Goal: Task Accomplishment & Management: Manage account settings

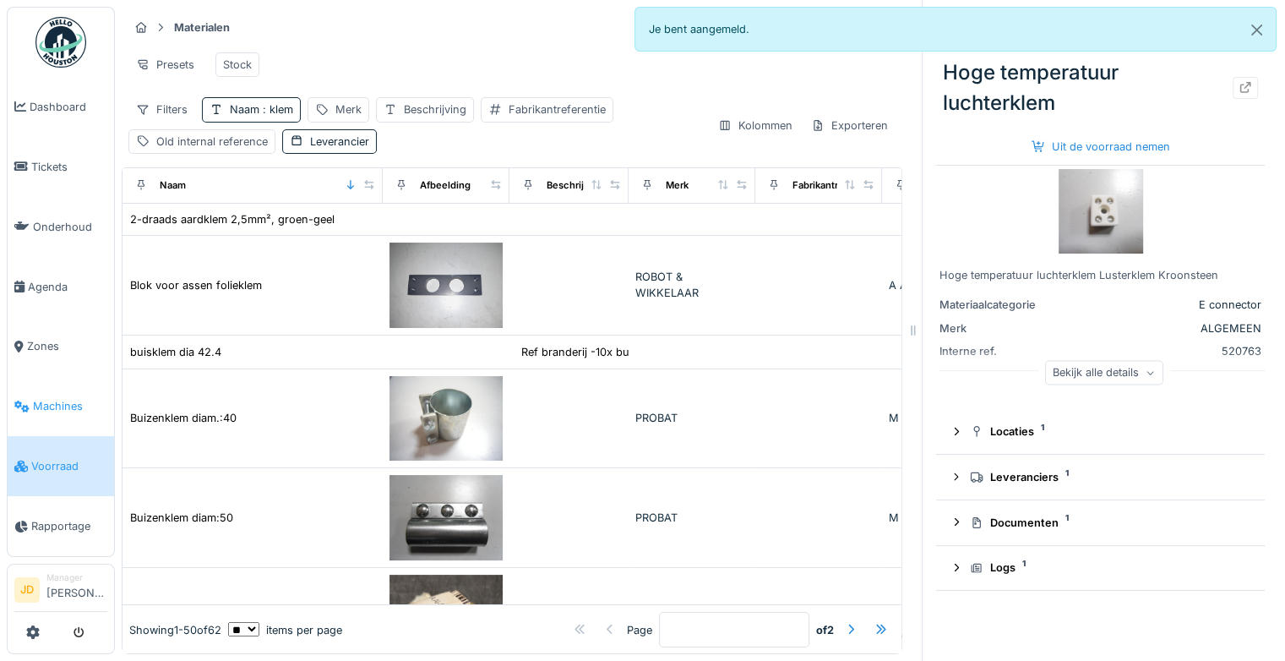
scroll to position [1688, 0]
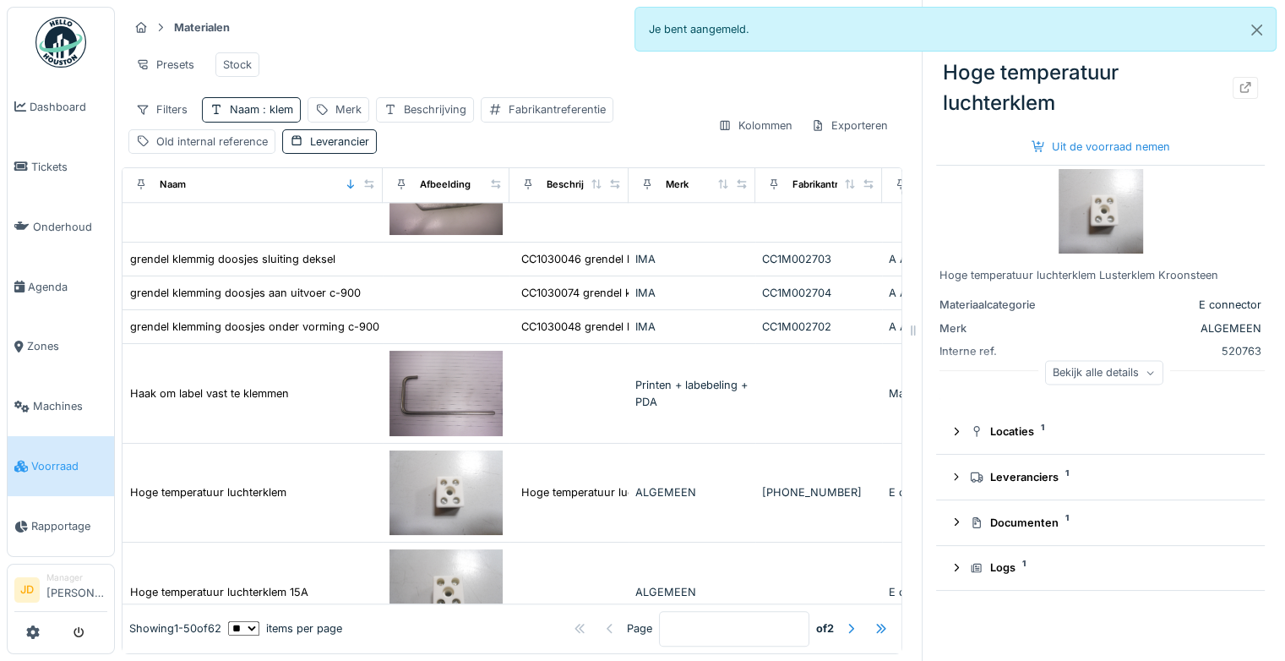
click at [50, 458] on span "Voorraad" at bounding box center [69, 466] width 76 height 16
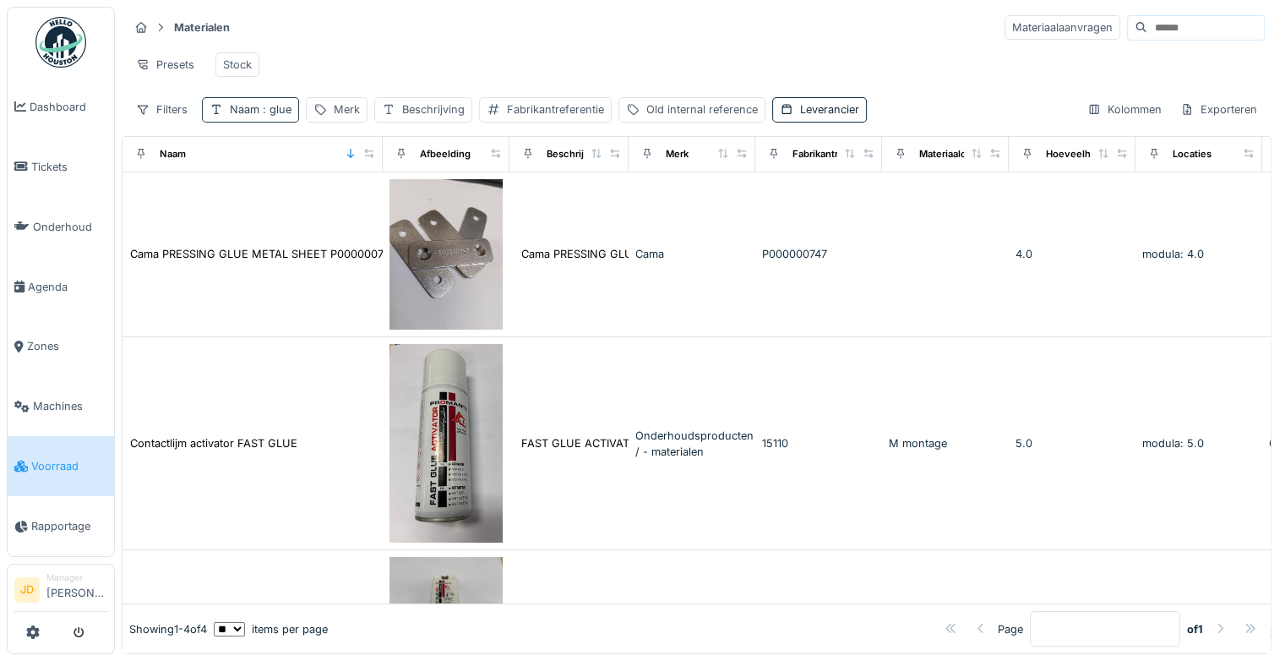
click at [275, 116] on span ": glue" at bounding box center [275, 109] width 32 height 13
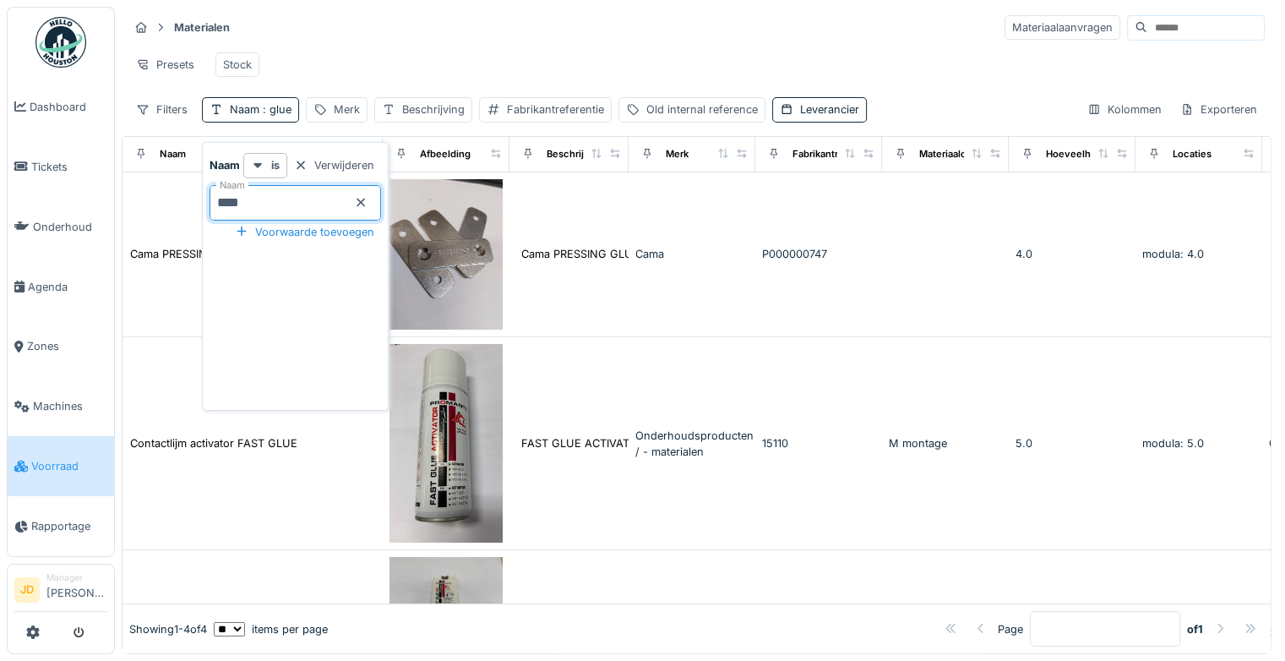
click at [291, 194] on input "****" at bounding box center [294, 202] width 171 height 35
type input "*"
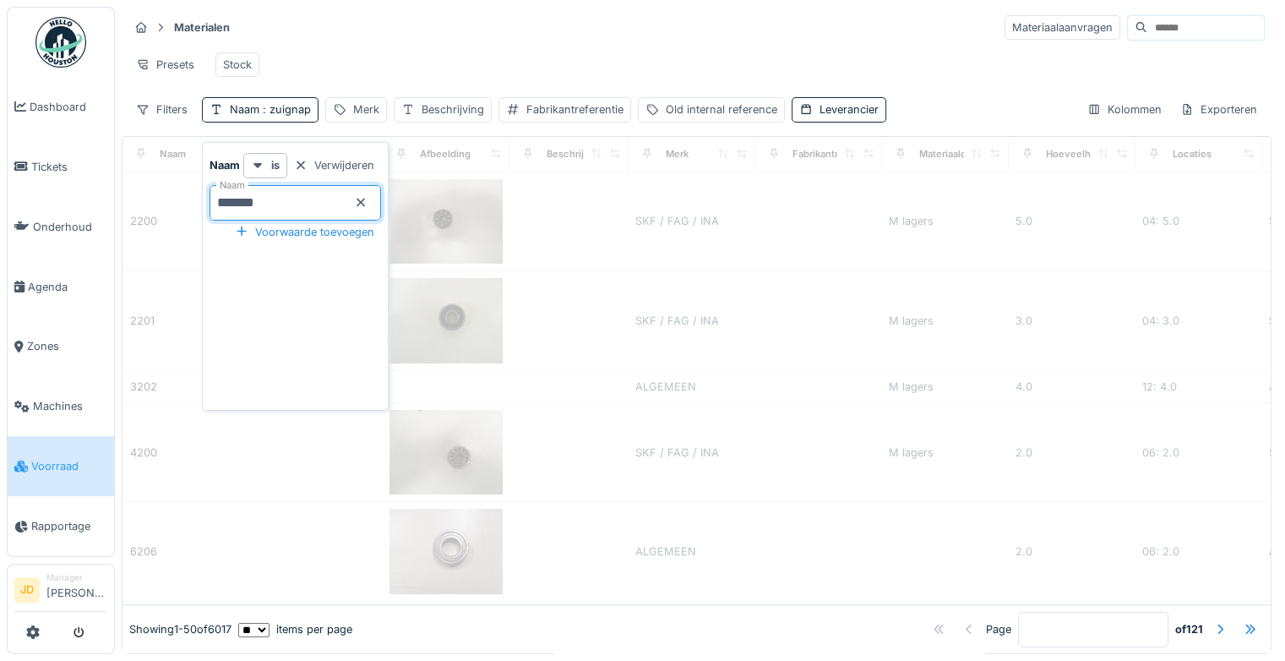
type input "******"
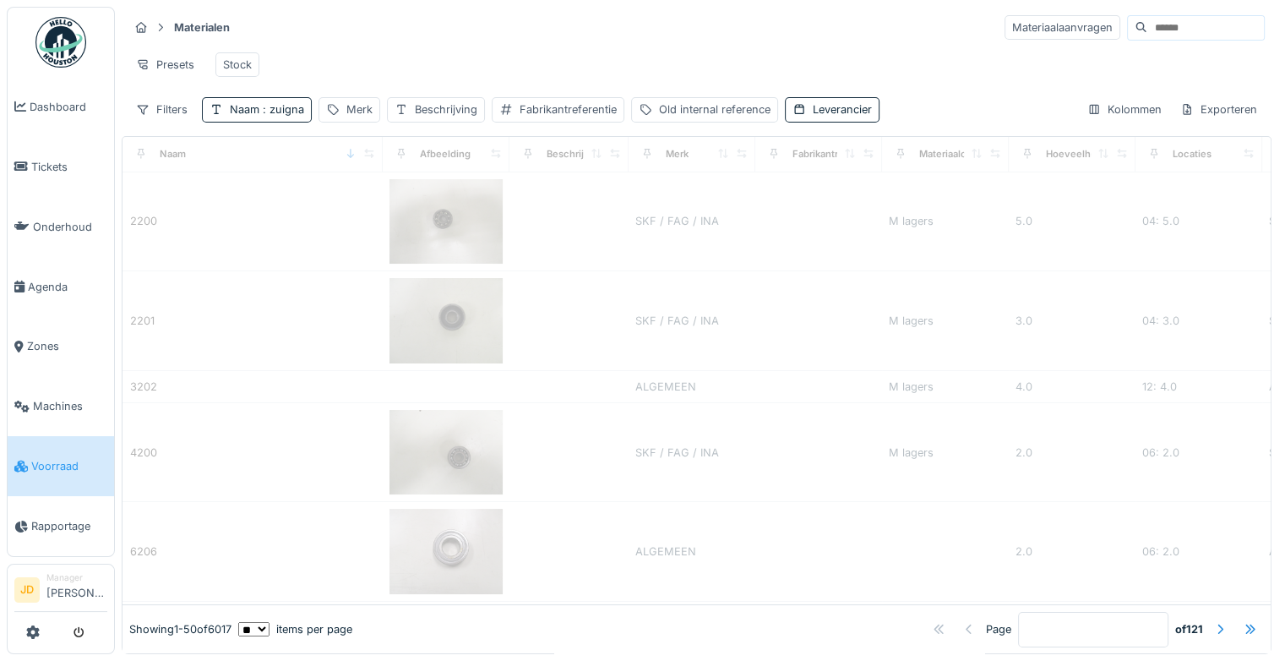
click at [373, 32] on div "Materialen Materiaalaanvragen" at bounding box center [696, 28] width 1136 height 28
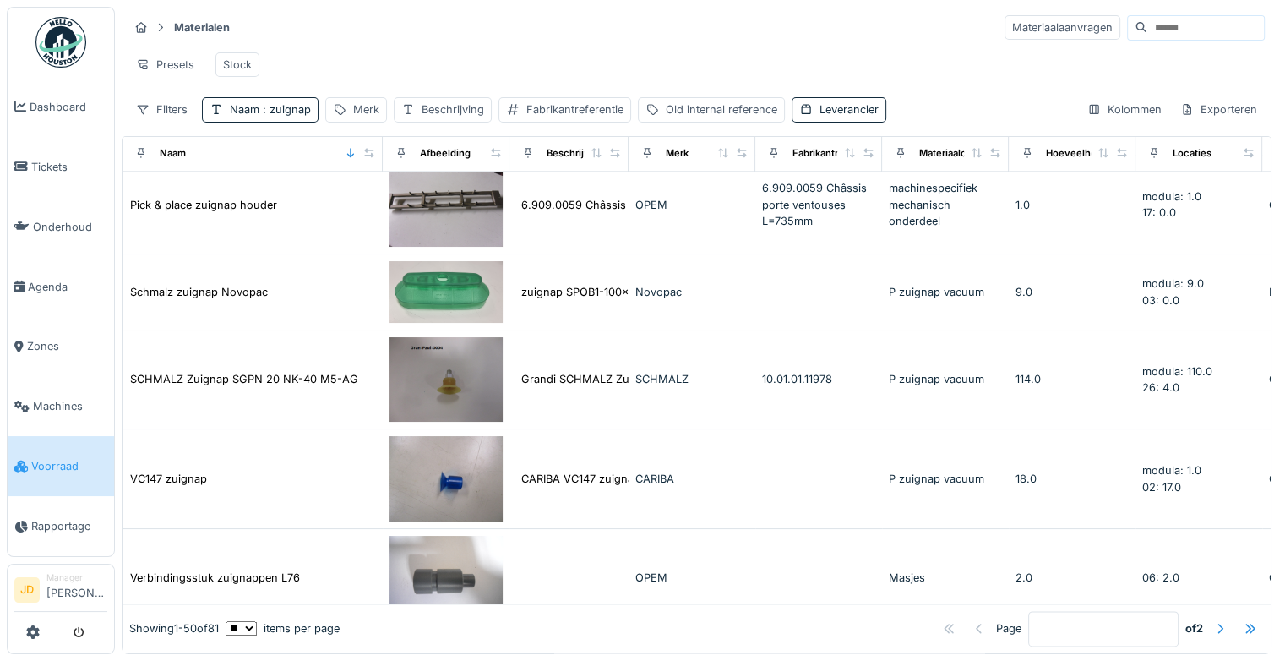
scroll to position [2087, 0]
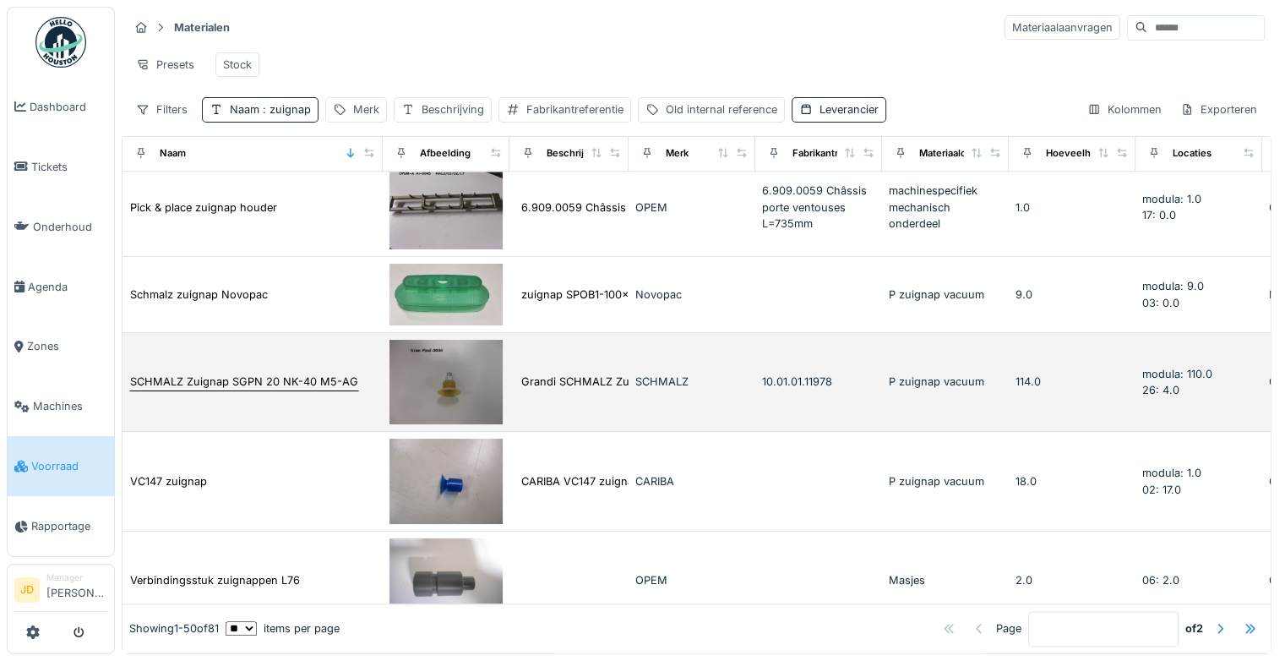
drag, startPoint x: 547, startPoint y: 338, endPoint x: 336, endPoint y: 389, distance: 217.4
click at [336, 389] on div "SCHMALZ Zuignap SGPN 20 NK-40 M5-AG" at bounding box center [244, 381] width 228 height 16
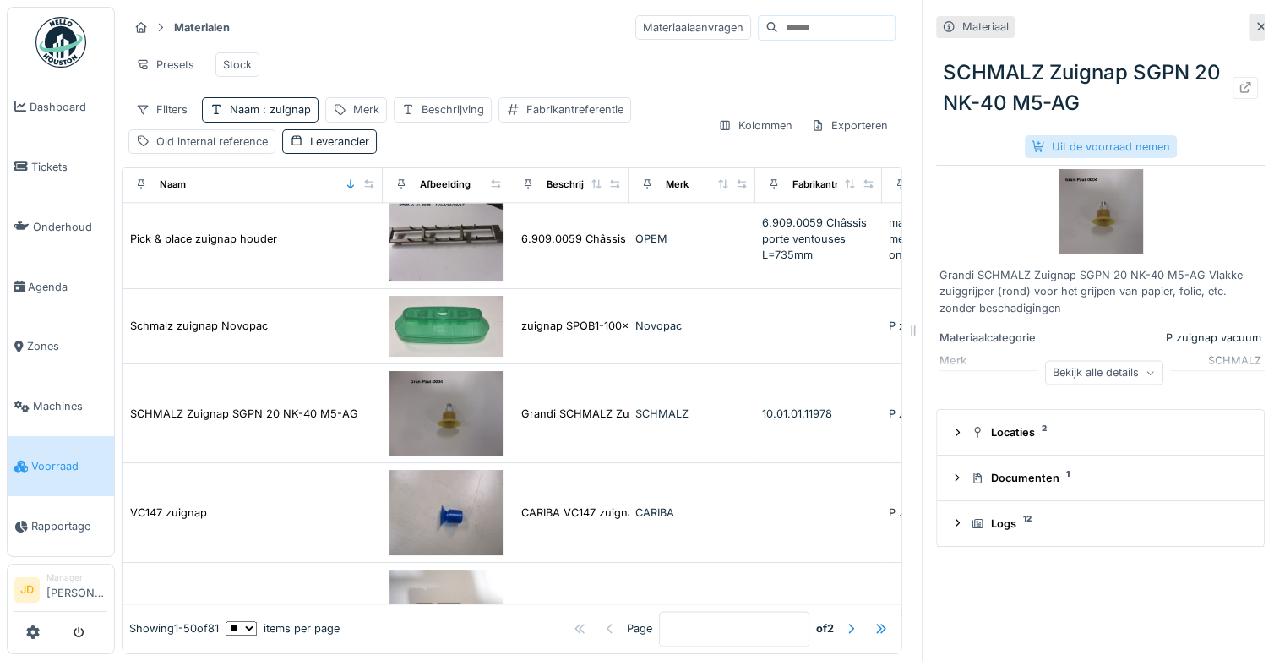
click at [1057, 143] on div "Uit de voorraad nemen" at bounding box center [1101, 146] width 152 height 23
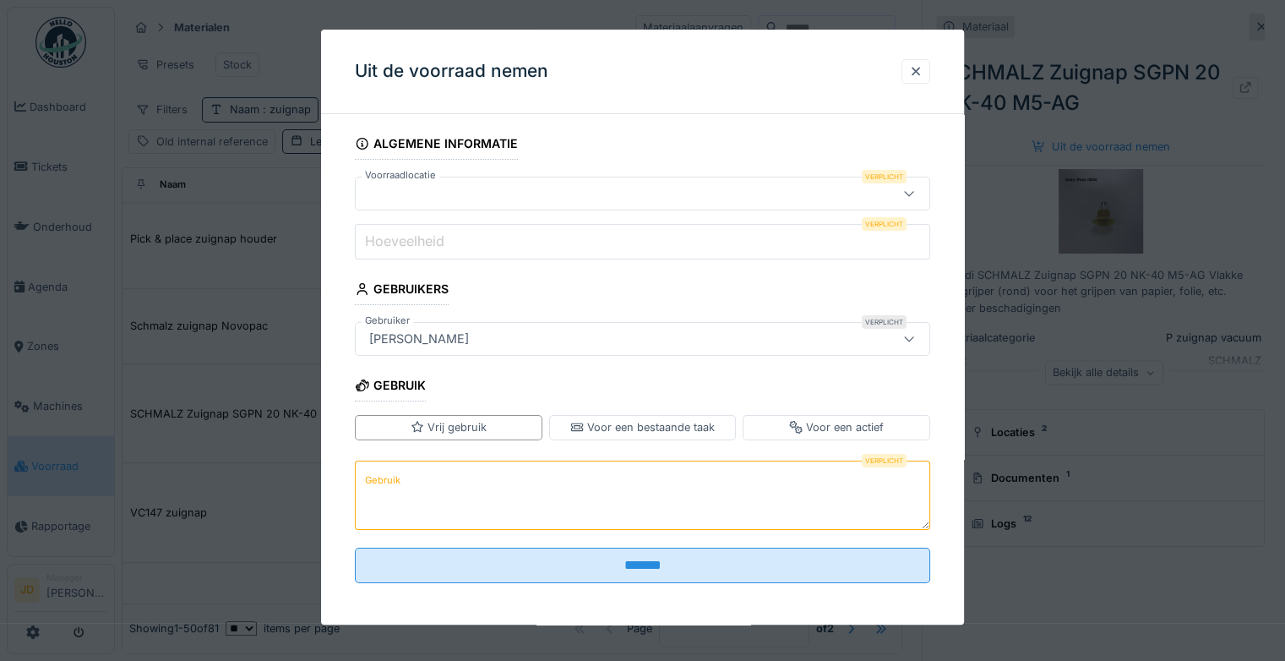
click at [454, 196] on div at bounding box center [607, 193] width 490 height 19
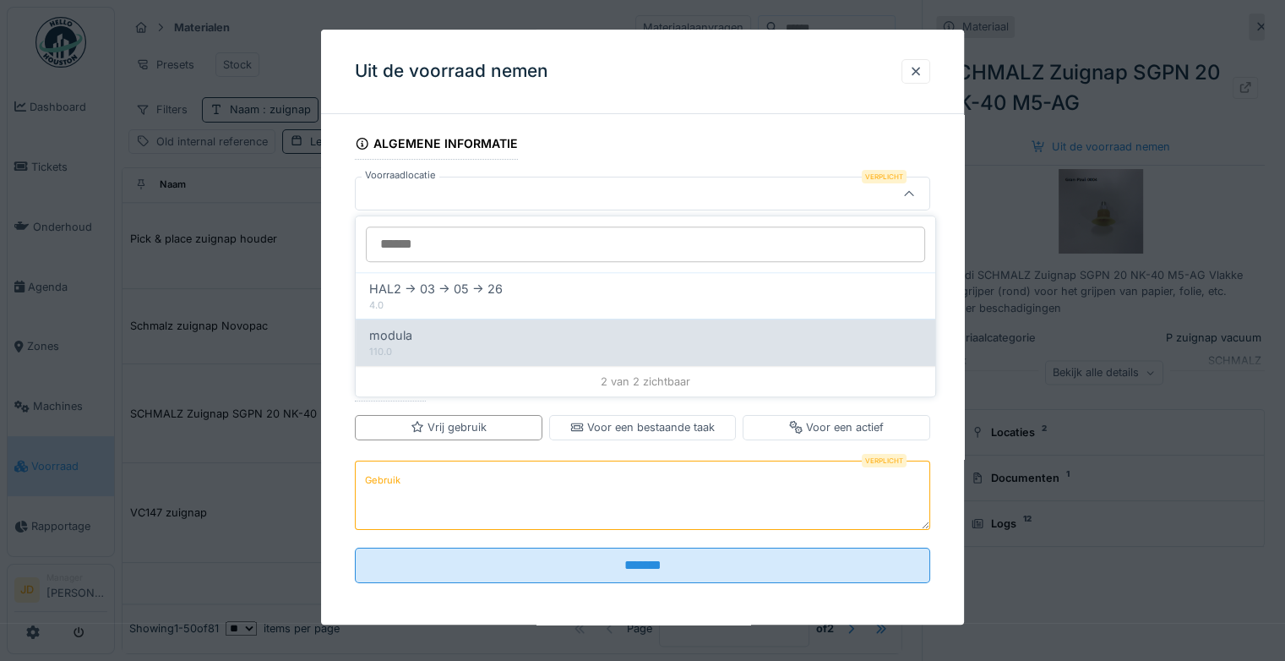
click at [503, 339] on div "modula" at bounding box center [645, 336] width 552 height 19
type input "******"
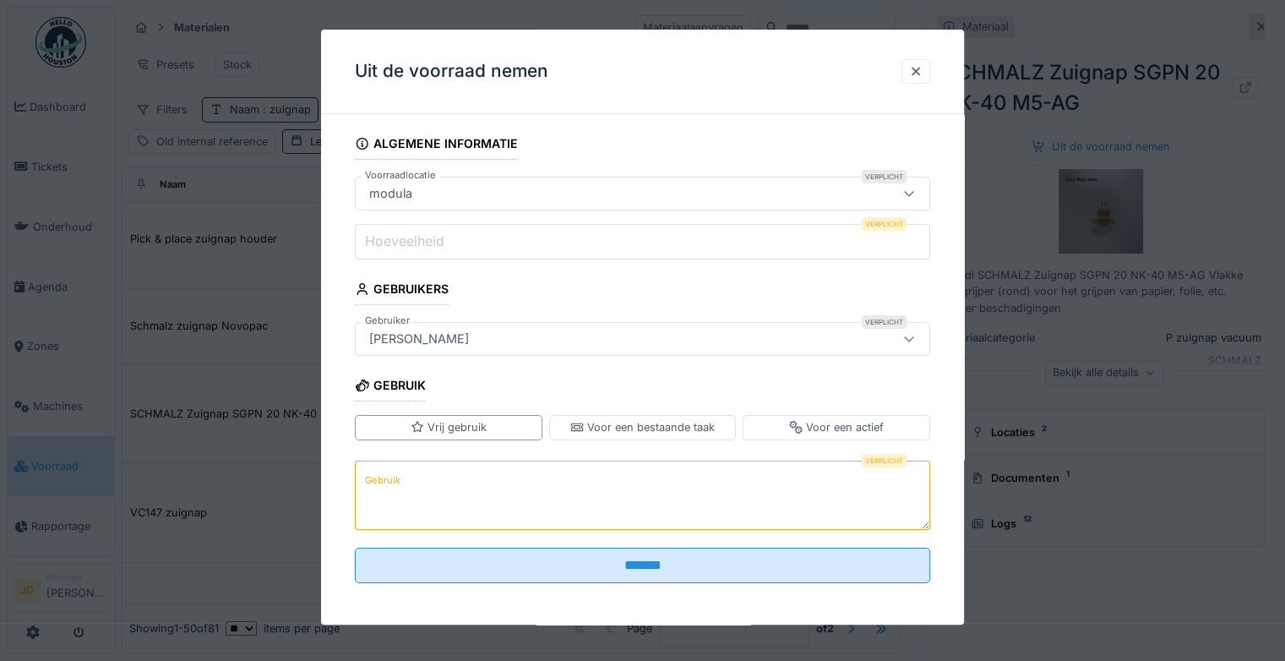
click at [480, 233] on input "Hoeveelheid" at bounding box center [642, 241] width 575 height 35
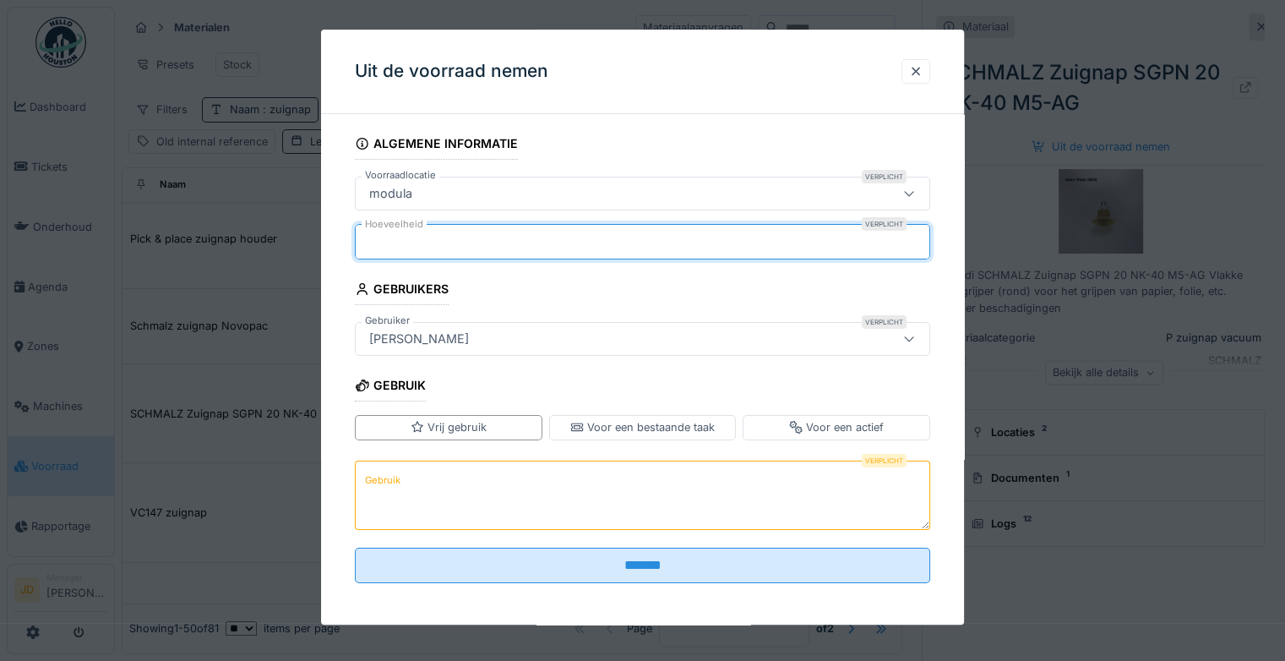
type input "*"
click at [579, 472] on textarea "Gebruik" at bounding box center [642, 494] width 575 height 69
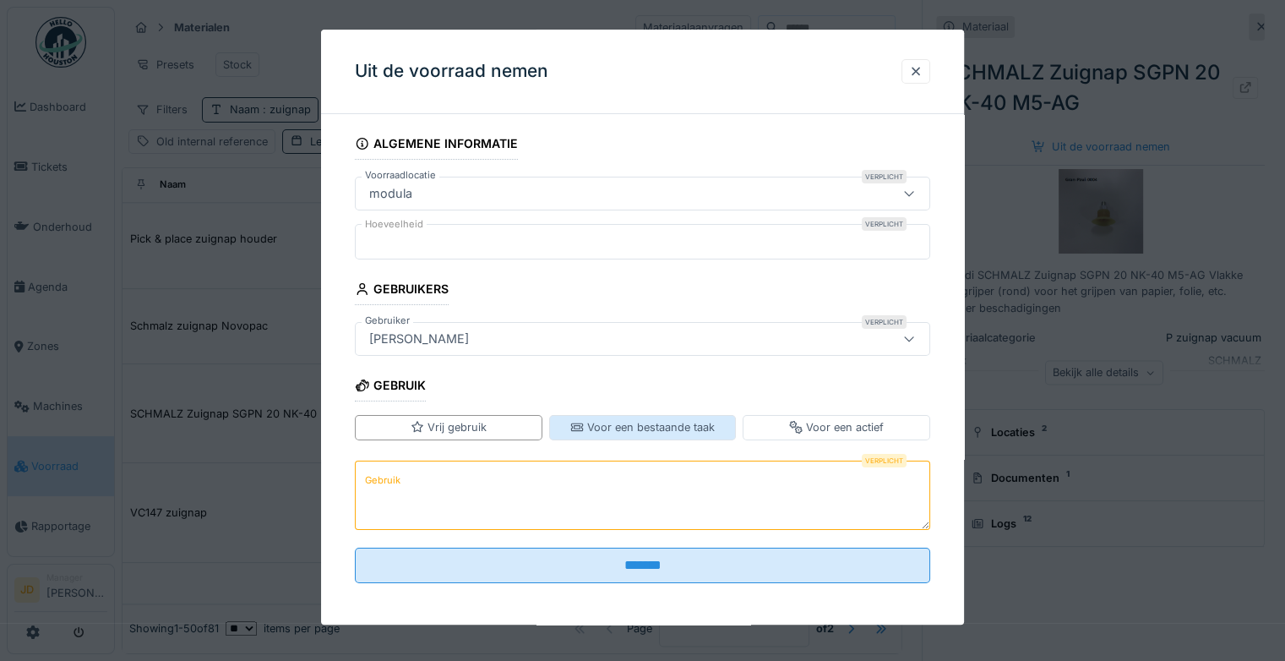
click at [609, 426] on div "Voor een bestaande taak" at bounding box center [642, 428] width 144 height 16
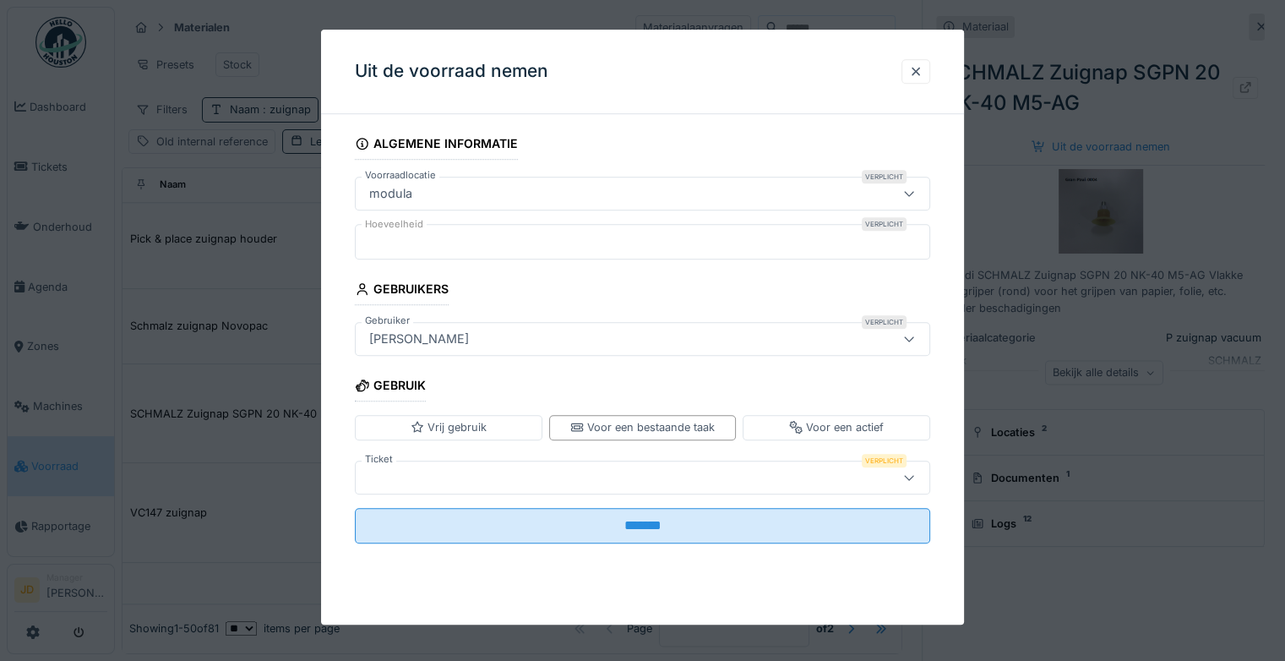
click at [562, 476] on div at bounding box center [607, 477] width 490 height 19
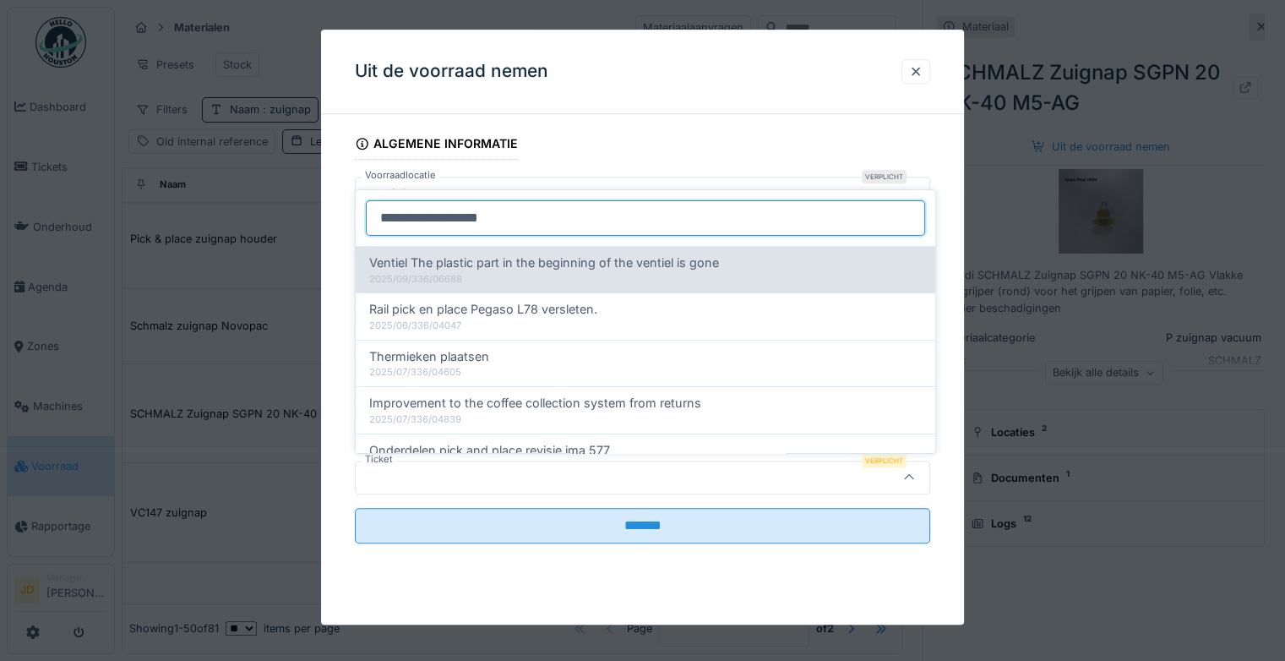
type input "**********"
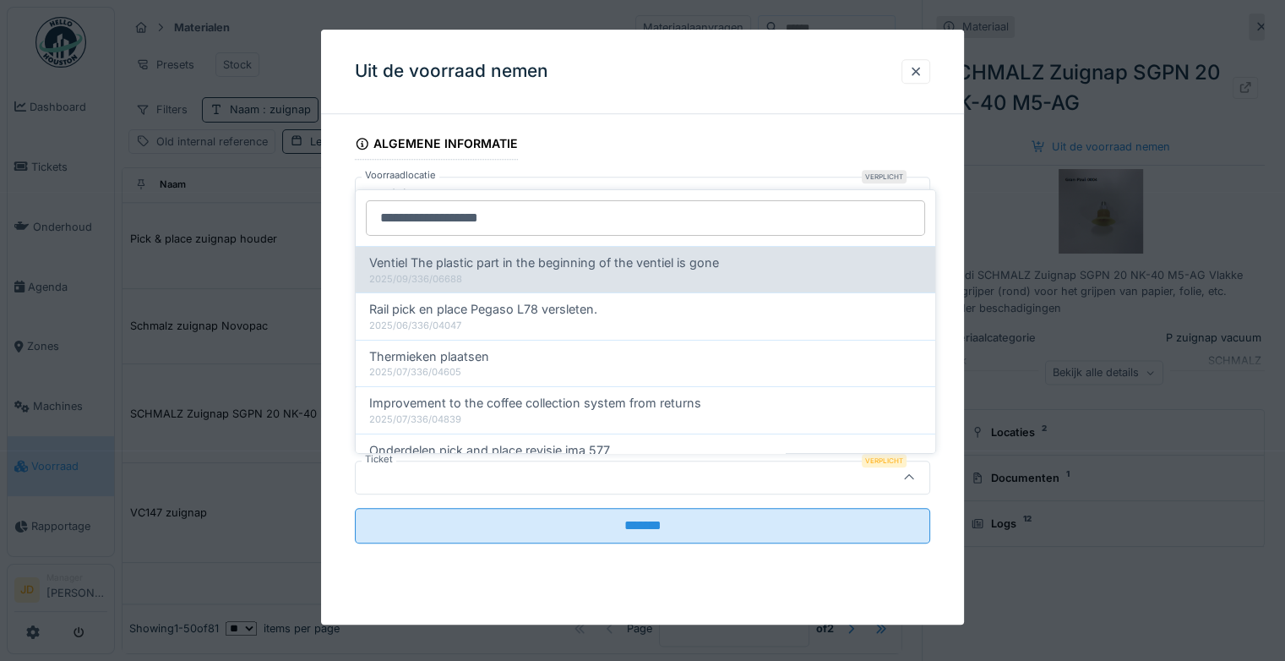
click at [740, 252] on div "Ventiel The plastic part in the beginning of the ventiel is gone 2025/09/336/06…" at bounding box center [645, 269] width 579 height 46
type input "******"
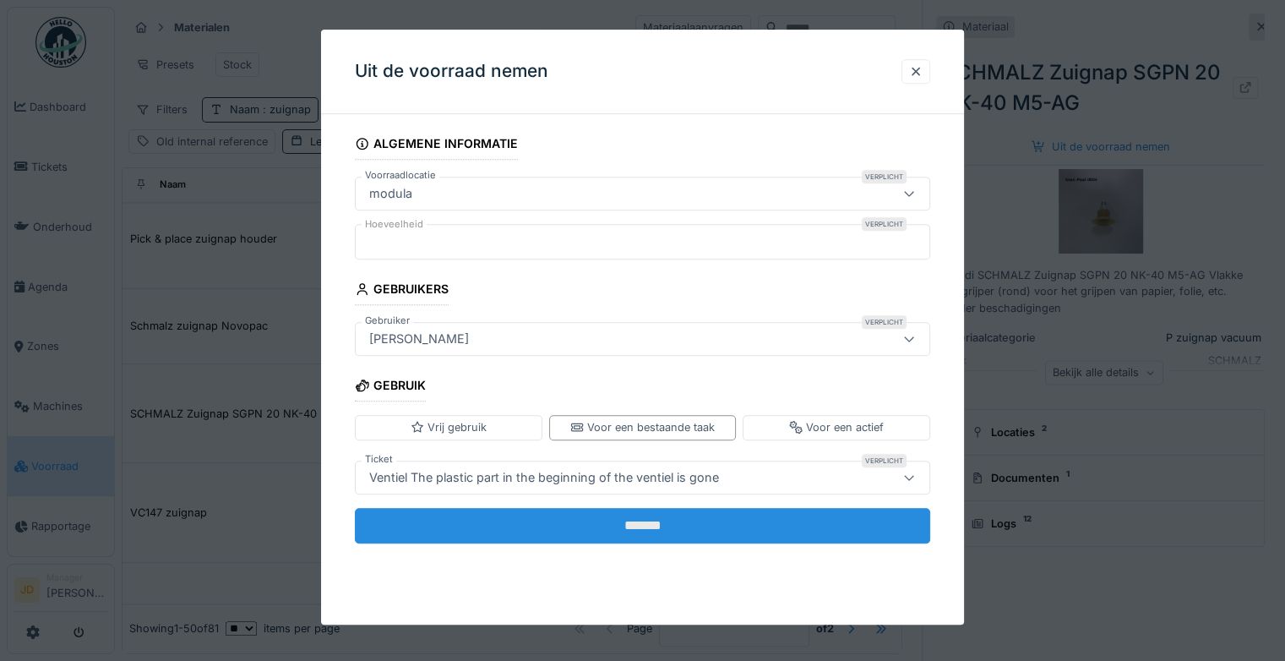
click at [514, 530] on input "*******" at bounding box center [642, 525] width 575 height 35
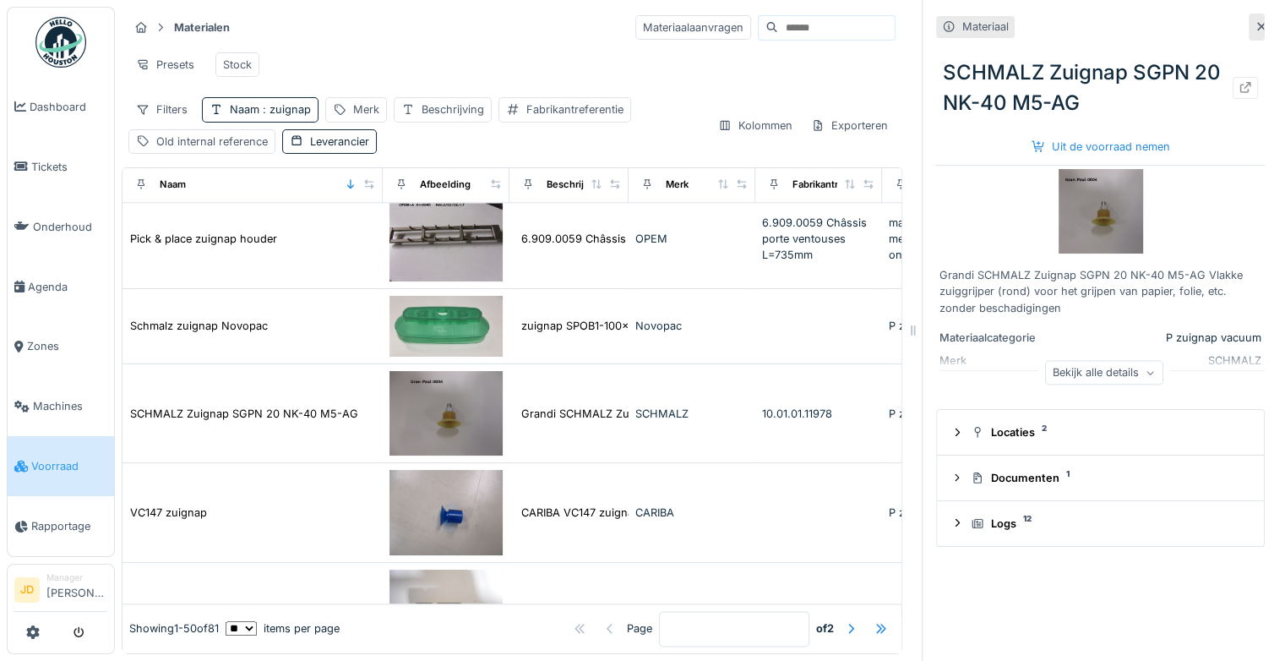
click at [1087, 35] on div "Materiaal" at bounding box center [1100, 27] width 329 height 27
click at [1238, 90] on icon at bounding box center [1245, 87] width 14 height 11
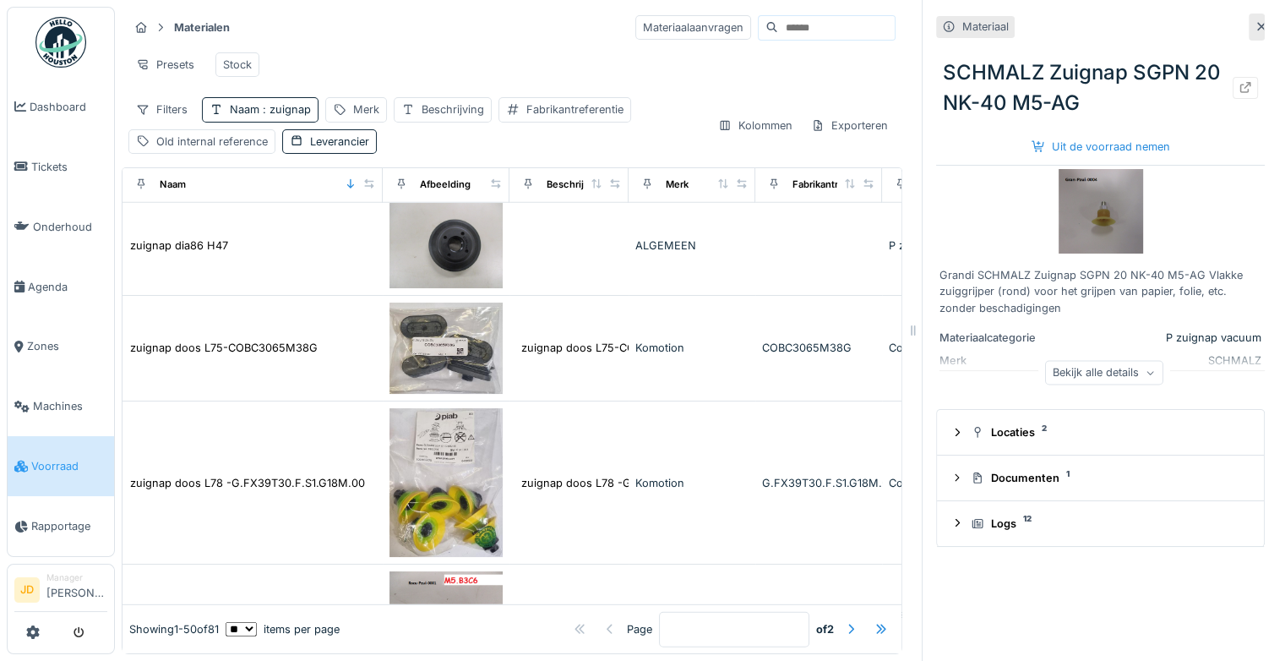
scroll to position [4893, 0]
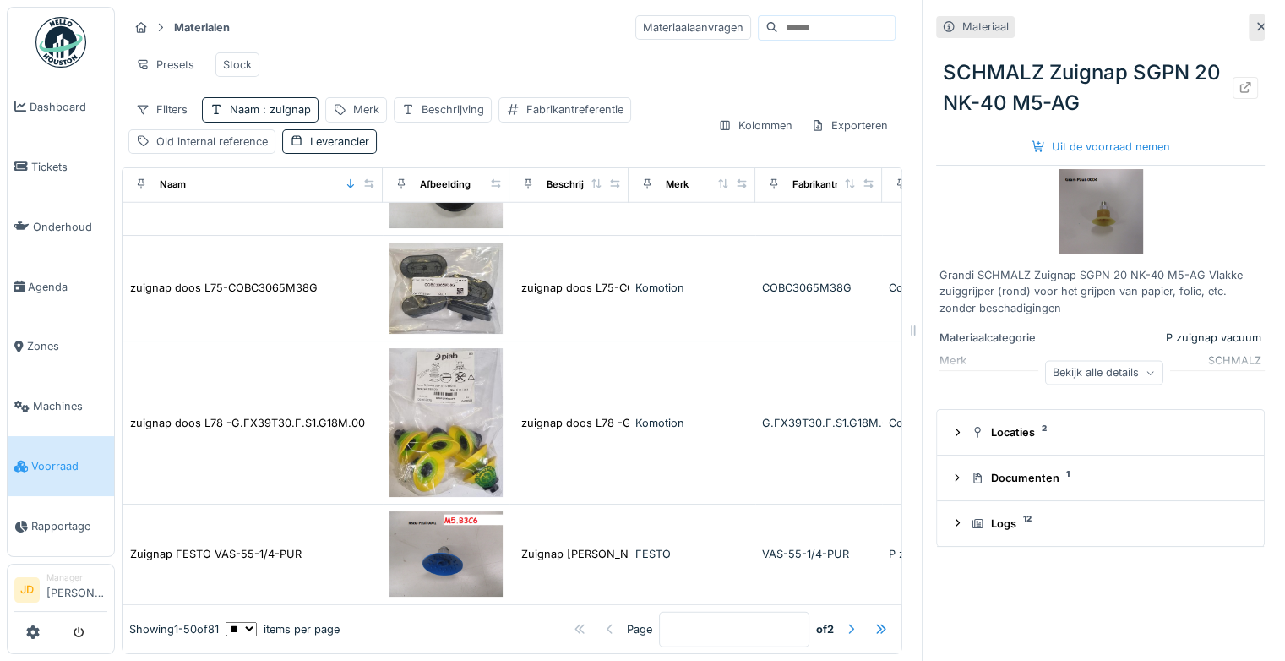
click at [844, 621] on div at bounding box center [851, 629] width 14 height 16
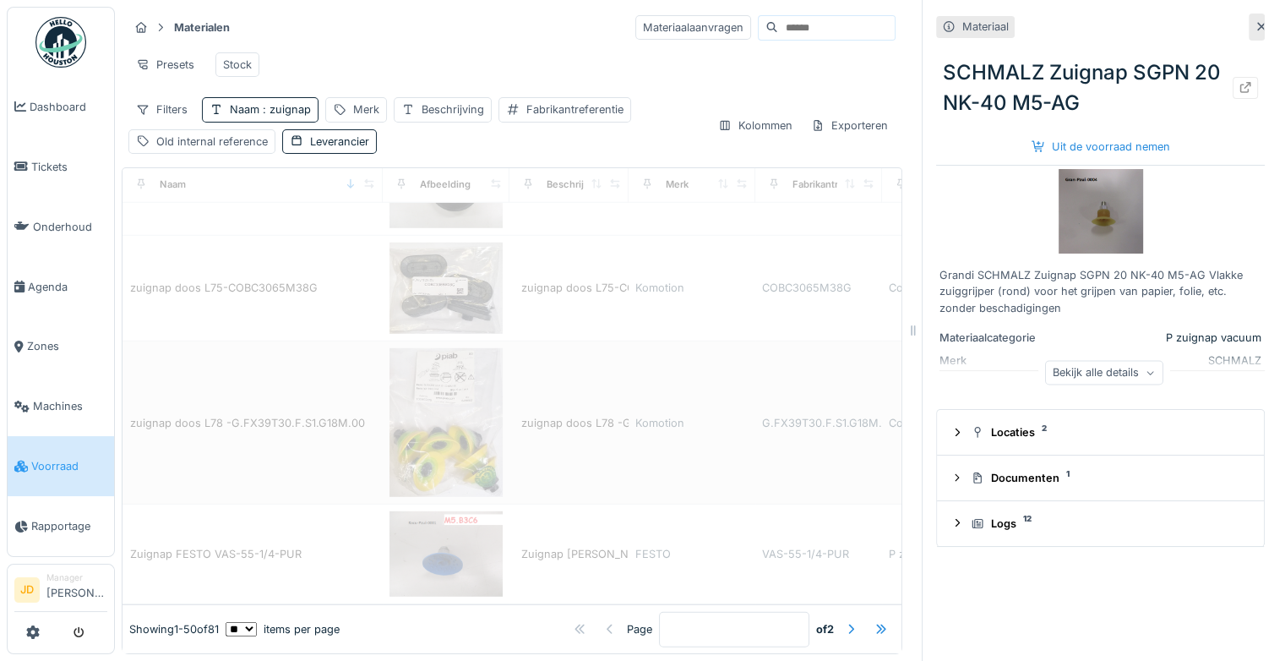
type input "*"
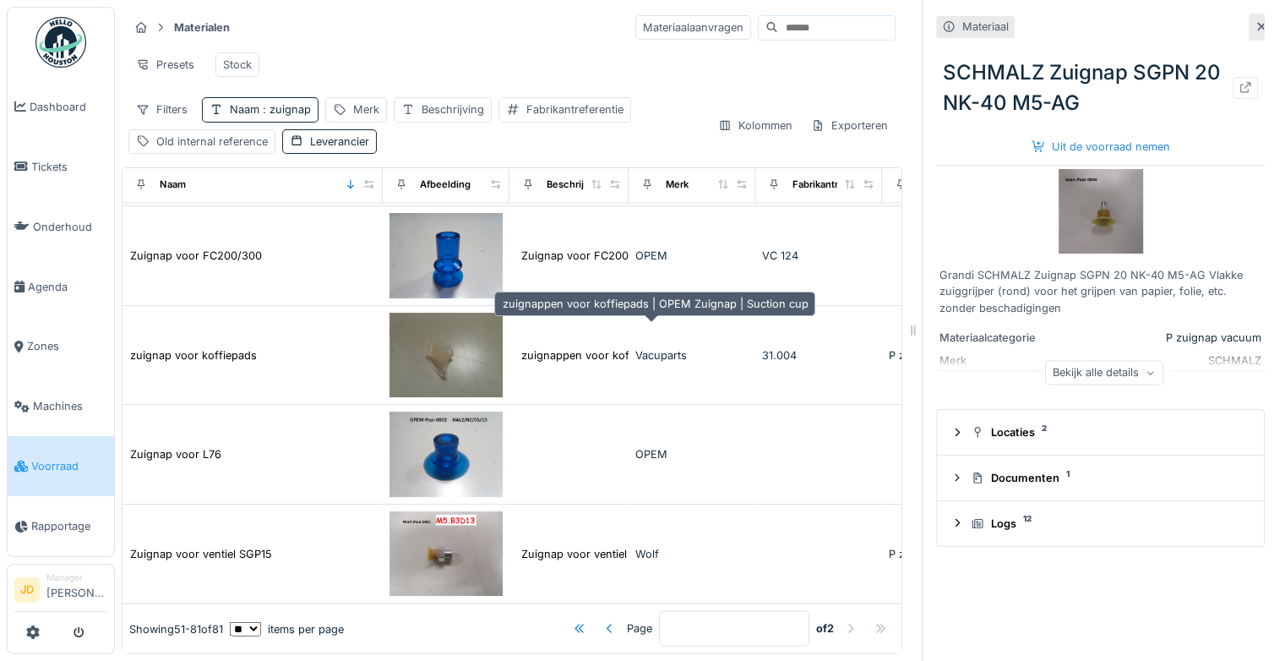
scroll to position [13, 0]
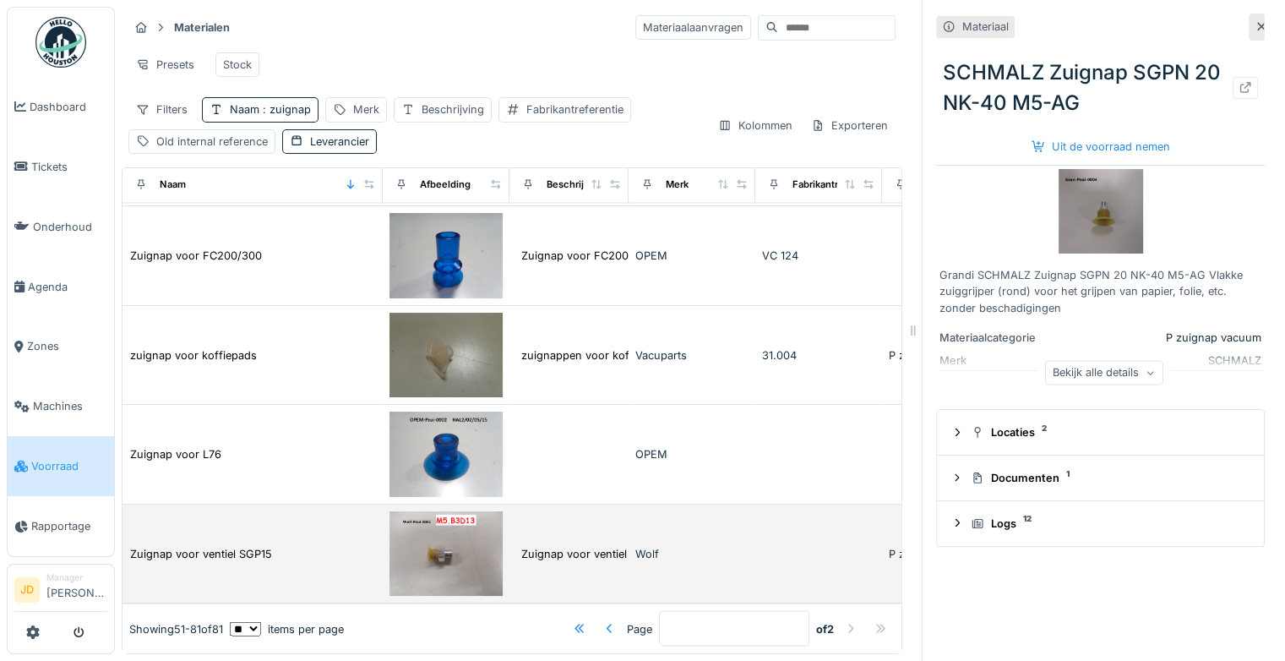
click at [345, 545] on div "Zuignap voor ventiel SGP15" at bounding box center [252, 554] width 247 height 18
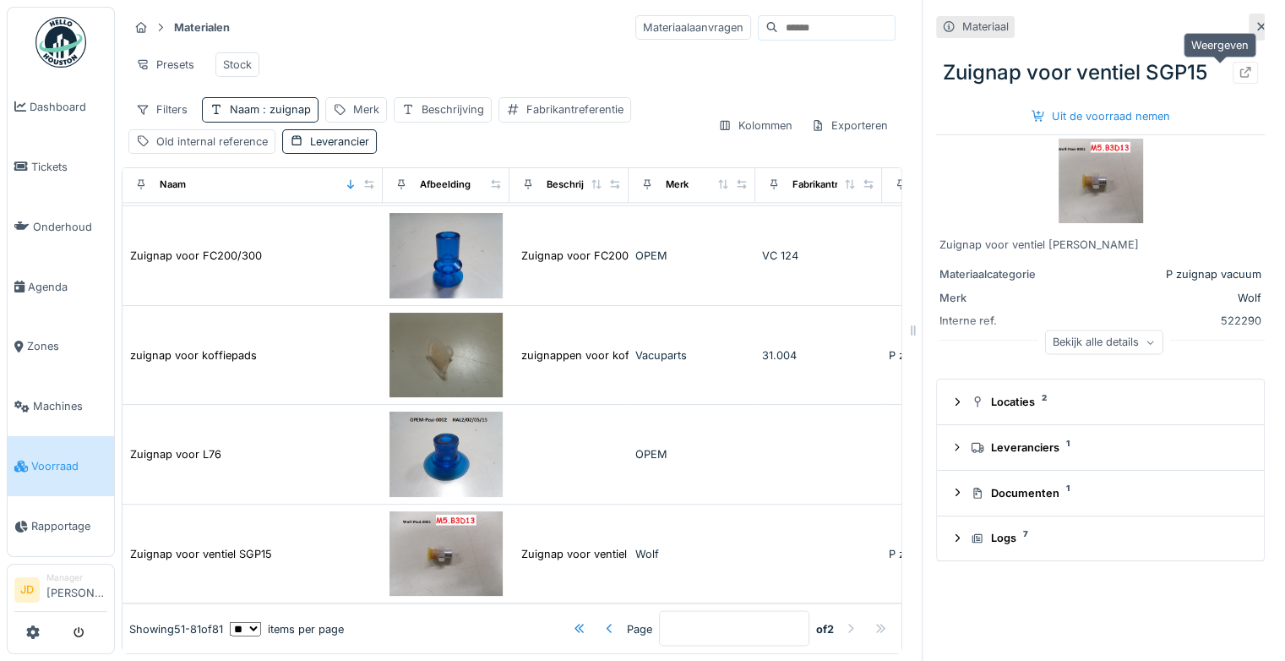
click at [1240, 67] on icon at bounding box center [1245, 72] width 11 height 11
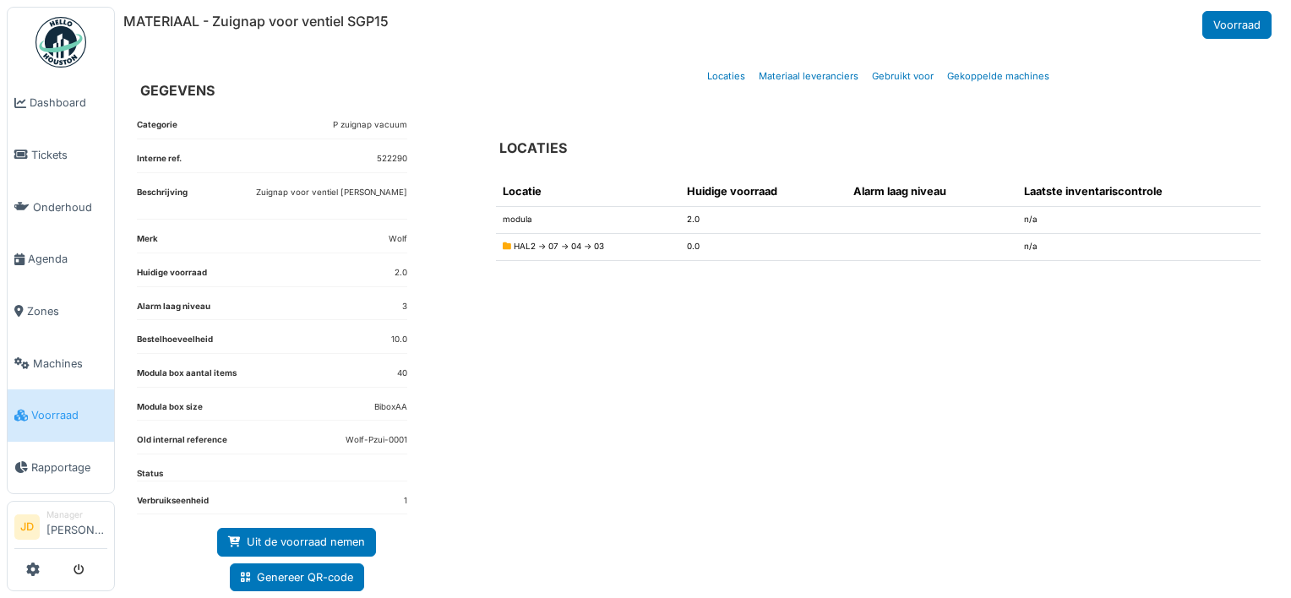
click at [512, 30] on div "MATERIAAL - Zuignap voor ventiel SGP15 Voorraad" at bounding box center [699, 25] width 1152 height 28
click at [50, 152] on span "Tickets" at bounding box center [69, 155] width 76 height 16
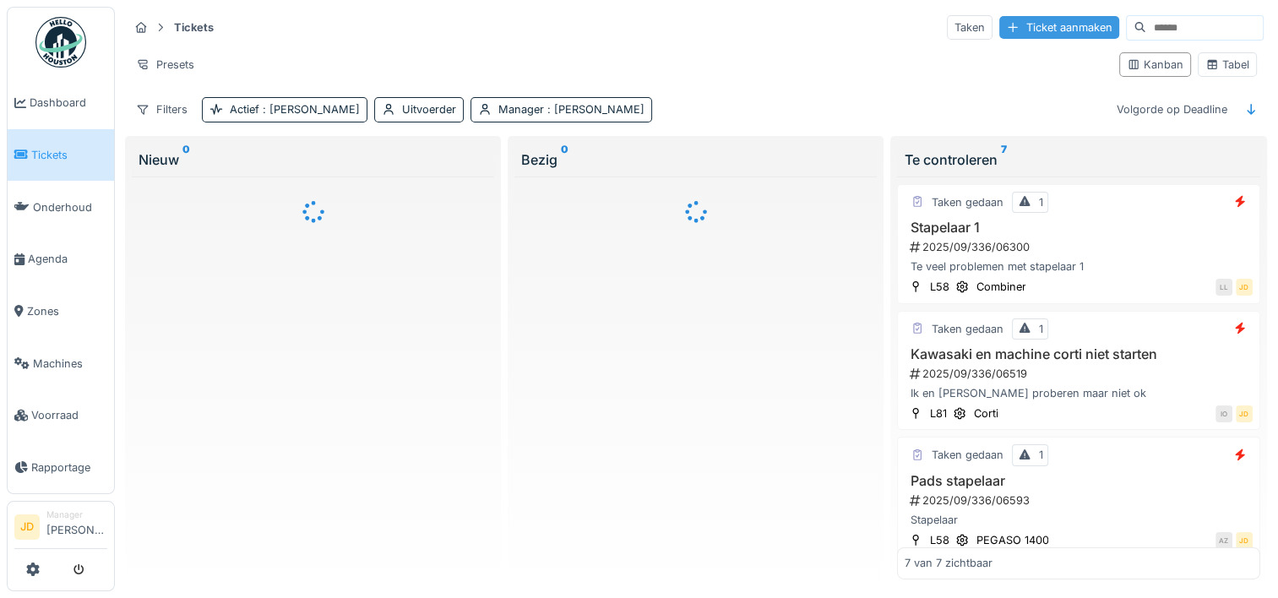
click at [1032, 30] on div "Ticket aanmaken" at bounding box center [1059, 27] width 120 height 23
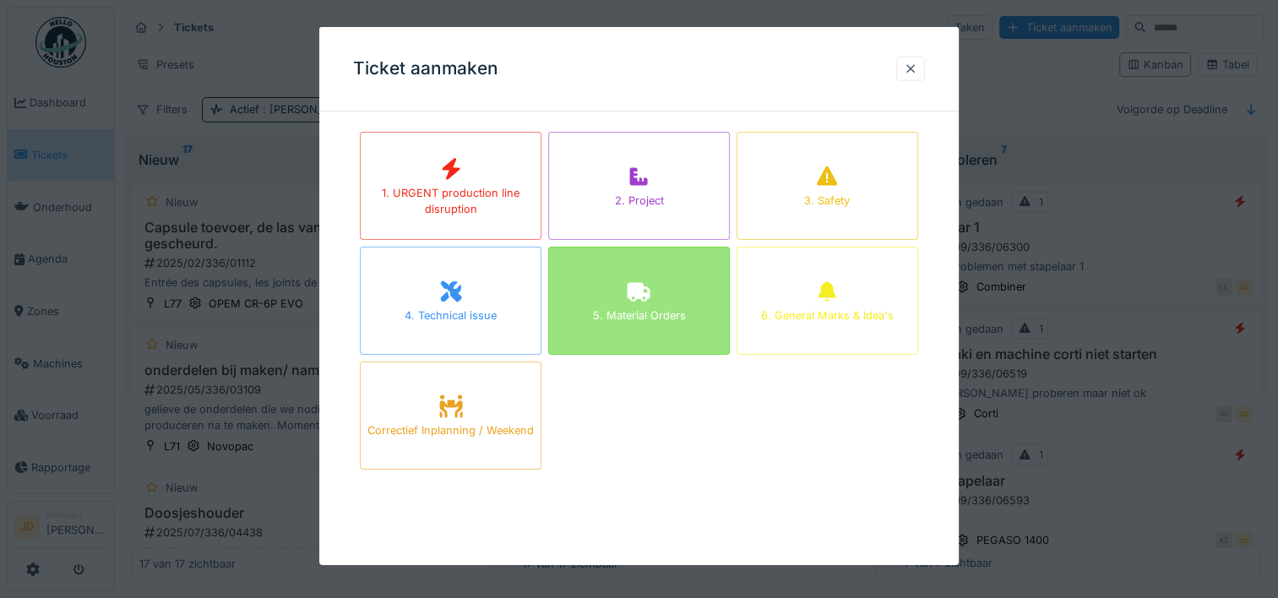
click at [620, 294] on div "5. Material Orders" at bounding box center [639, 301] width 182 height 108
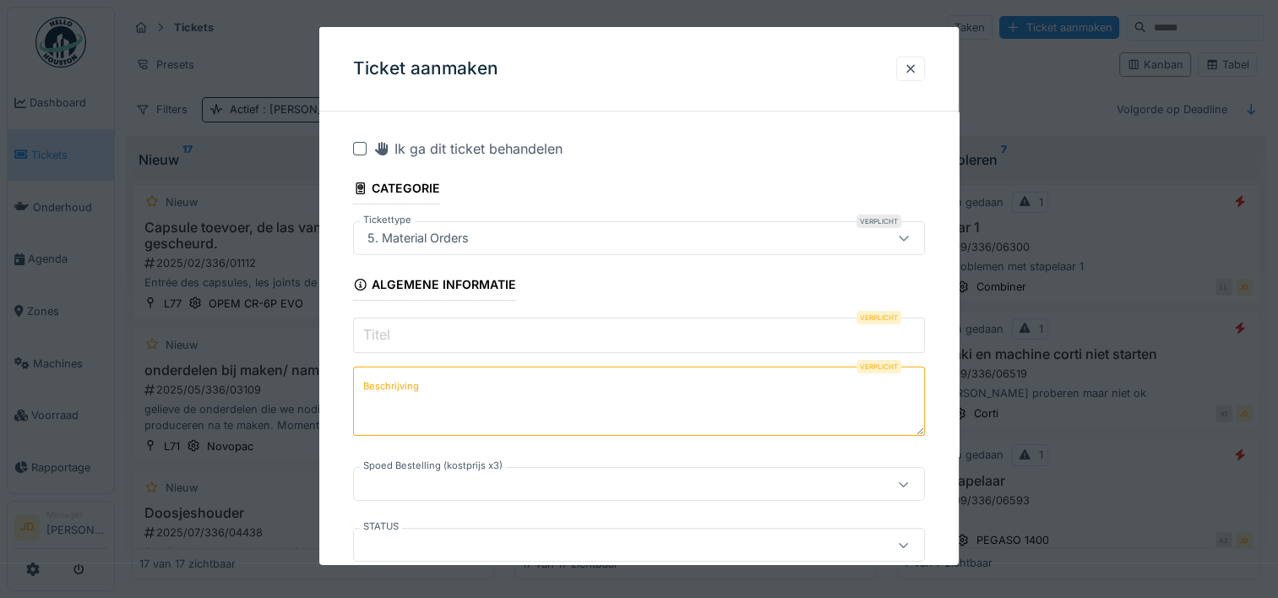
click at [498, 332] on input "Titel" at bounding box center [639, 335] width 572 height 35
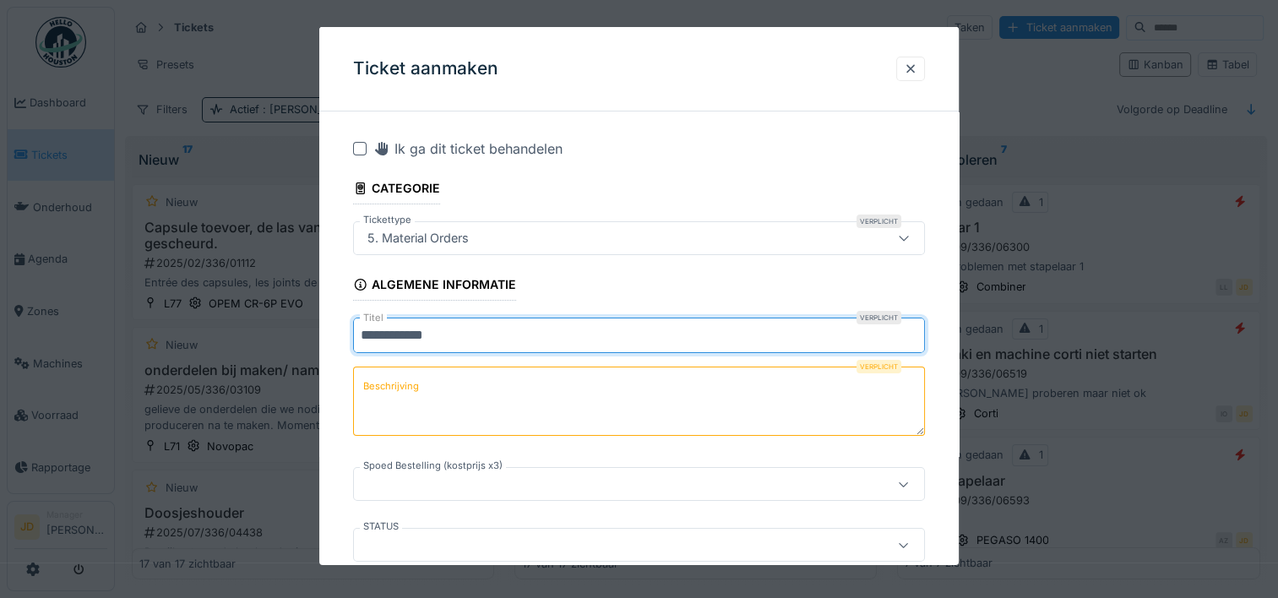
type input "**********"
click at [466, 392] on textarea "Beschrijving" at bounding box center [639, 401] width 572 height 69
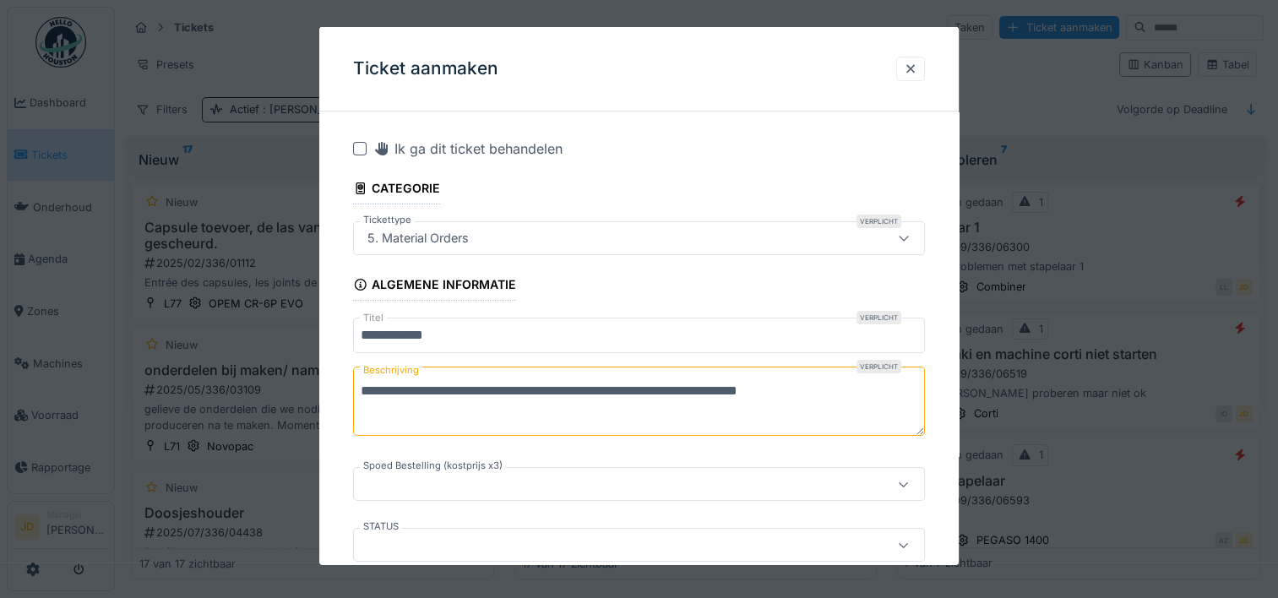
paste textarea "**********"
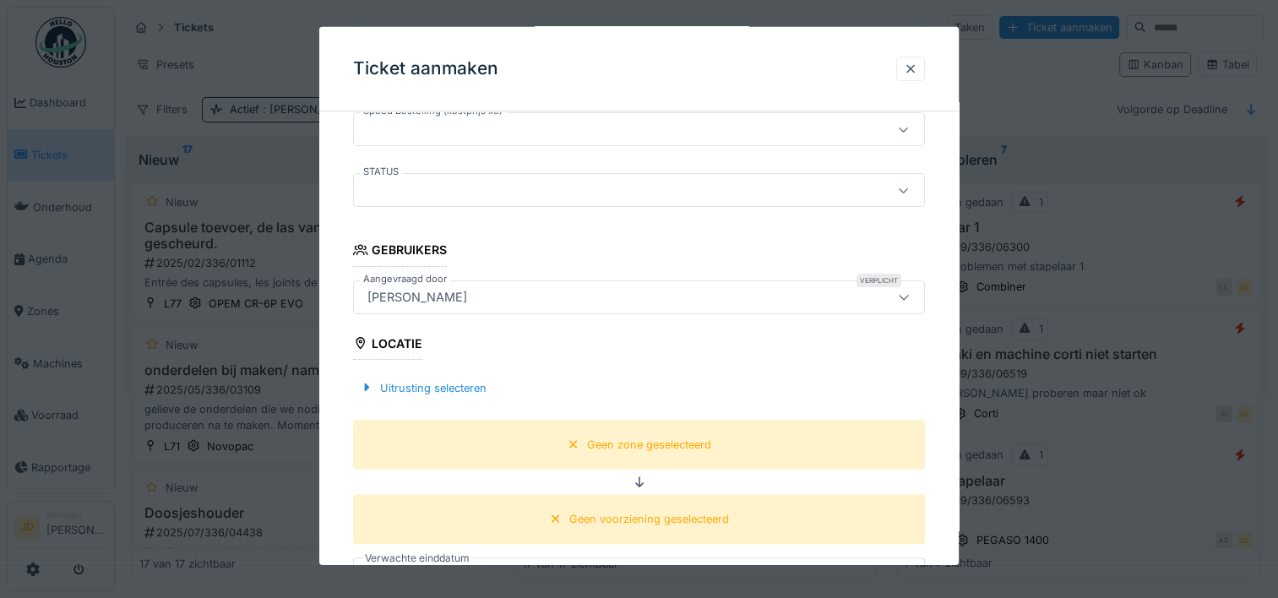
scroll to position [507, 0]
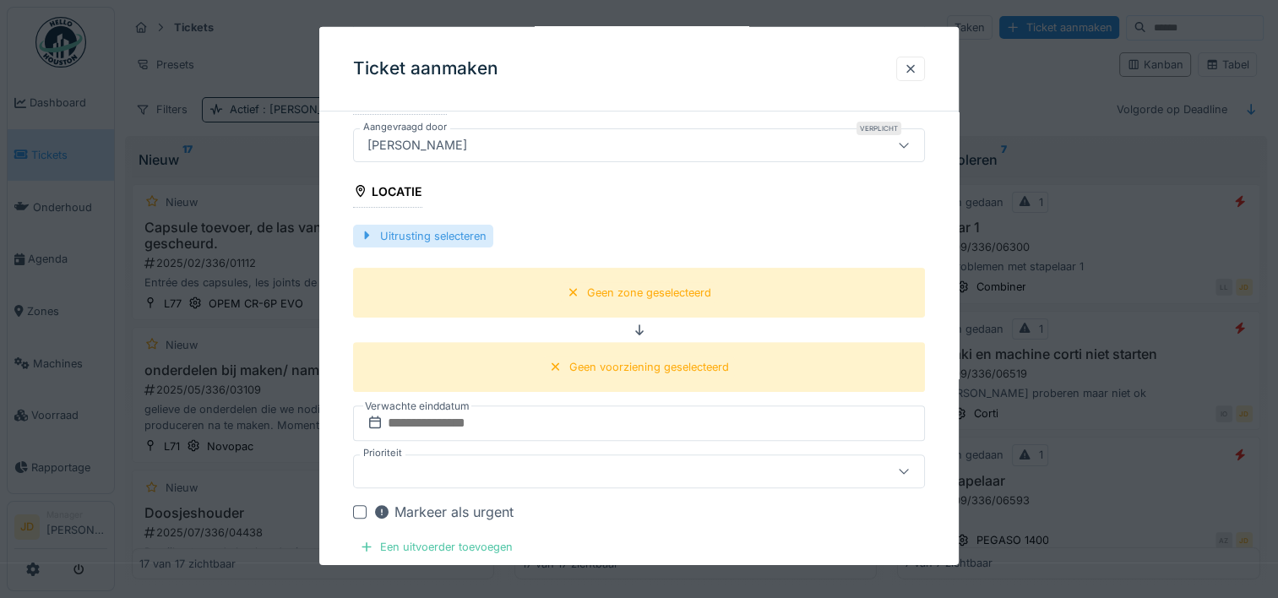
click at [405, 235] on div "Uitrusting selecteren" at bounding box center [423, 235] width 140 height 23
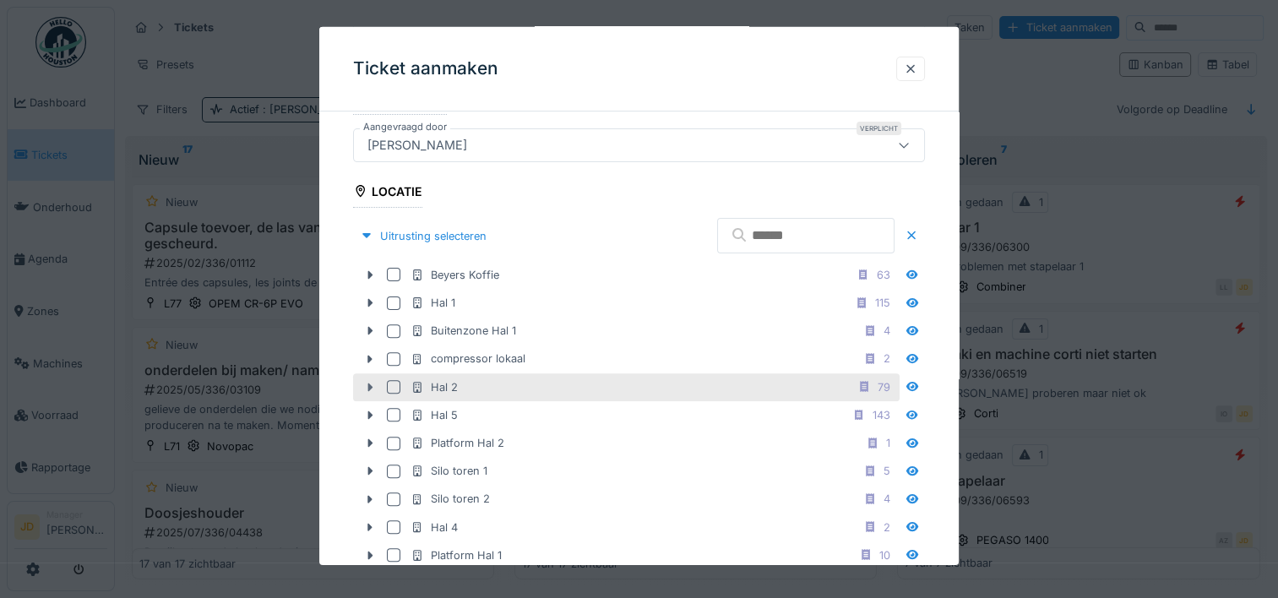
click at [375, 382] on icon at bounding box center [370, 387] width 14 height 11
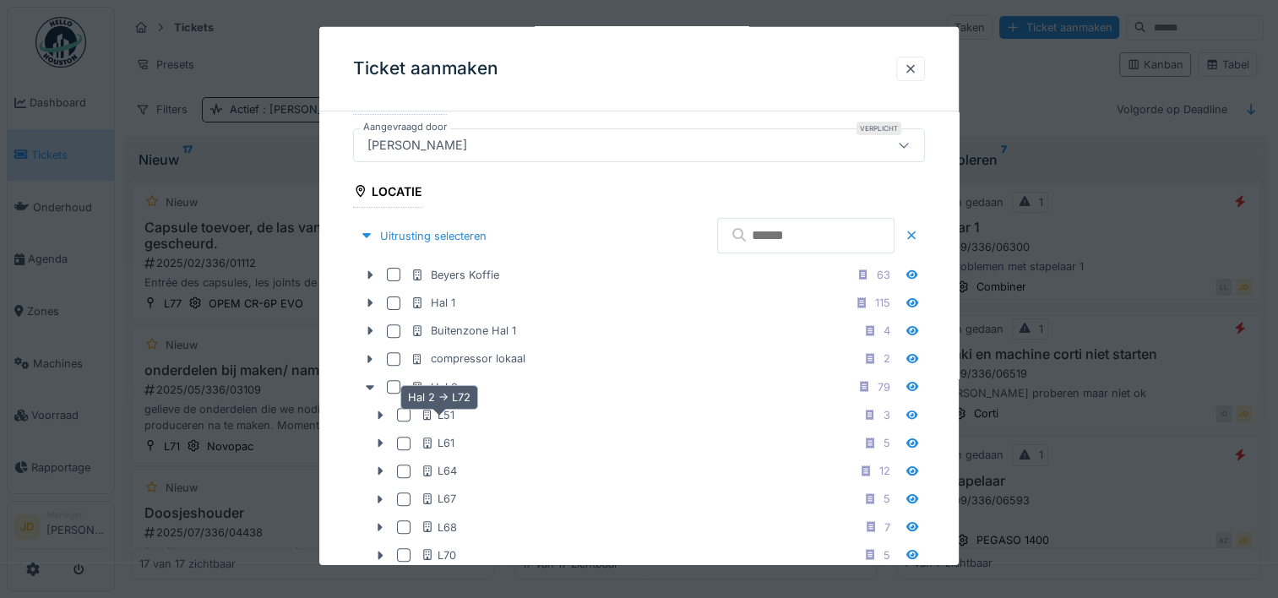
scroll to position [669, 0]
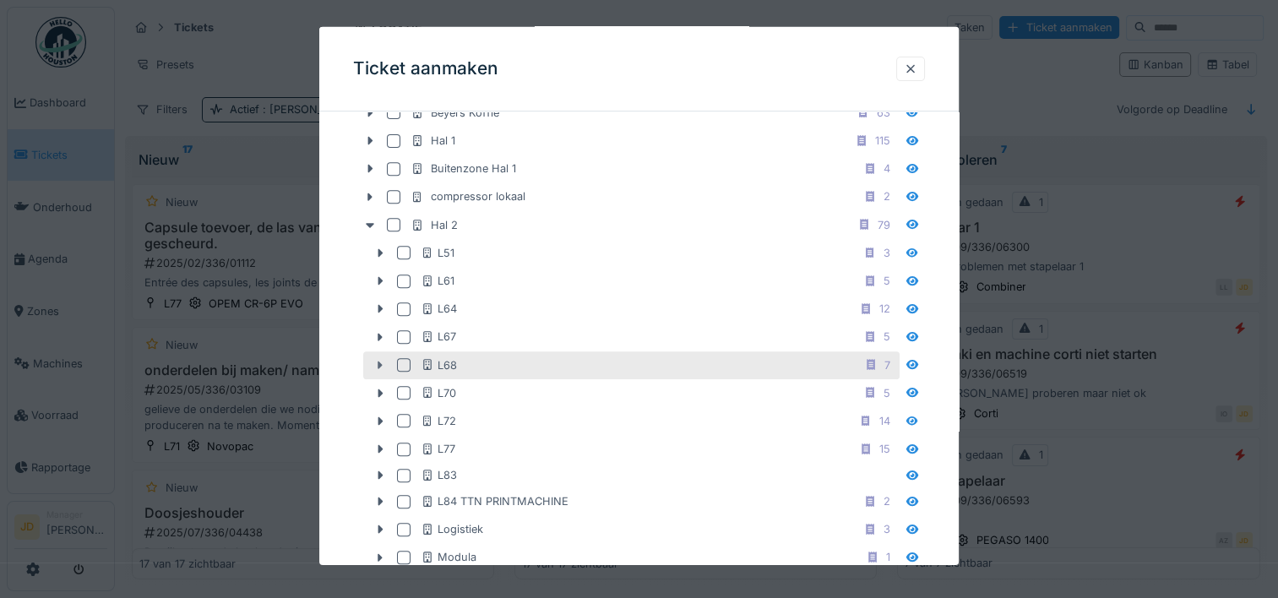
click at [378, 360] on icon at bounding box center [380, 365] width 14 height 11
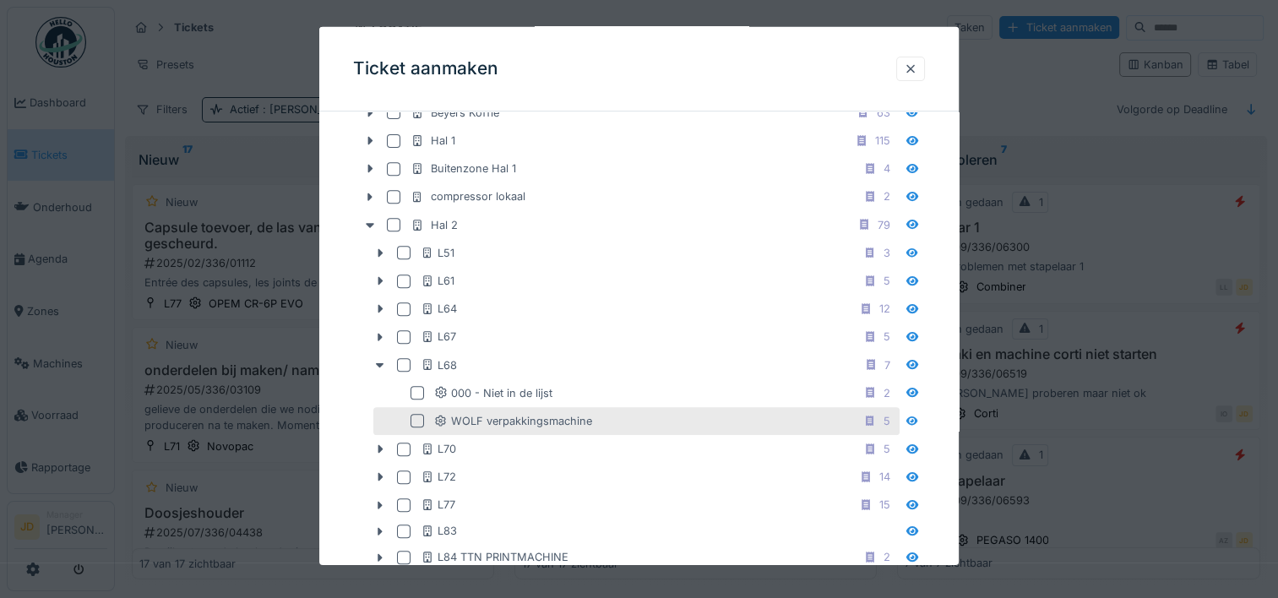
click at [416, 414] on div at bounding box center [418, 421] width 14 height 14
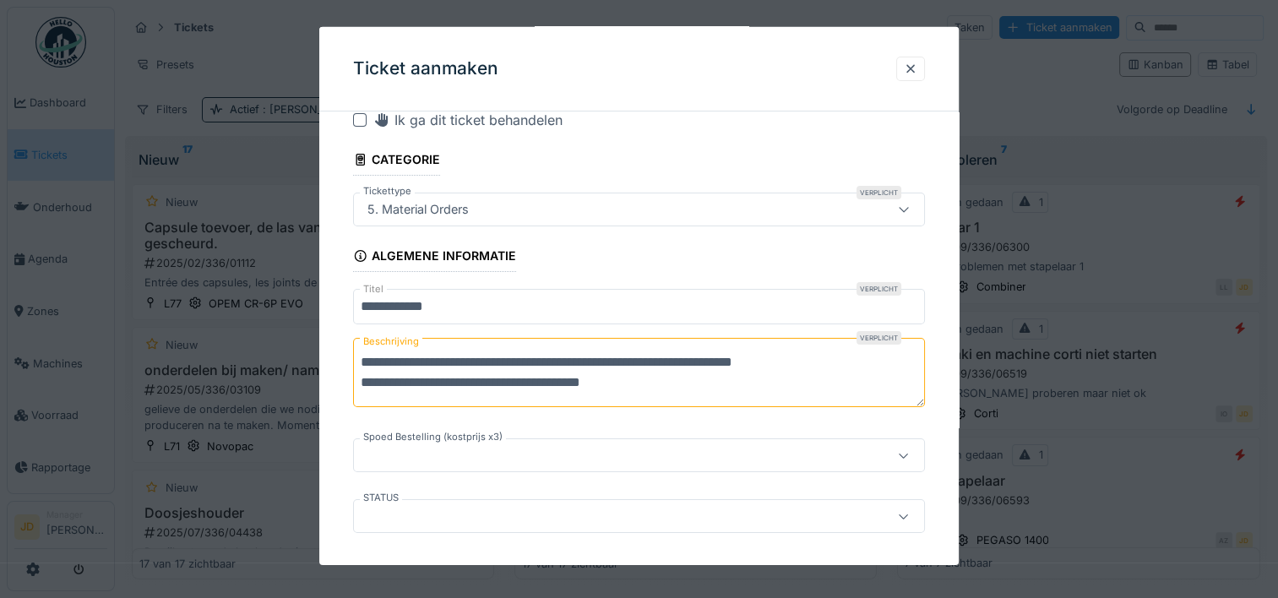
scroll to position [0, 0]
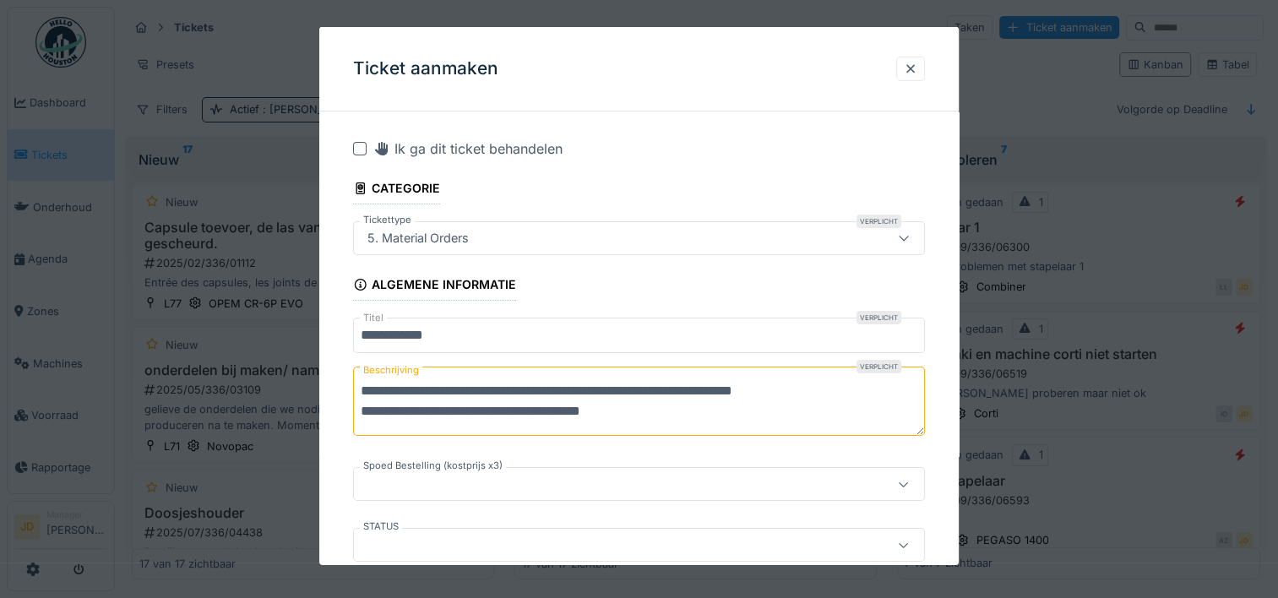
click at [838, 392] on textarea "**********" at bounding box center [639, 401] width 572 height 69
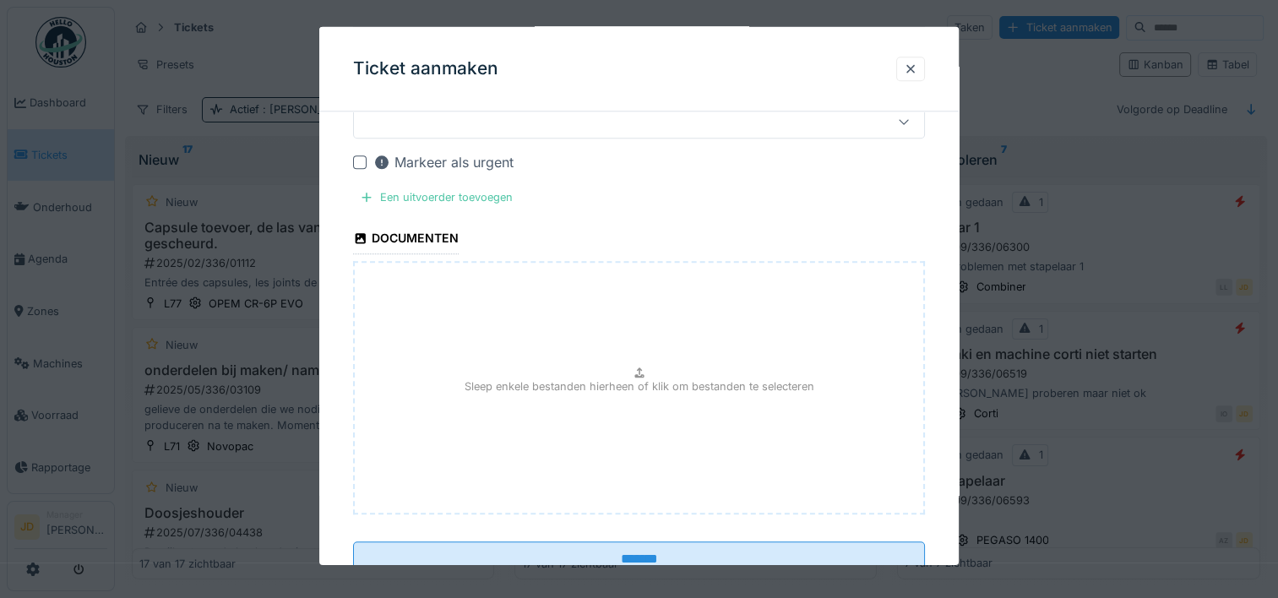
scroll to position [1724, 0]
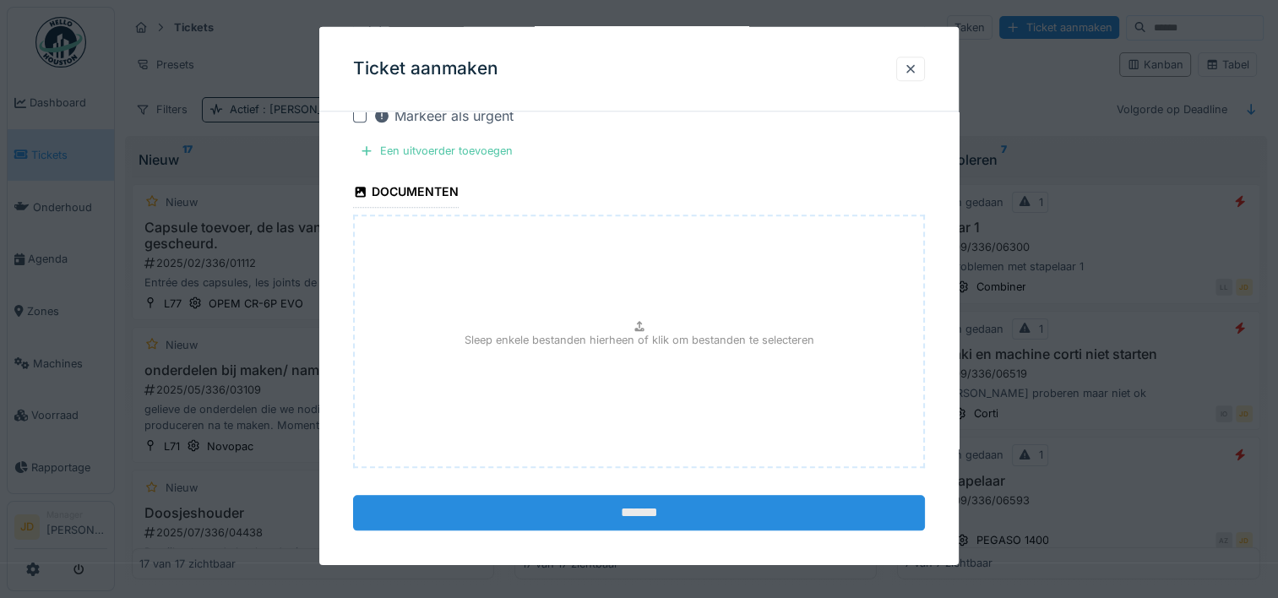
type textarea "**********"
click at [679, 495] on input "*******" at bounding box center [639, 512] width 572 height 35
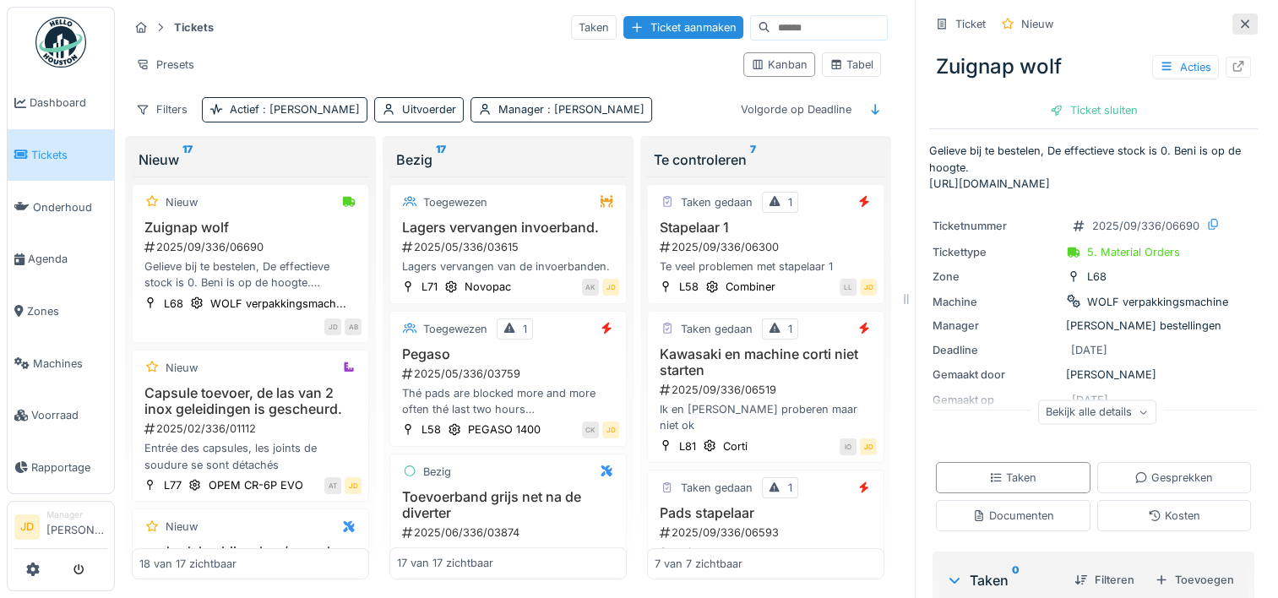
click at [1238, 26] on icon at bounding box center [1245, 24] width 14 height 11
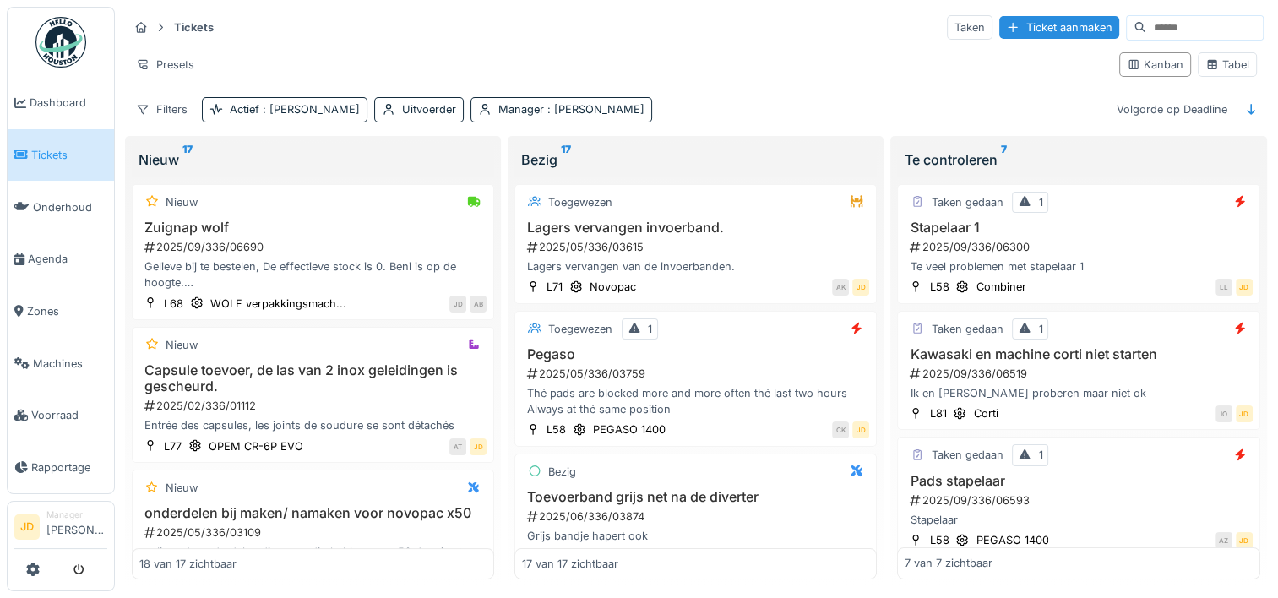
click at [33, 150] on span "Tickets" at bounding box center [69, 155] width 76 height 16
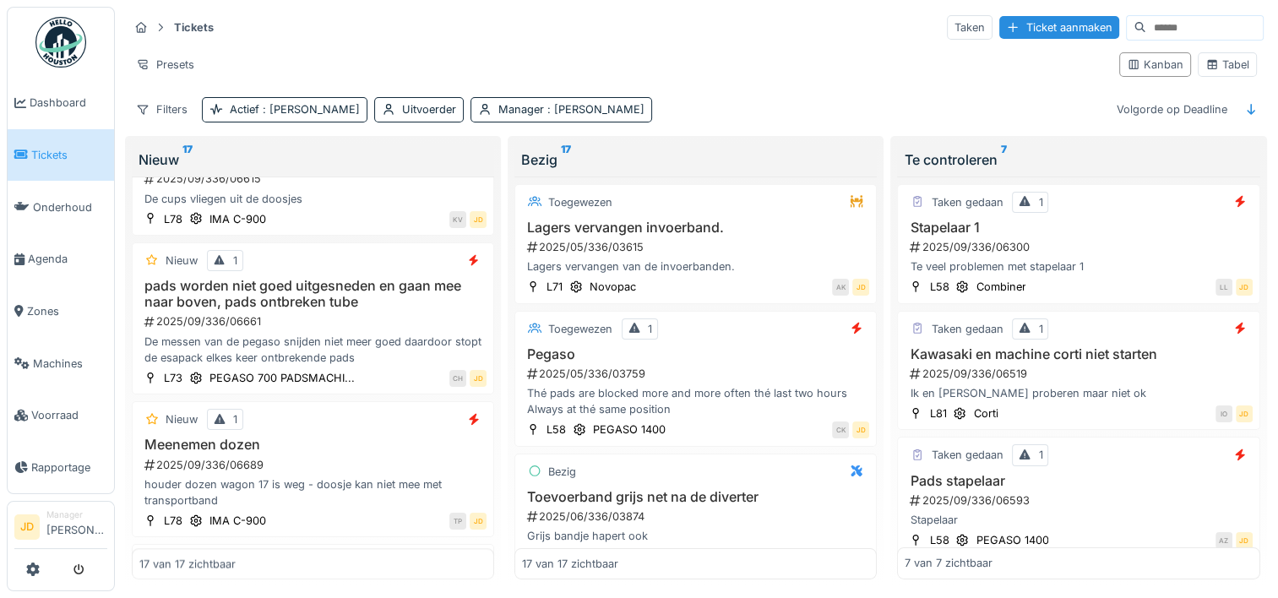
scroll to position [1654, 0]
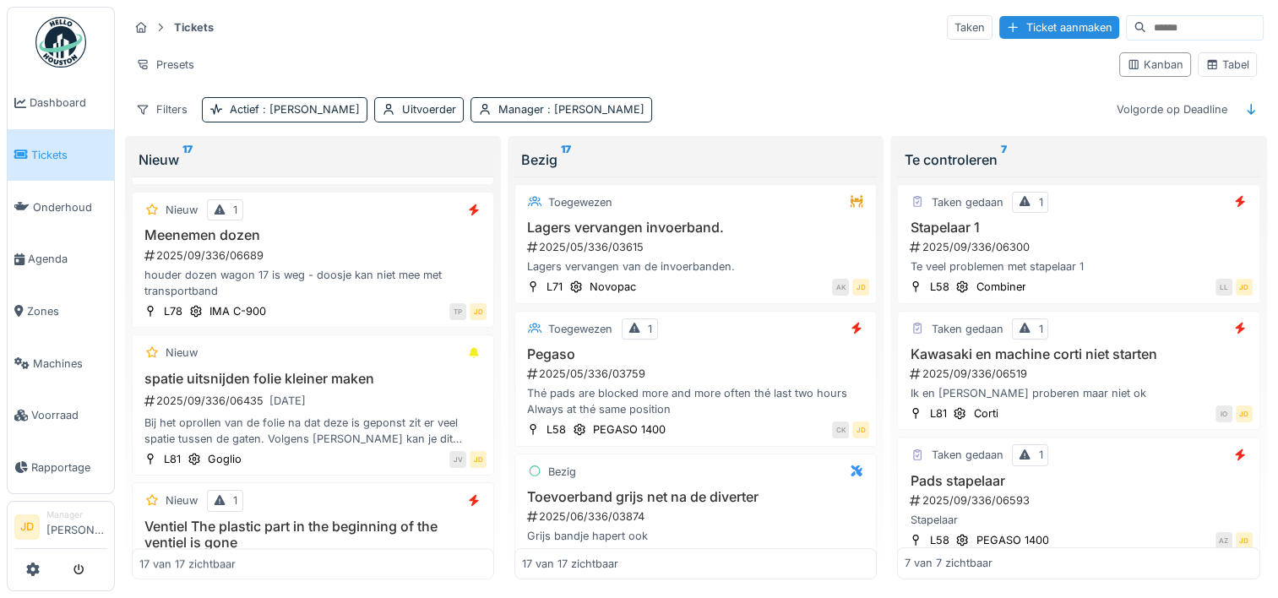
click at [366, 411] on div "2025/09/336/06435 26-9-2025" at bounding box center [315, 400] width 344 height 21
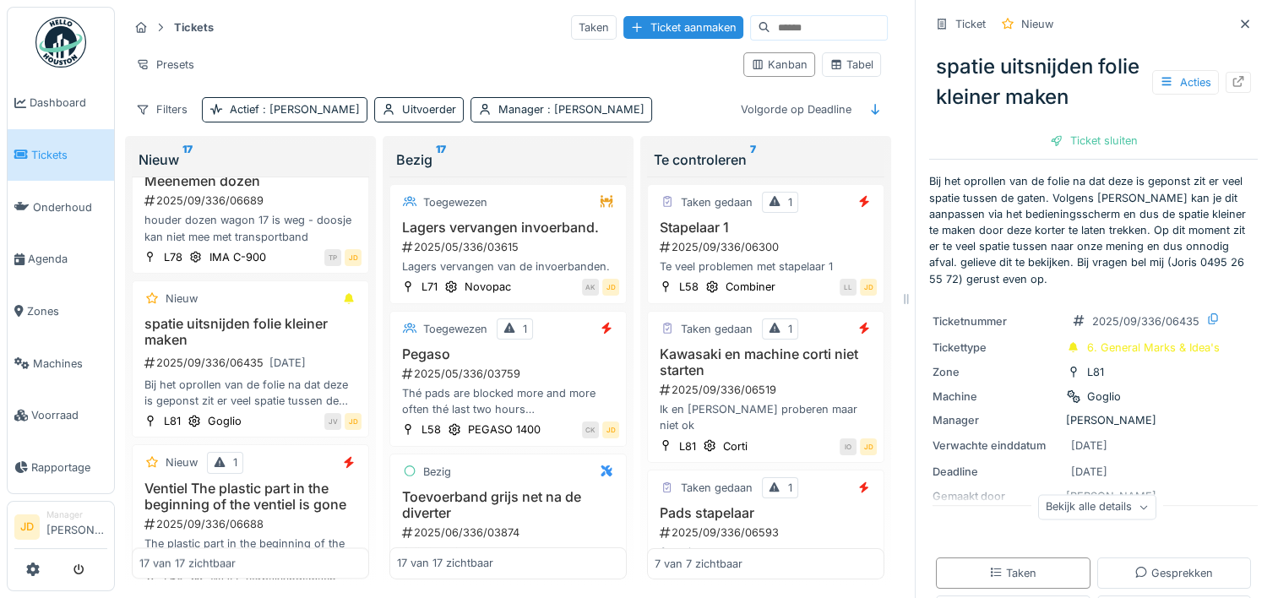
scroll to position [2139, 0]
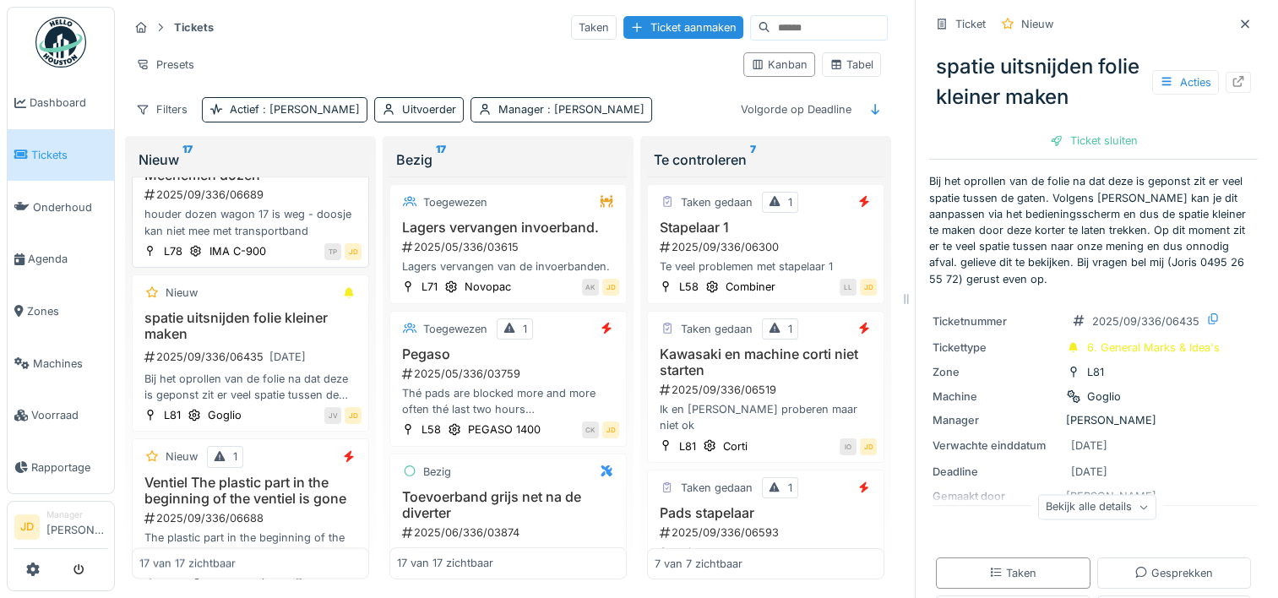
click at [277, 203] on div "2025/09/336/06689" at bounding box center [252, 195] width 219 height 16
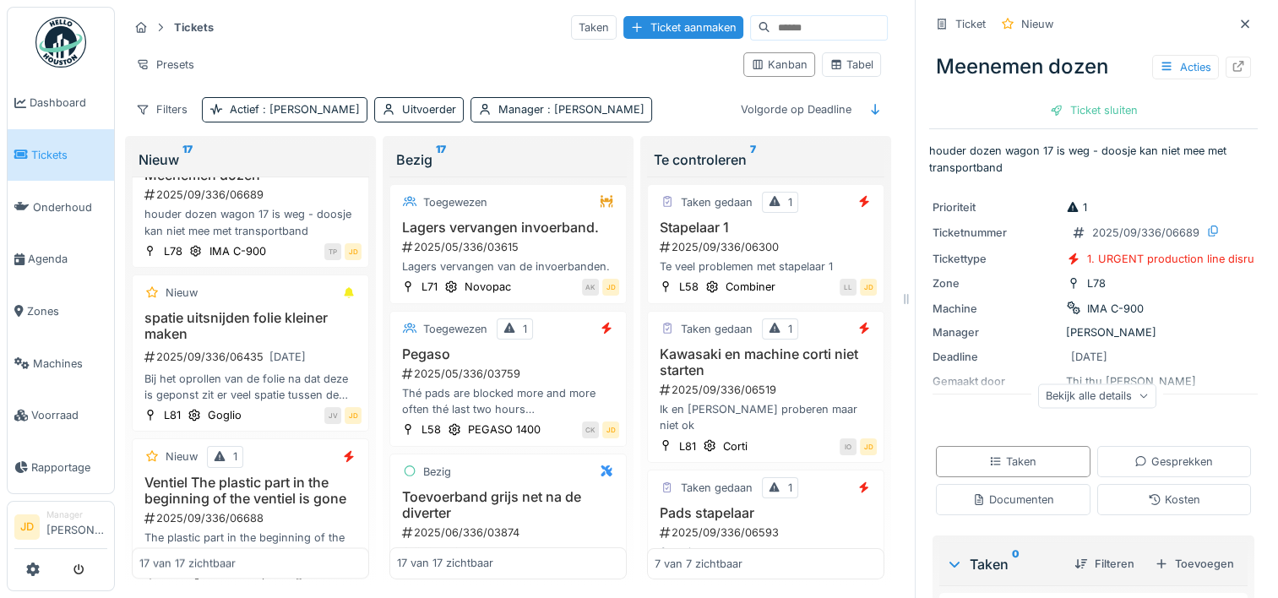
scroll to position [47, 0]
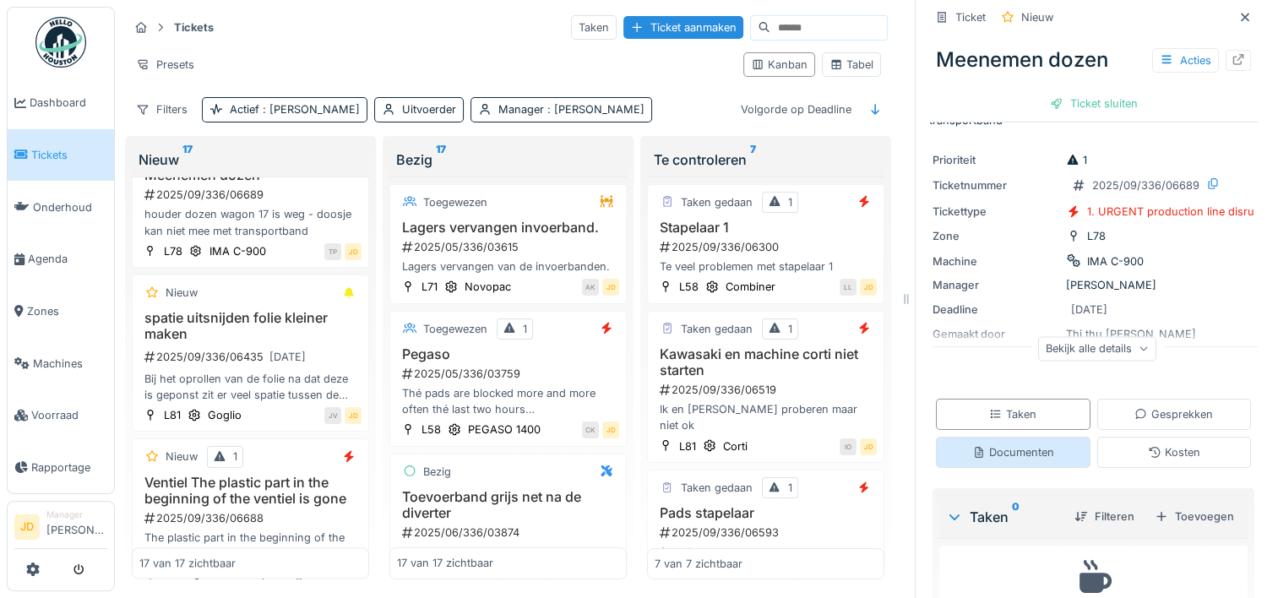
click at [984, 452] on div "Documenten" at bounding box center [1013, 452] width 82 height 16
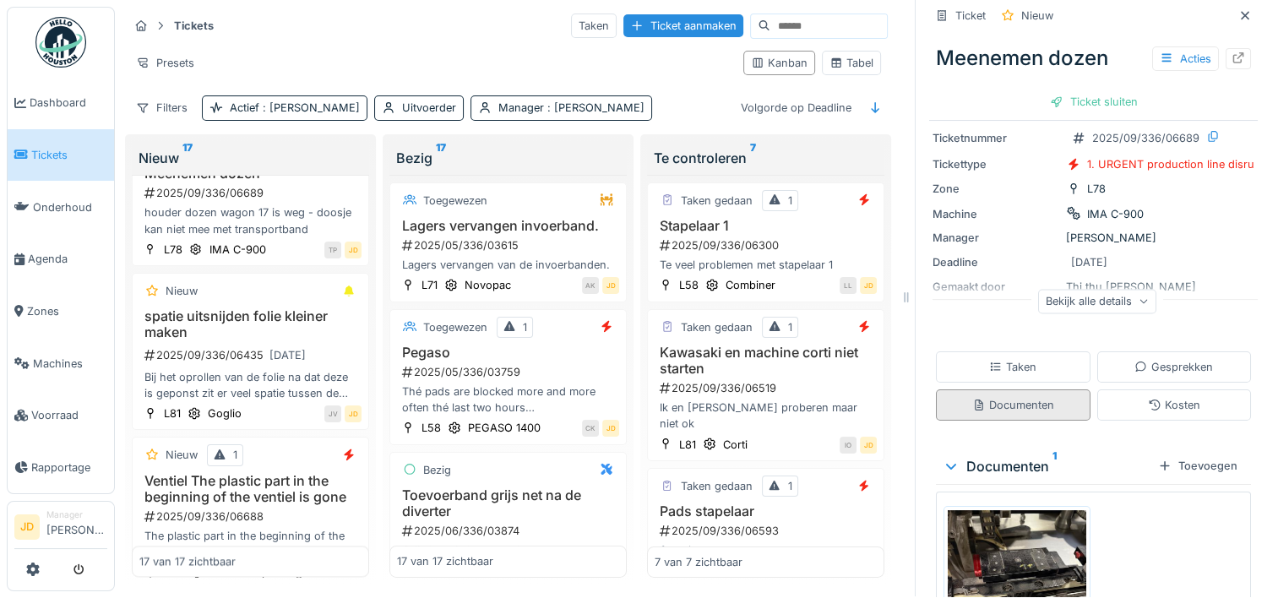
scroll to position [184, 0]
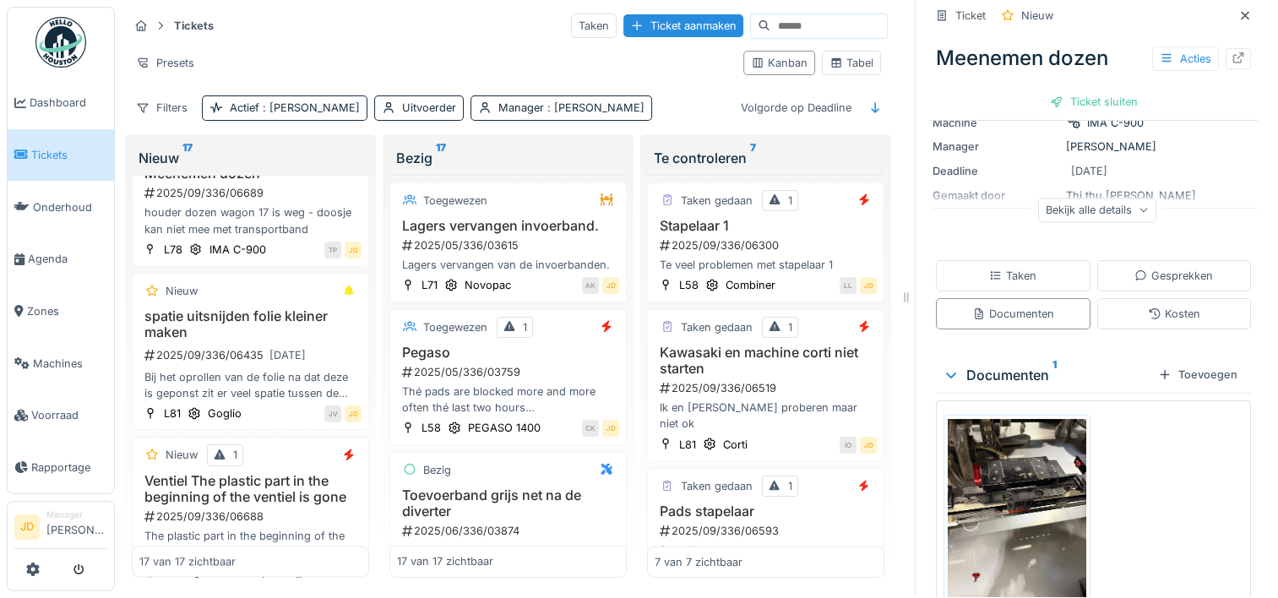
click at [987, 462] on img at bounding box center [1017, 511] width 139 height 184
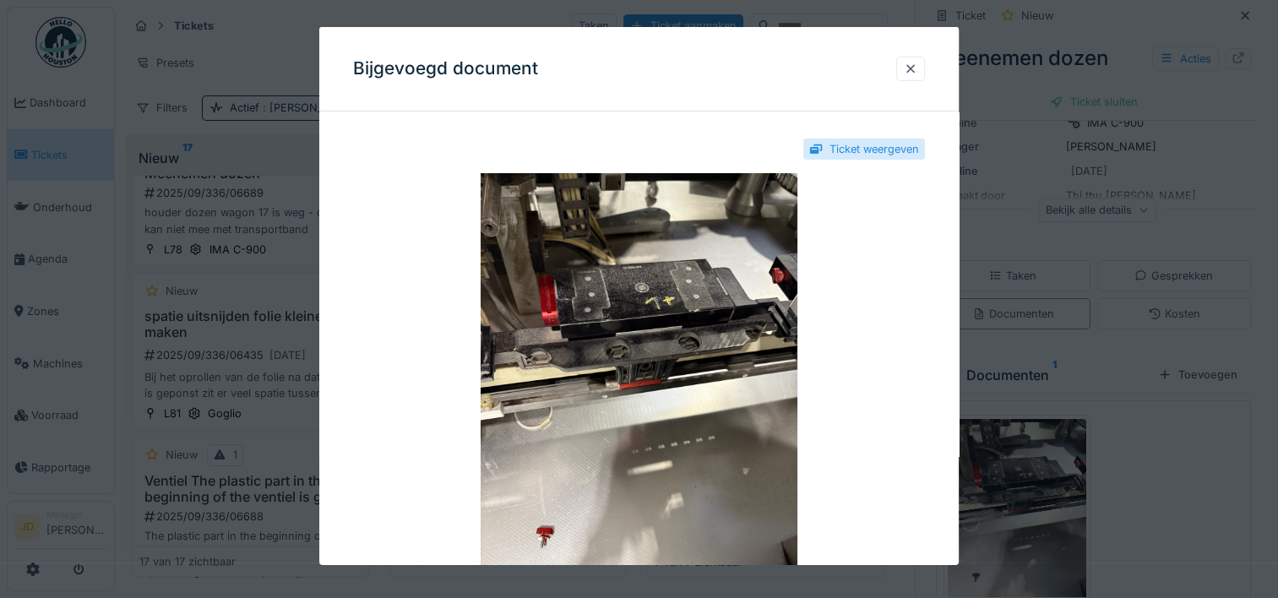
click at [1115, 480] on div at bounding box center [639, 299] width 1278 height 598
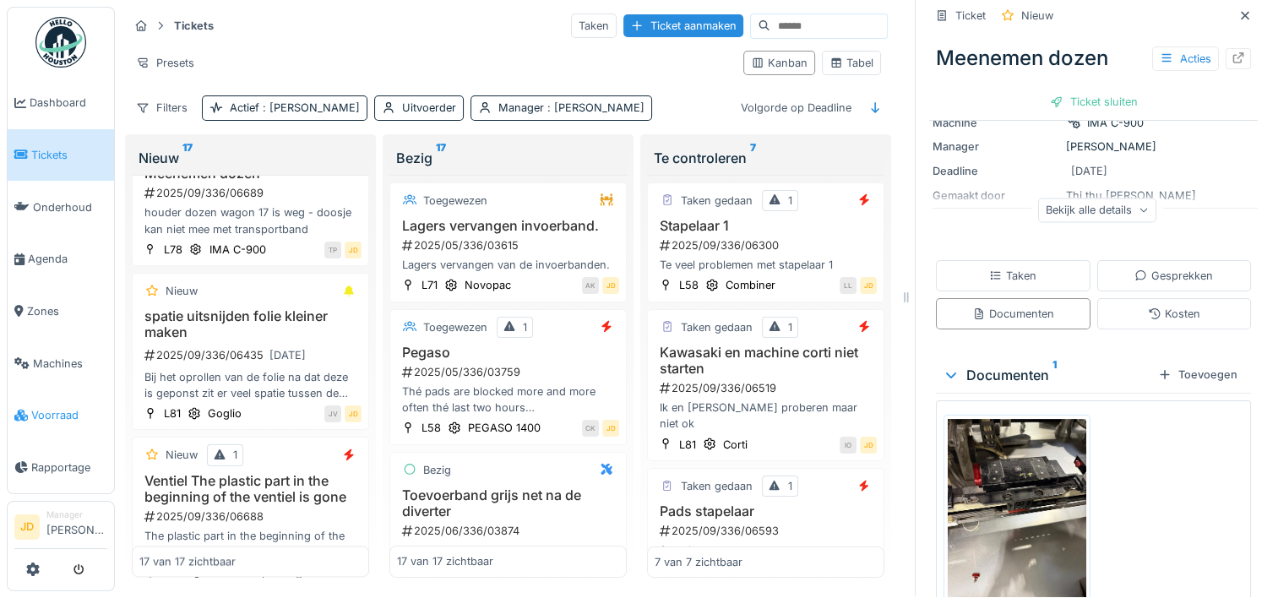
click at [48, 407] on span "Voorraad" at bounding box center [69, 415] width 76 height 16
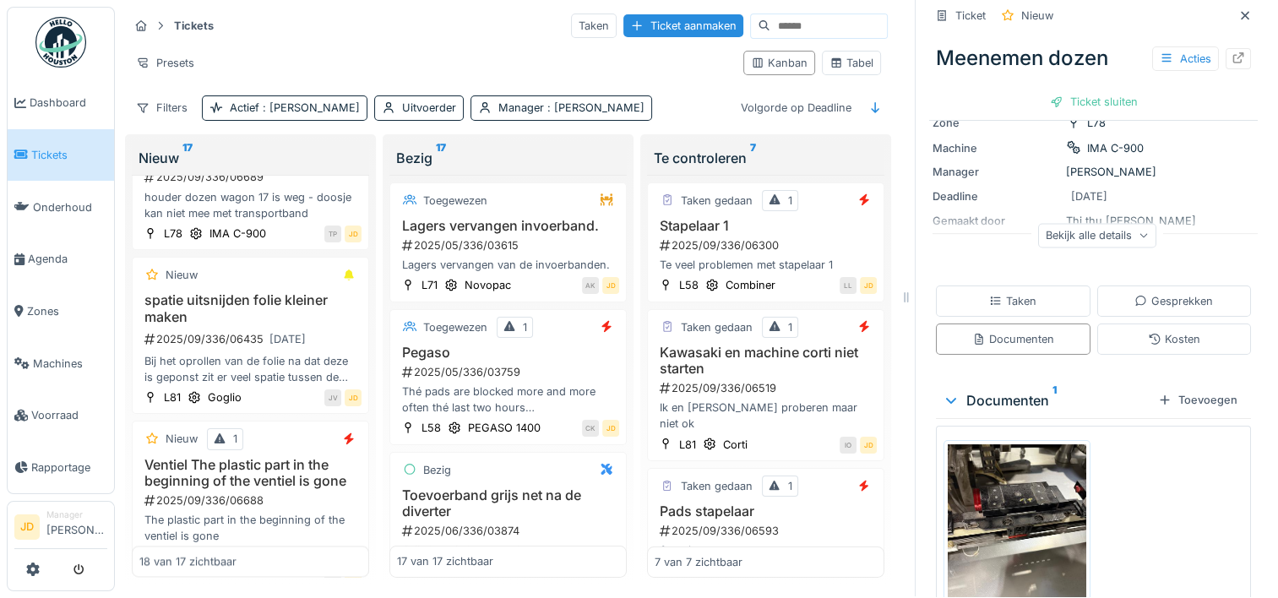
scroll to position [160, 0]
click at [1067, 90] on div "Ticket sluiten" at bounding box center [1093, 101] width 101 height 23
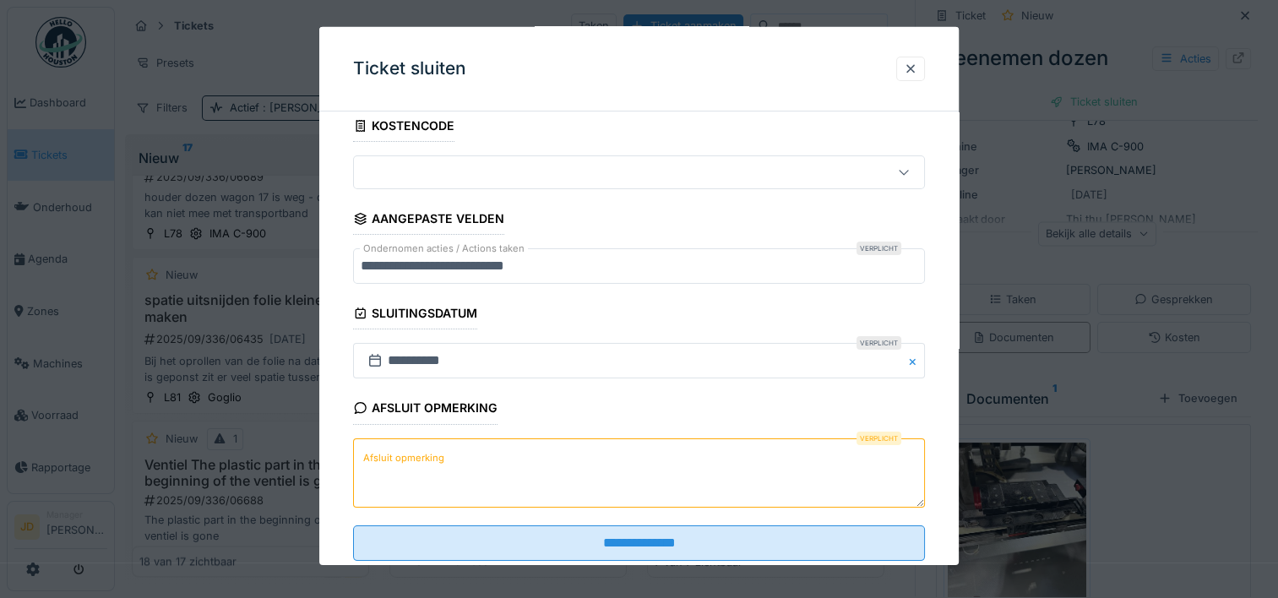
scroll to position [110, 0]
click at [507, 445] on textarea "Afsluit opmerking" at bounding box center [639, 470] width 572 height 69
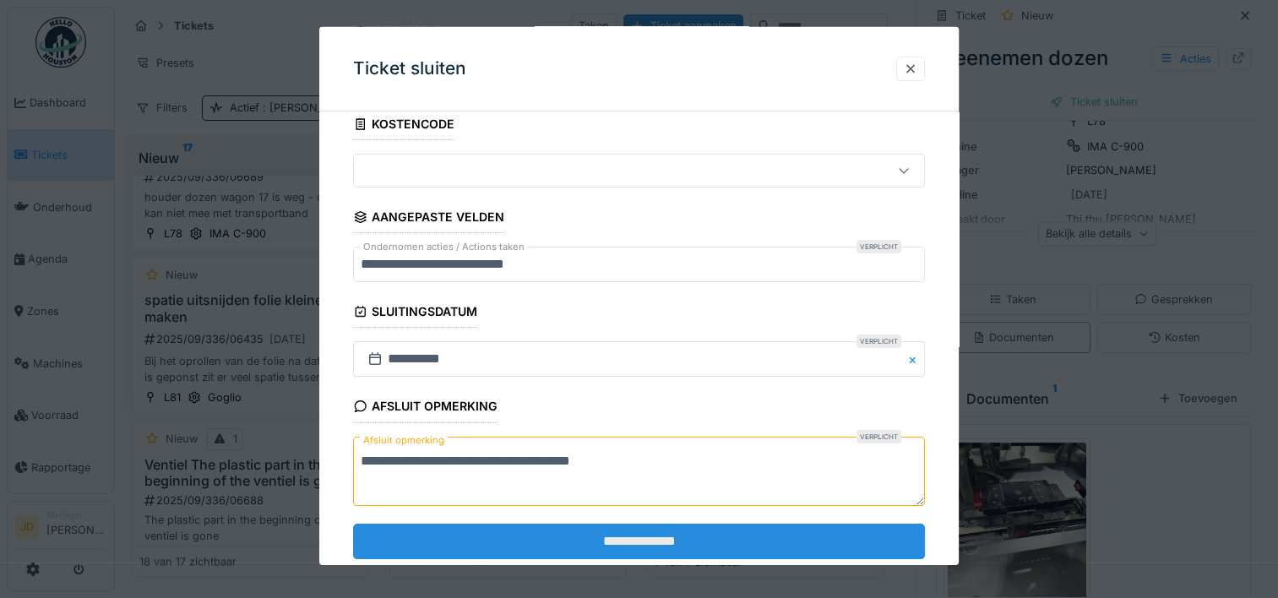
type textarea "**********"
click at [585, 530] on input "**********" at bounding box center [639, 541] width 572 height 35
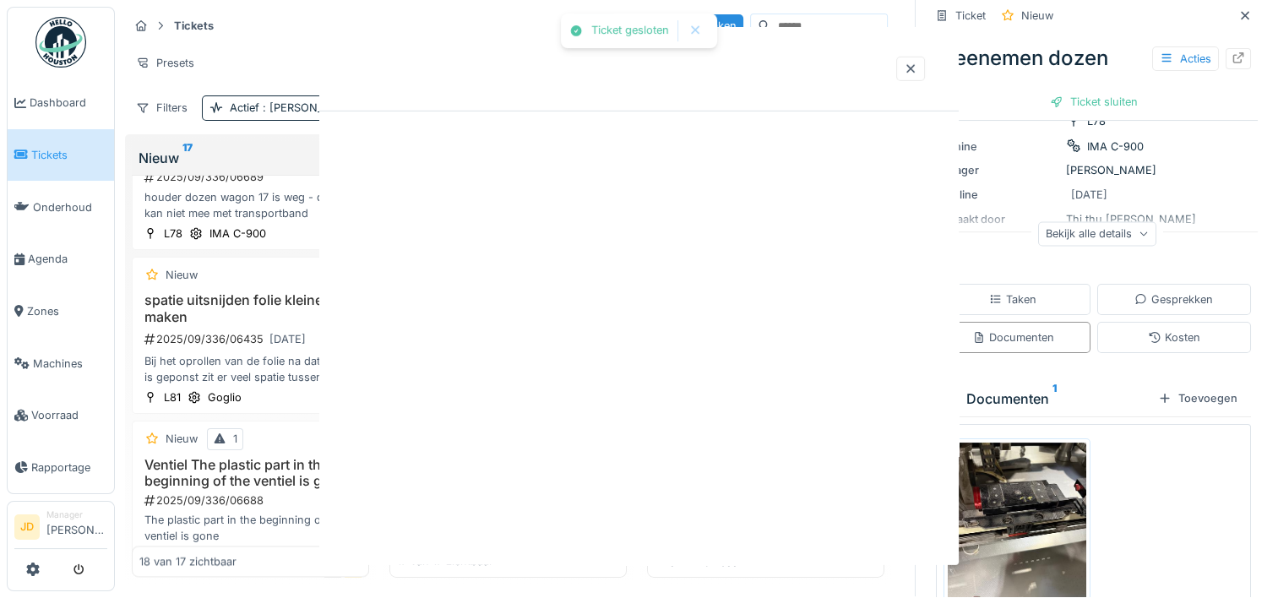
scroll to position [0, 0]
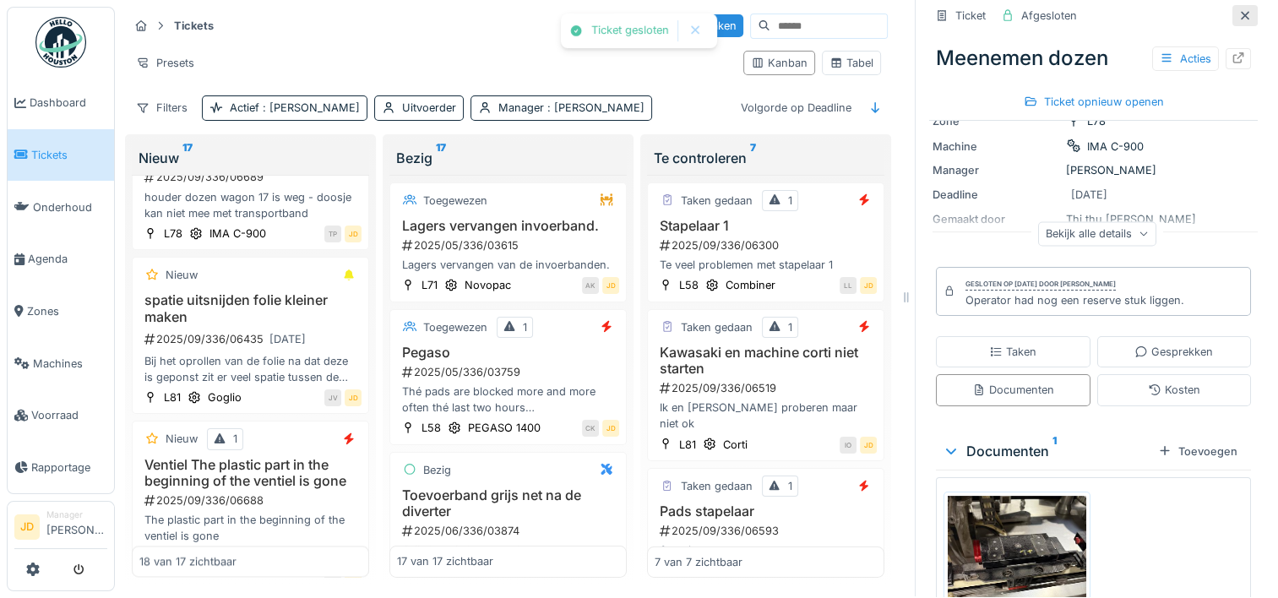
click at [1238, 9] on div at bounding box center [1245, 16] width 14 height 16
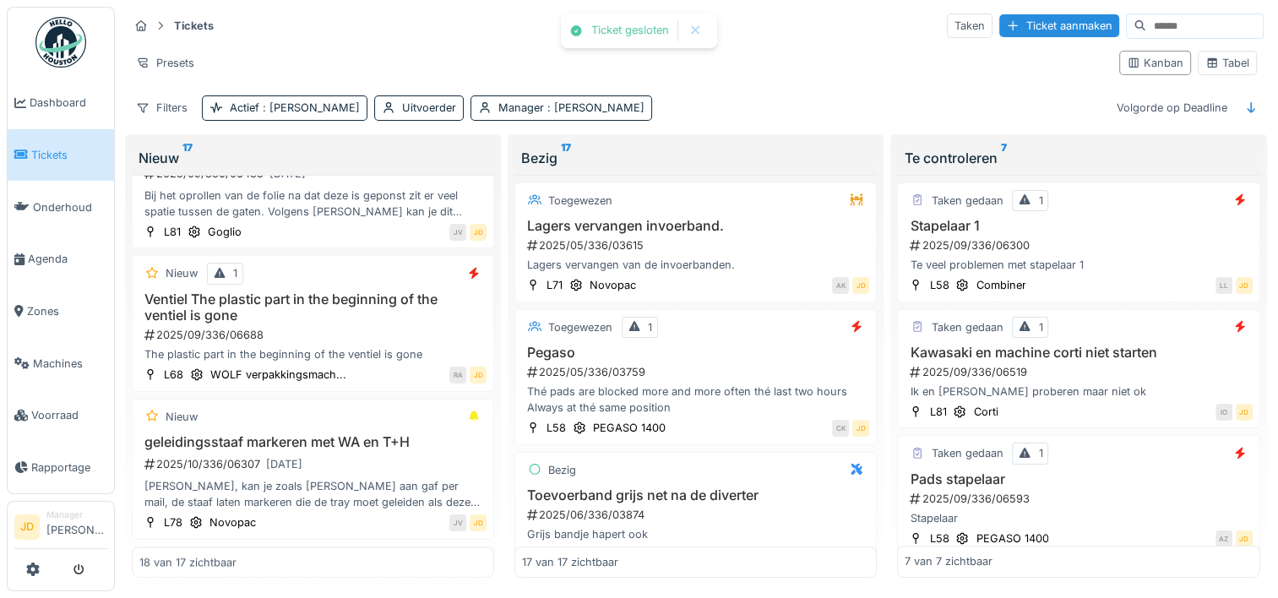
scroll to position [2013, 0]
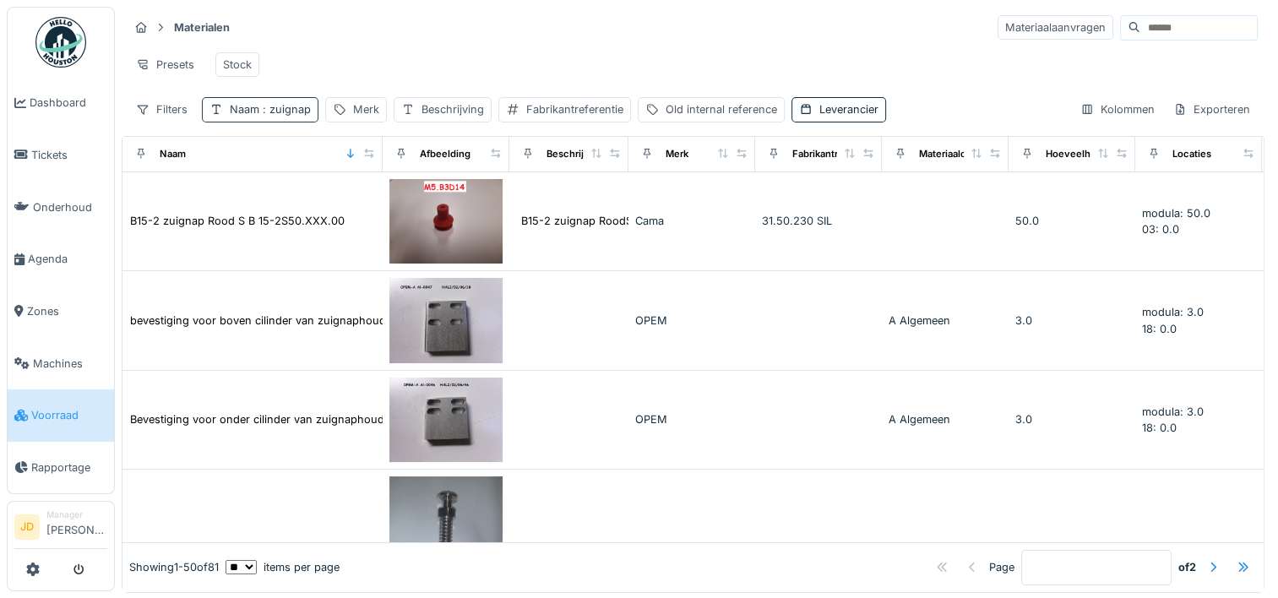
click at [282, 116] on span ": zuignap" at bounding box center [285, 109] width 52 height 13
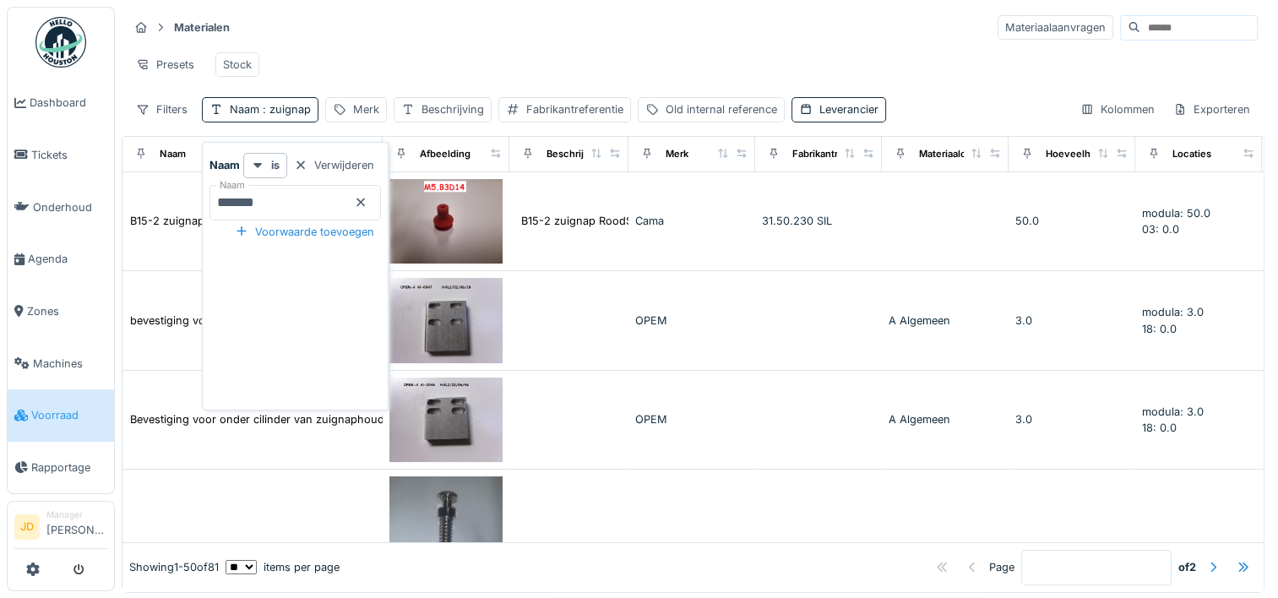
click at [367, 204] on icon at bounding box center [361, 202] width 14 height 11
click at [307, 213] on input "Naam" at bounding box center [294, 202] width 171 height 35
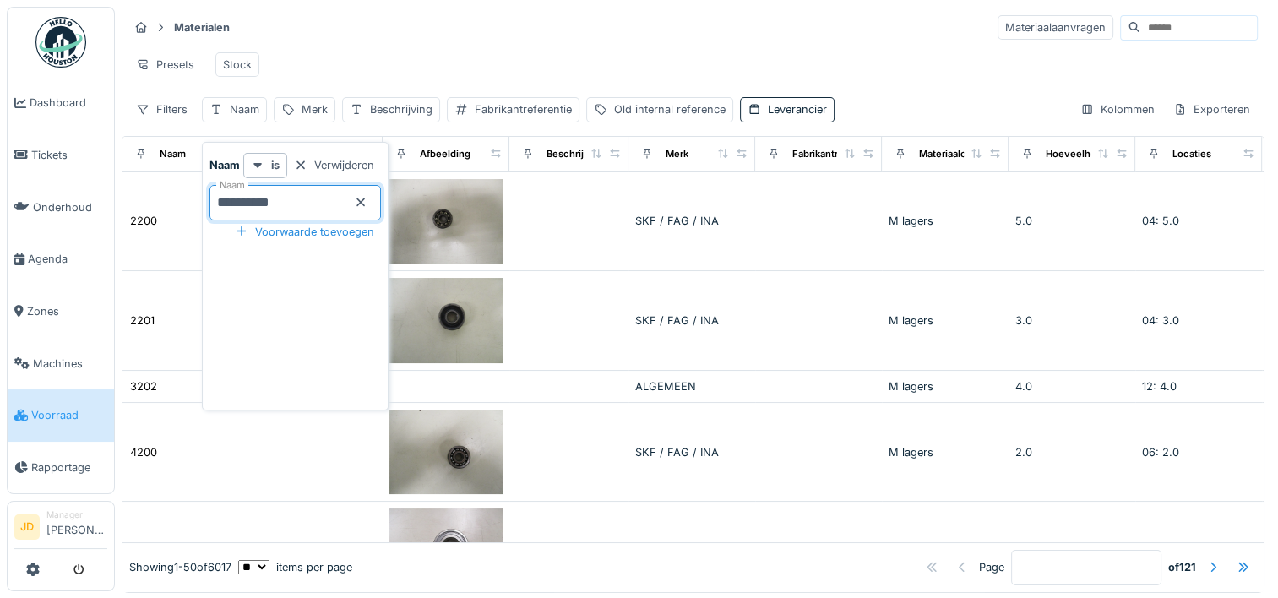
type input "**********"
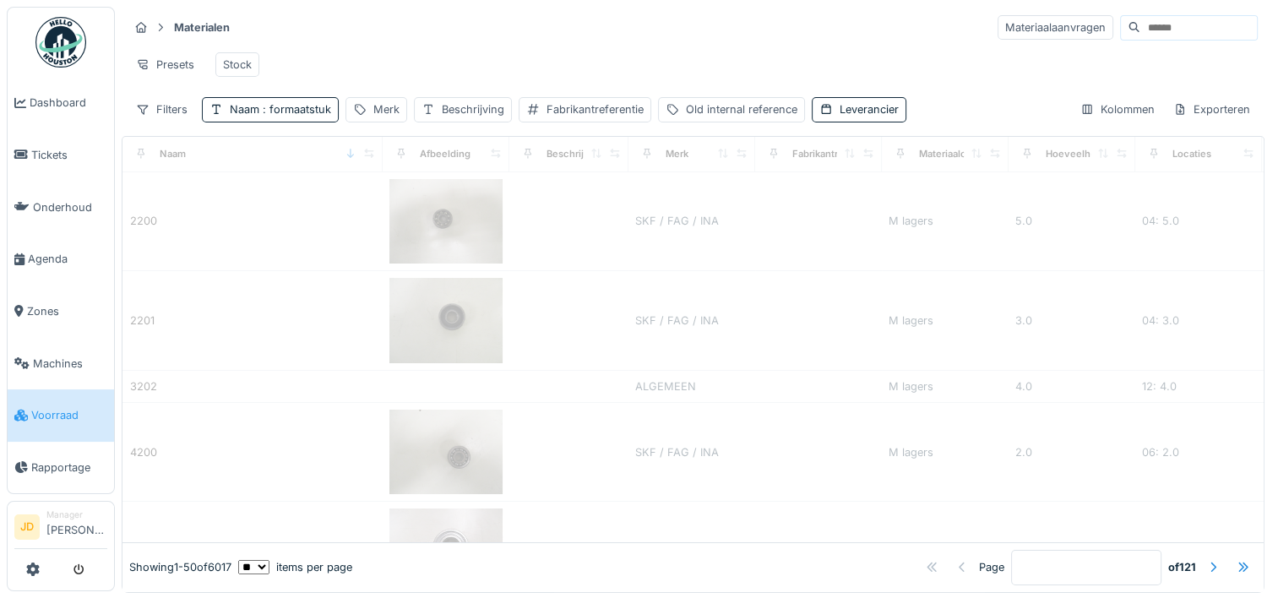
click at [506, 63] on div "Presets Stock" at bounding box center [692, 65] width 1129 height 38
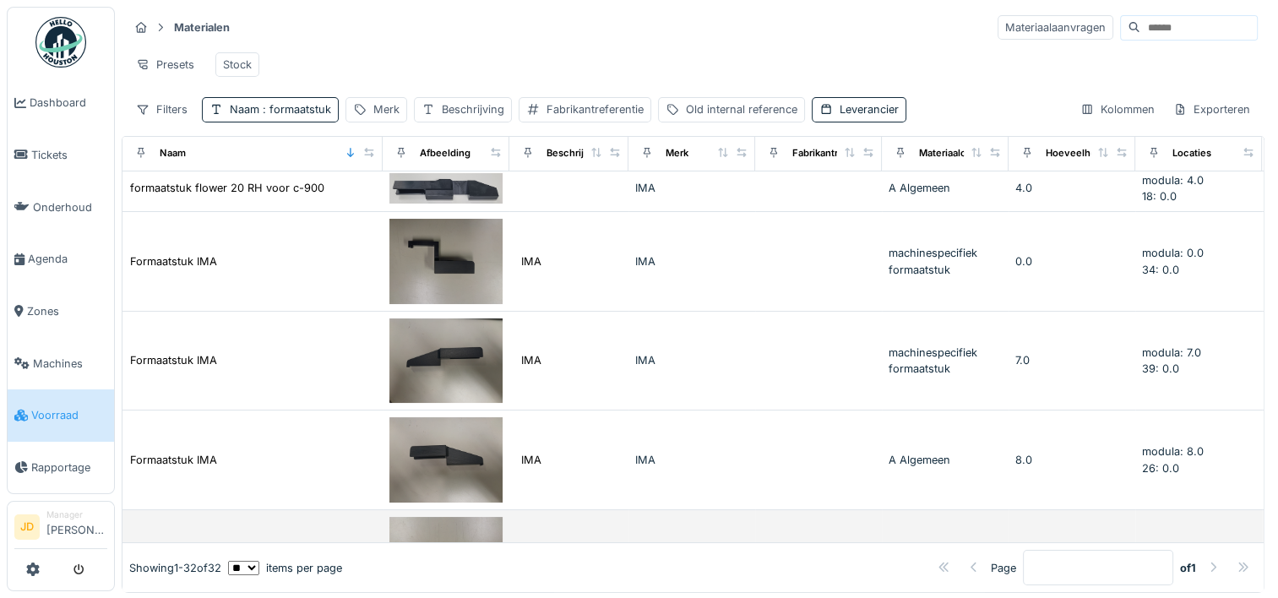
scroll to position [53, 0]
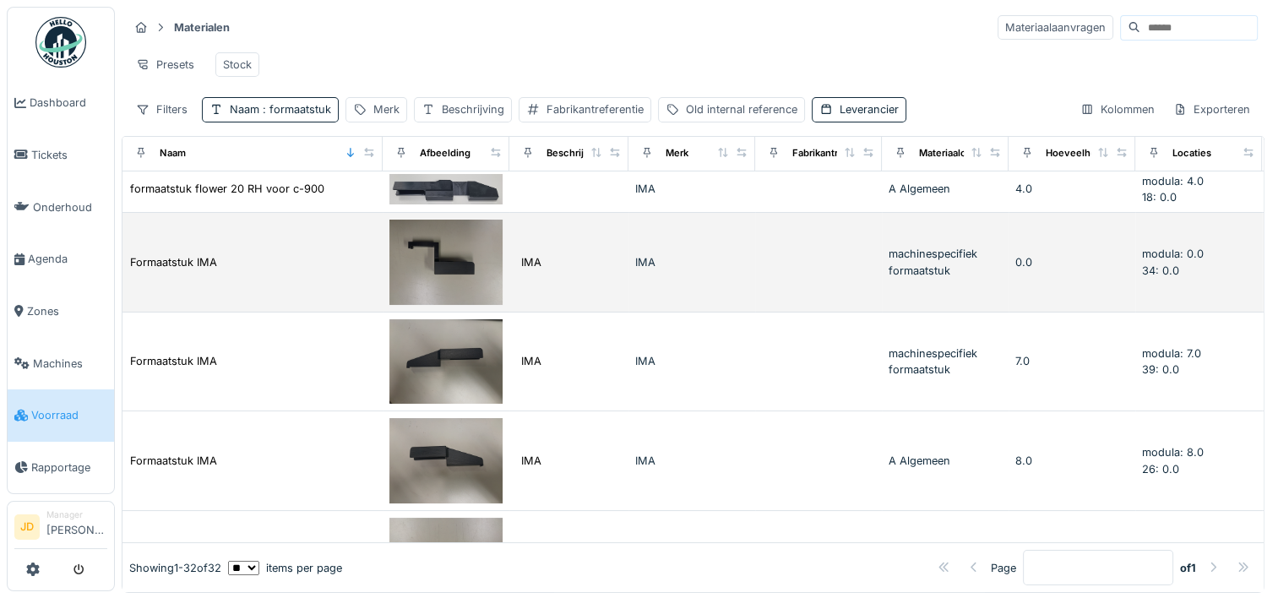
click at [312, 247] on td "Formaatstuk IMA" at bounding box center [252, 263] width 260 height 100
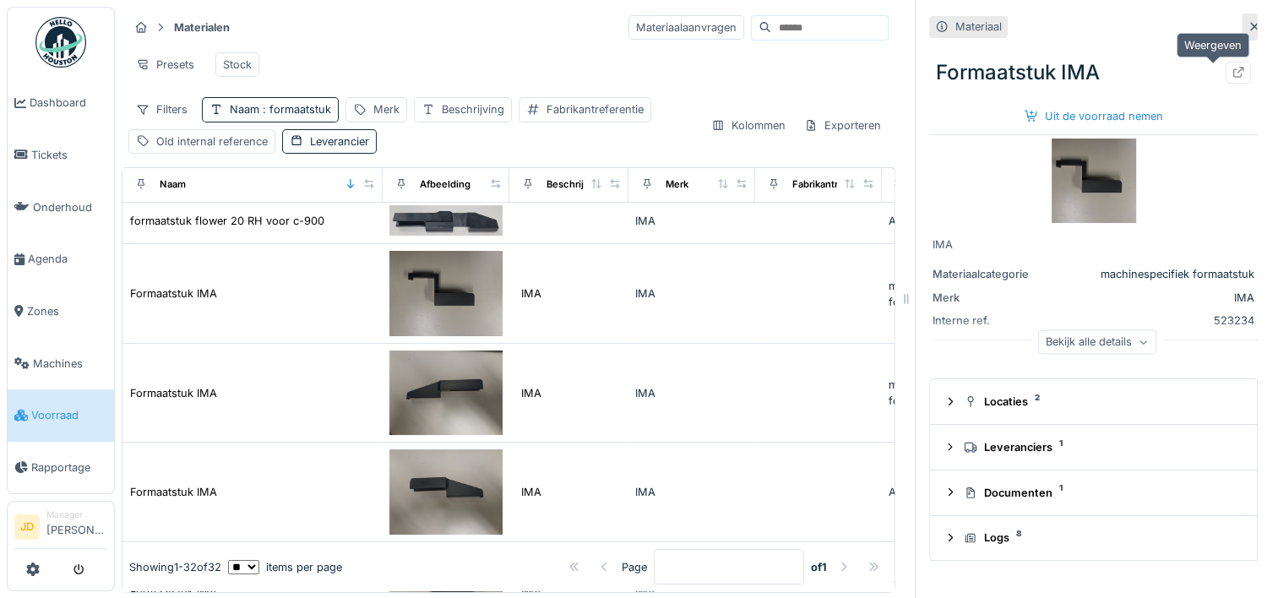
click at [1233, 72] on icon at bounding box center [1238, 72] width 11 height 11
click at [1057, 118] on div "Uit de voorraad nemen" at bounding box center [1094, 116] width 152 height 23
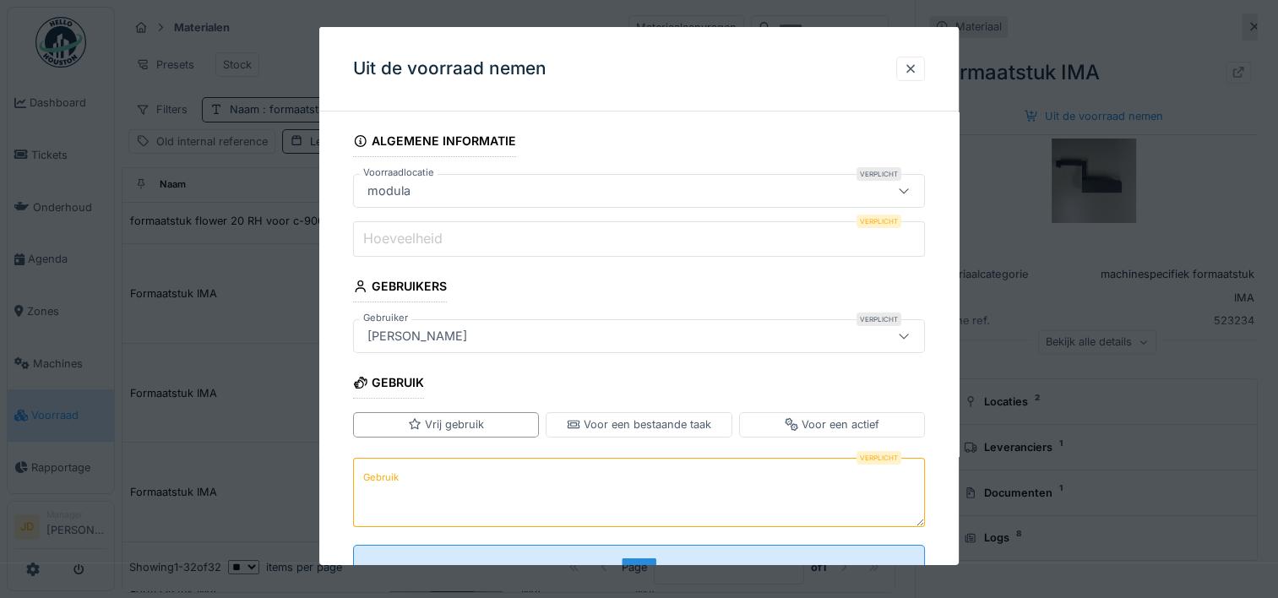
click at [594, 247] on input "Hoeveelheid" at bounding box center [639, 238] width 572 height 35
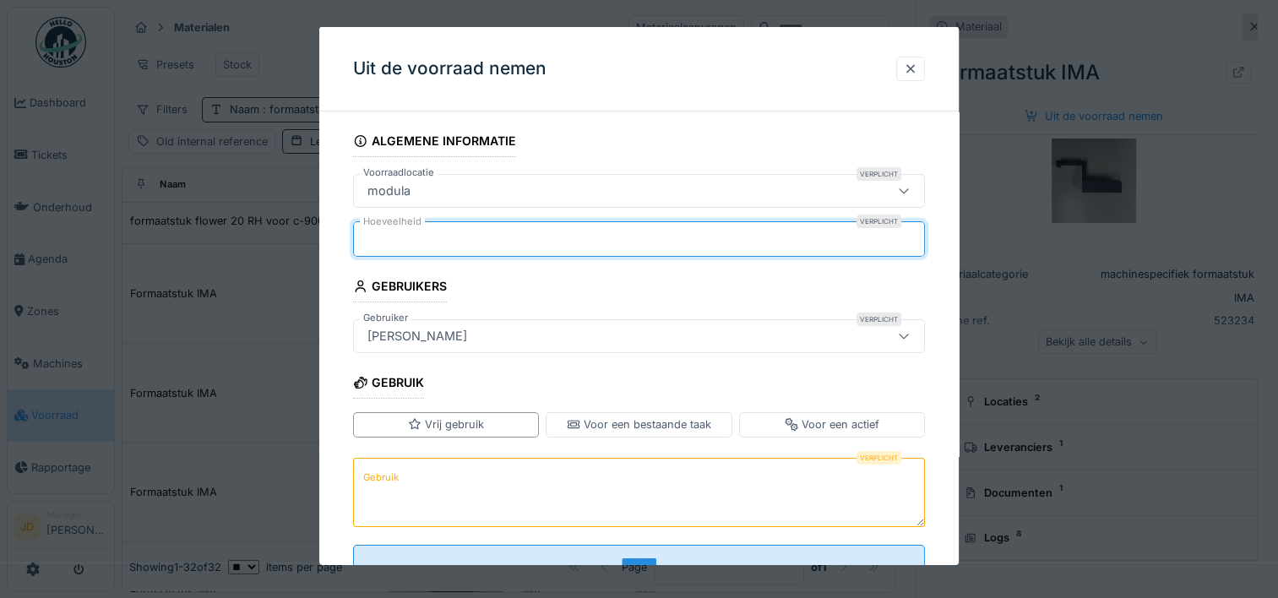
type input "*"
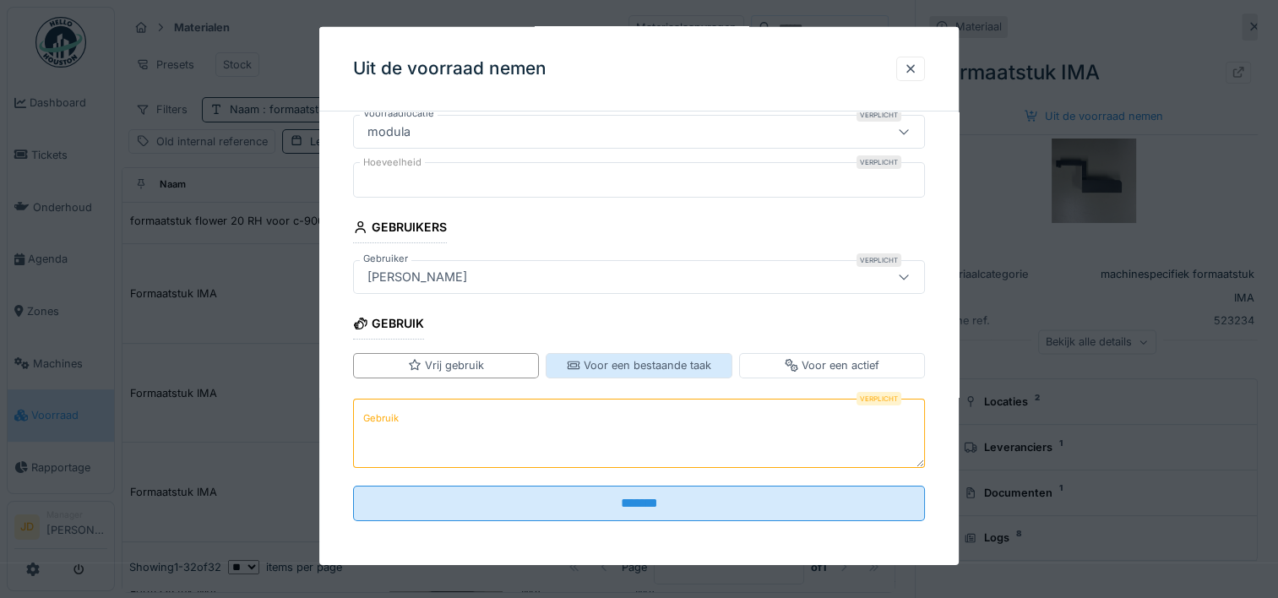
click at [584, 363] on div "Voor een bestaande taak" at bounding box center [639, 365] width 144 height 16
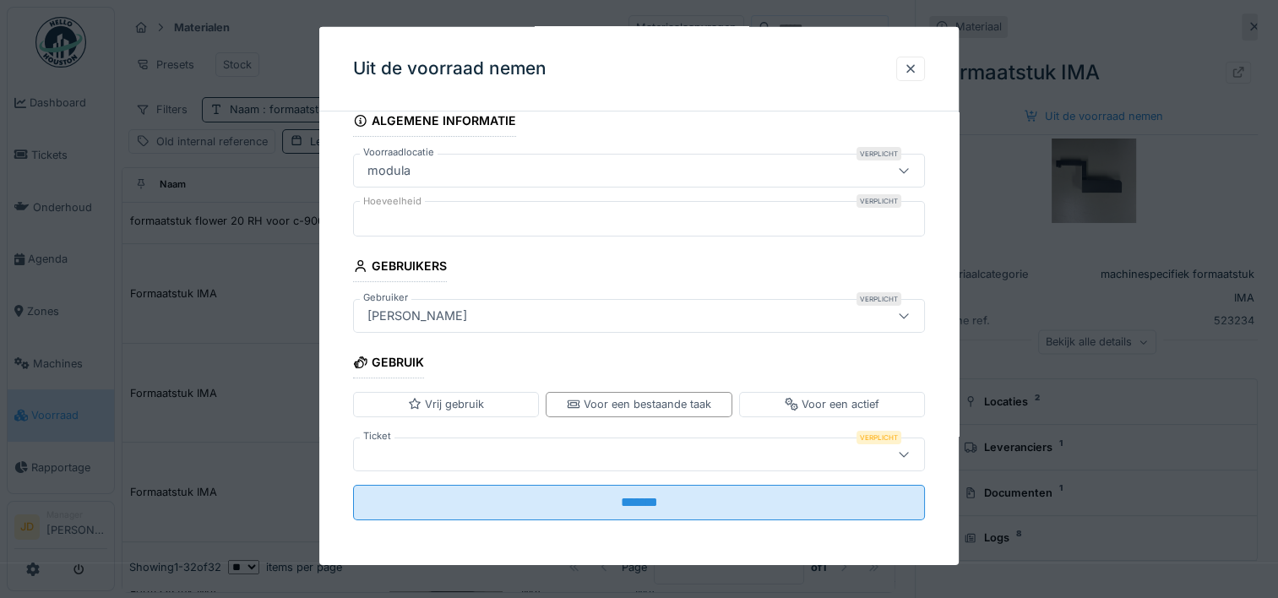
click at [510, 440] on div at bounding box center [639, 454] width 572 height 34
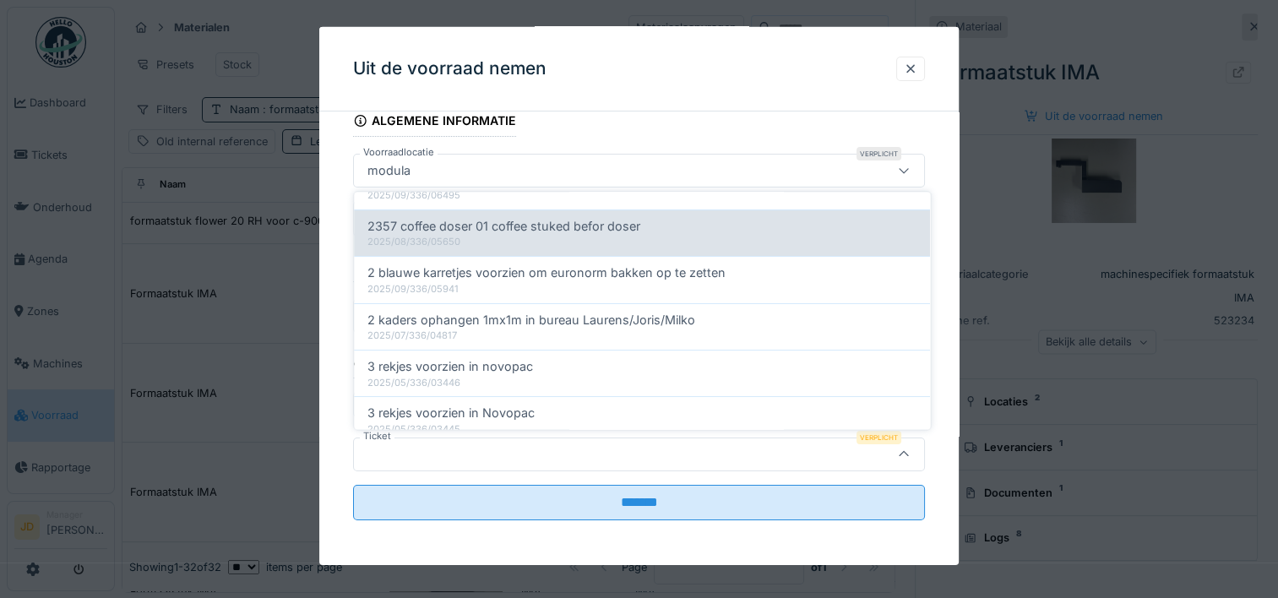
scroll to position [0, 0]
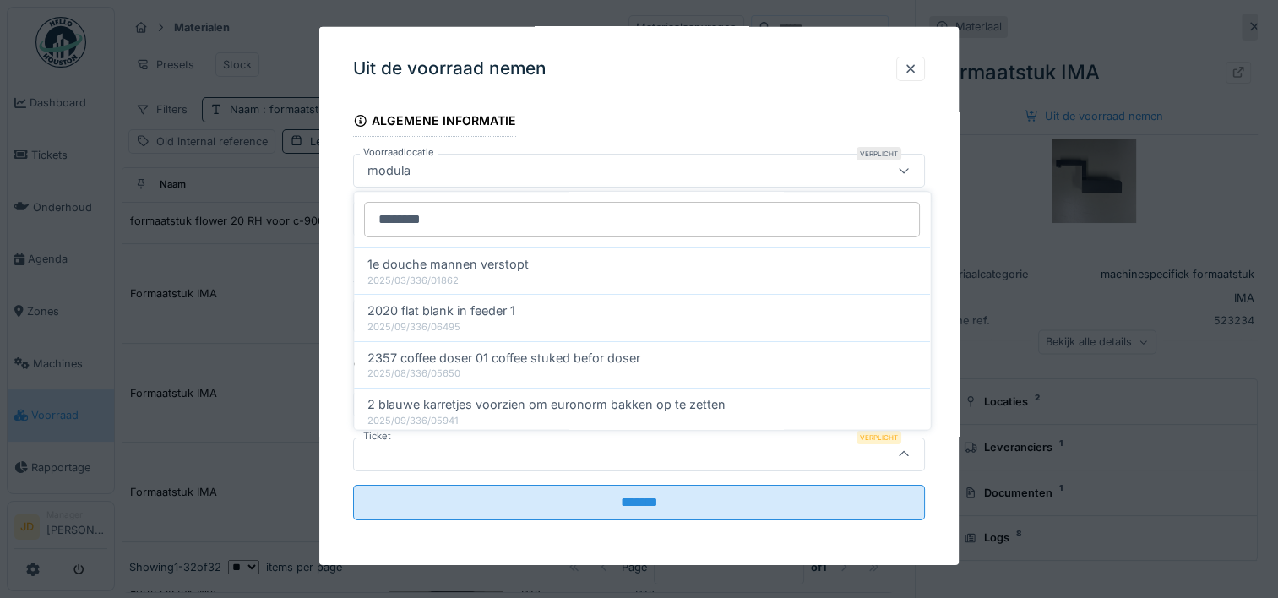
type input "********"
click at [569, 451] on div at bounding box center [604, 453] width 487 height 19
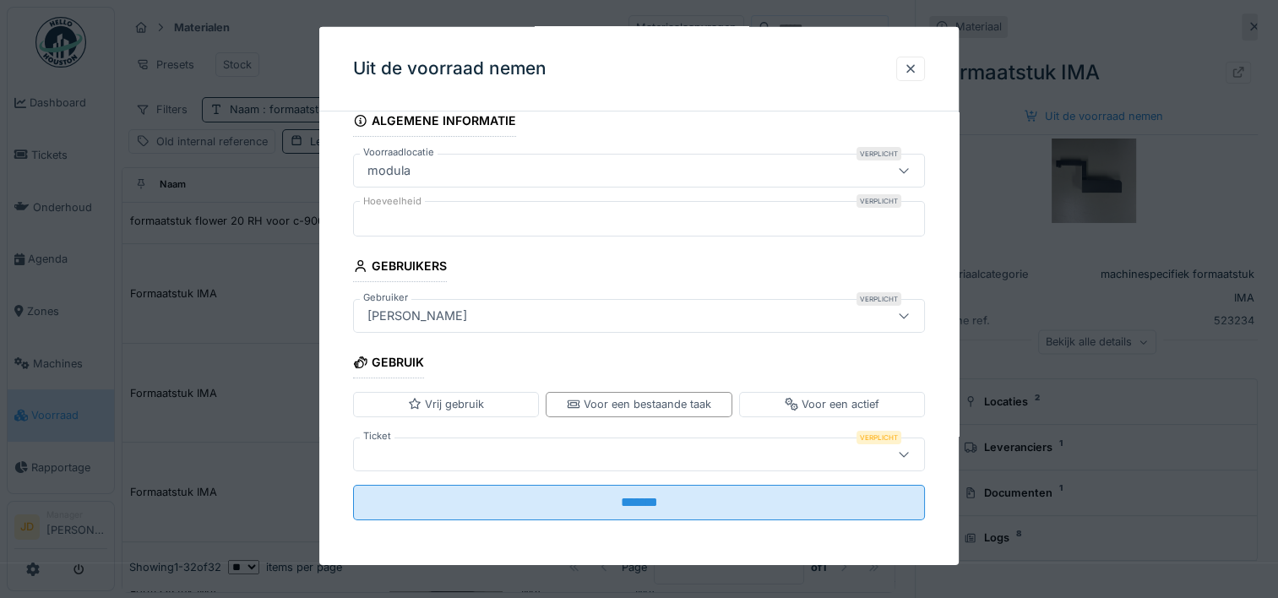
click at [557, 448] on div at bounding box center [604, 453] width 487 height 19
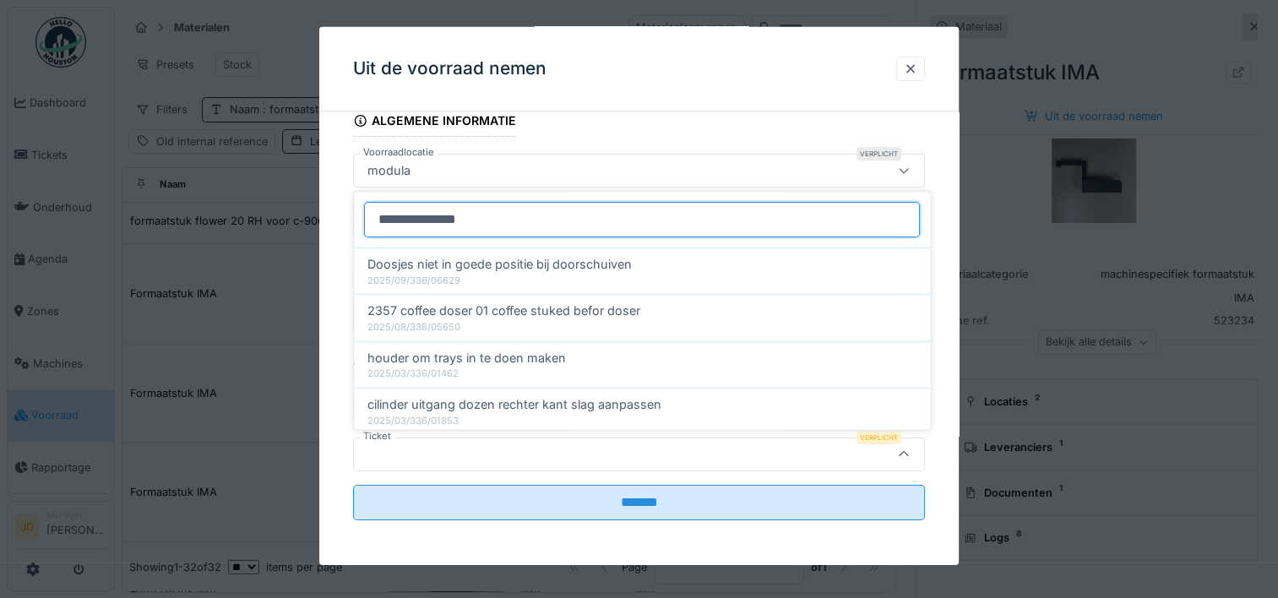
click at [449, 220] on input "**********" at bounding box center [642, 219] width 556 height 35
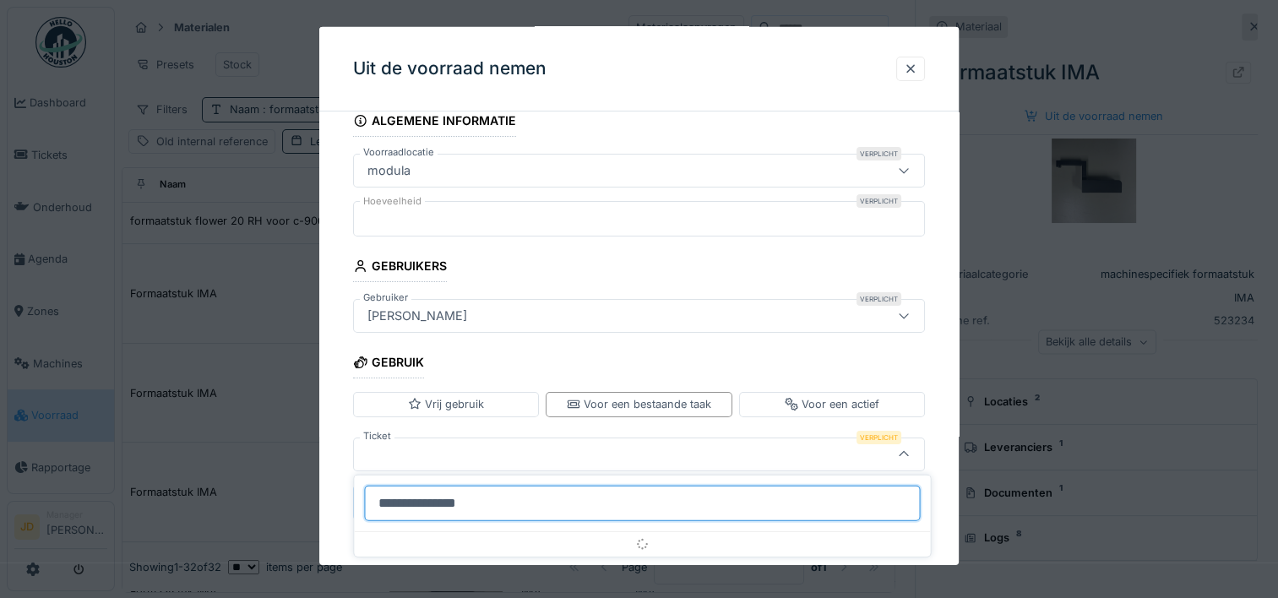
scroll to position [14, 0]
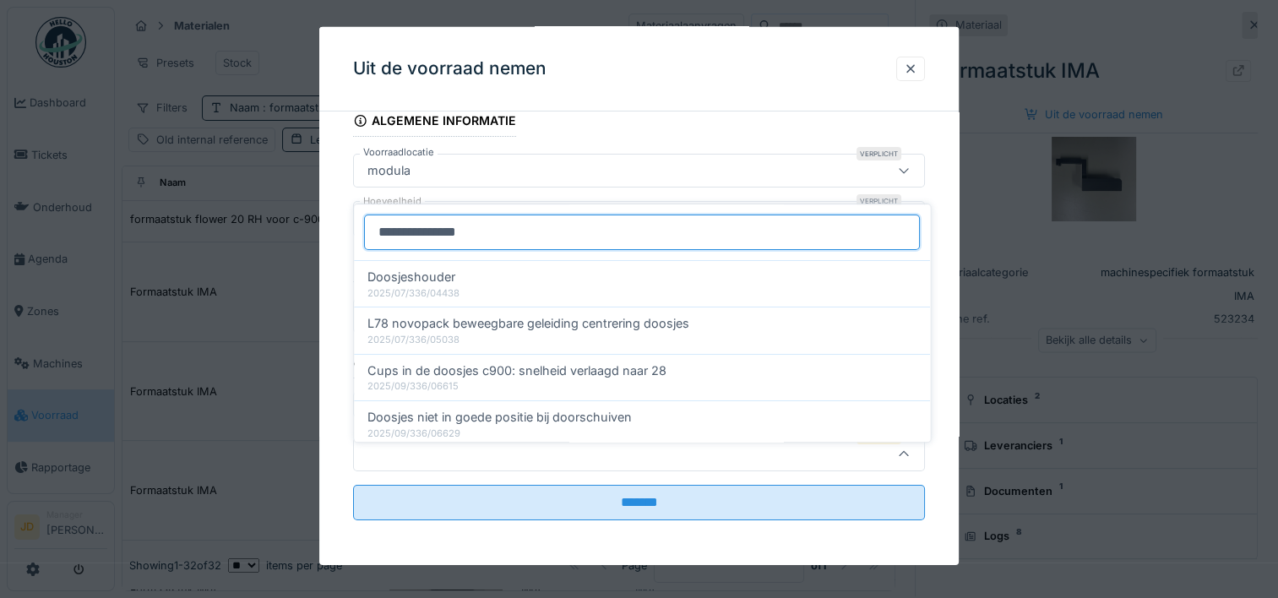
click at [542, 216] on input "**********" at bounding box center [642, 232] width 556 height 35
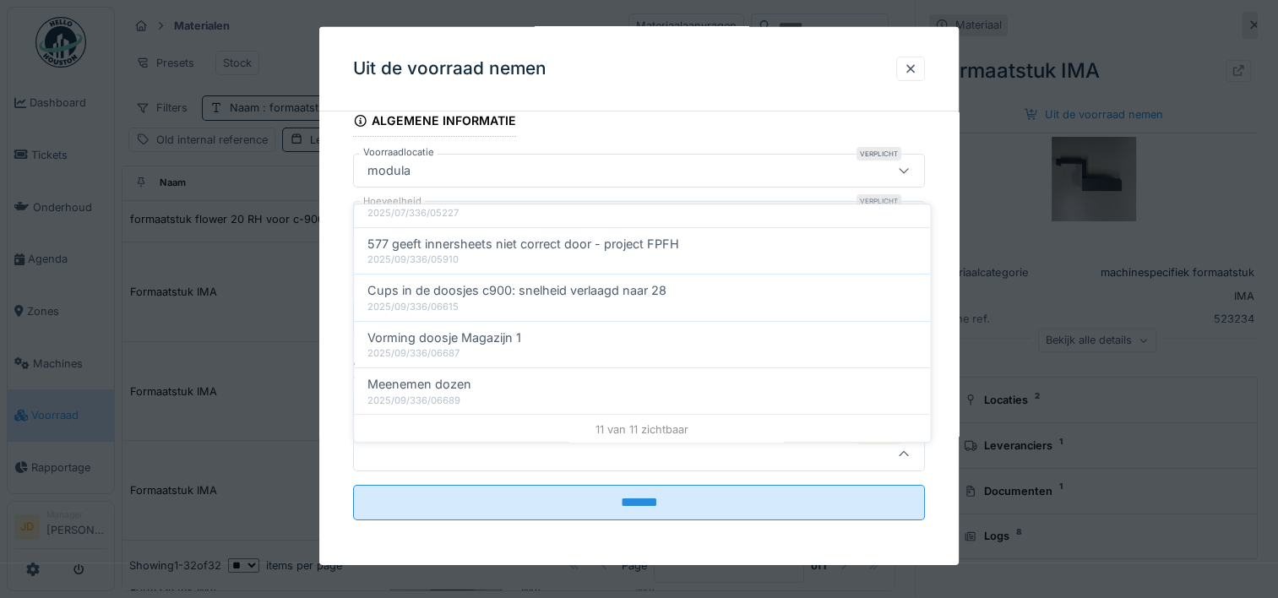
scroll to position [360, 0]
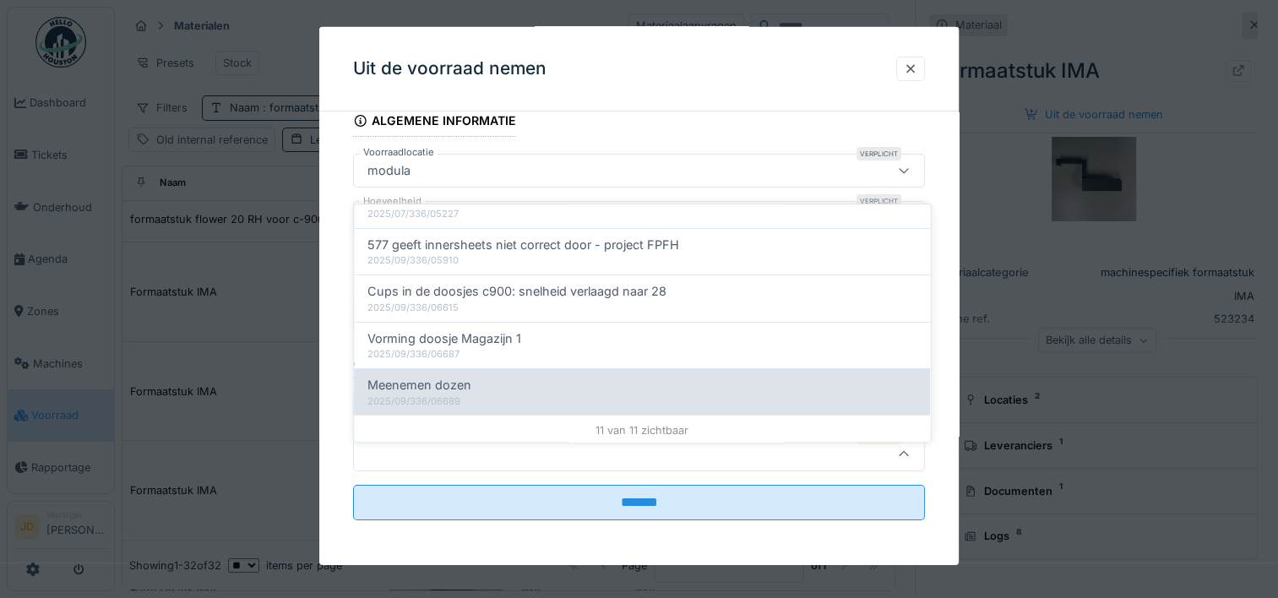
type input "**********"
click at [524, 376] on div "Meenemen dozen" at bounding box center [641, 385] width 549 height 19
type input "******"
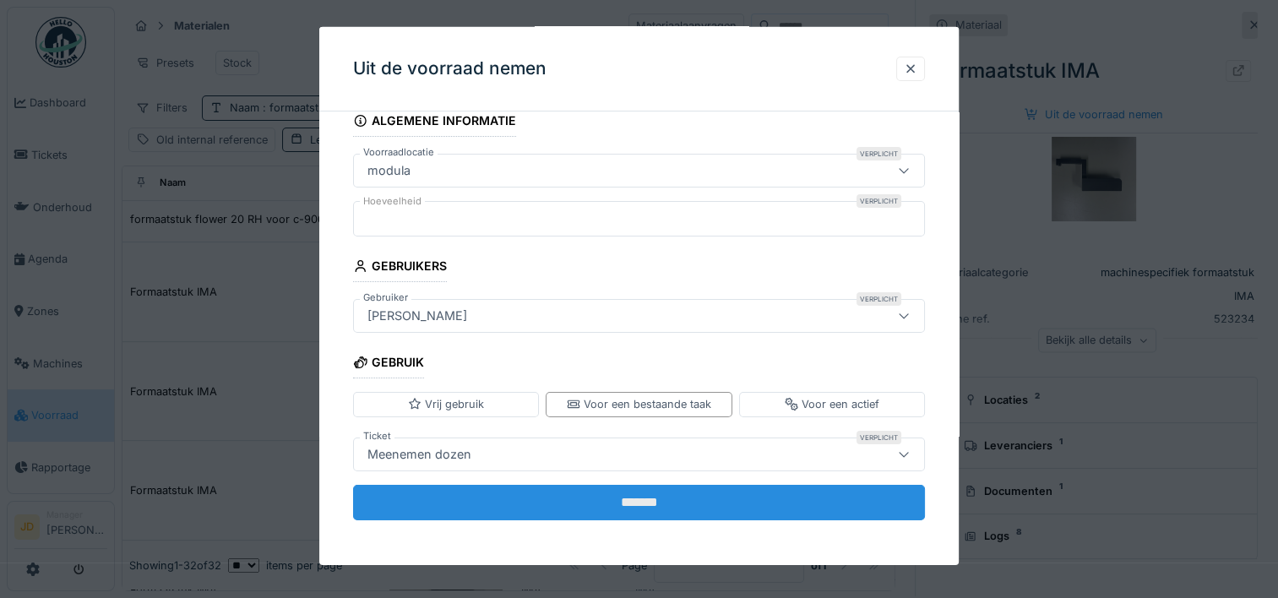
click at [527, 504] on input "*******" at bounding box center [639, 501] width 572 height 35
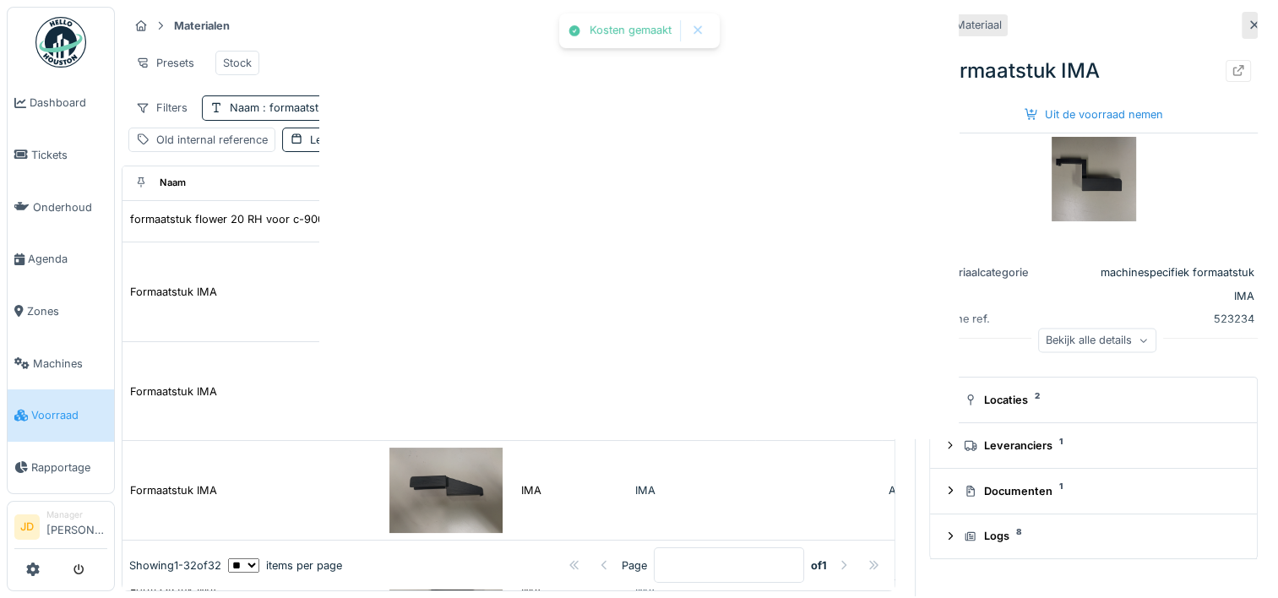
scroll to position [0, 0]
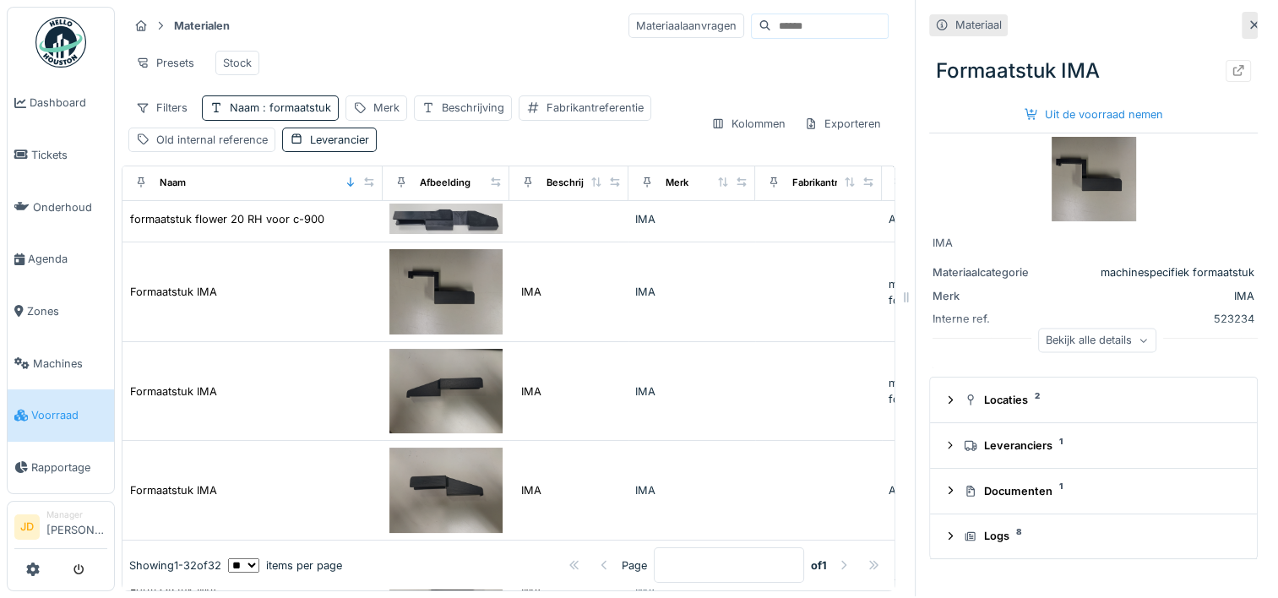
click at [1074, 158] on img at bounding box center [1094, 179] width 84 height 84
click at [1242, 12] on div at bounding box center [1250, 25] width 16 height 27
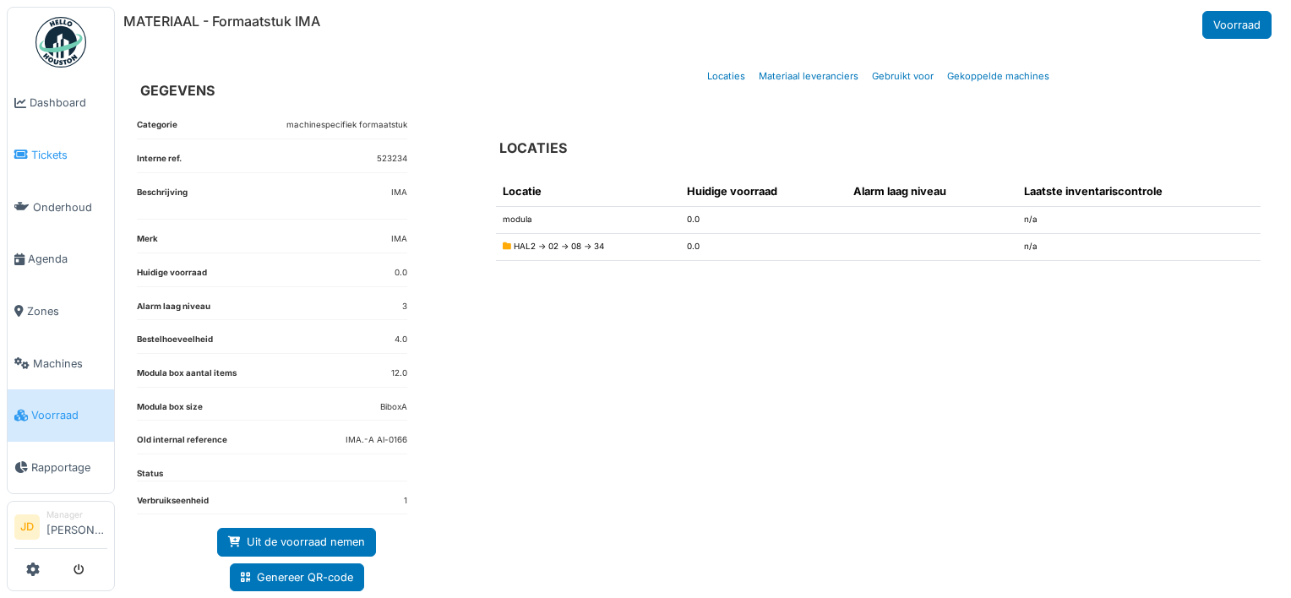
click at [47, 155] on span "Tickets" at bounding box center [69, 155] width 76 height 16
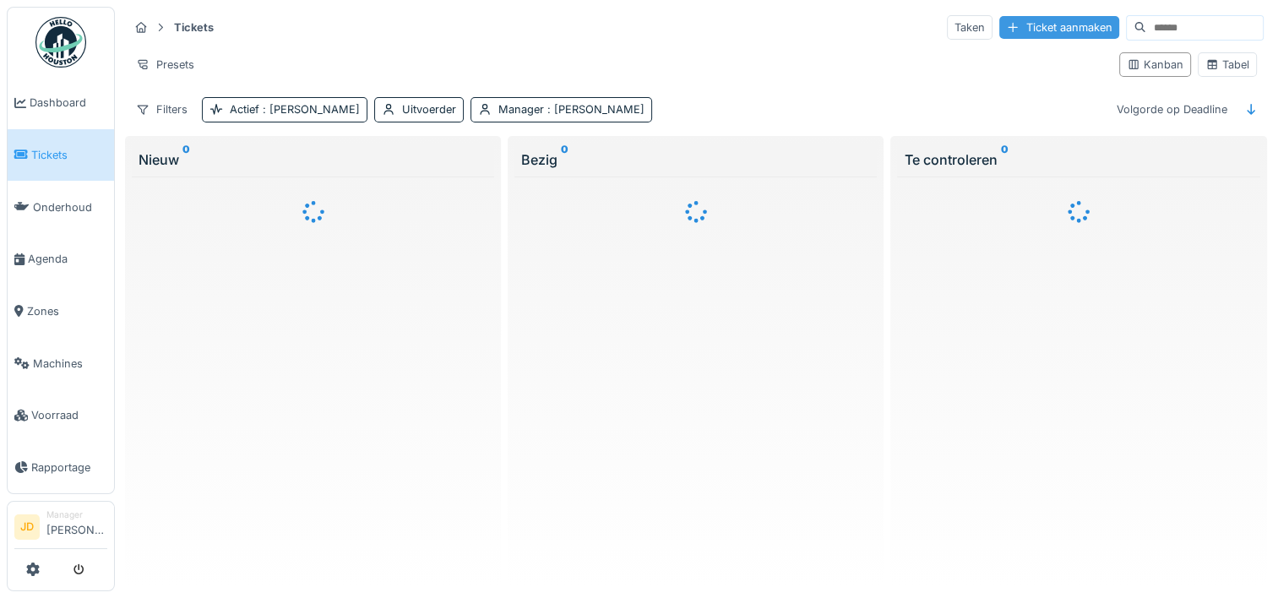
click at [1025, 22] on div "Ticket aanmaken" at bounding box center [1059, 27] width 120 height 23
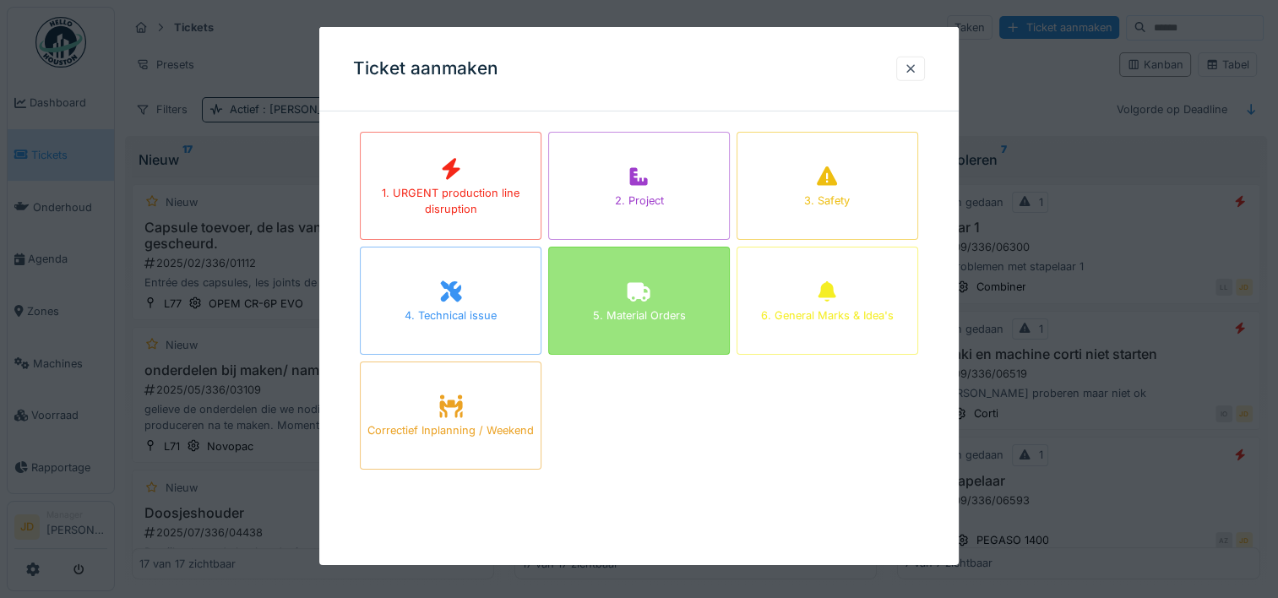
click at [620, 290] on div "5. Material Orders" at bounding box center [639, 301] width 182 height 108
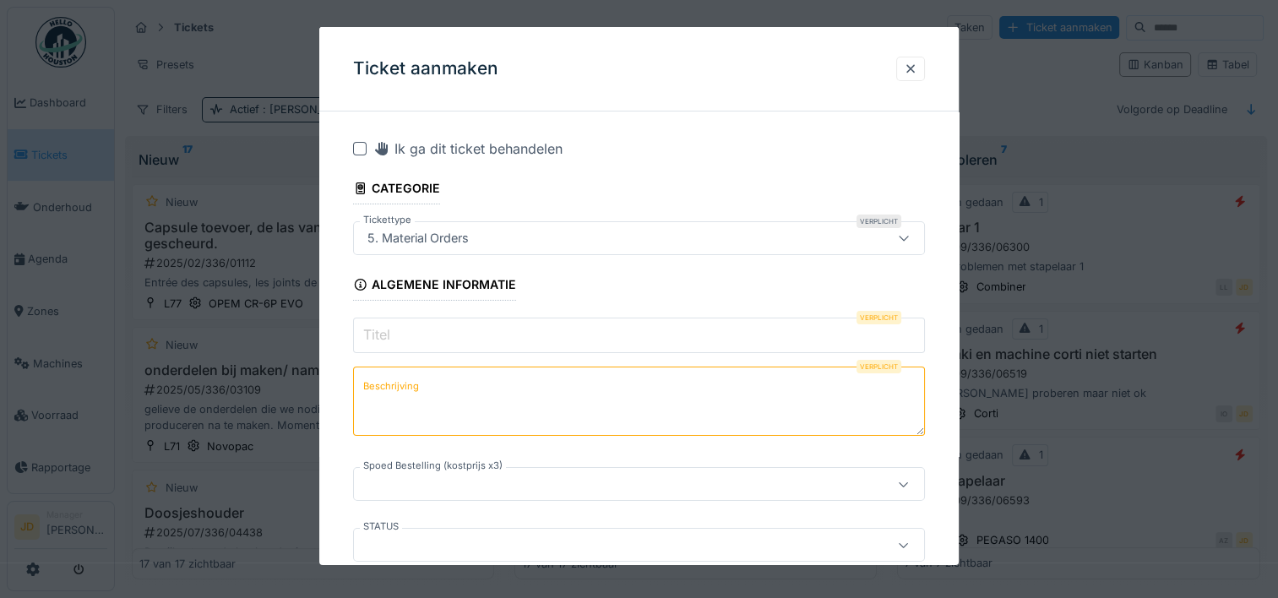
click at [520, 341] on input "Titel" at bounding box center [639, 335] width 572 height 35
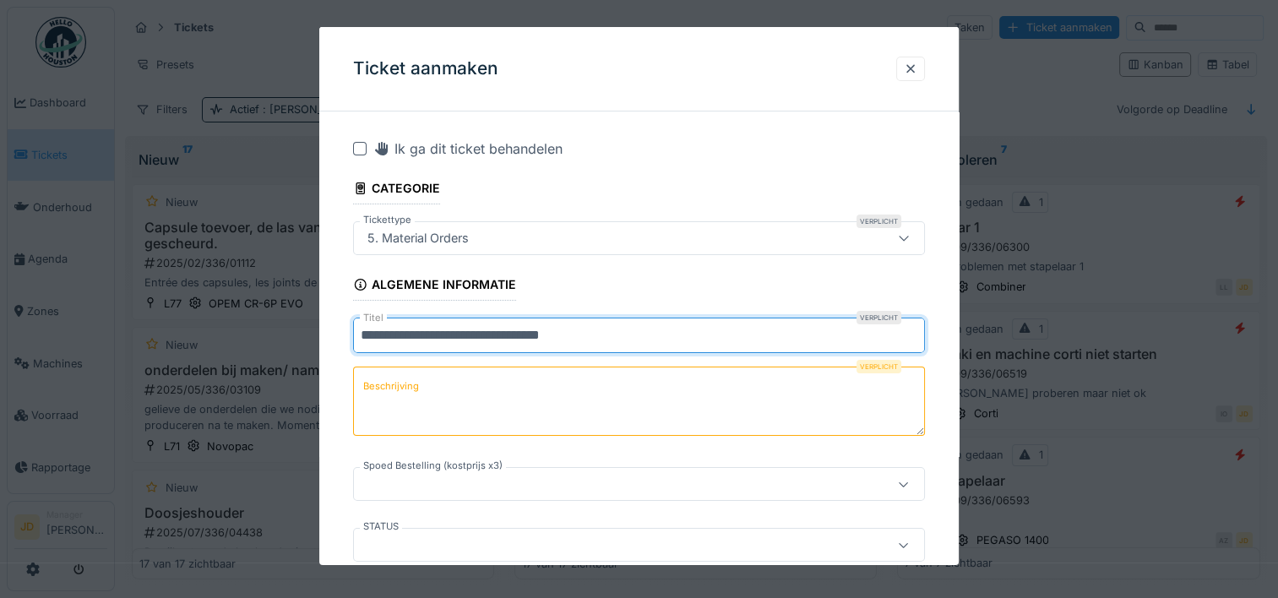
type input "**********"
click at [519, 389] on textarea "Beschrijving" at bounding box center [639, 401] width 572 height 69
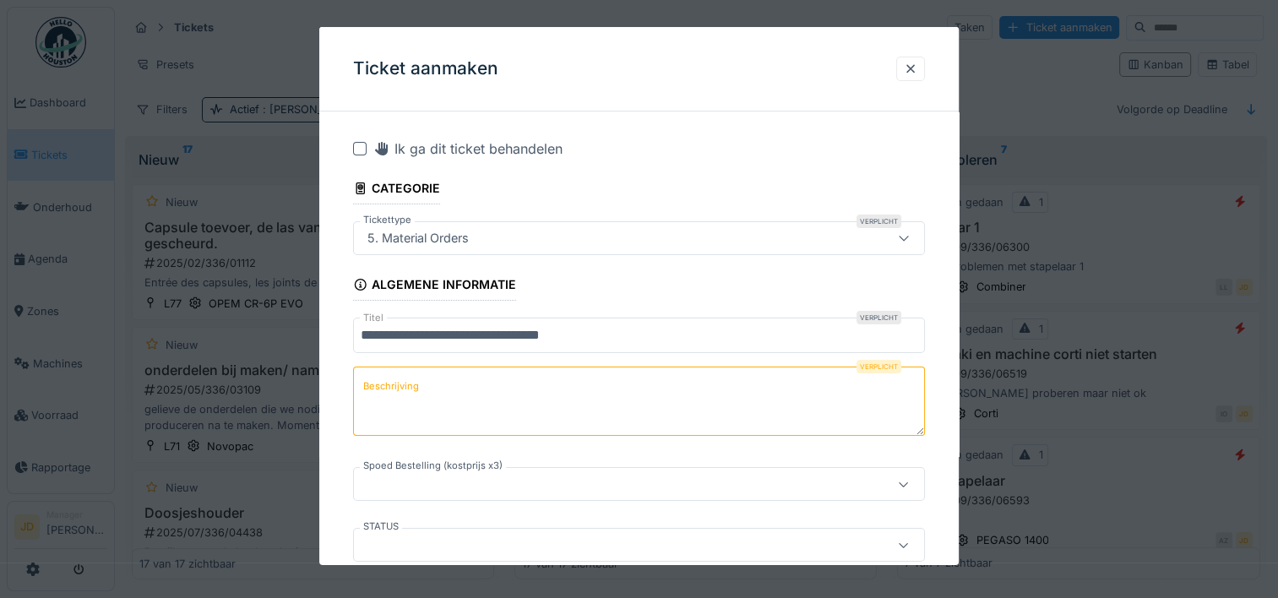
paste textarea "**********"
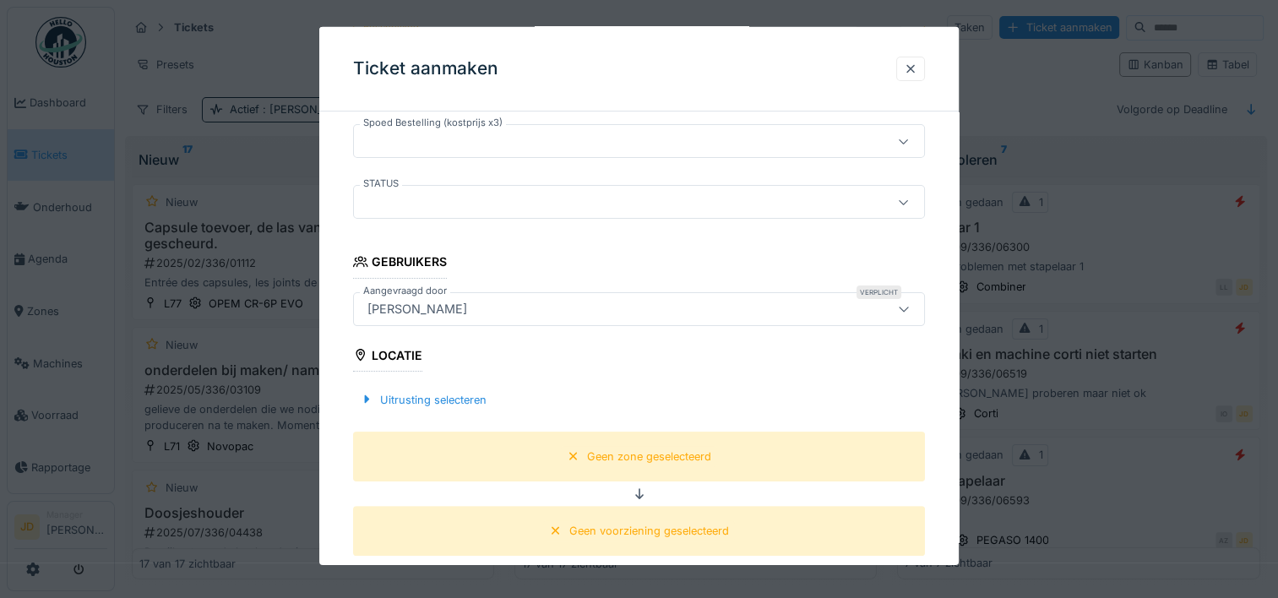
scroll to position [345, 0]
type textarea "**********"
click at [454, 405] on div "Uitrusting selecteren" at bounding box center [423, 397] width 140 height 23
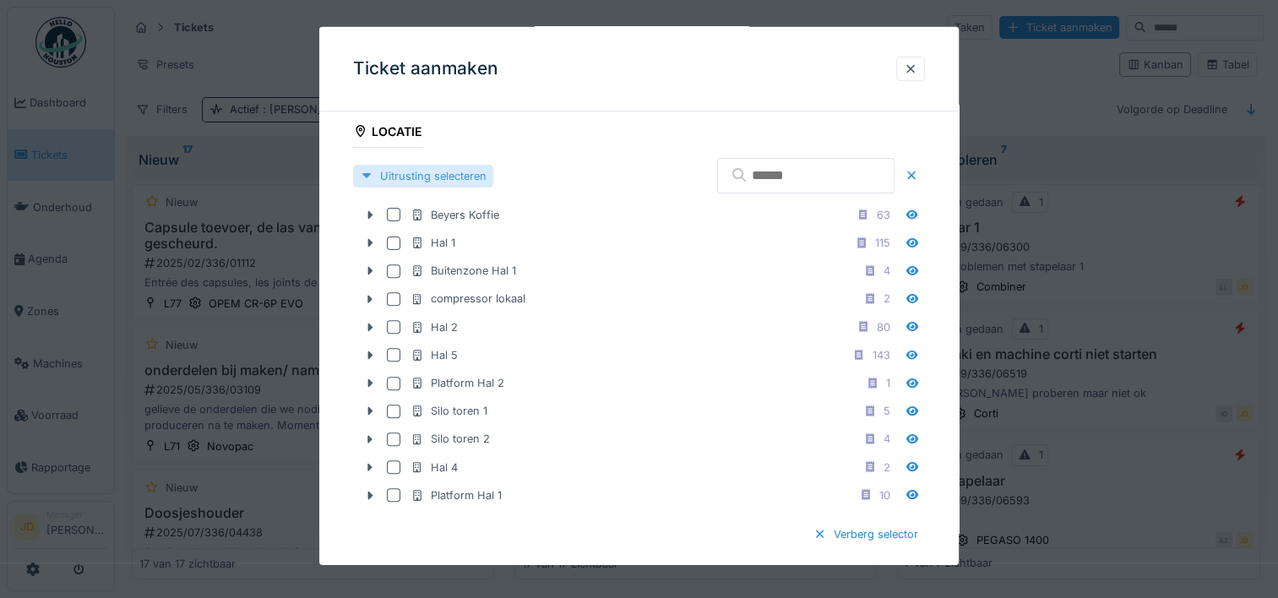
scroll to position [568, 0]
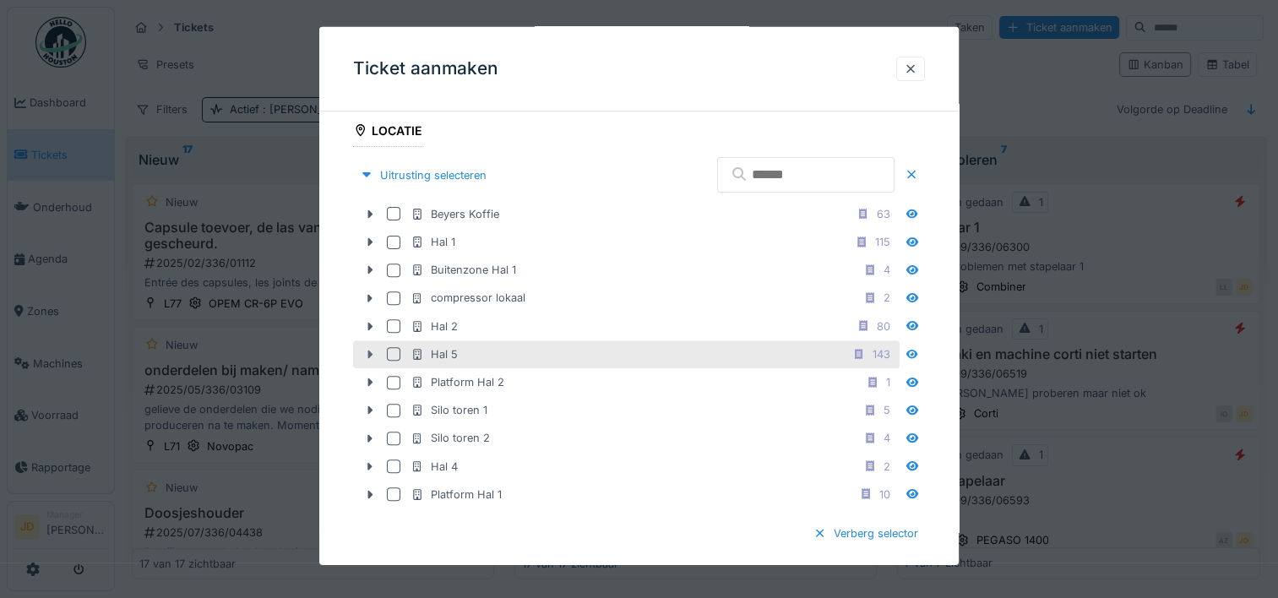
click at [367, 349] on icon at bounding box center [370, 354] width 14 height 11
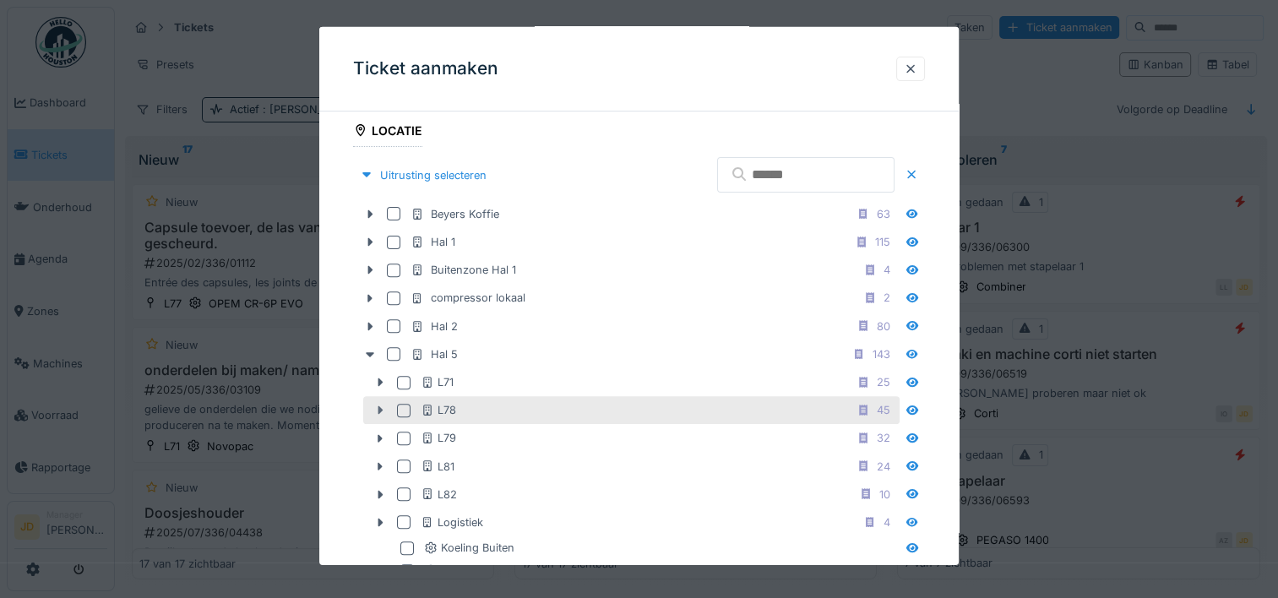
click at [377, 407] on icon at bounding box center [380, 410] width 14 height 11
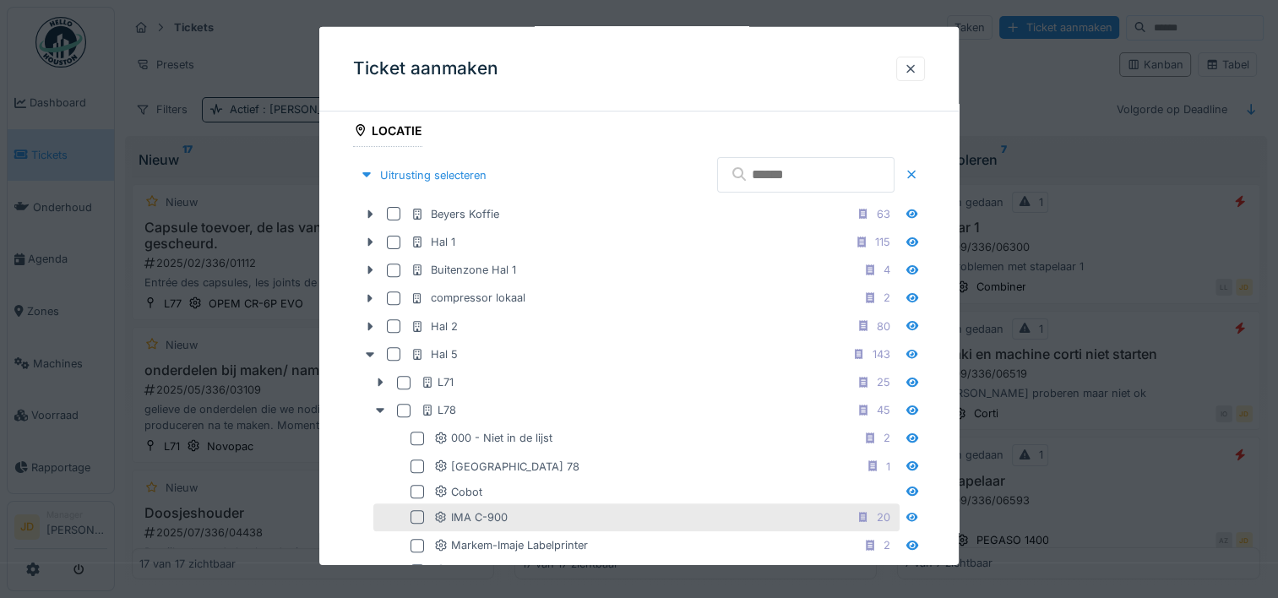
click at [417, 510] on div at bounding box center [418, 517] width 14 height 14
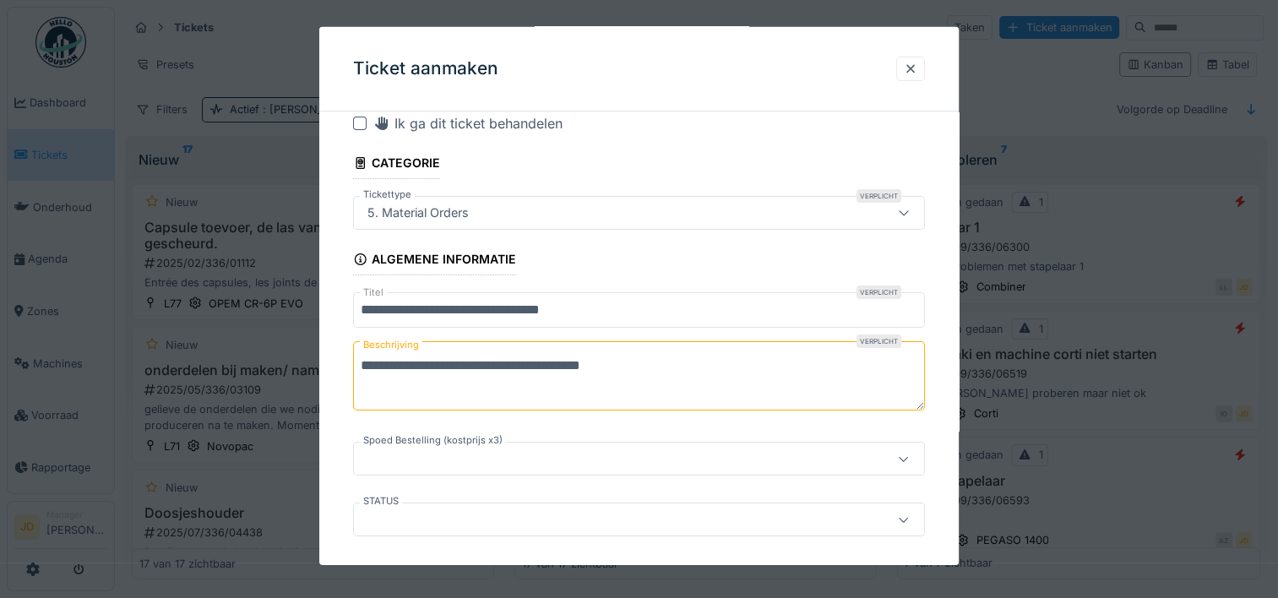
scroll to position [24, 0]
click at [514, 308] on input "**********" at bounding box center [639, 311] width 572 height 35
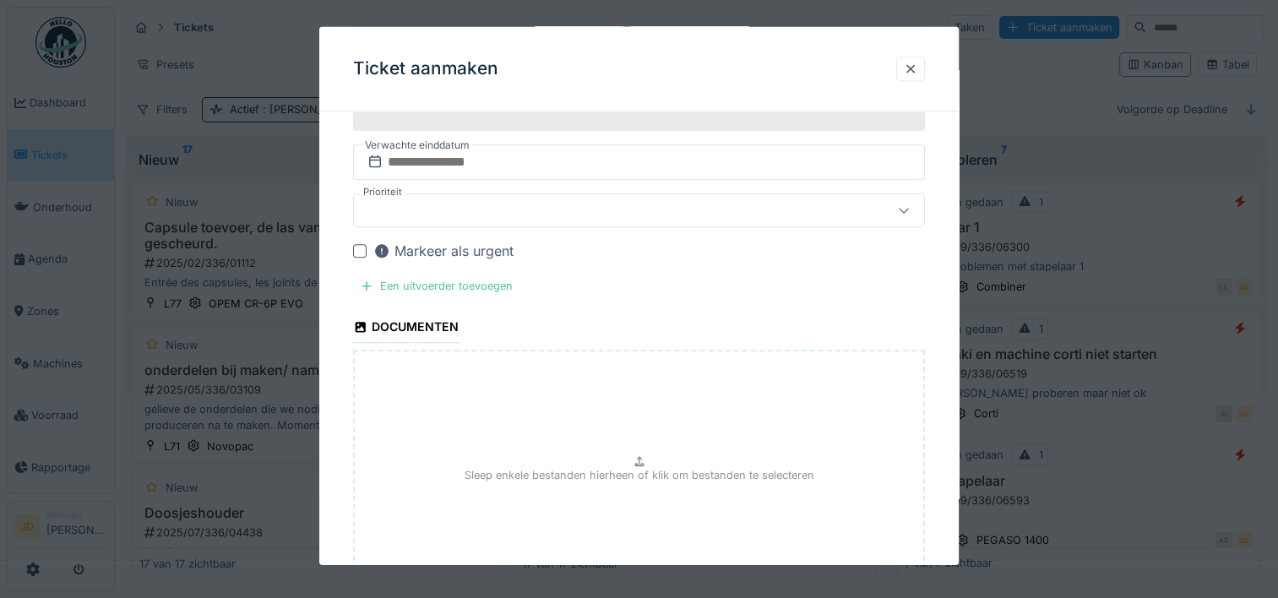
scroll to position [1810, 0]
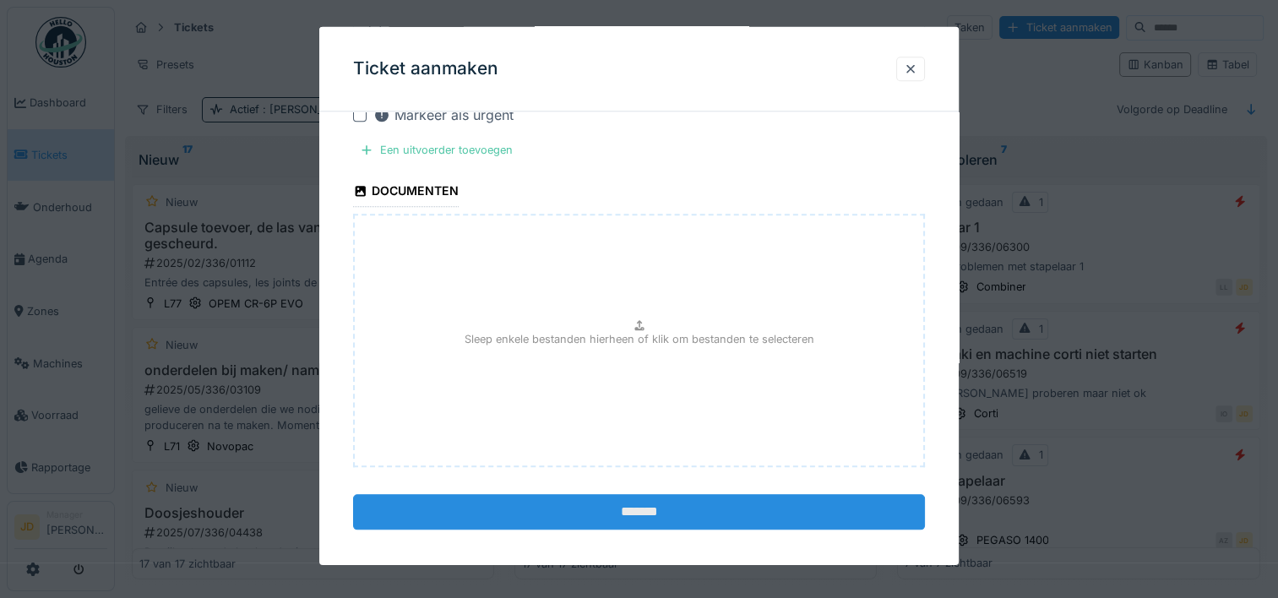
type input "**********"
click at [635, 494] on input "*******" at bounding box center [639, 511] width 572 height 35
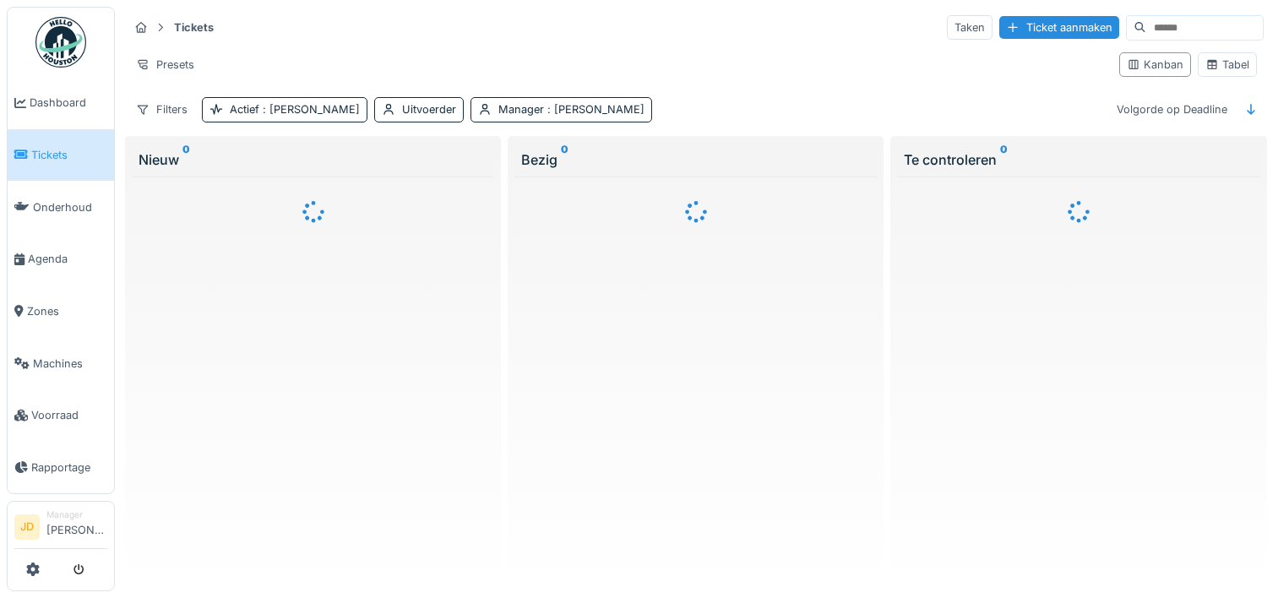
scroll to position [14, 0]
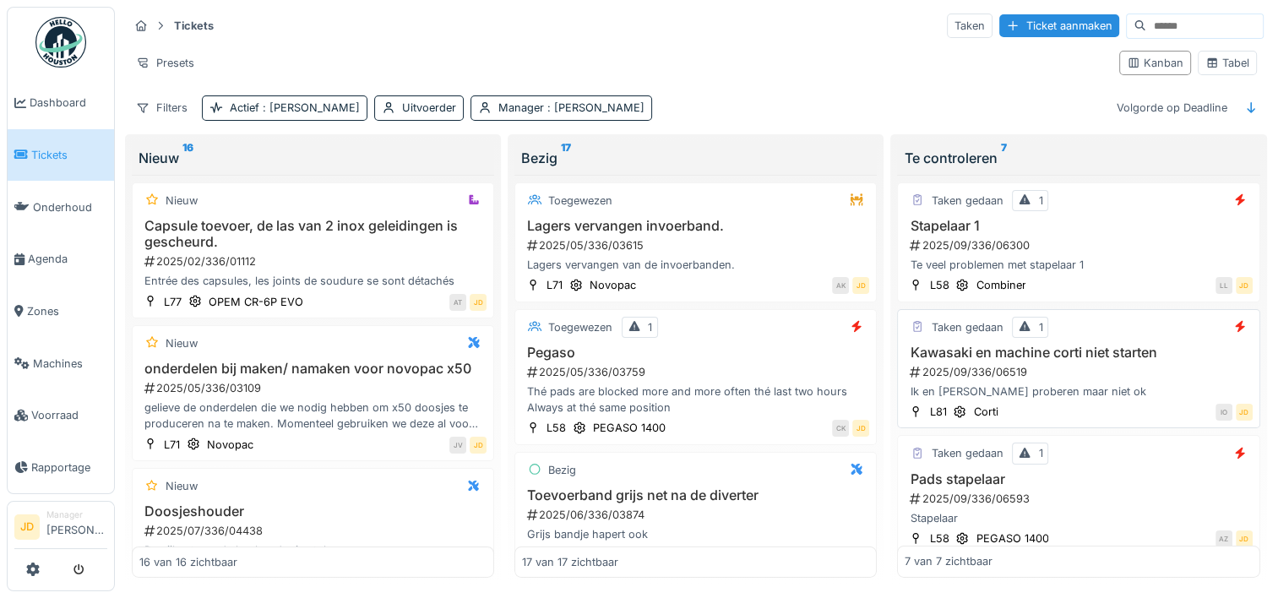
click at [1095, 364] on div "2025/09/336/06519" at bounding box center [1080, 372] width 344 height 16
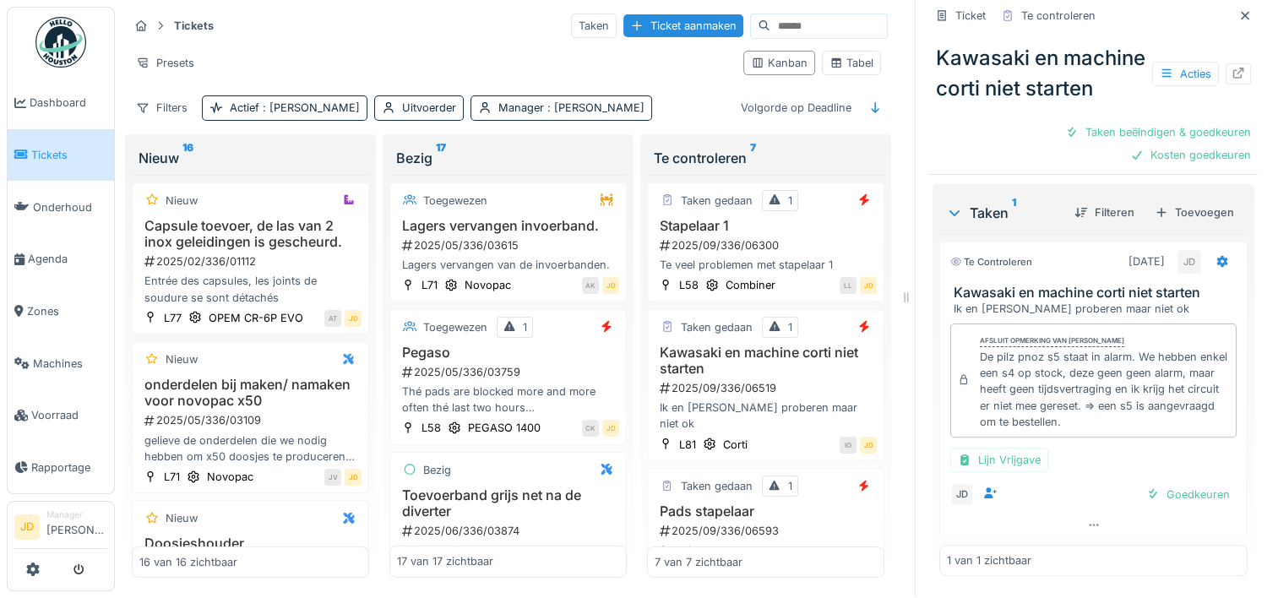
scroll to position [405, 0]
click at [1173, 166] on div "Kosten goedkeuren" at bounding box center [1190, 155] width 134 height 23
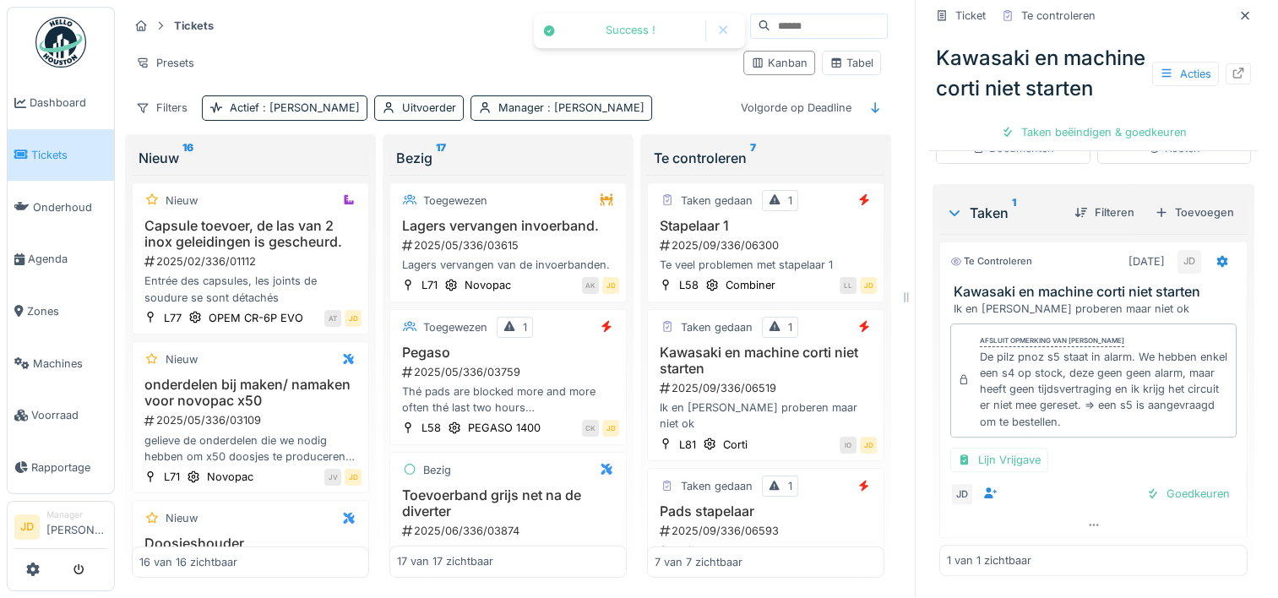
scroll to position [394, 0]
click at [1179, 201] on div "Toevoegen" at bounding box center [1194, 212] width 93 height 23
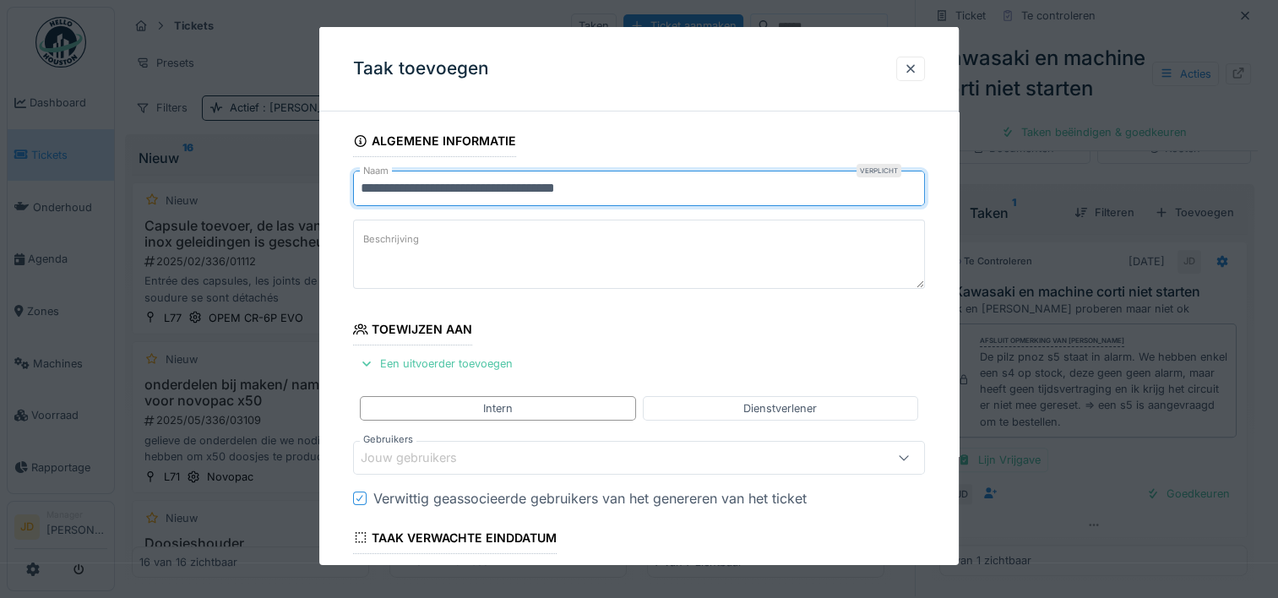
drag, startPoint x: 648, startPoint y: 192, endPoint x: 226, endPoint y: 239, distance: 424.2
click at [226, 239] on div "**********" at bounding box center [696, 298] width 1163 height 600
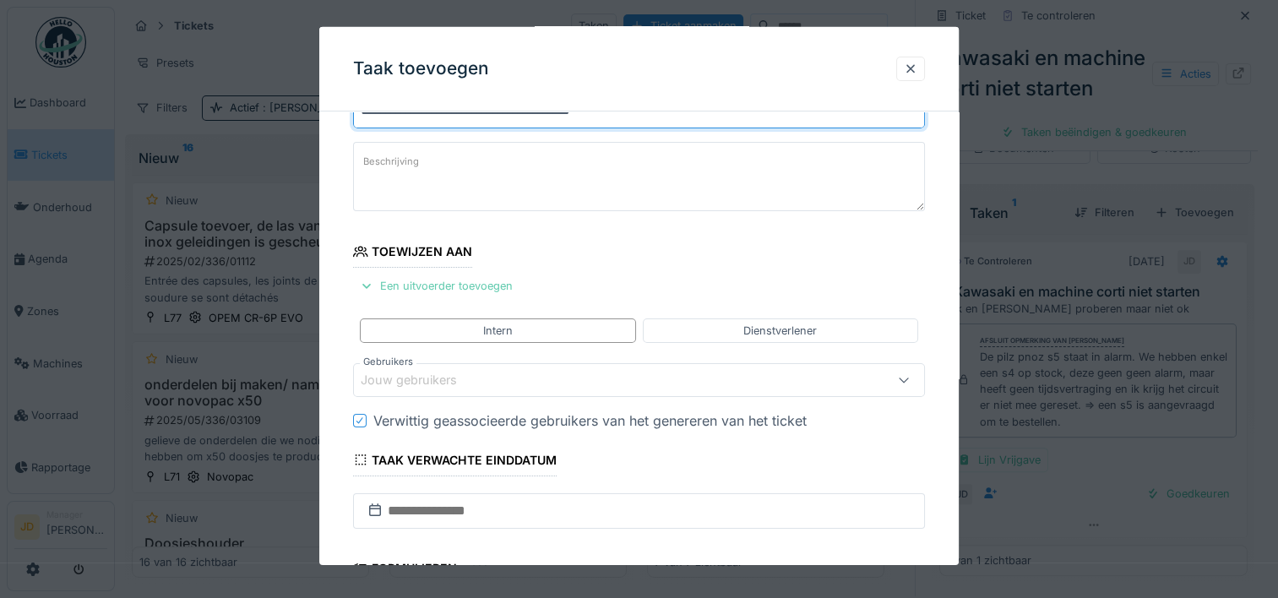
type input "**********"
click at [447, 286] on div "Een uitvoerder toevoegen" at bounding box center [436, 286] width 166 height 23
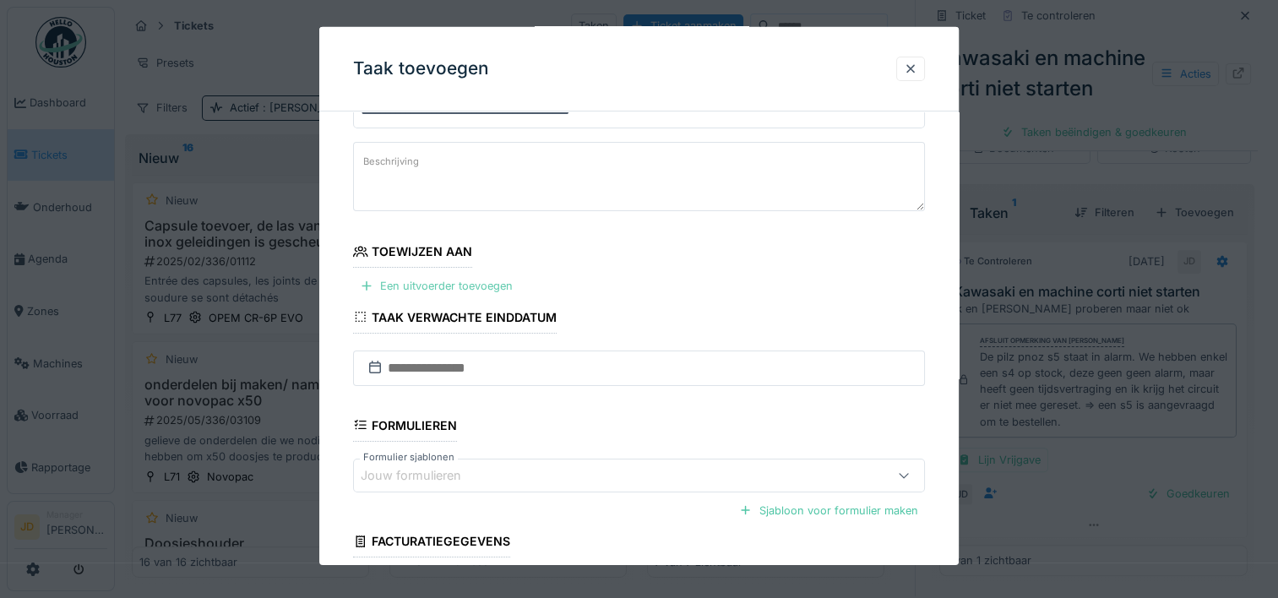
click at [427, 291] on div "Een uitvoerder toevoegen" at bounding box center [436, 286] width 166 height 23
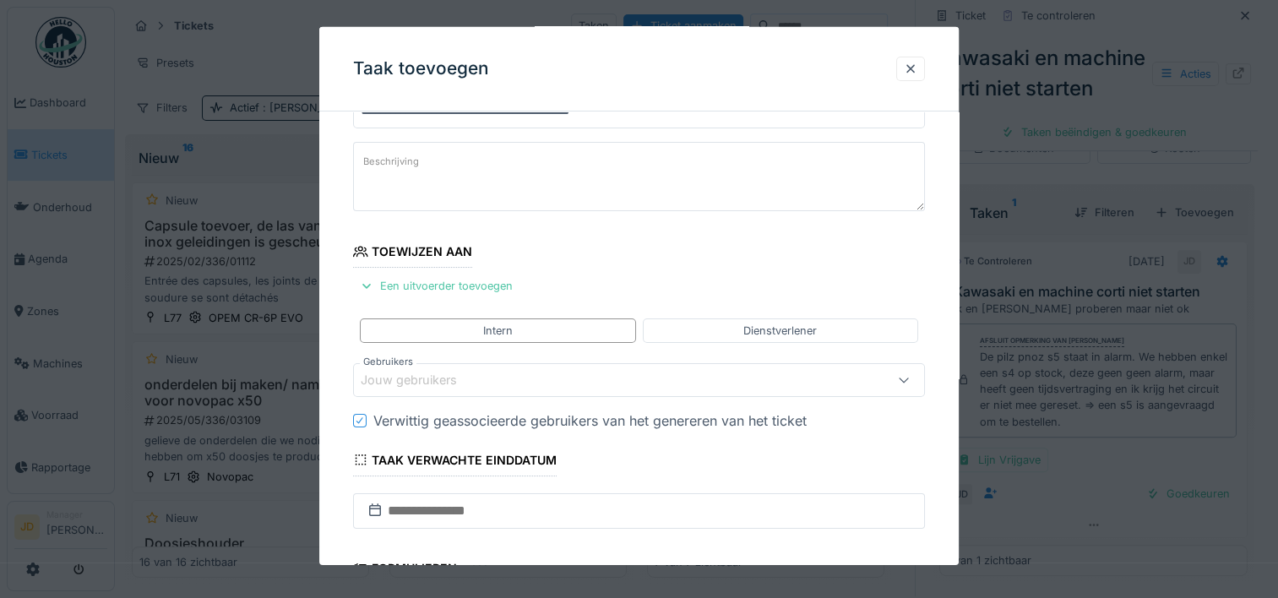
click at [460, 375] on div "Jouw gebruikers" at bounding box center [421, 380] width 120 height 19
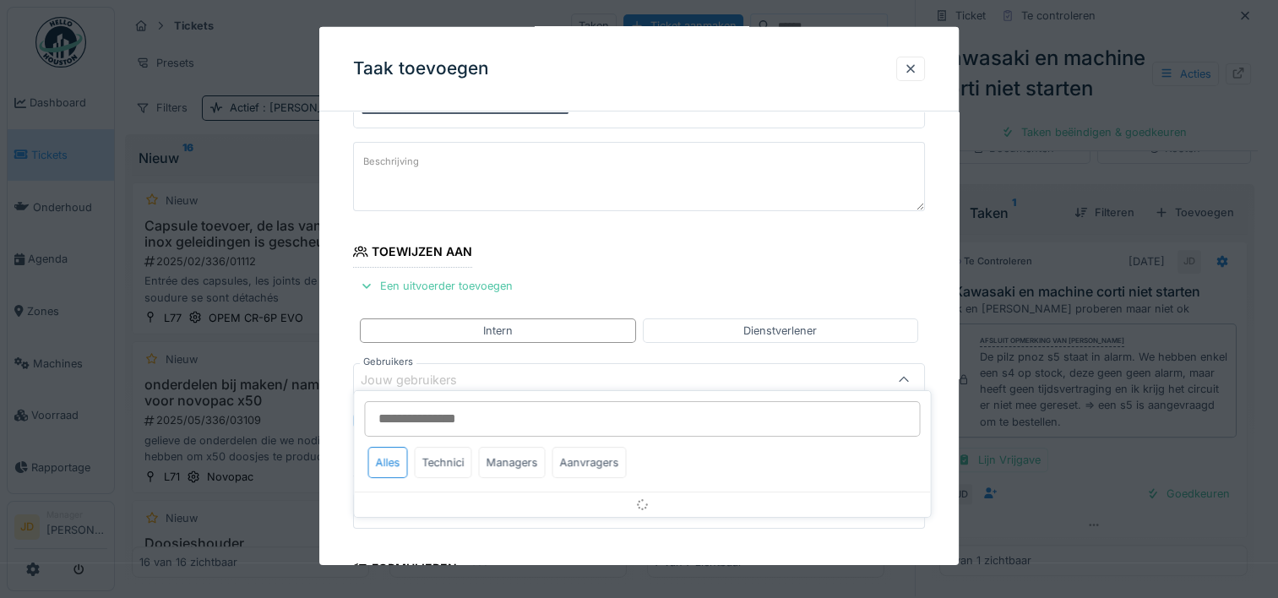
scroll to position [160, 0]
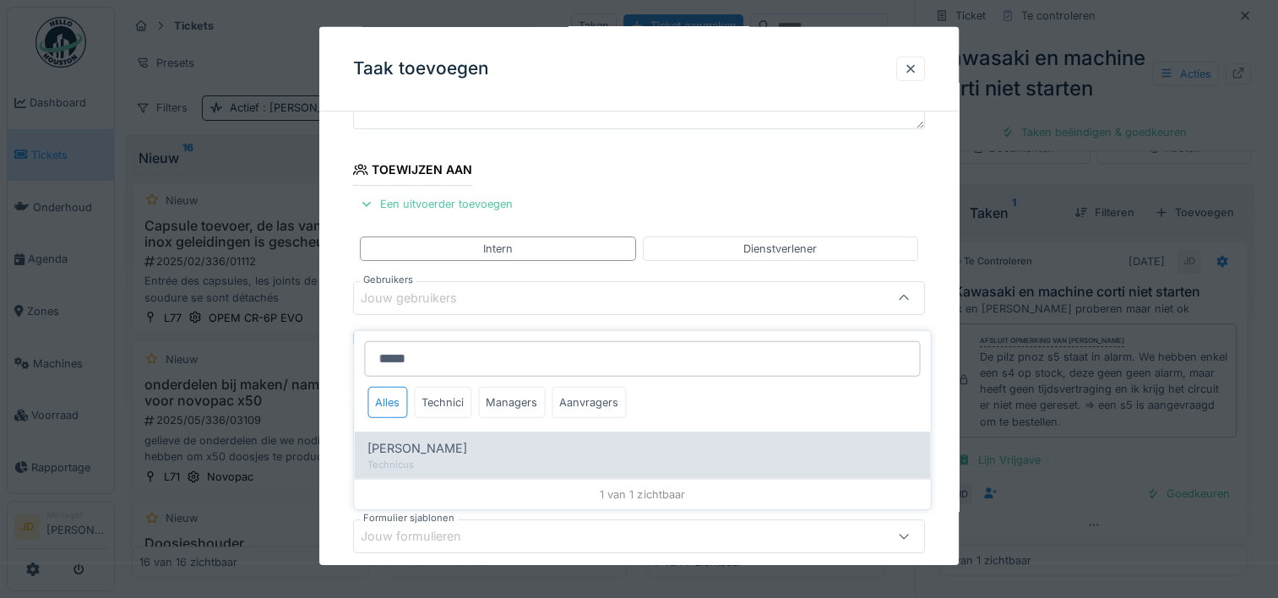
type input "*****"
click at [454, 439] on div "[PERSON_NAME]" at bounding box center [641, 448] width 549 height 19
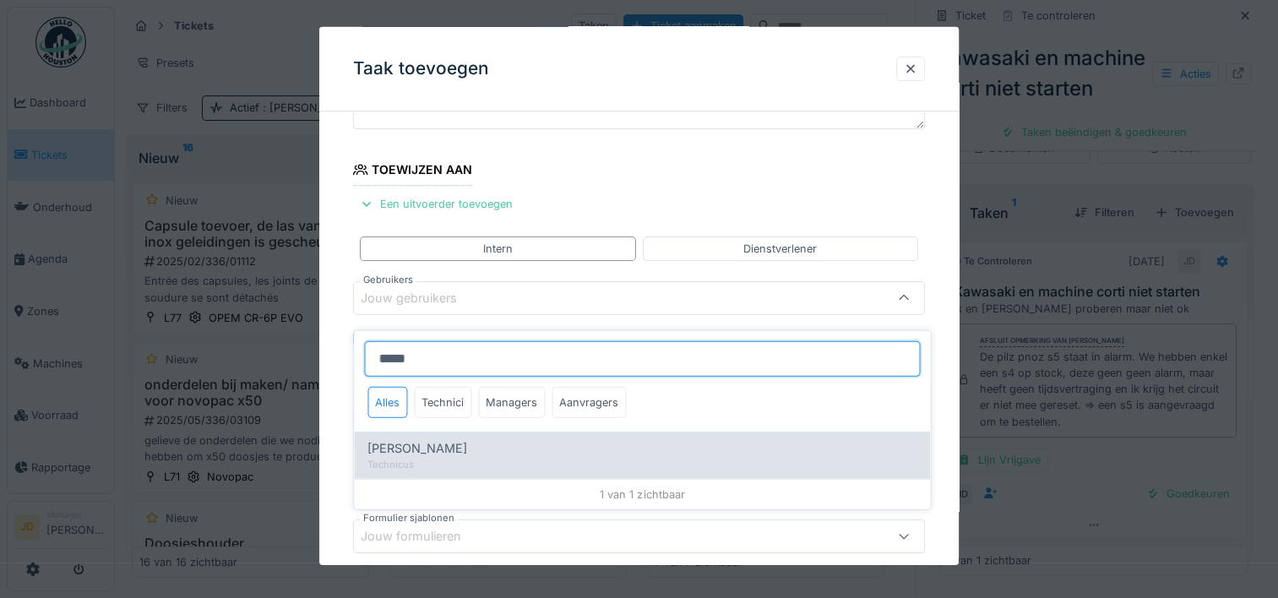
type input "*****"
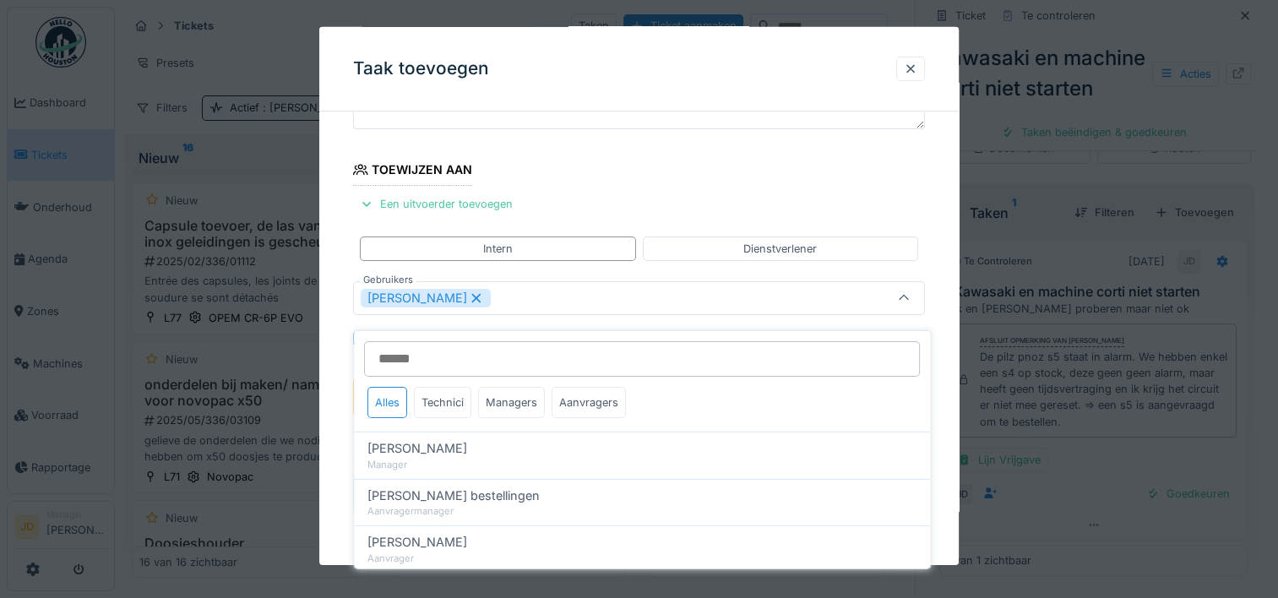
click at [895, 302] on div at bounding box center [904, 298] width 41 height 32
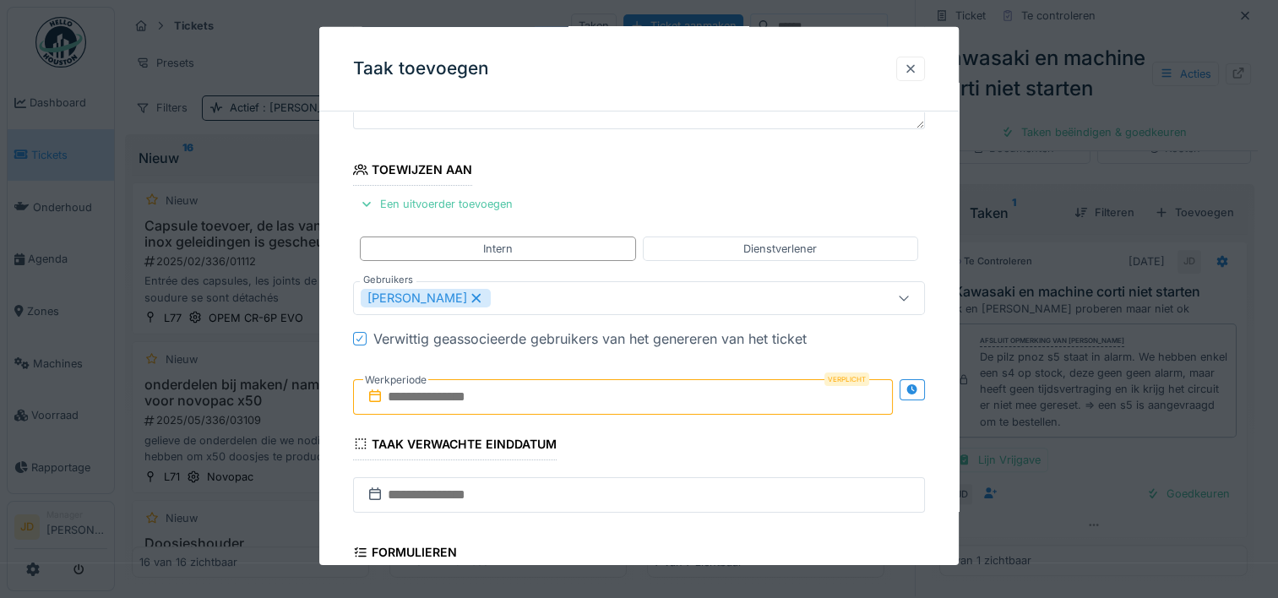
click at [917, 74] on div at bounding box center [911, 69] width 14 height 16
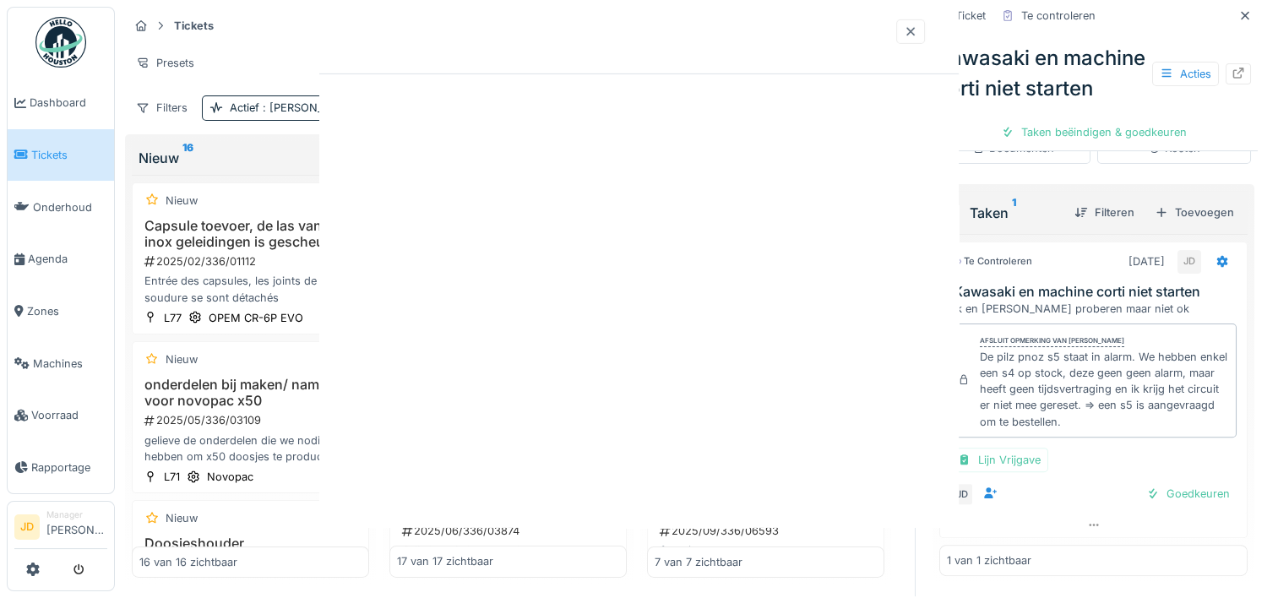
scroll to position [0, 0]
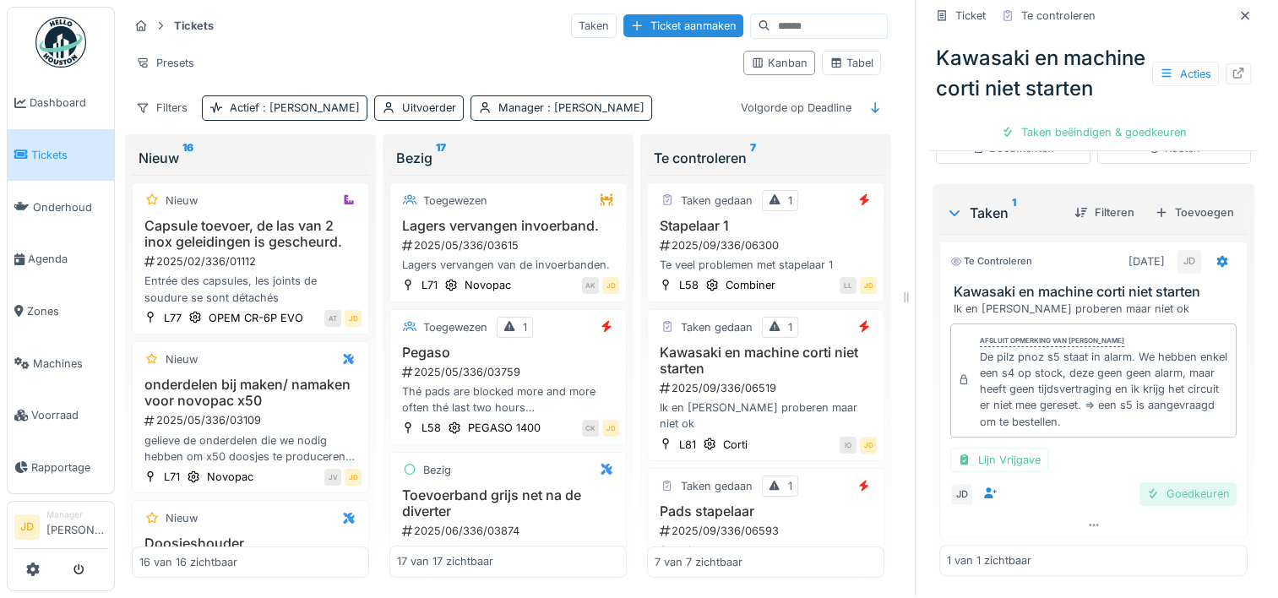
click at [1148, 485] on div "Goedkeuren" at bounding box center [1188, 493] width 97 height 23
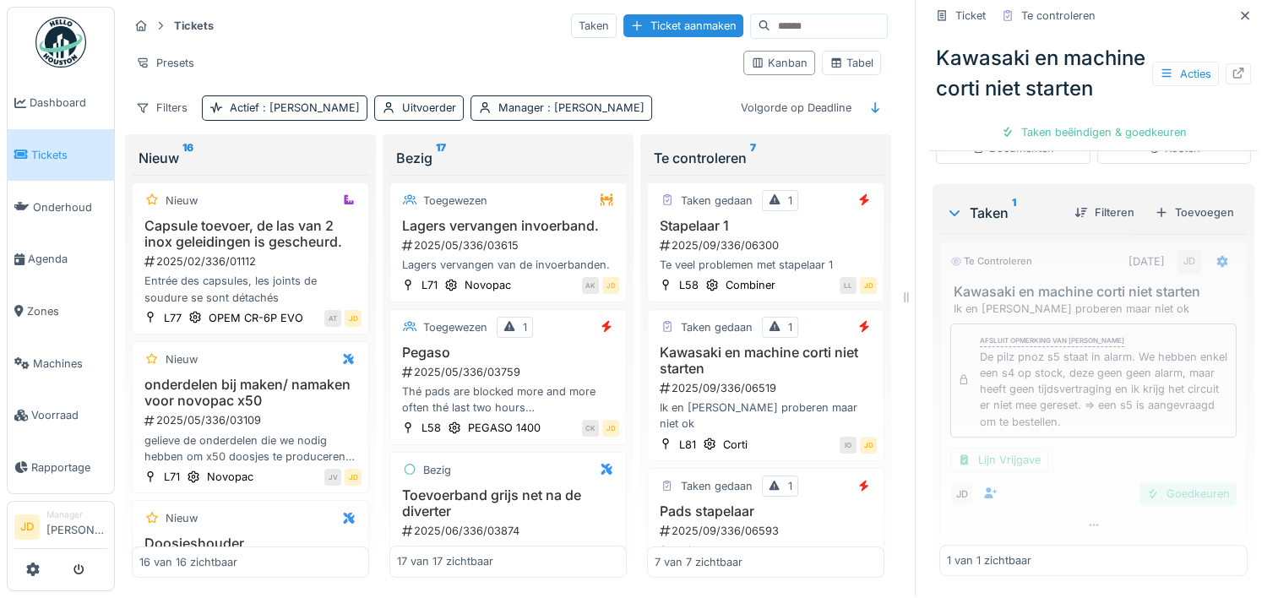
scroll to position [313, 0]
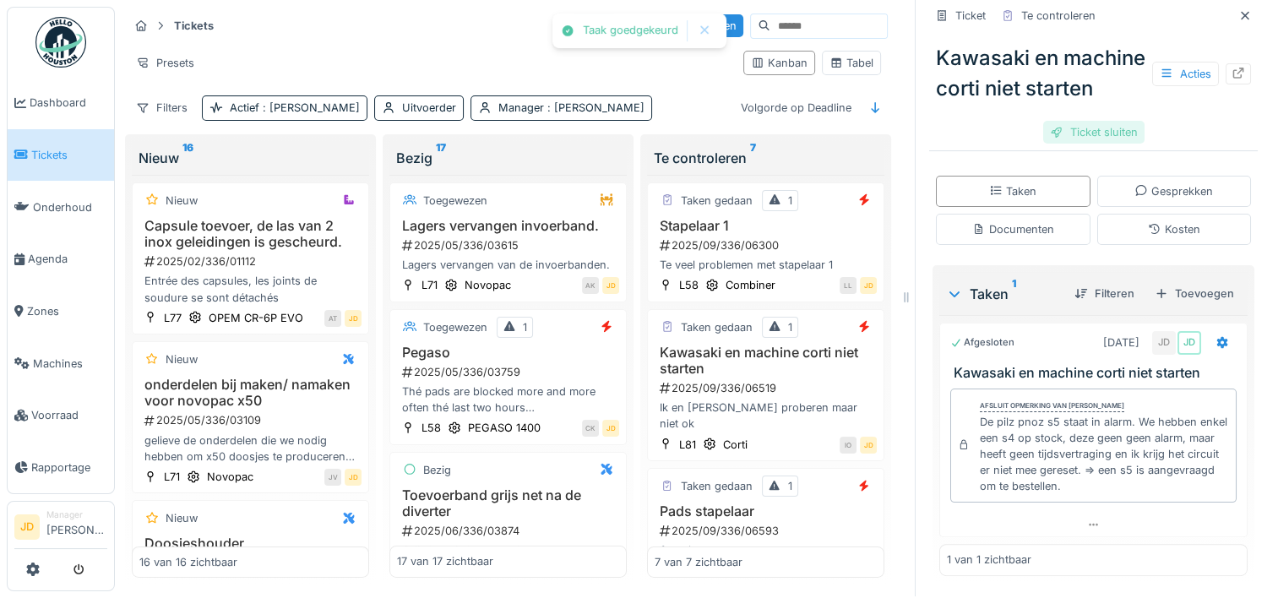
click at [1066, 144] on div "Ticket sluiten" at bounding box center [1093, 132] width 101 height 23
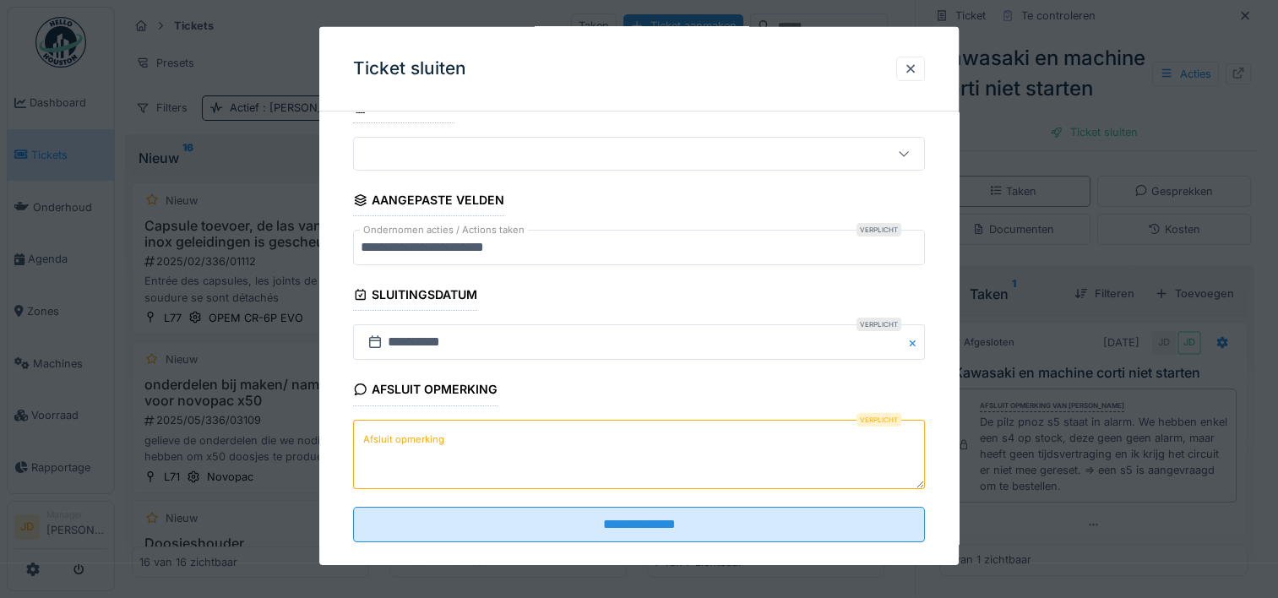
scroll to position [131, 0]
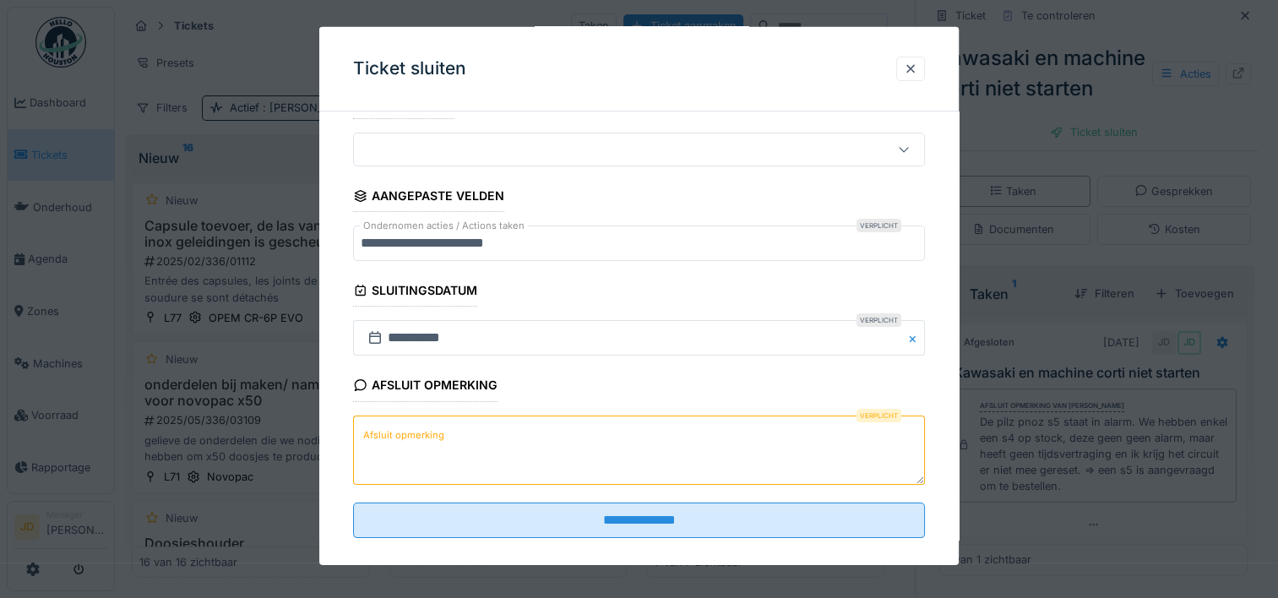
click at [663, 443] on textarea "Afsluit opmerking" at bounding box center [639, 449] width 572 height 69
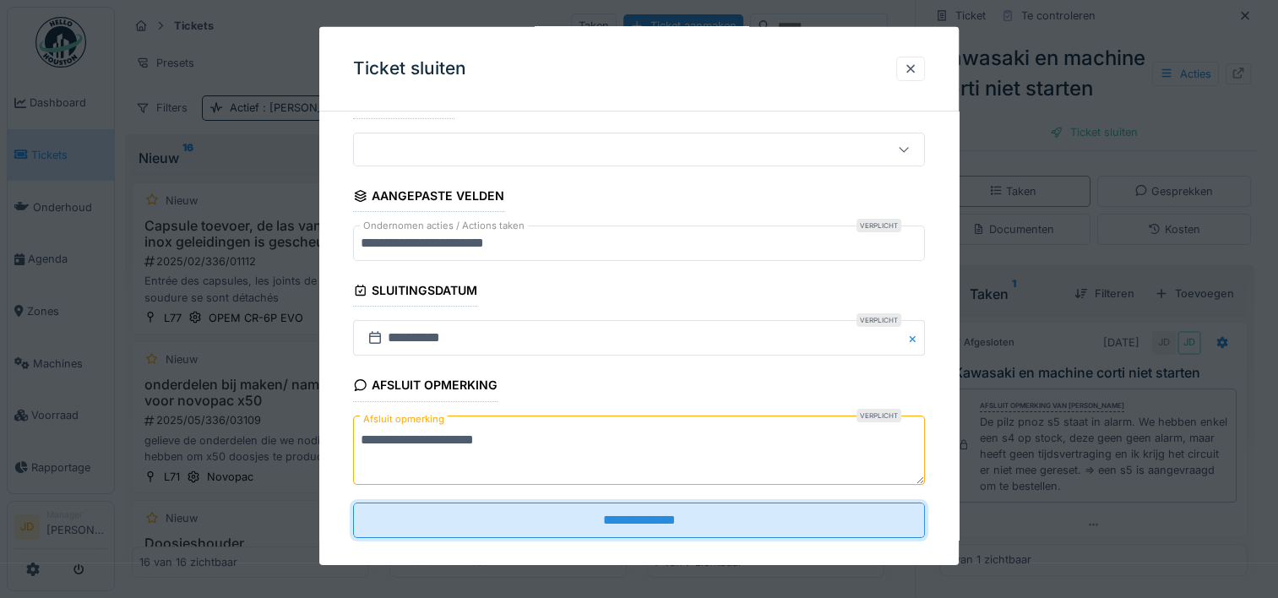
click at [720, 415] on textarea "**********" at bounding box center [639, 449] width 572 height 69
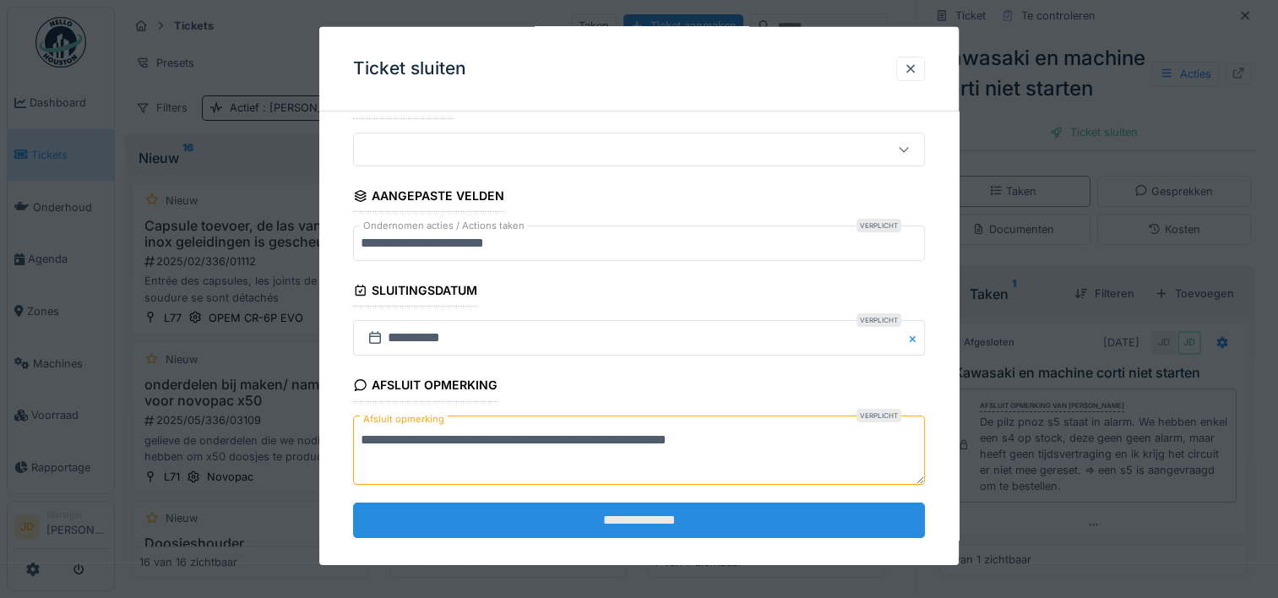
type textarea "**********"
click at [681, 518] on input "**********" at bounding box center [639, 520] width 572 height 35
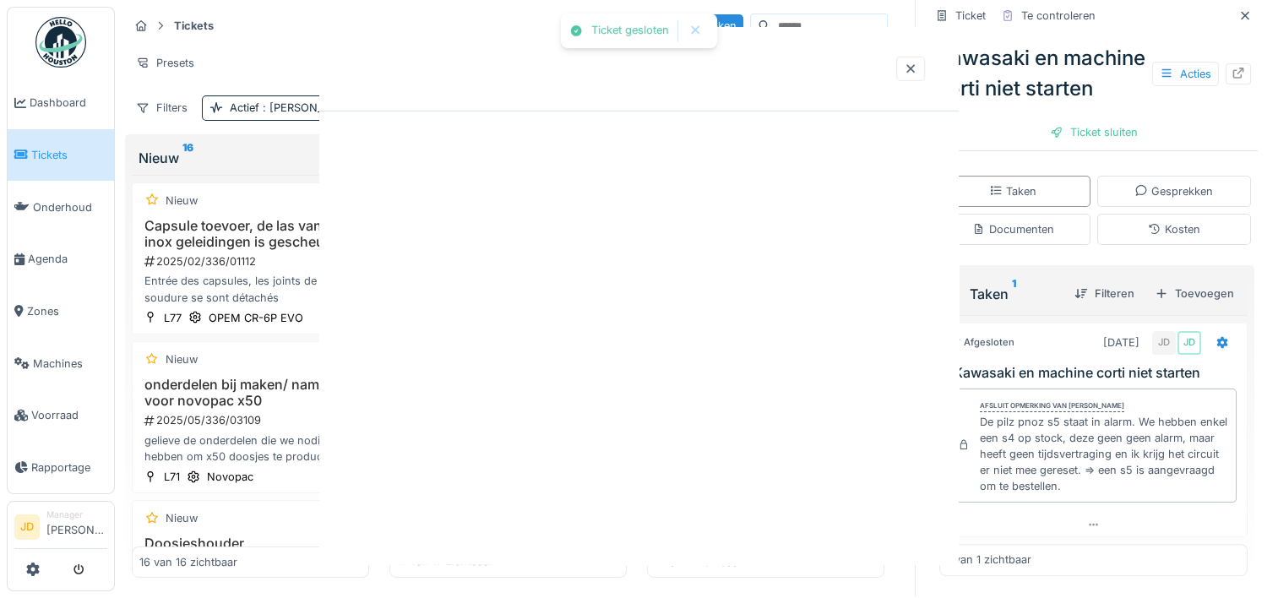
scroll to position [0, 0]
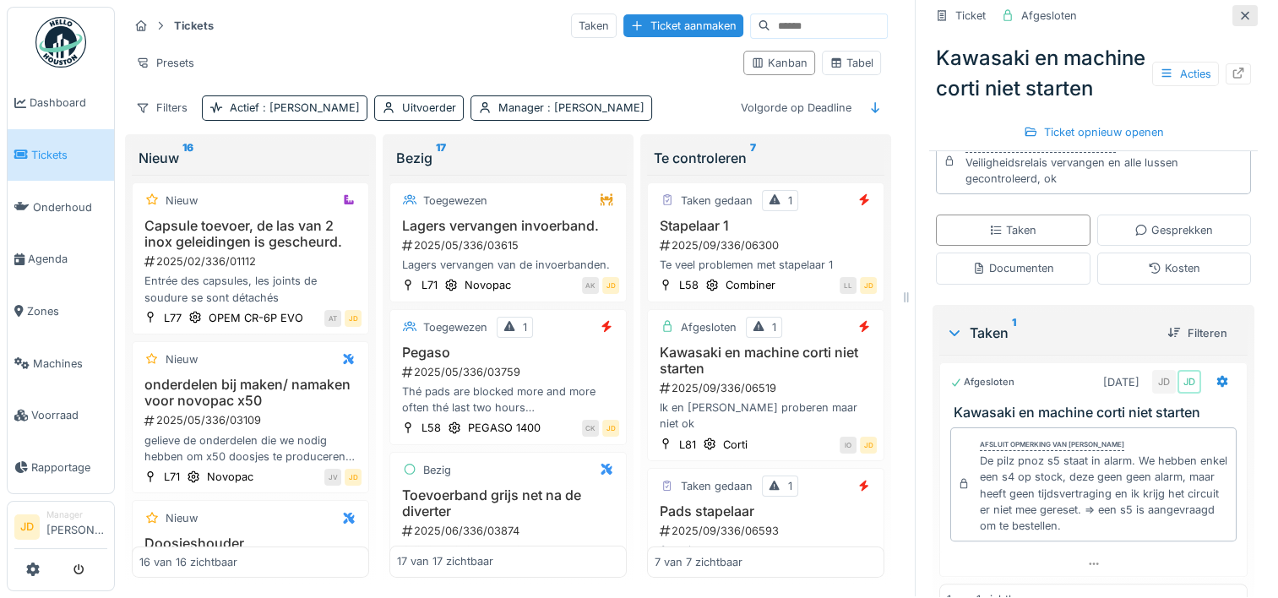
click at [1238, 10] on icon at bounding box center [1245, 15] width 14 height 11
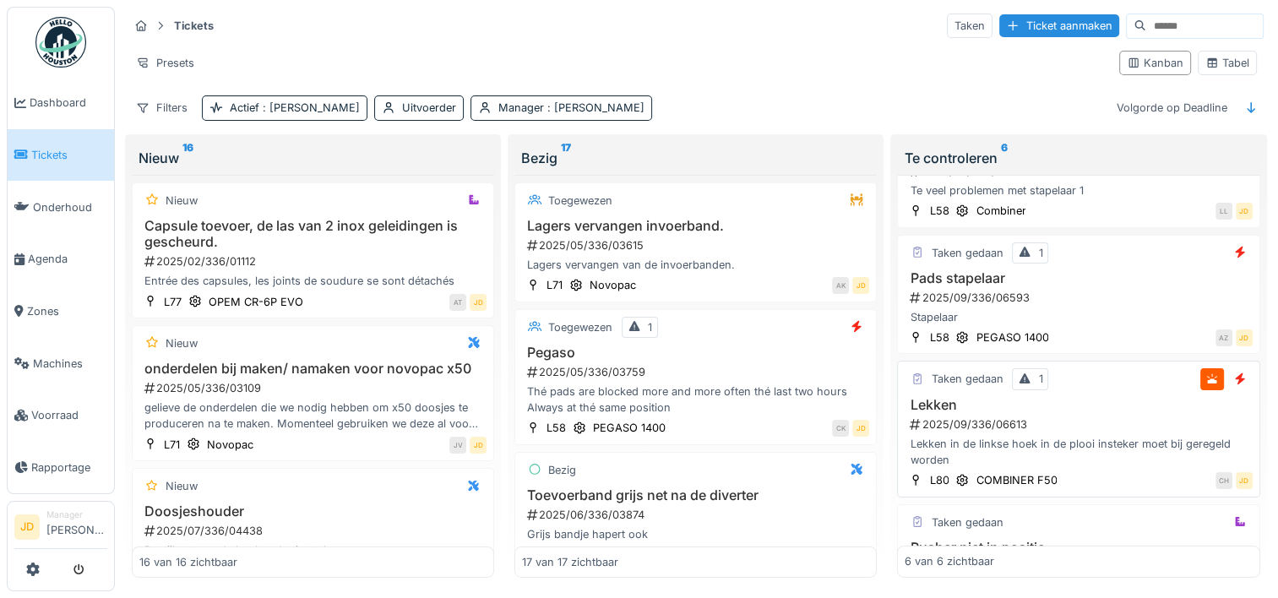
scroll to position [118, 0]
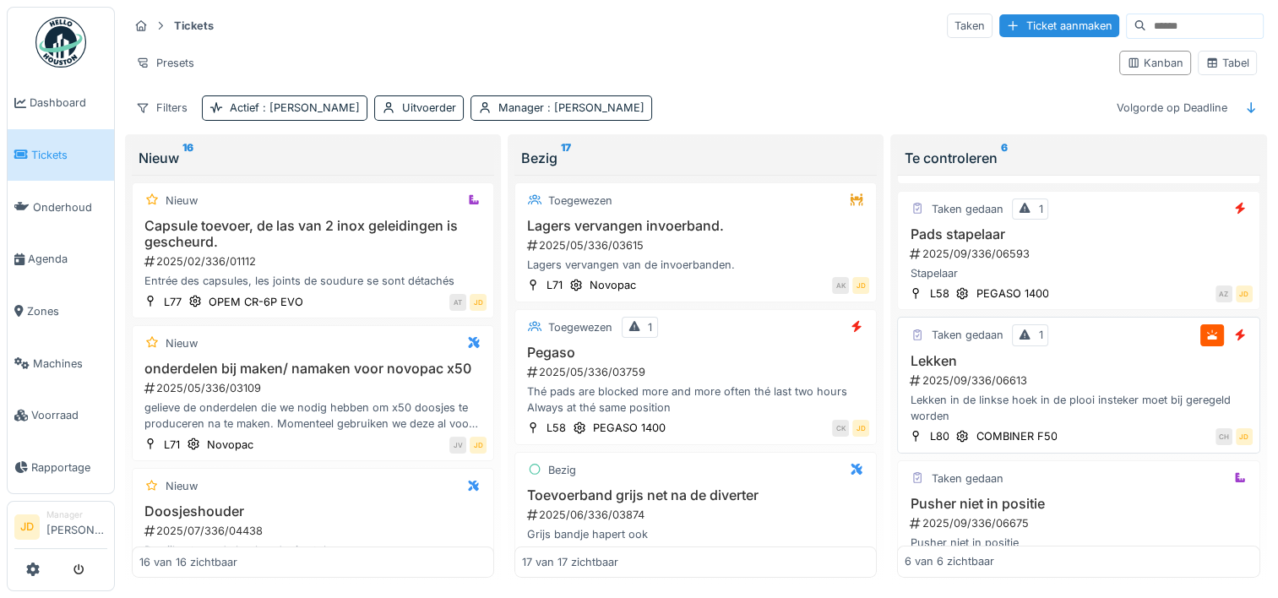
click at [1107, 353] on h3 "Lekken" at bounding box center [1078, 361] width 347 height 16
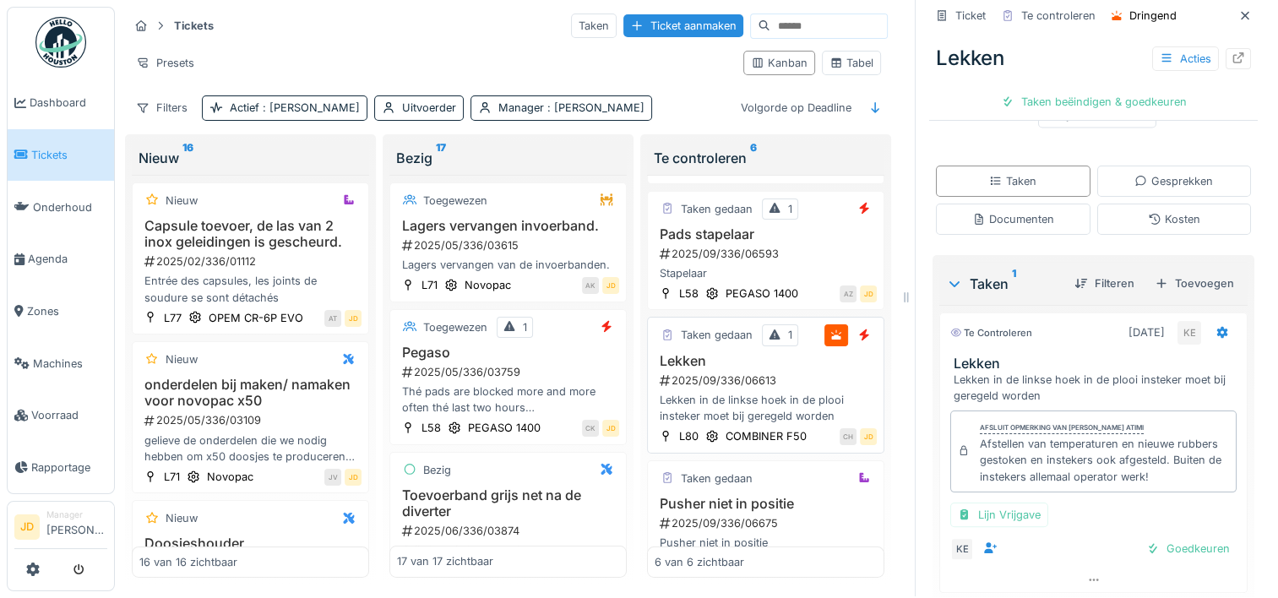
scroll to position [333, 0]
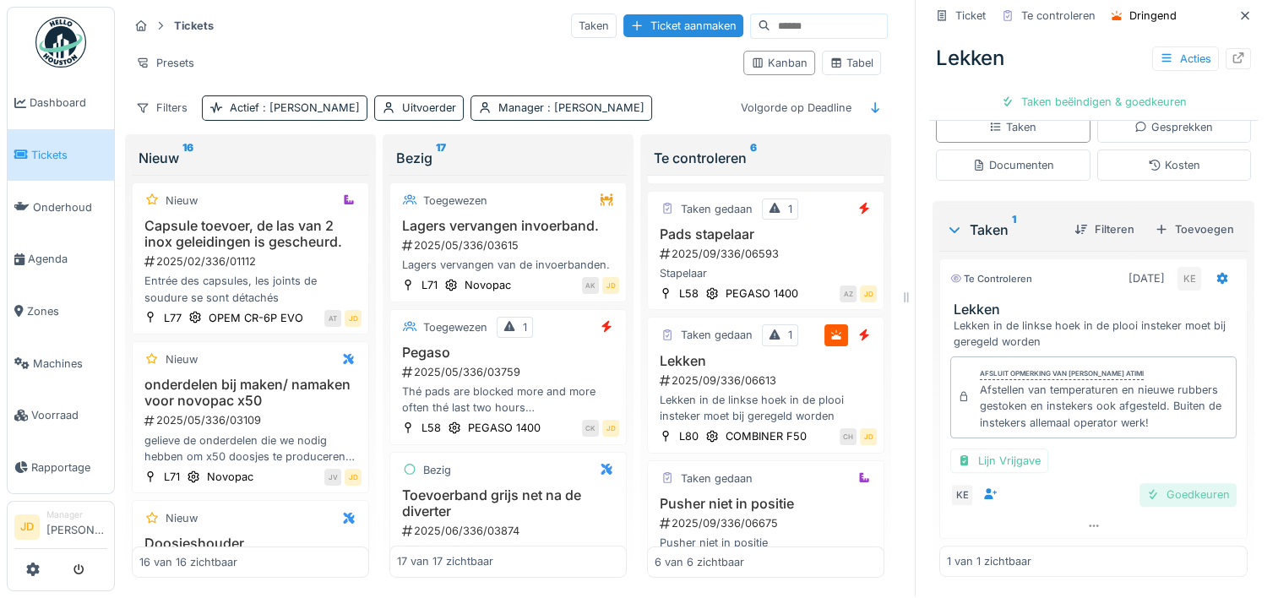
click at [1143, 485] on div "Goedkeuren" at bounding box center [1188, 494] width 97 height 23
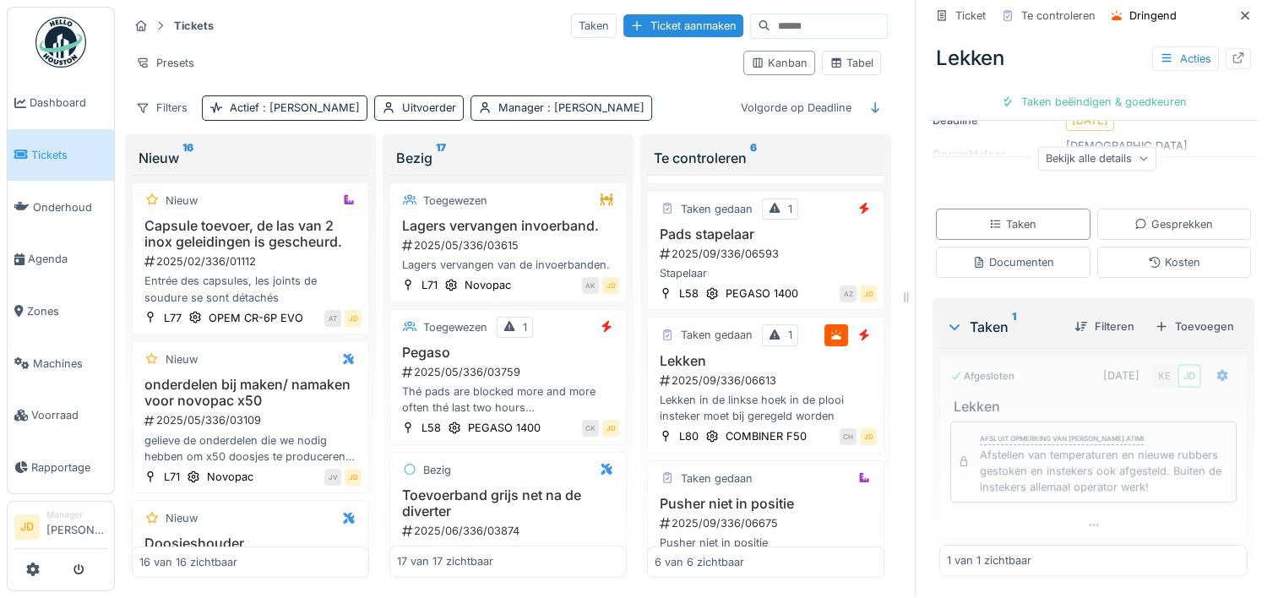
scroll to position [236, 0]
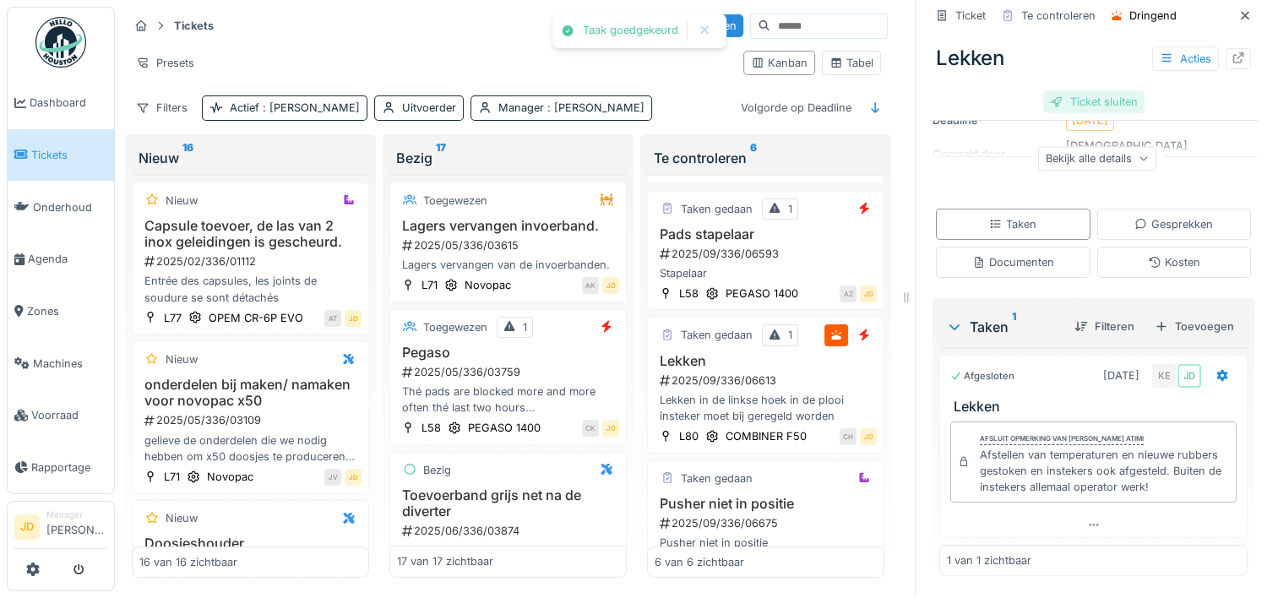
click at [1074, 90] on div "Ticket sluiten" at bounding box center [1093, 101] width 101 height 23
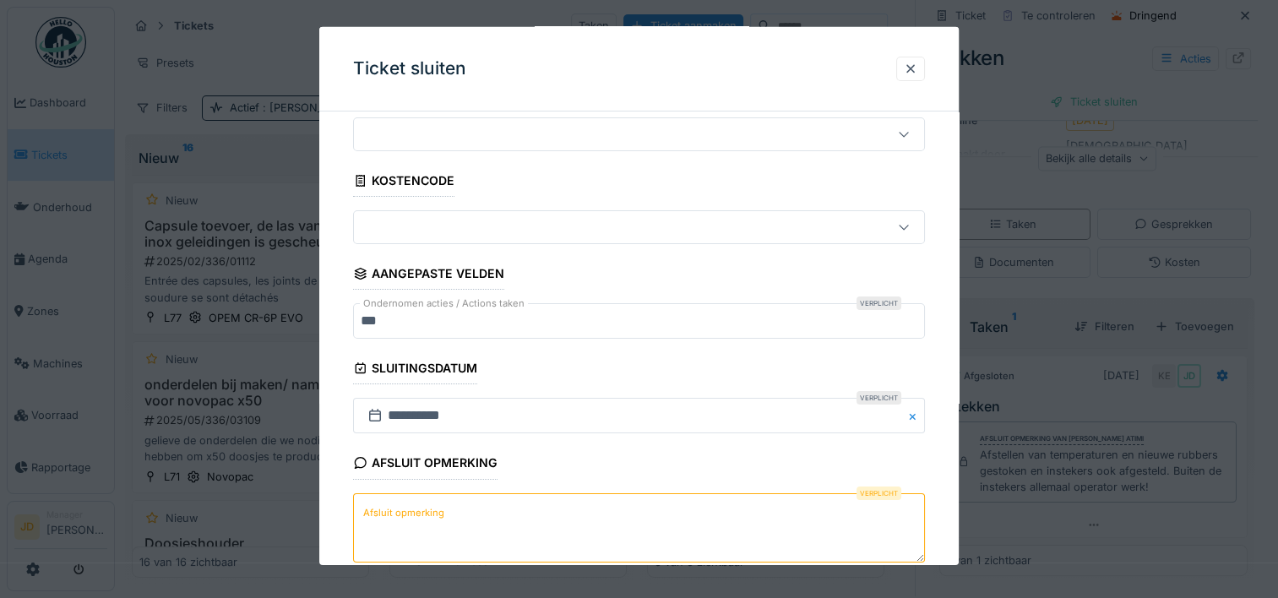
scroll to position [54, 0]
click at [527, 511] on textarea "Afsluit opmerking" at bounding box center [639, 526] width 572 height 69
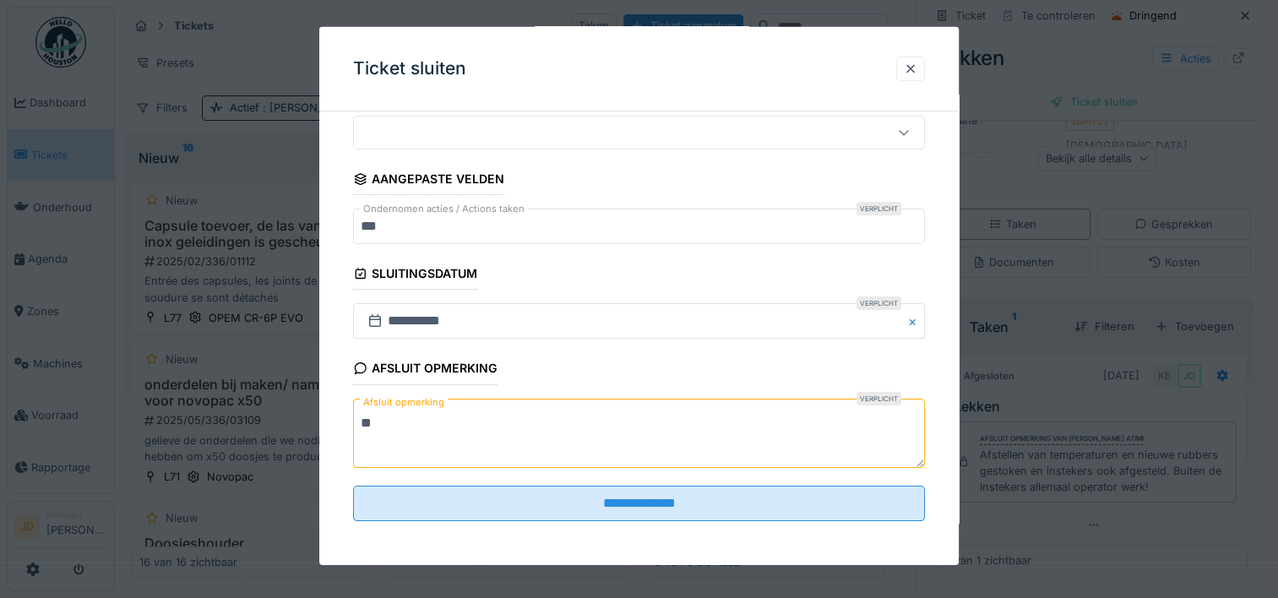
type textarea "**"
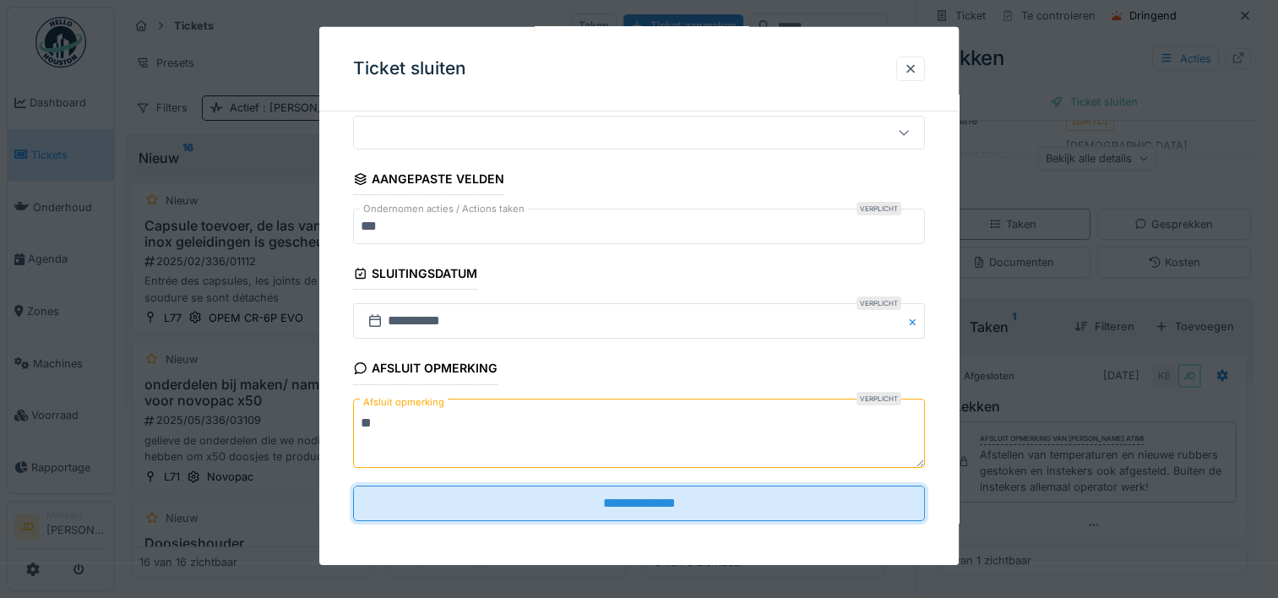
click at [527, 511] on input "**********" at bounding box center [639, 503] width 572 height 35
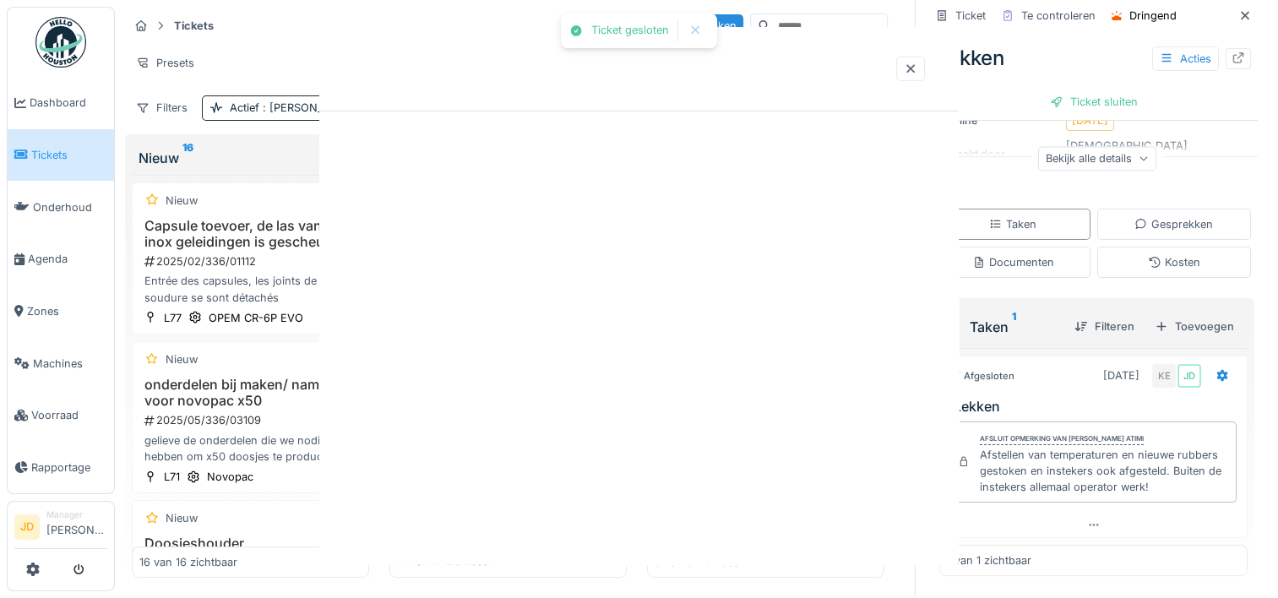
scroll to position [0, 0]
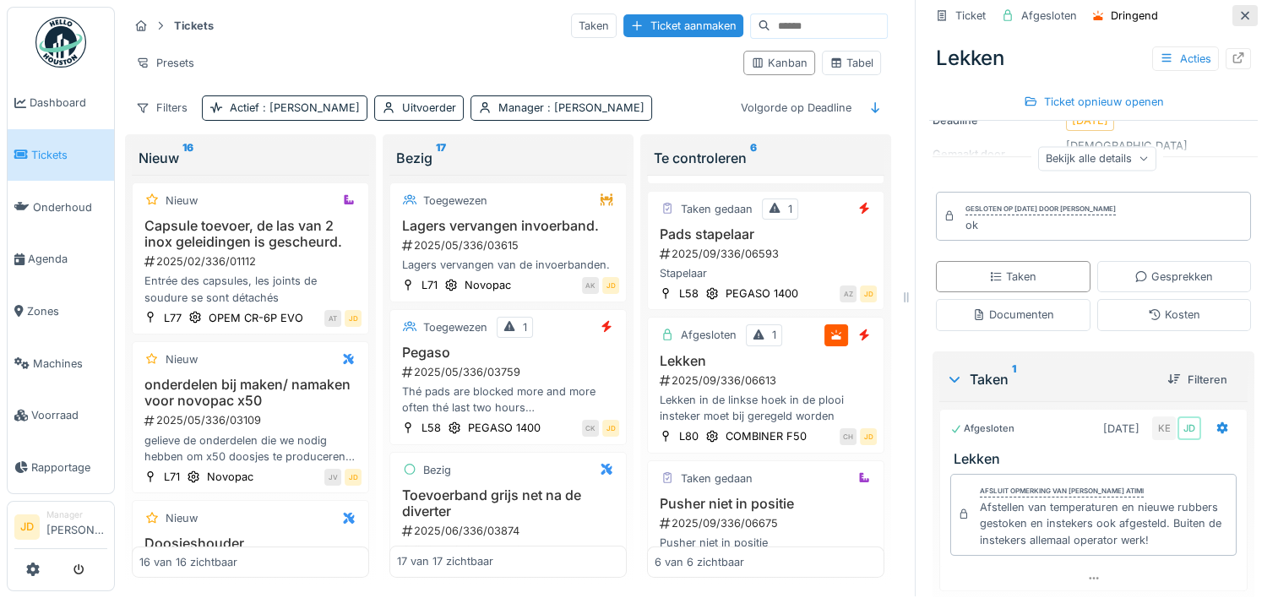
click at [1241, 11] on icon at bounding box center [1245, 15] width 8 height 8
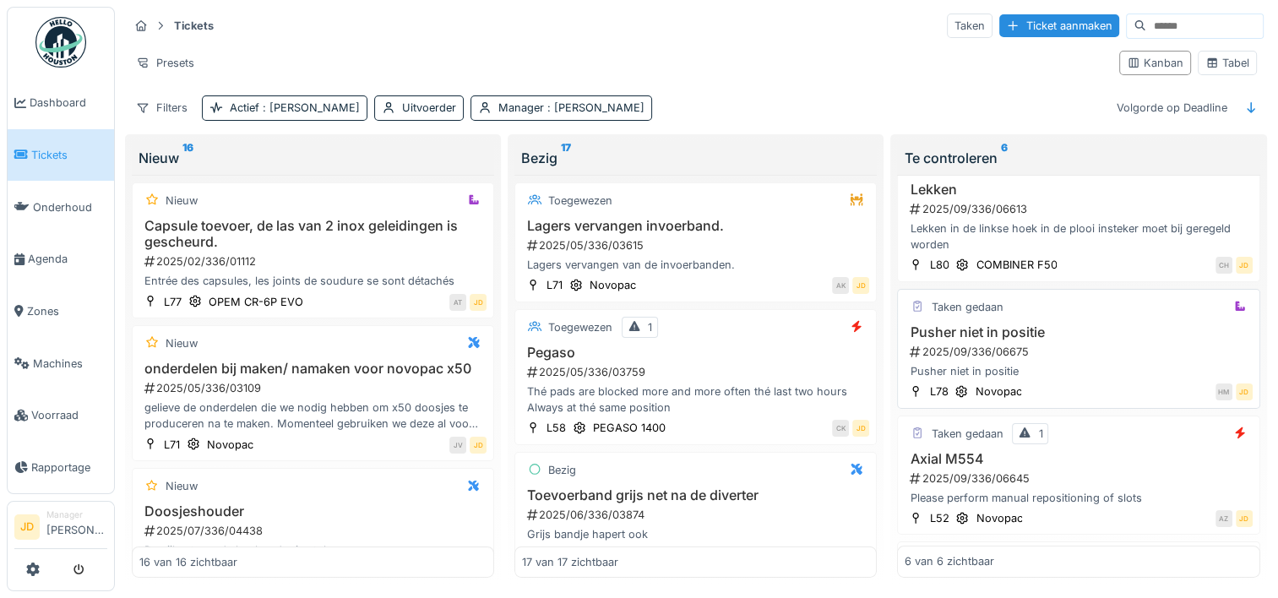
scroll to position [317, 0]
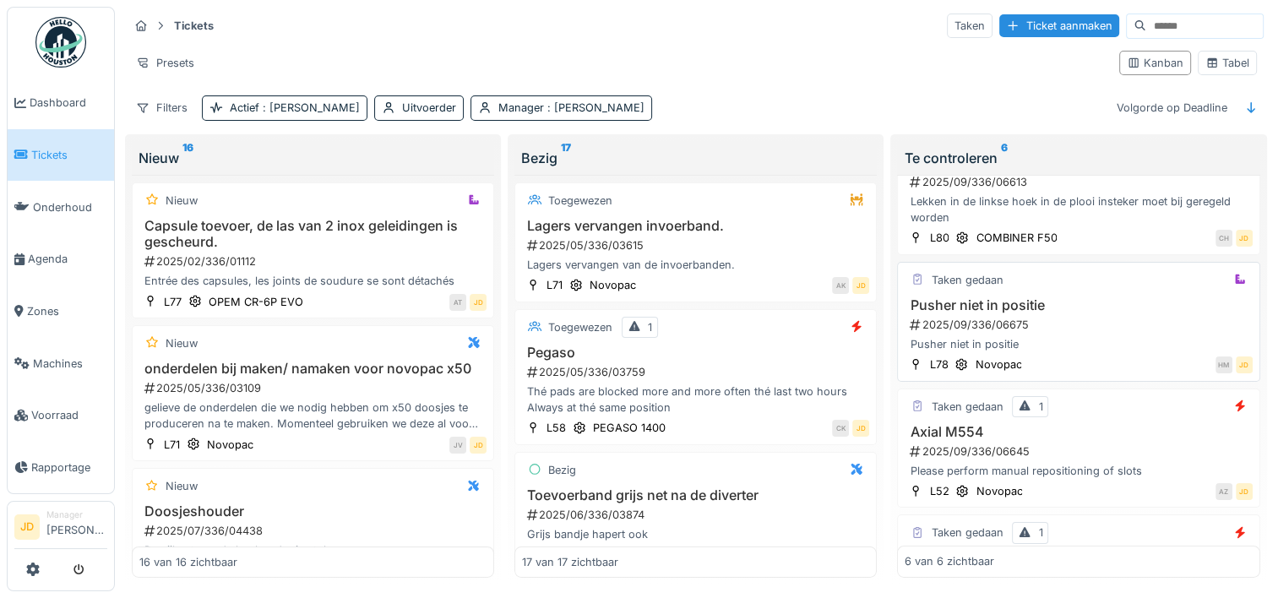
click at [1114, 317] on div "2025/09/336/06675" at bounding box center [1080, 325] width 344 height 16
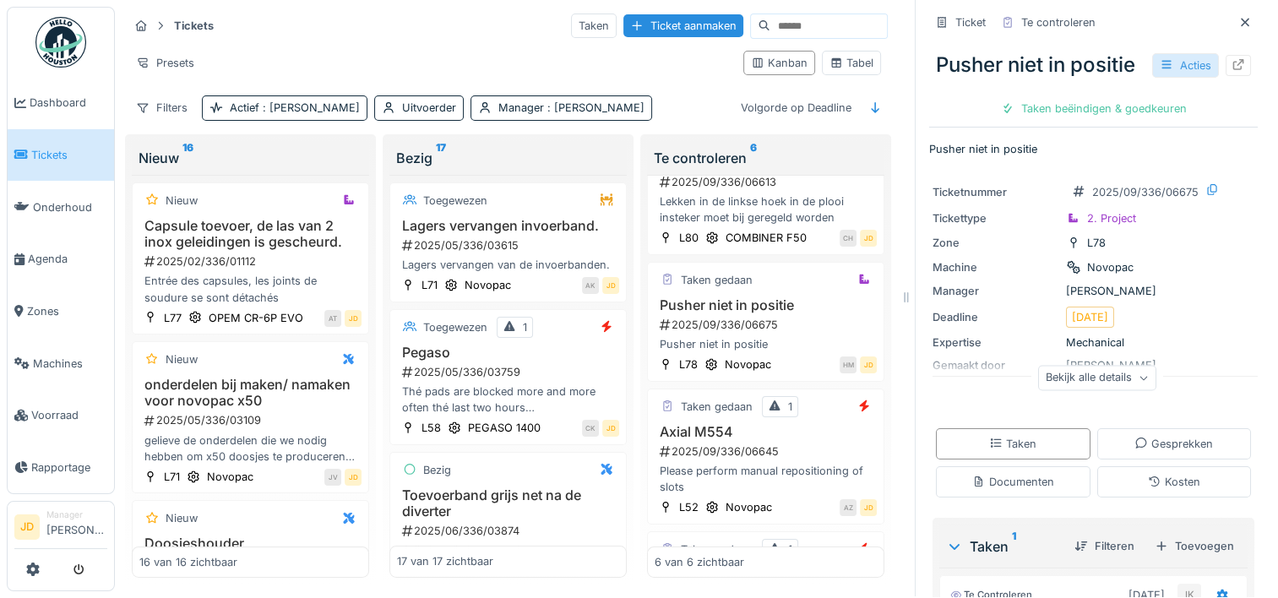
click at [1156, 61] on div "Acties" at bounding box center [1185, 65] width 67 height 24
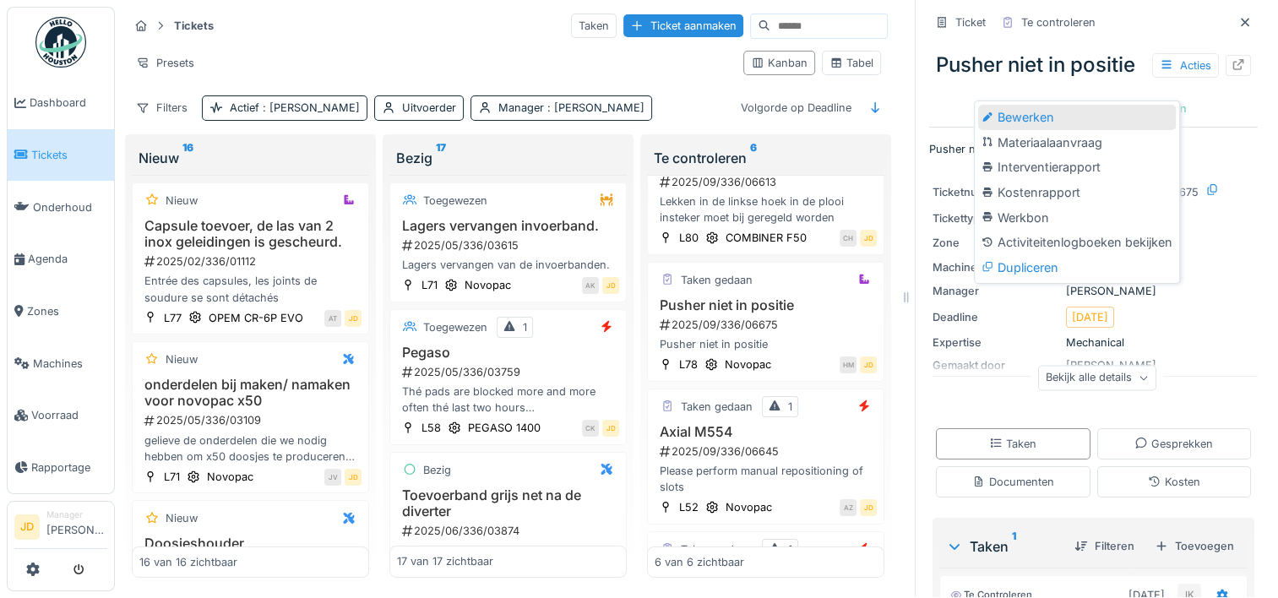
click at [1124, 105] on div "Bewerken" at bounding box center [1077, 117] width 198 height 25
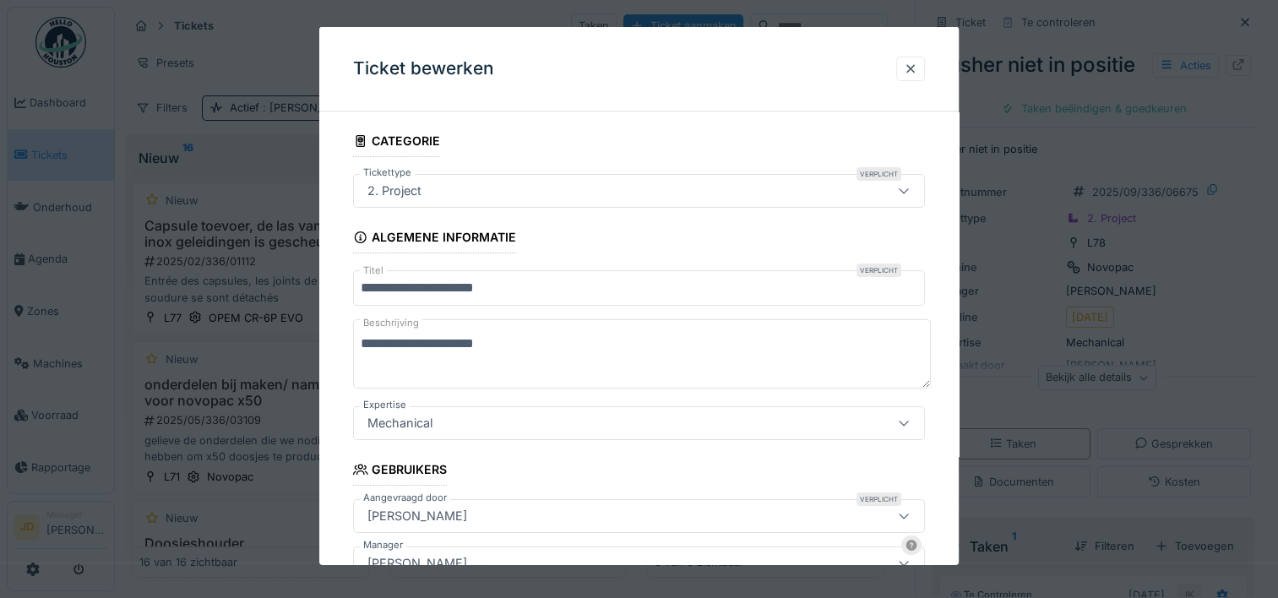
click at [641, 188] on div "2. Project" at bounding box center [604, 191] width 487 height 19
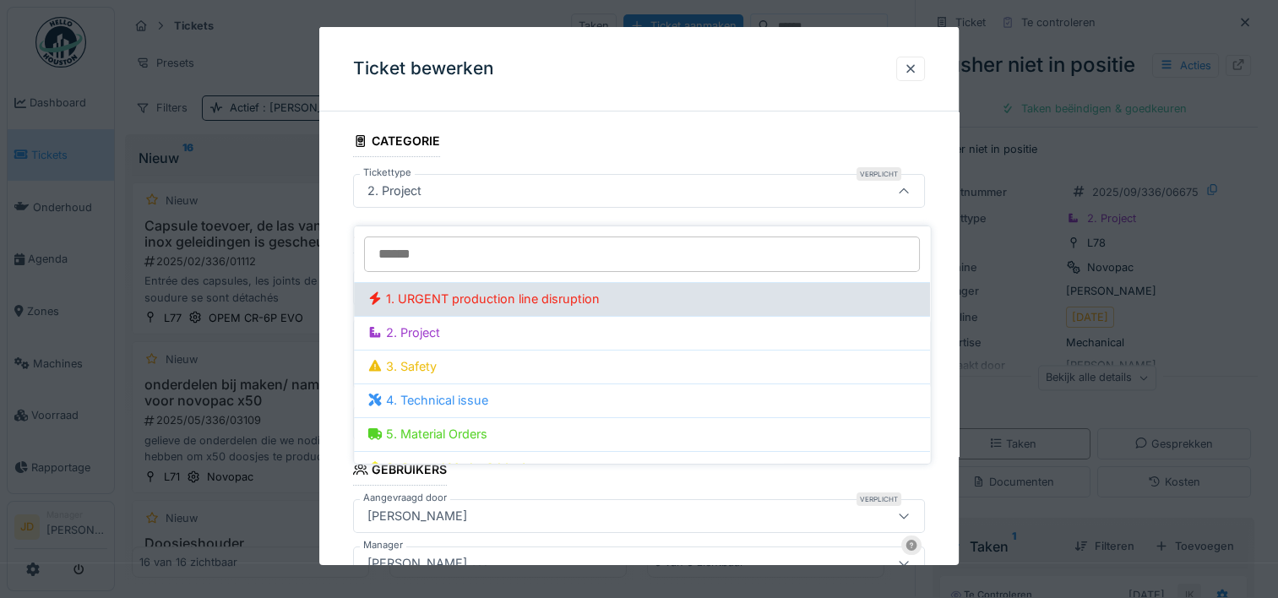
click at [572, 290] on div "1. URGENT production line disruption" at bounding box center [641, 299] width 549 height 19
type input "***"
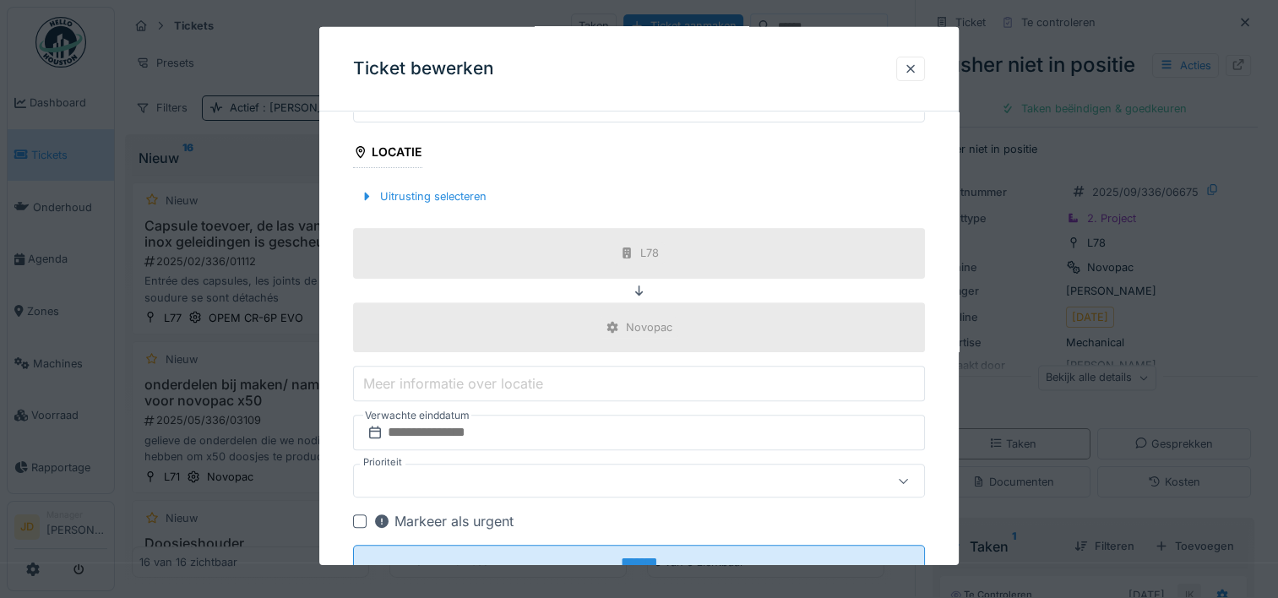
scroll to position [592, 0]
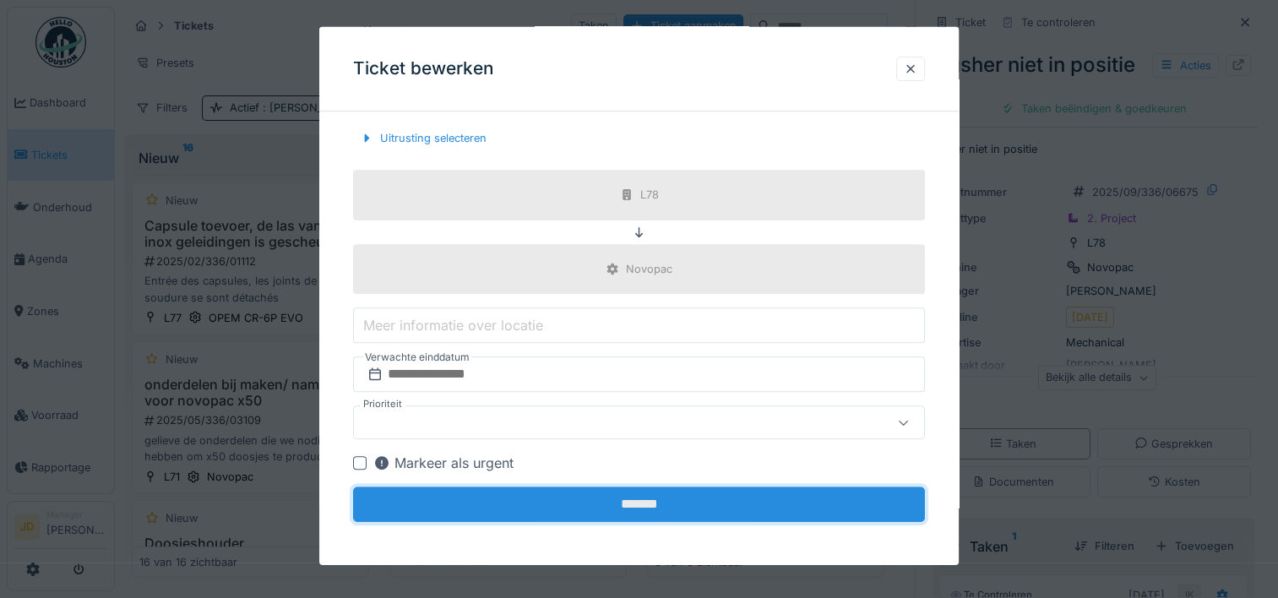
click at [630, 498] on input "*******" at bounding box center [639, 504] width 572 height 35
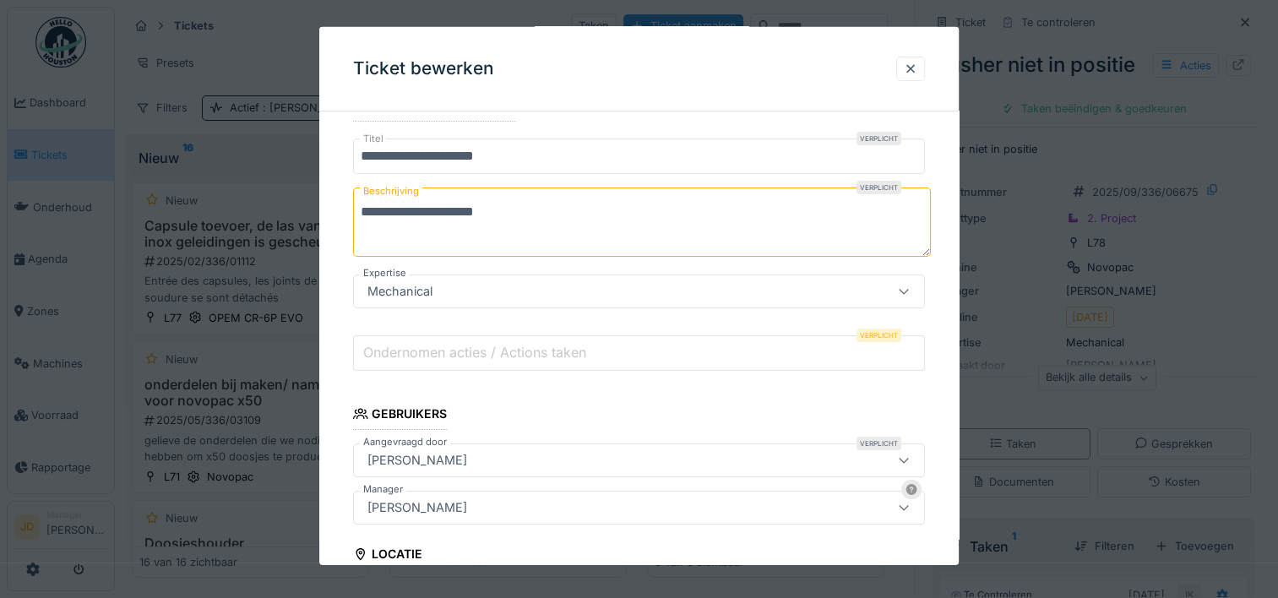
scroll to position [140, 0]
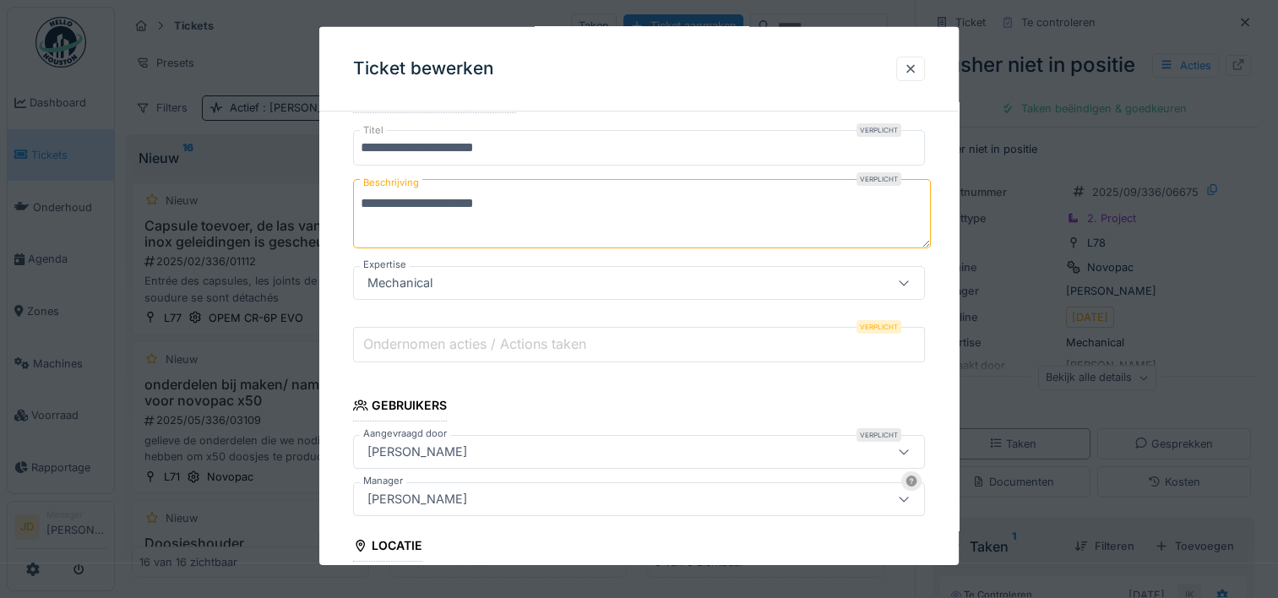
click at [646, 339] on input "Ondernomen acties / Actions taken" at bounding box center [639, 344] width 572 height 35
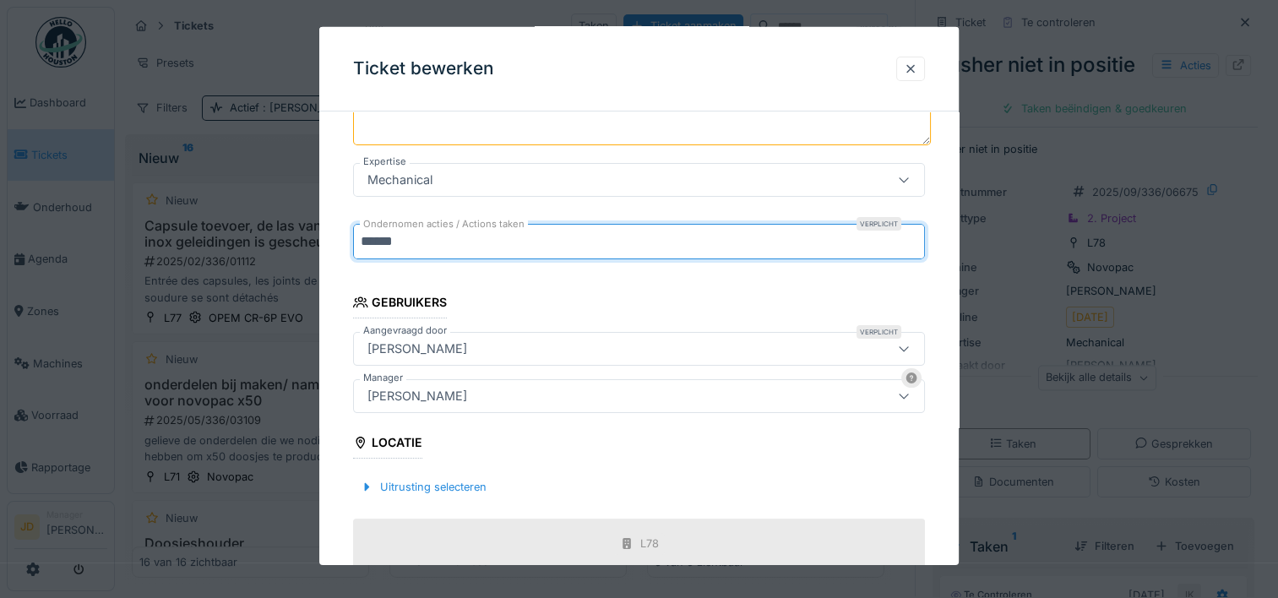
scroll to position [592, 0]
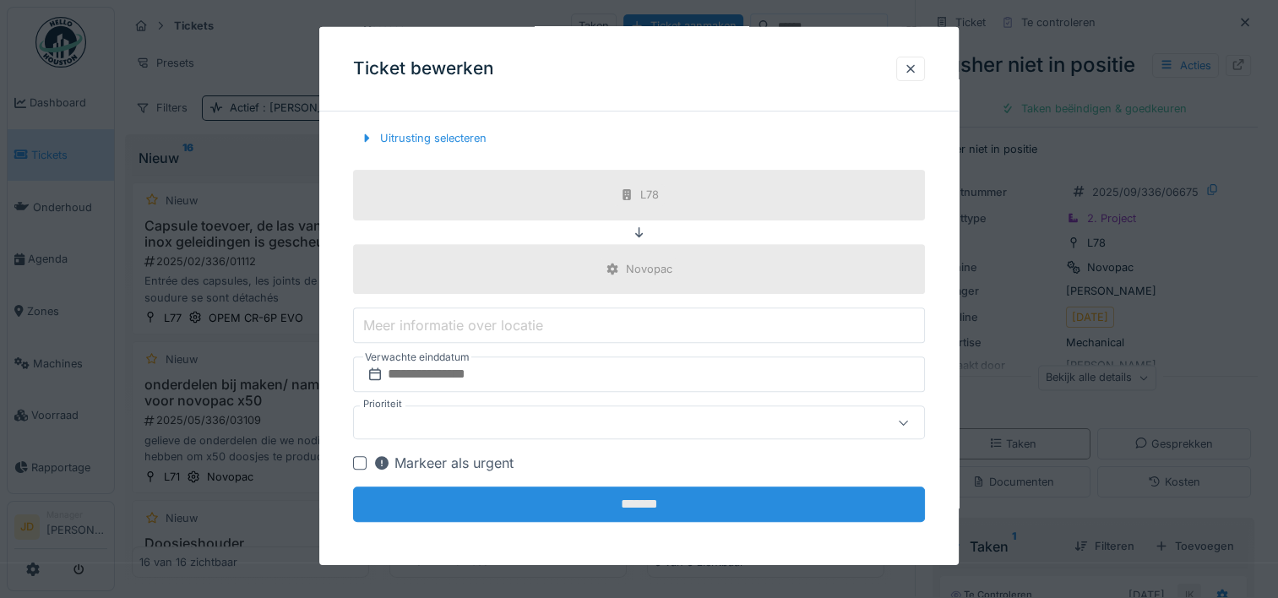
type input "******"
click at [662, 497] on input "*******" at bounding box center [639, 504] width 572 height 35
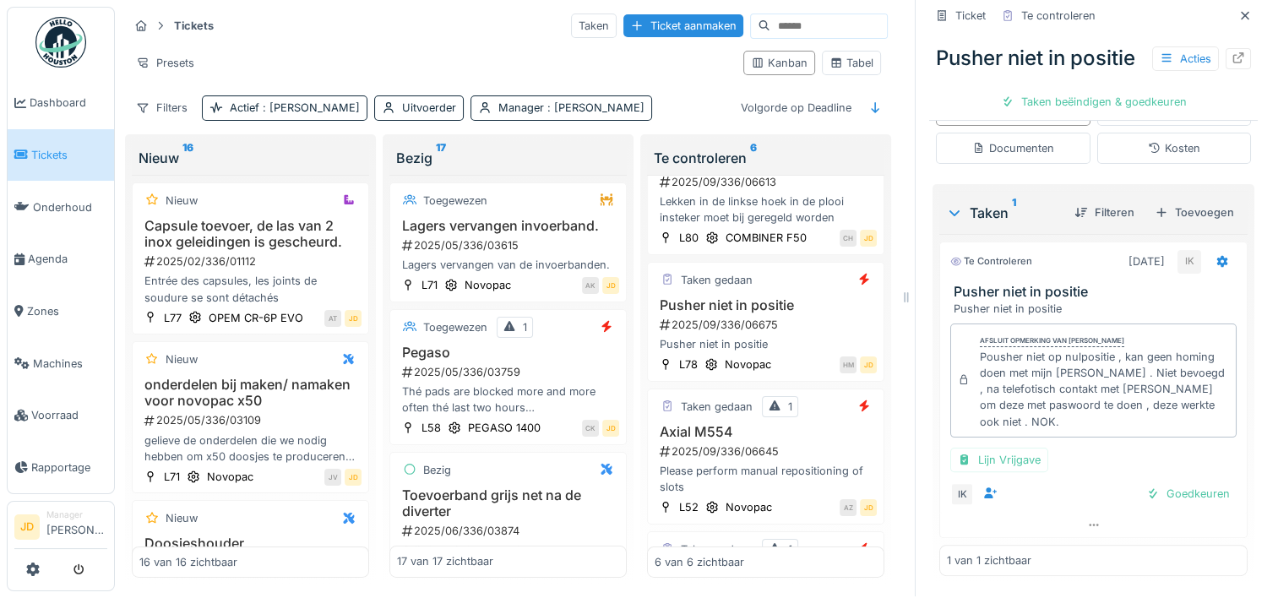
scroll to position [363, 0]
click at [1153, 483] on div "Goedkeuren" at bounding box center [1188, 493] width 97 height 23
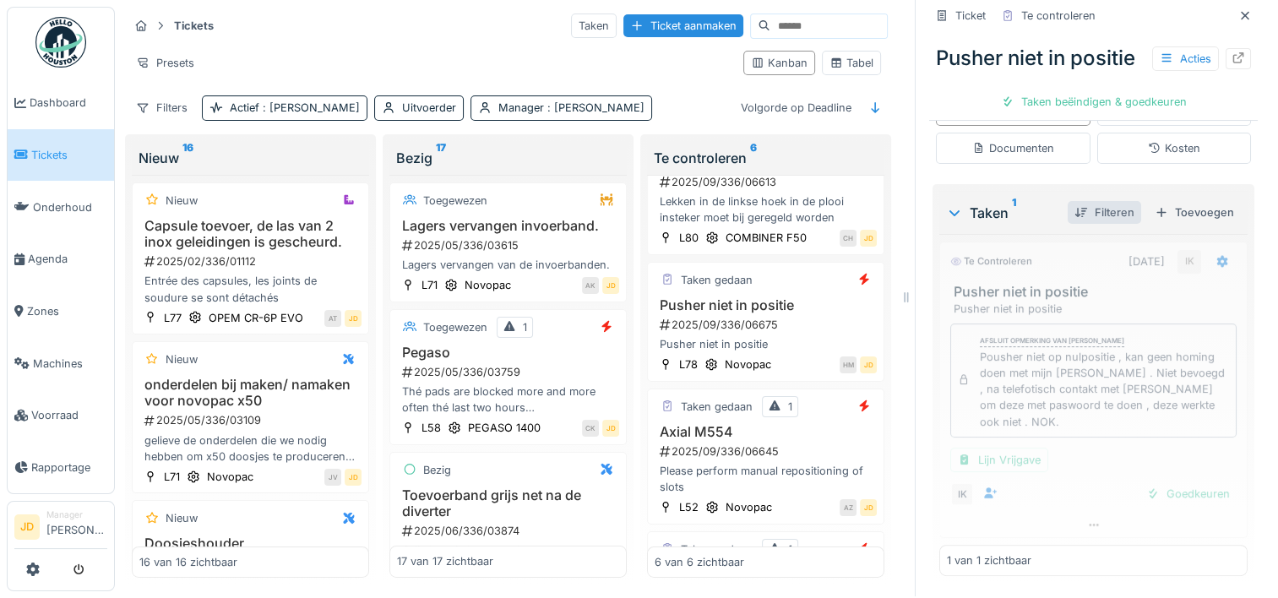
scroll to position [282, 0]
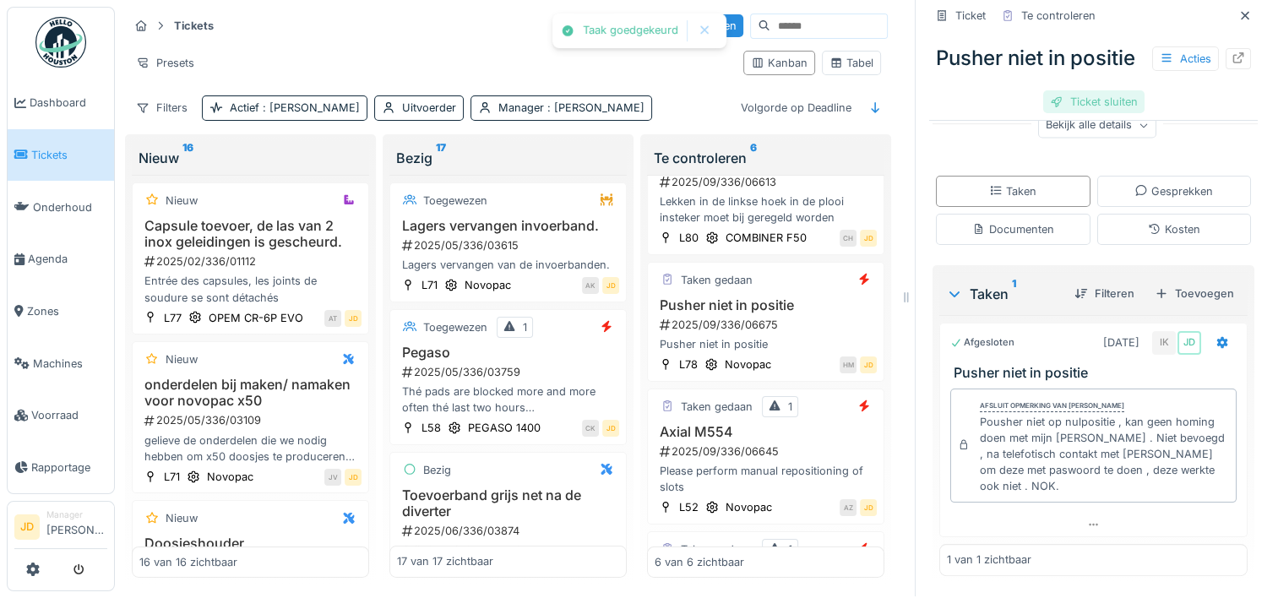
click at [1068, 113] on div "Ticket sluiten" at bounding box center [1093, 101] width 101 height 23
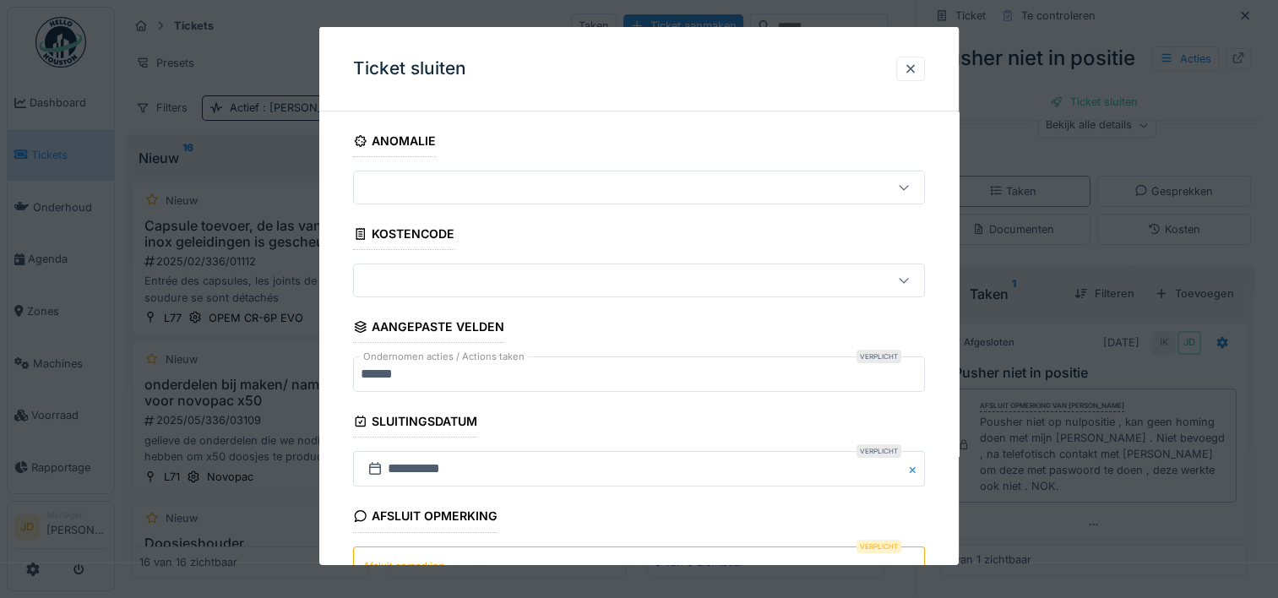
scroll to position [30, 0]
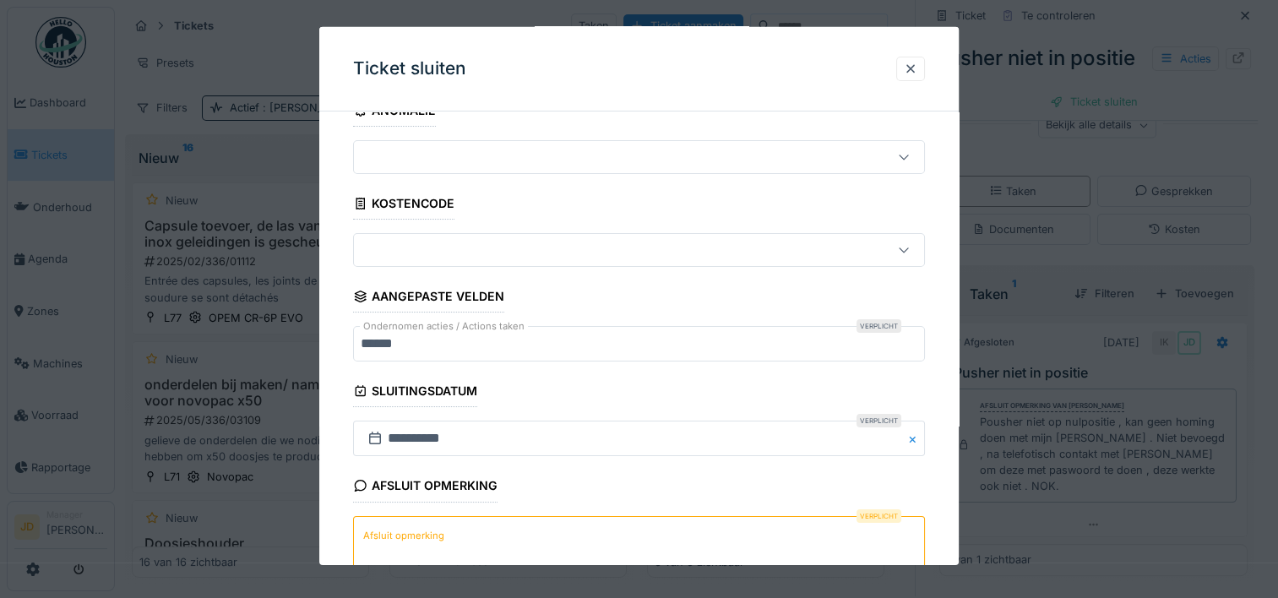
drag, startPoint x: 615, startPoint y: 460, endPoint x: 585, endPoint y: 530, distance: 77.2
click at [585, 530] on textarea "Afsluit opmerking" at bounding box center [639, 549] width 572 height 69
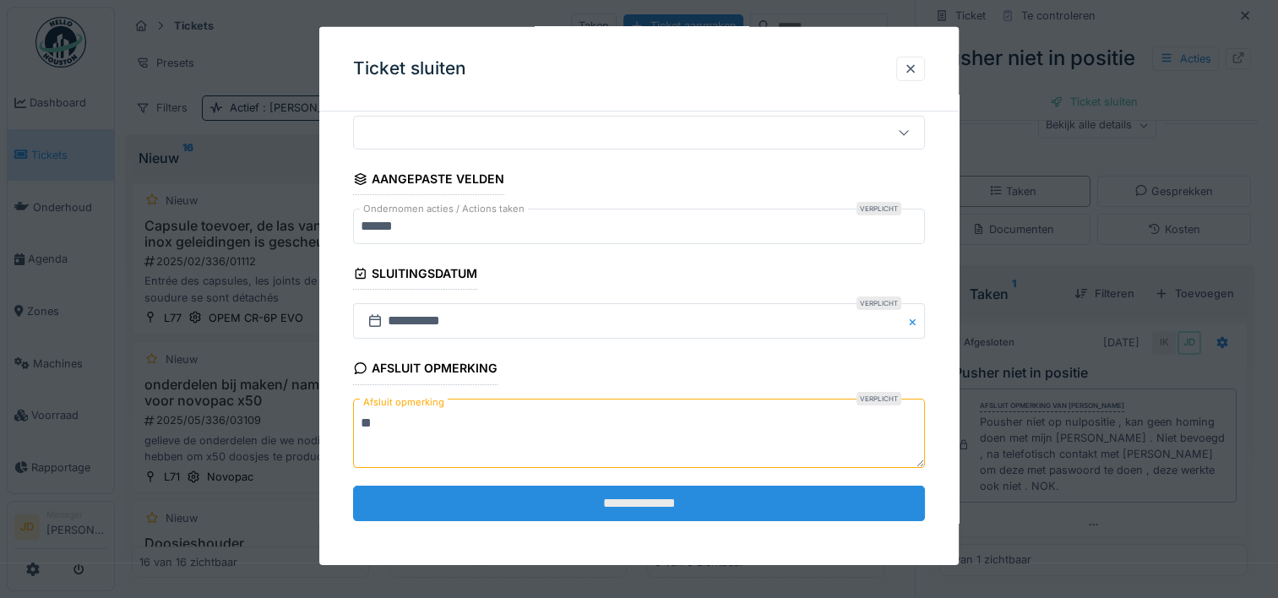
type textarea "**"
click at [592, 508] on input "**********" at bounding box center [639, 503] width 572 height 35
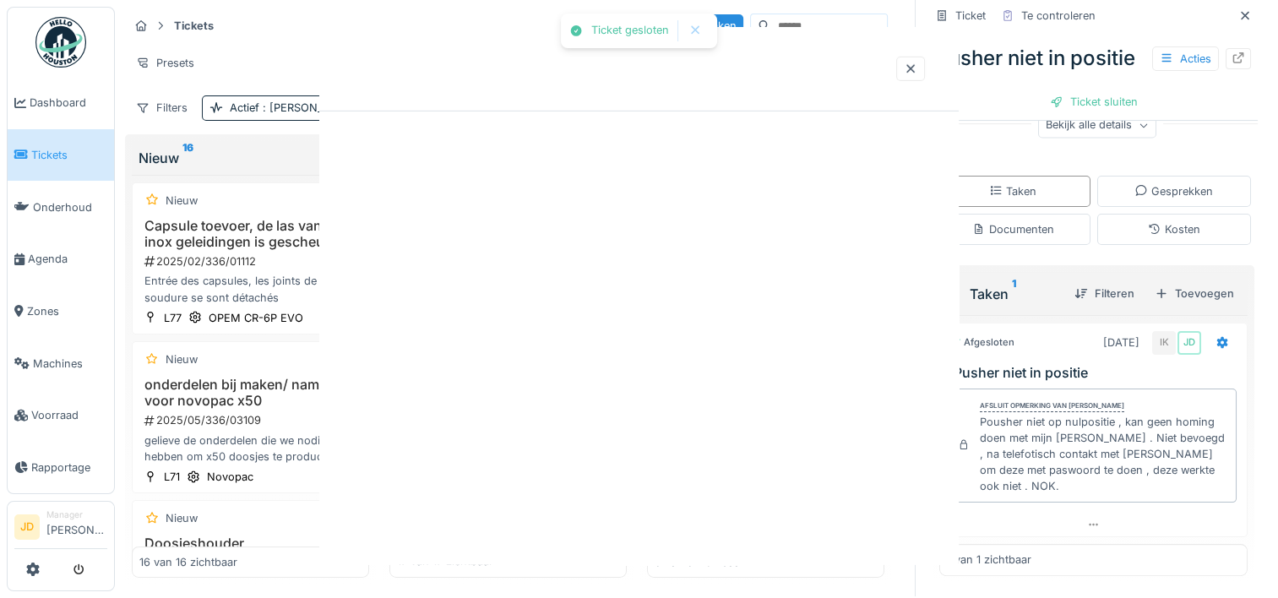
scroll to position [0, 0]
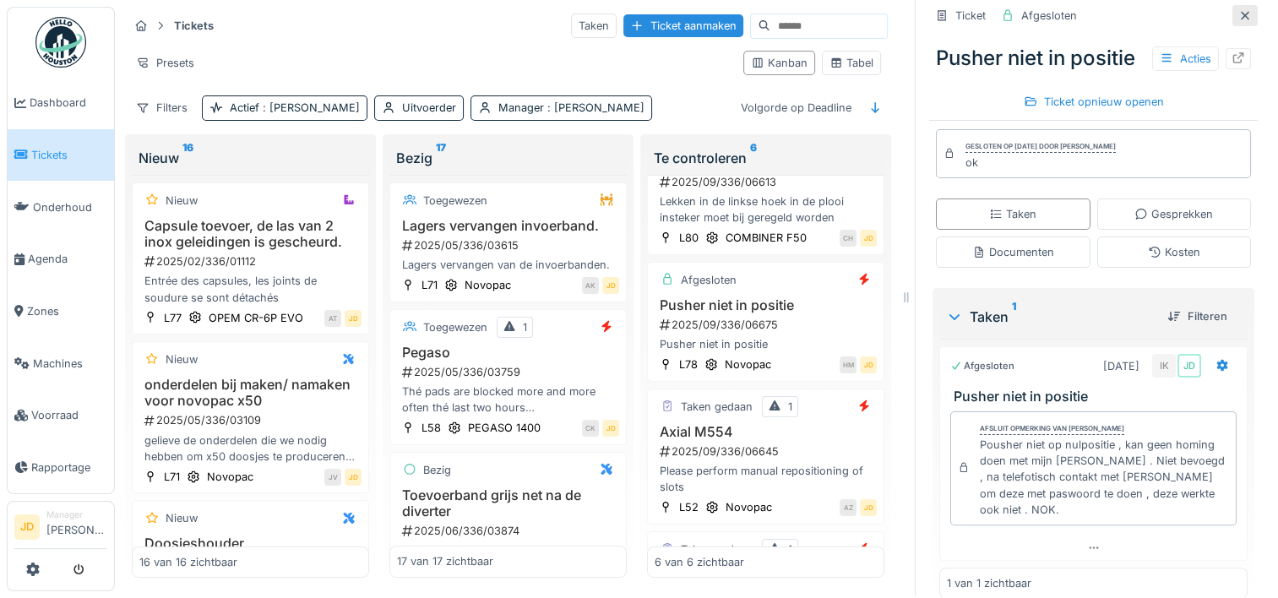
click at [1238, 8] on div at bounding box center [1245, 16] width 14 height 16
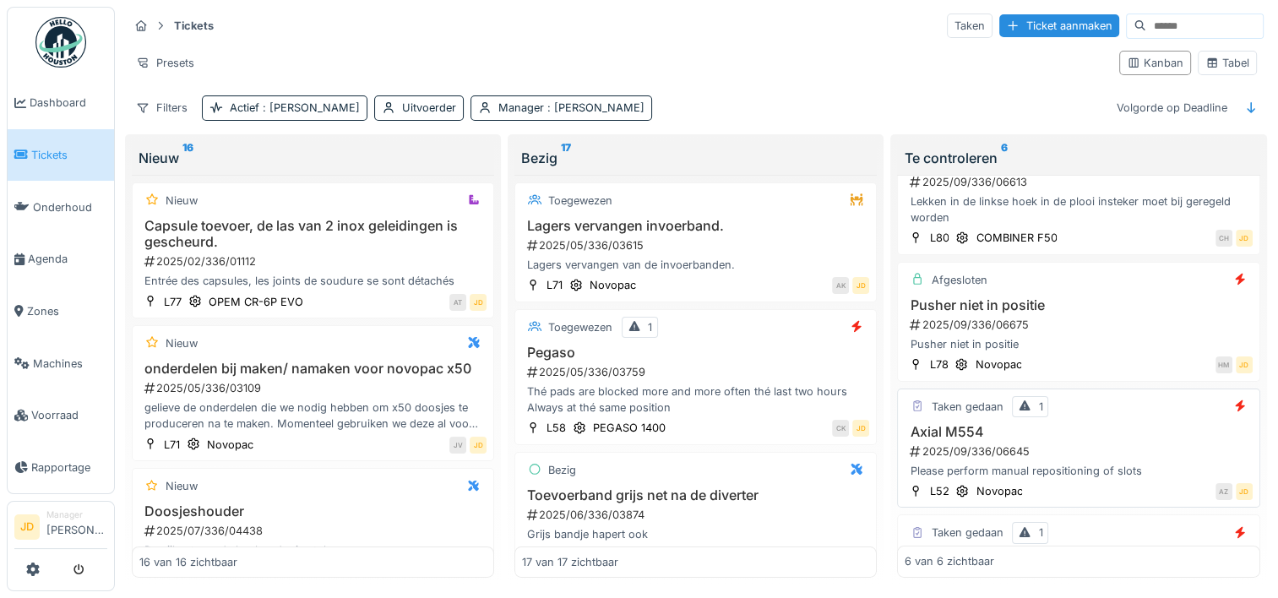
scroll to position [409, 0]
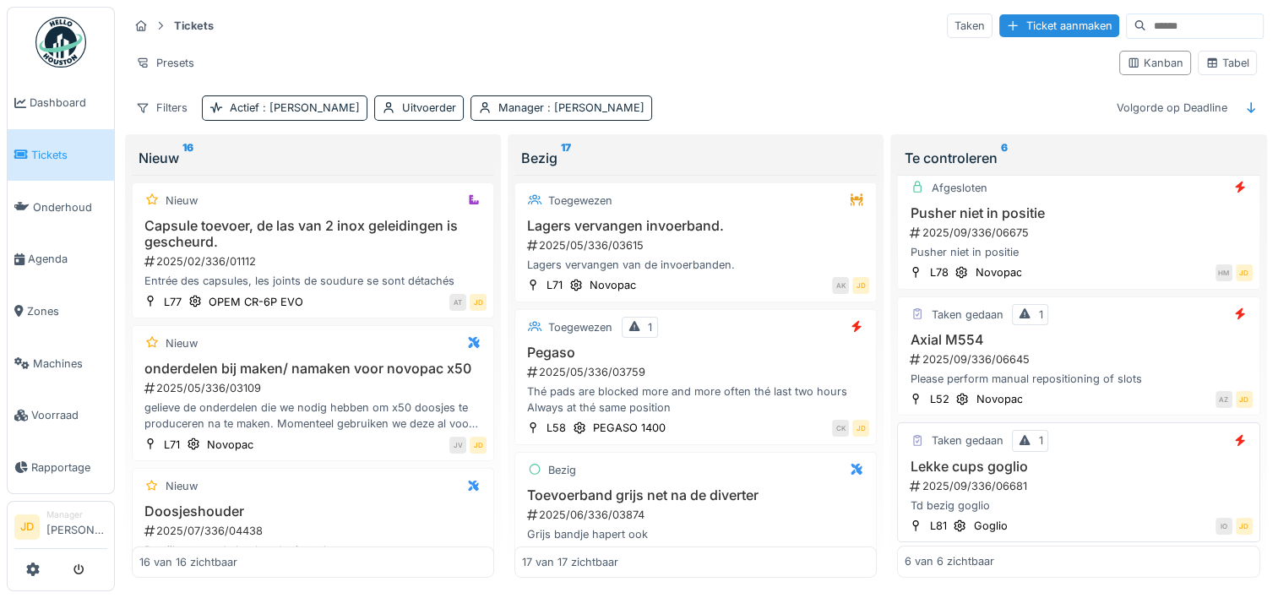
click at [1100, 478] on div "2025/09/336/06681" at bounding box center [1080, 486] width 344 height 16
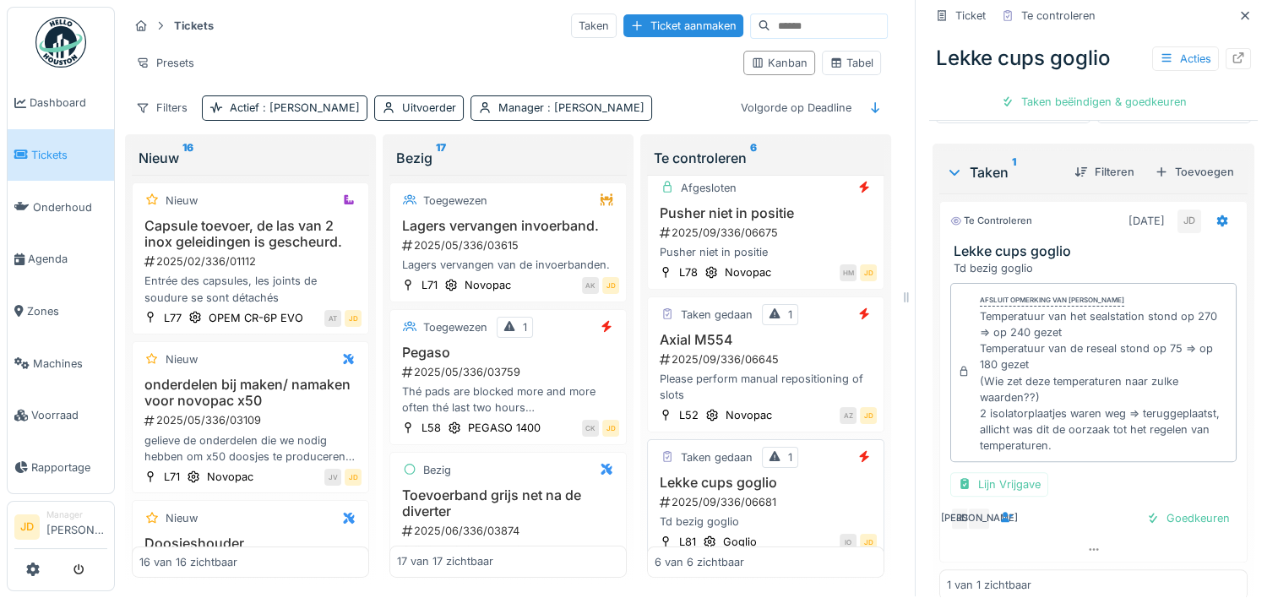
scroll to position [398, 0]
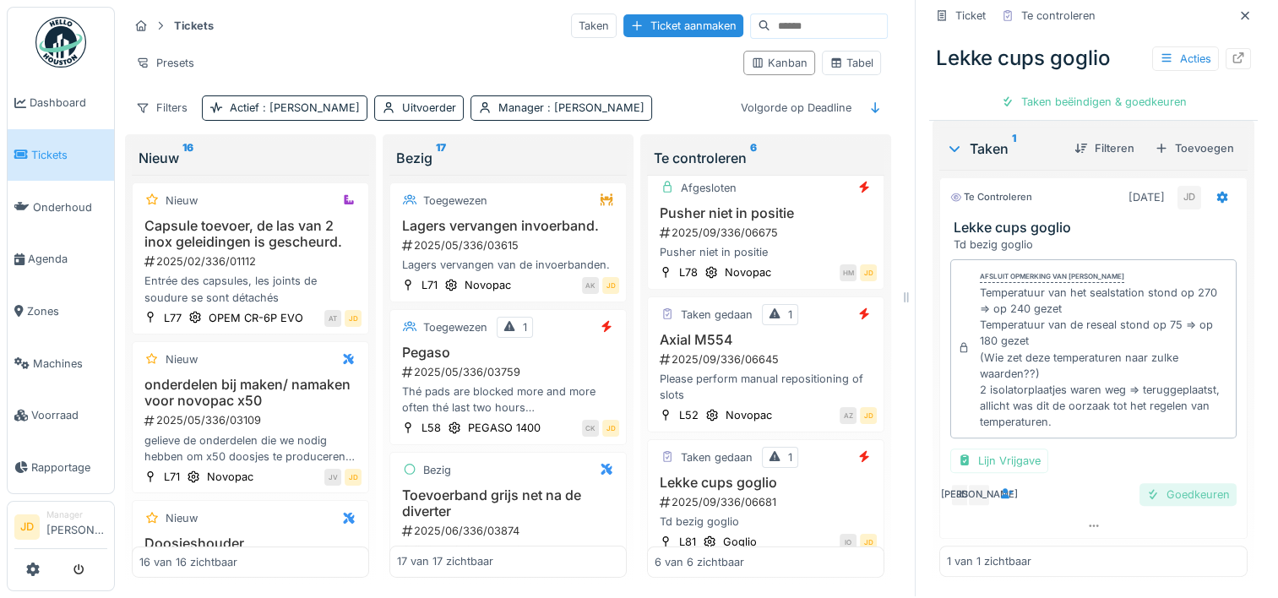
click at [1146, 487] on div at bounding box center [1153, 495] width 14 height 16
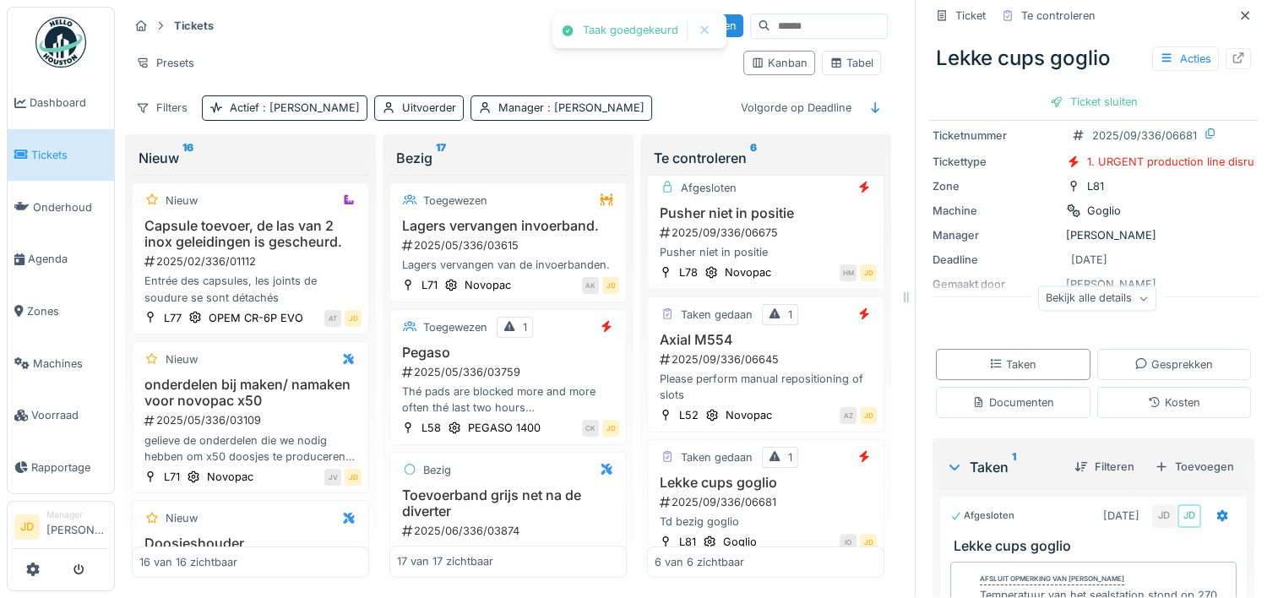
scroll to position [0, 0]
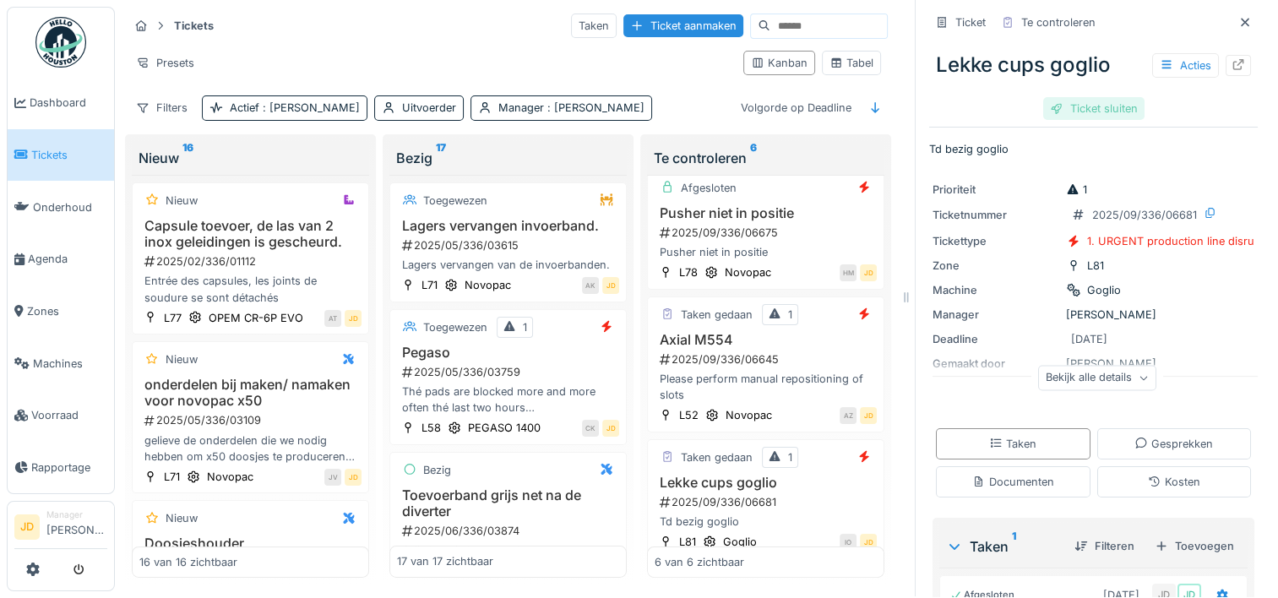
click at [1075, 98] on div "Ticket sluiten" at bounding box center [1093, 108] width 101 height 23
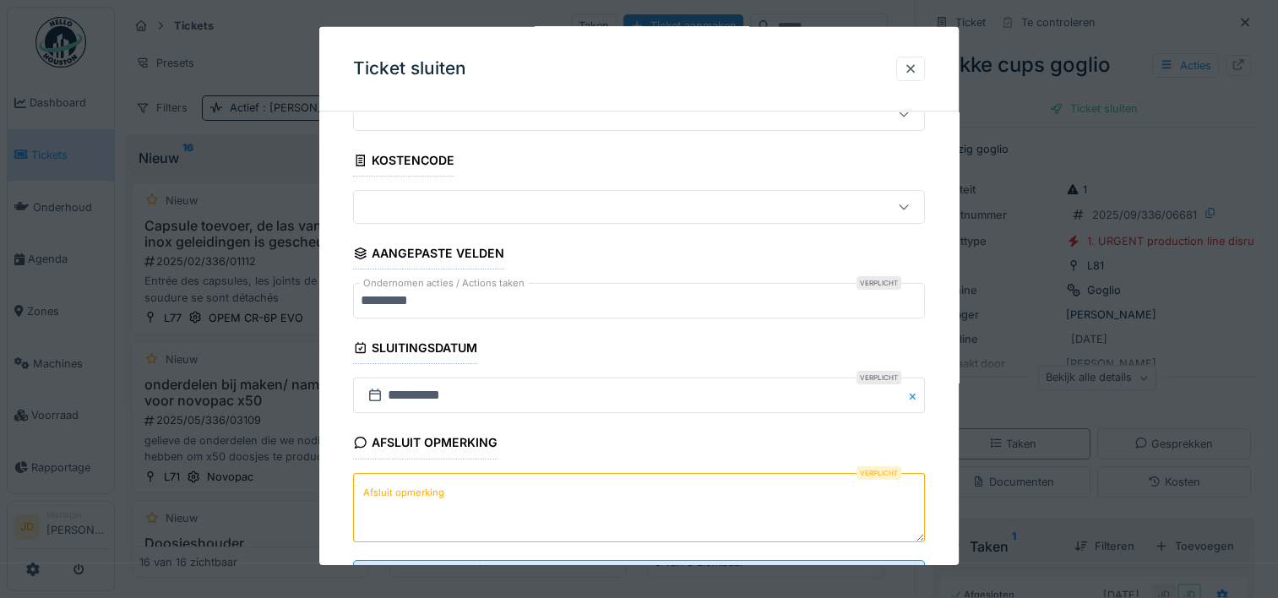
scroll to position [74, 0]
click at [652, 497] on textarea "Afsluit opmerking" at bounding box center [639, 505] width 572 height 69
type textarea "******"
click at [916, 68] on div at bounding box center [911, 69] width 14 height 16
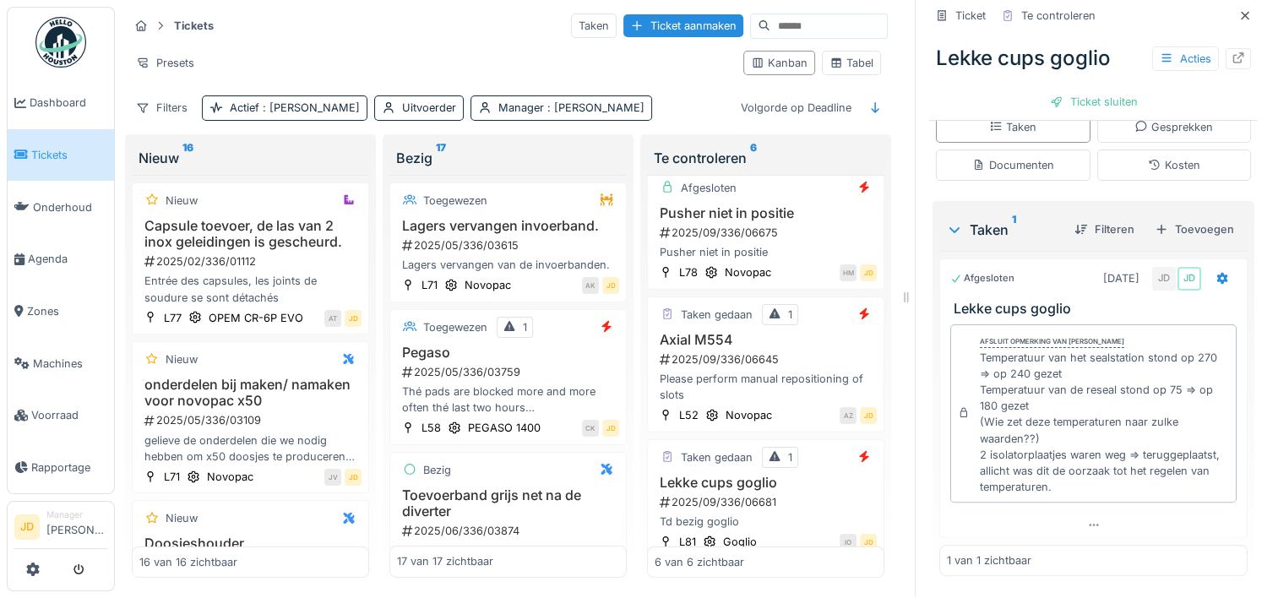
scroll to position [0, 0]
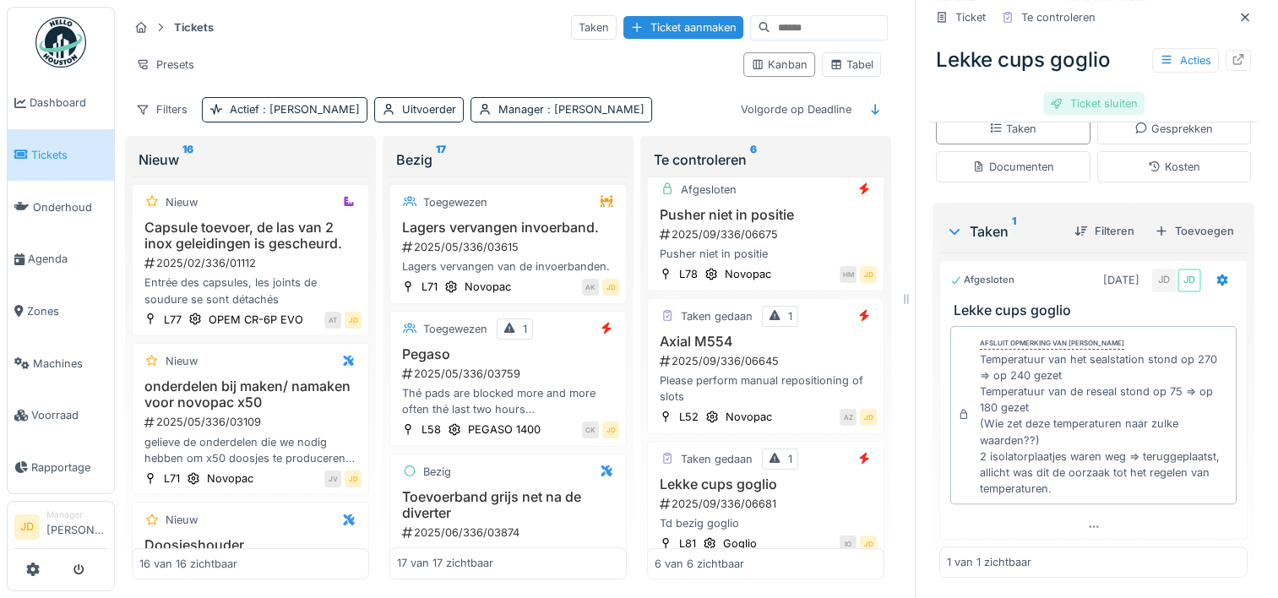
click at [1085, 107] on div "Ticket sluiten" at bounding box center [1093, 103] width 101 height 23
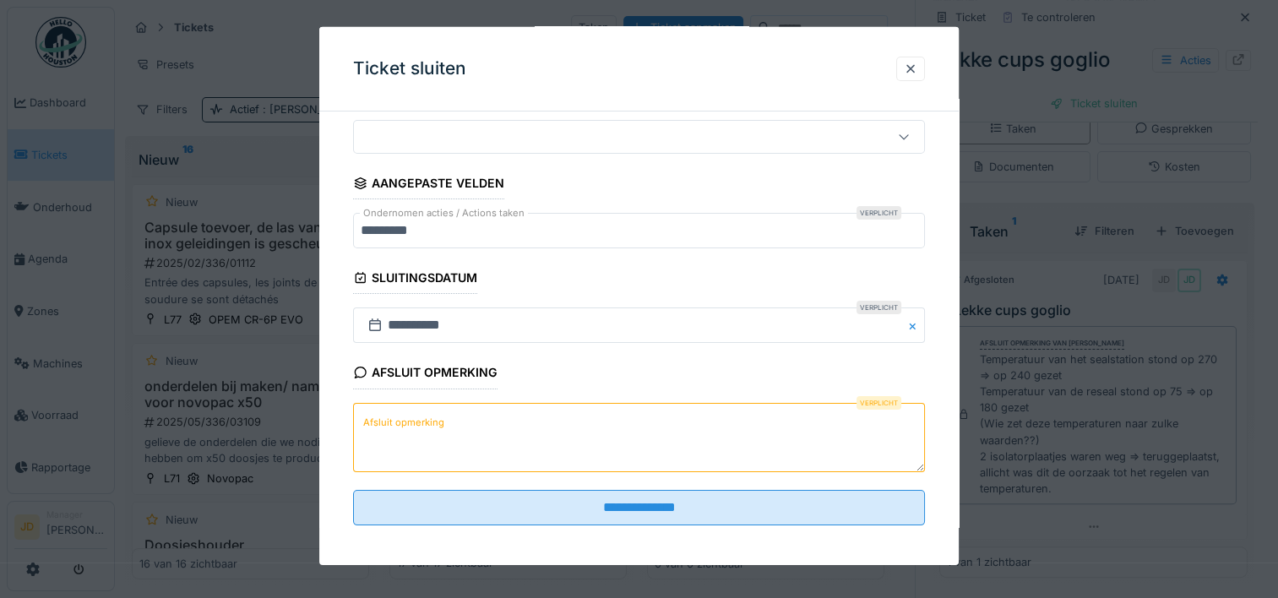
scroll to position [148, 0]
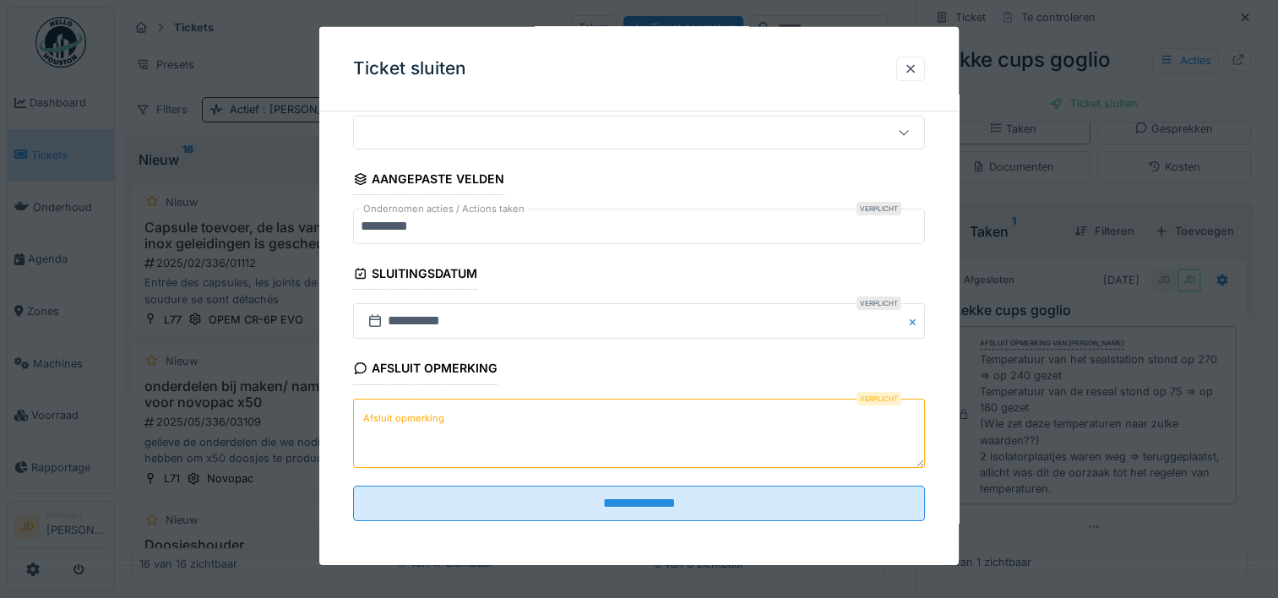
click at [489, 443] on textarea "Afsluit opmerking" at bounding box center [639, 432] width 572 height 69
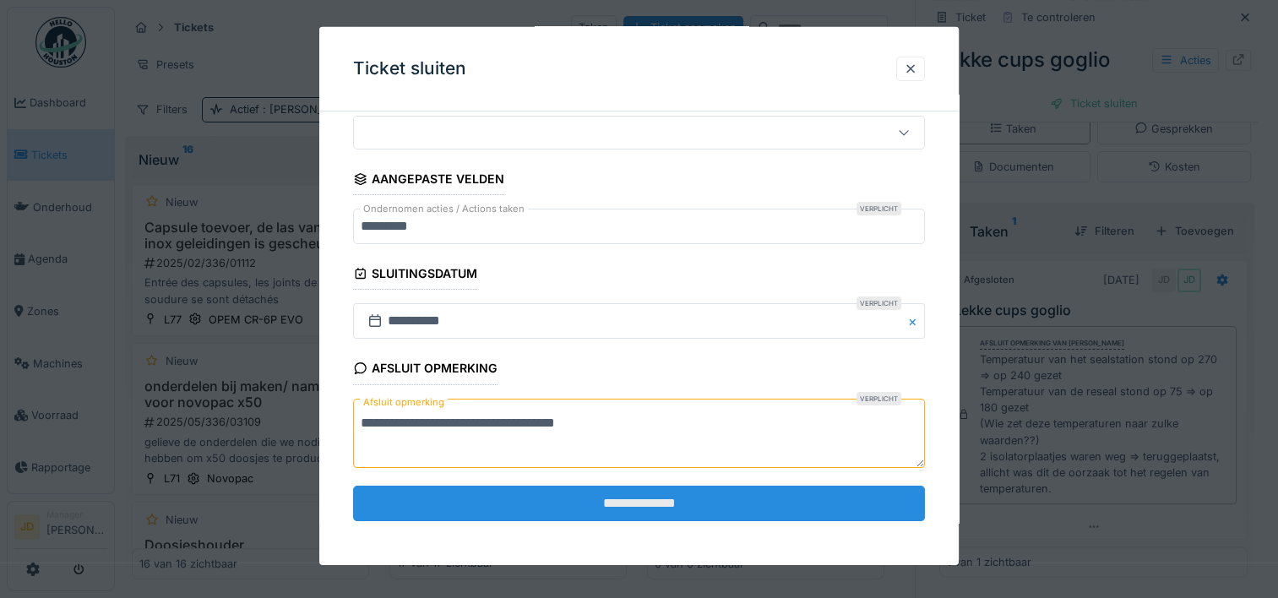
type textarea "**********"
click at [535, 497] on input "**********" at bounding box center [639, 503] width 572 height 35
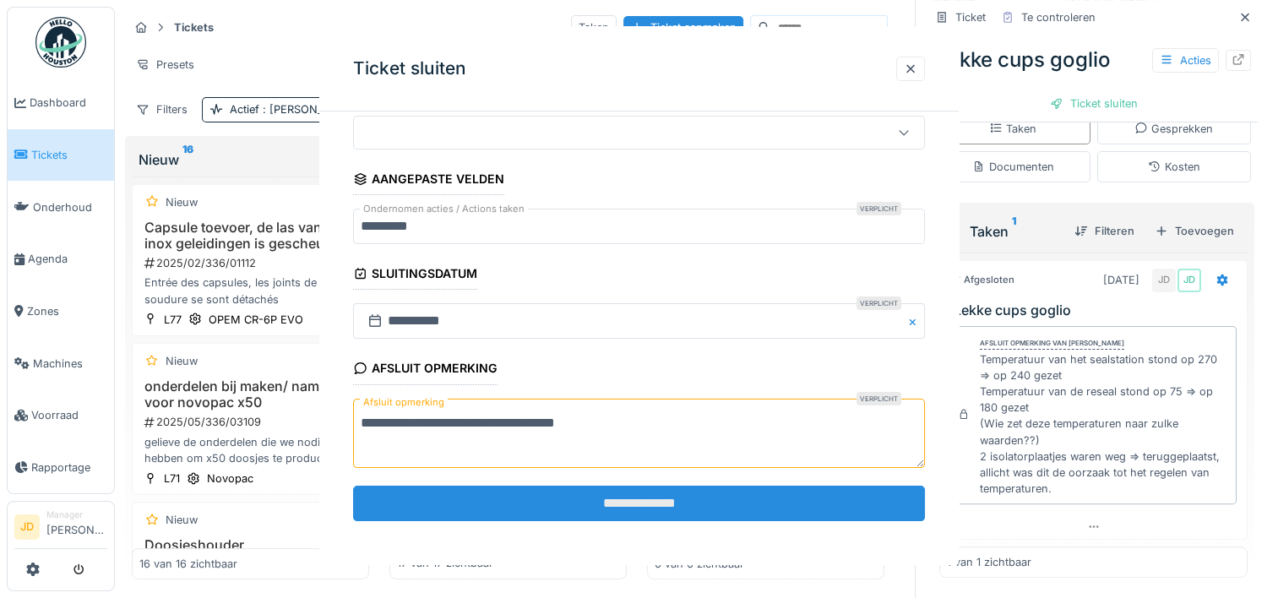
scroll to position [0, 0]
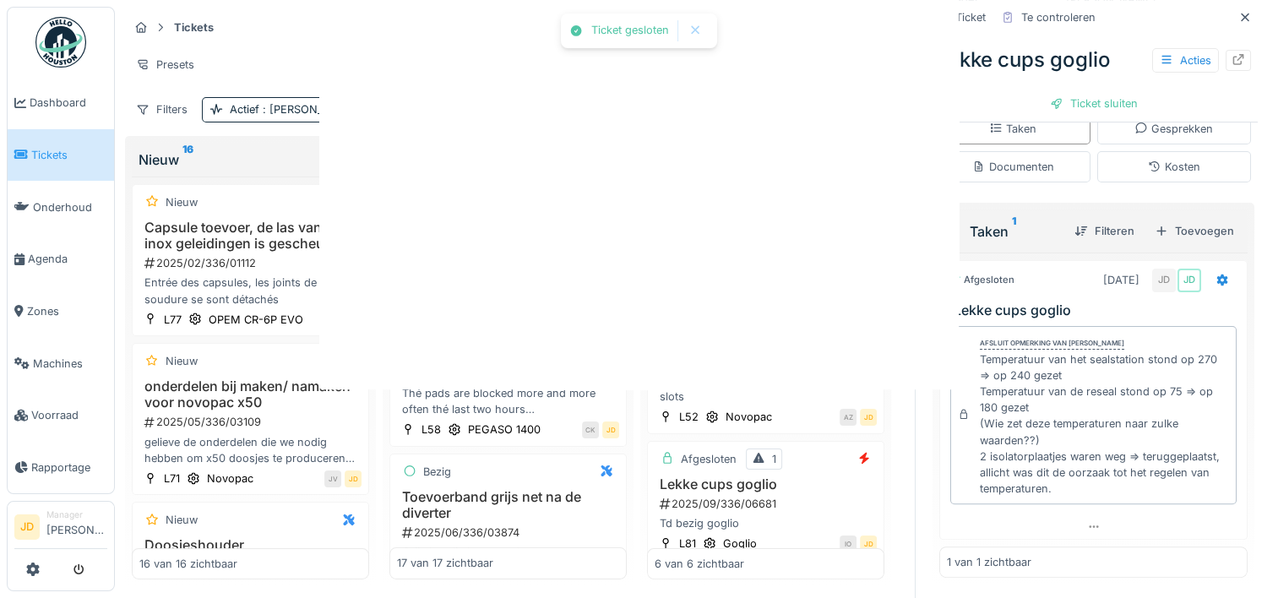
click at [651, 492] on div at bounding box center [639, 299] width 1278 height 598
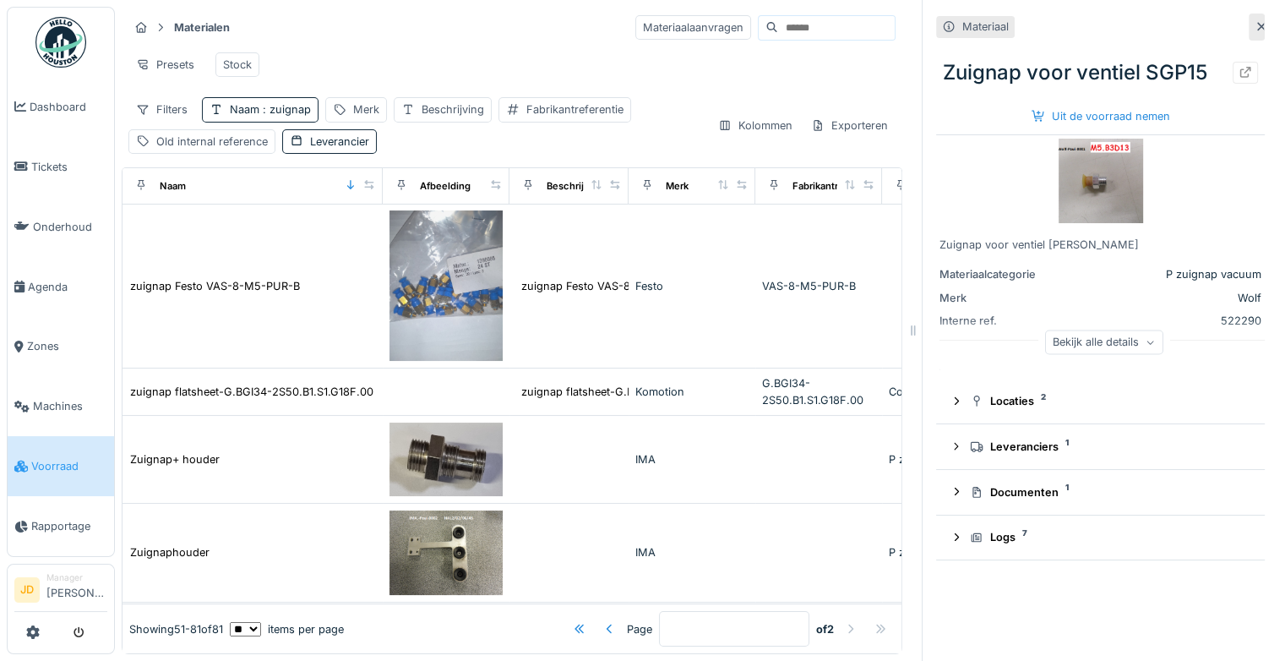
scroll to position [2869, 0]
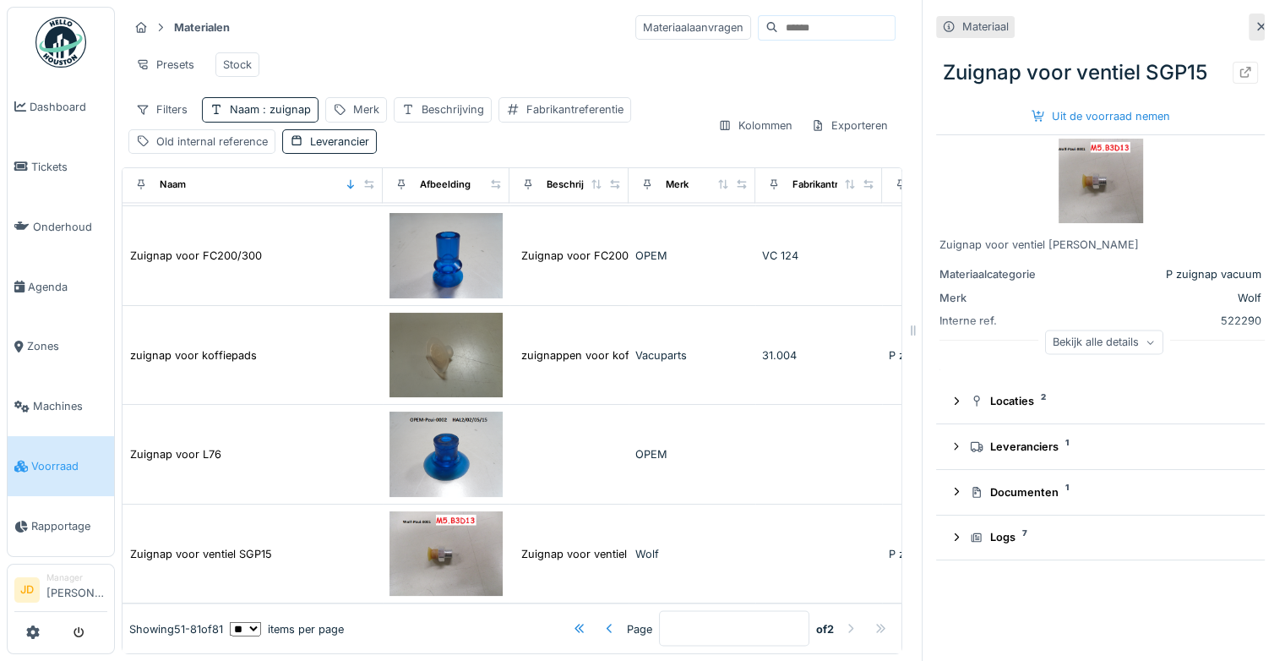
click at [34, 458] on span "Voorraad" at bounding box center [69, 466] width 76 height 16
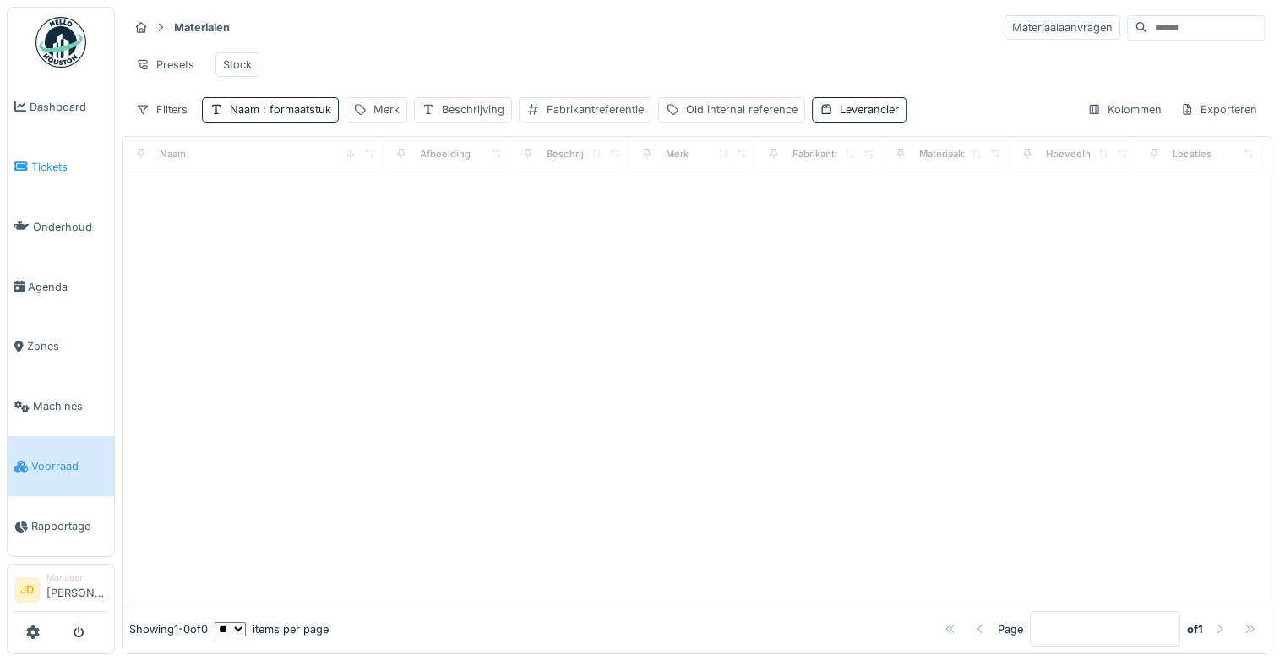
click at [41, 166] on span "Tickets" at bounding box center [69, 167] width 76 height 16
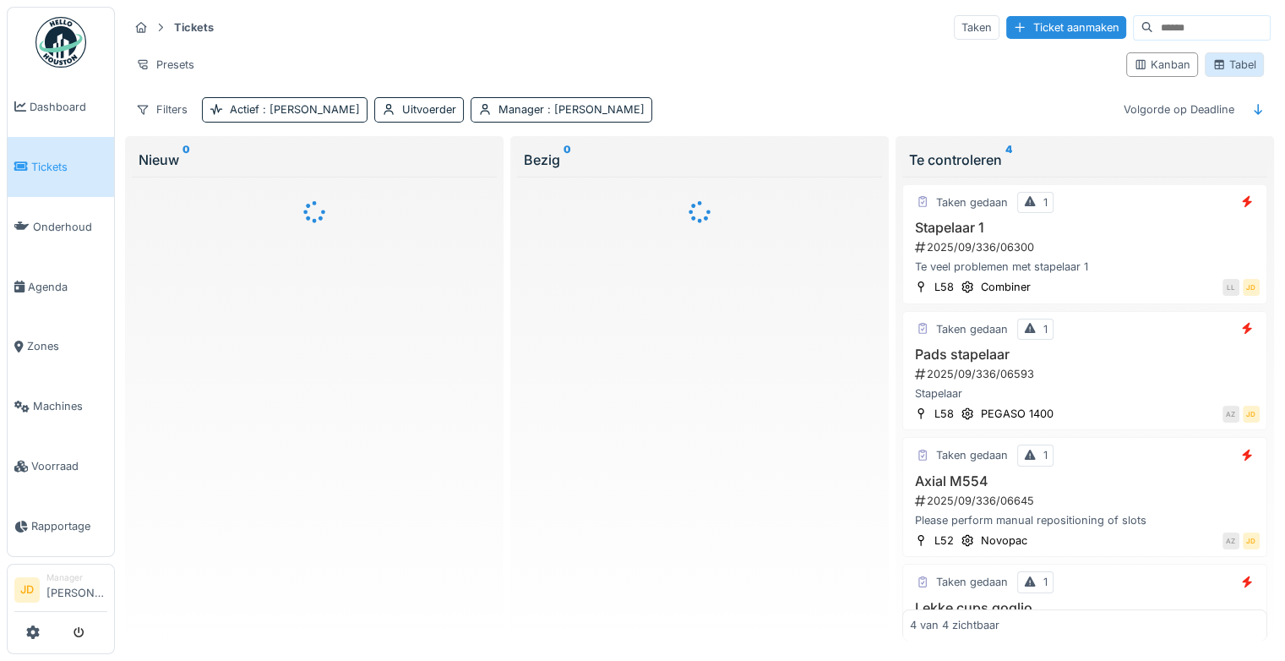
click at [1232, 59] on div "Tabel" at bounding box center [1234, 65] width 44 height 16
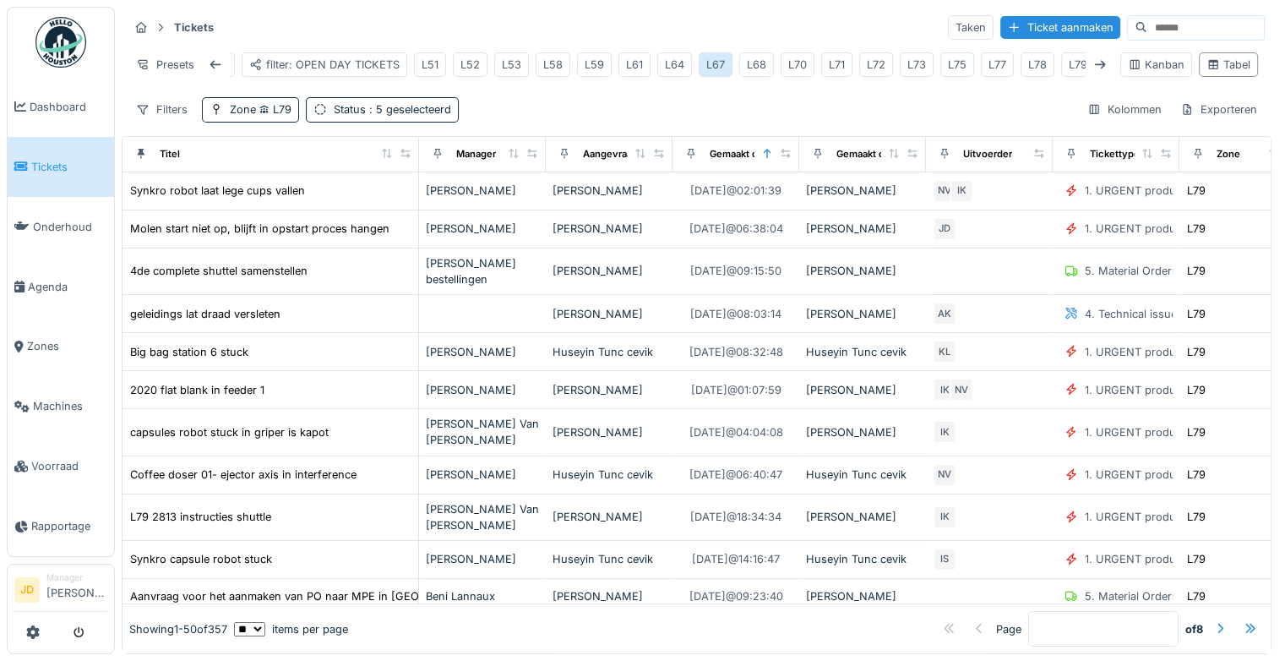
scroll to position [0, 429]
click at [1034, 63] on div "L81" at bounding box center [1042, 65] width 17 height 16
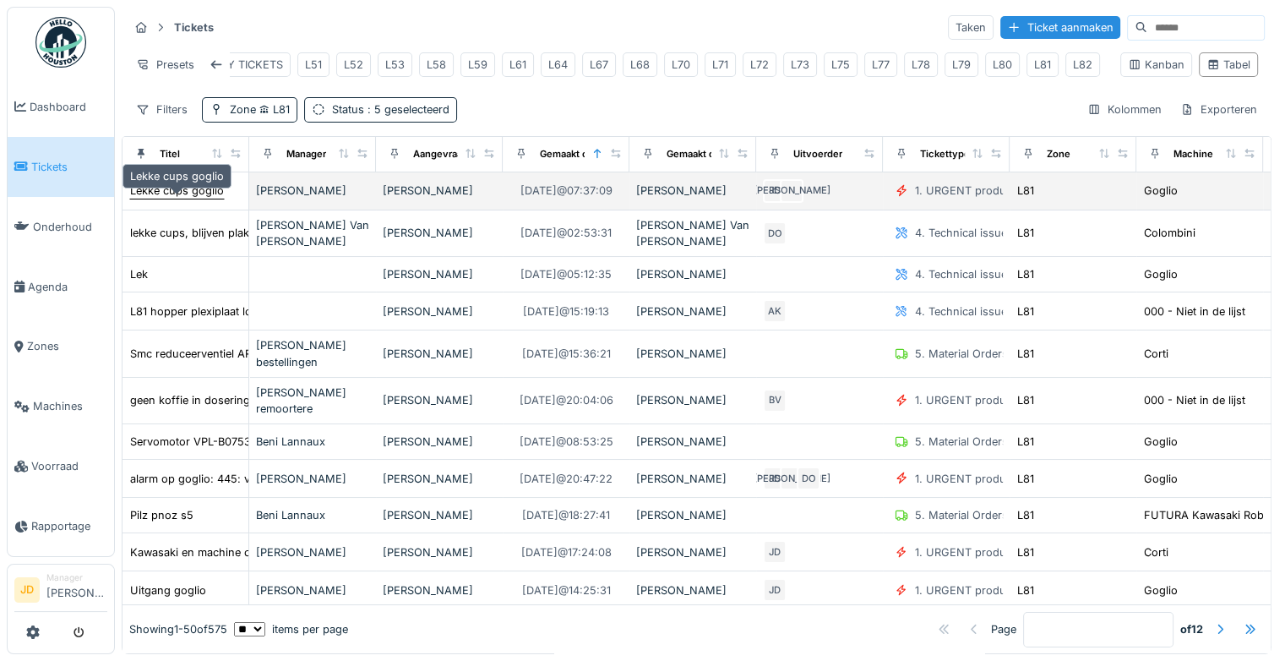
click at [193, 197] on div "Lekke cups goglio" at bounding box center [177, 190] width 94 height 16
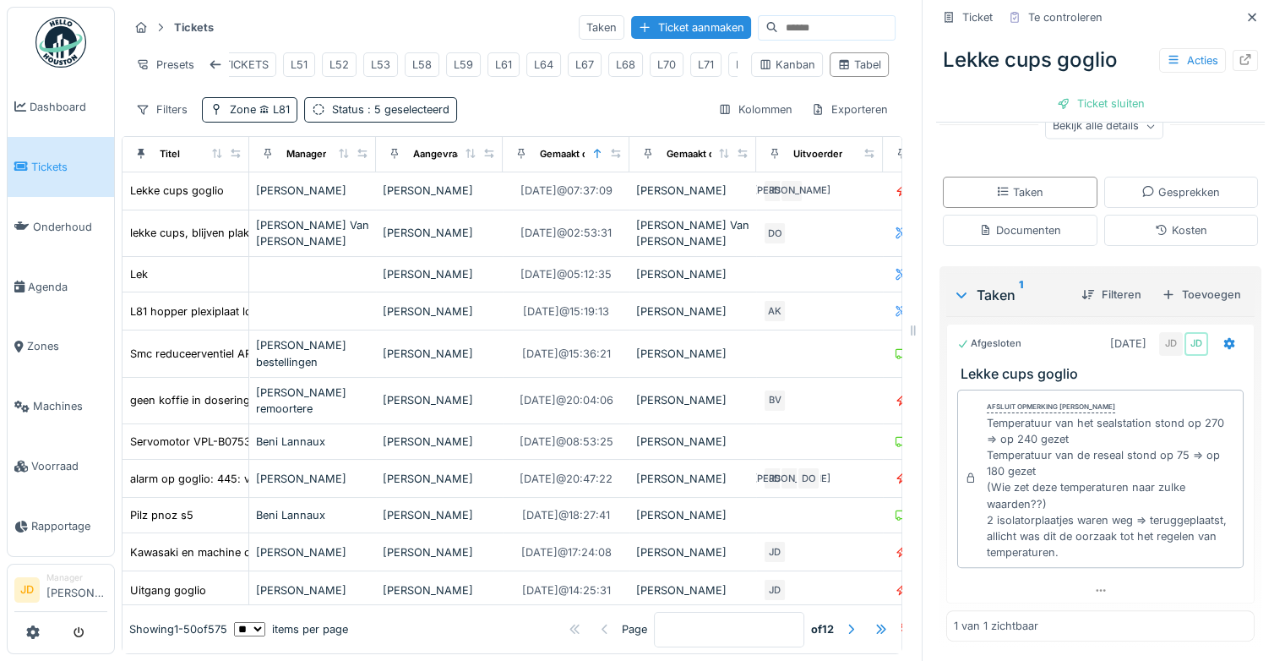
scroll to position [13, 0]
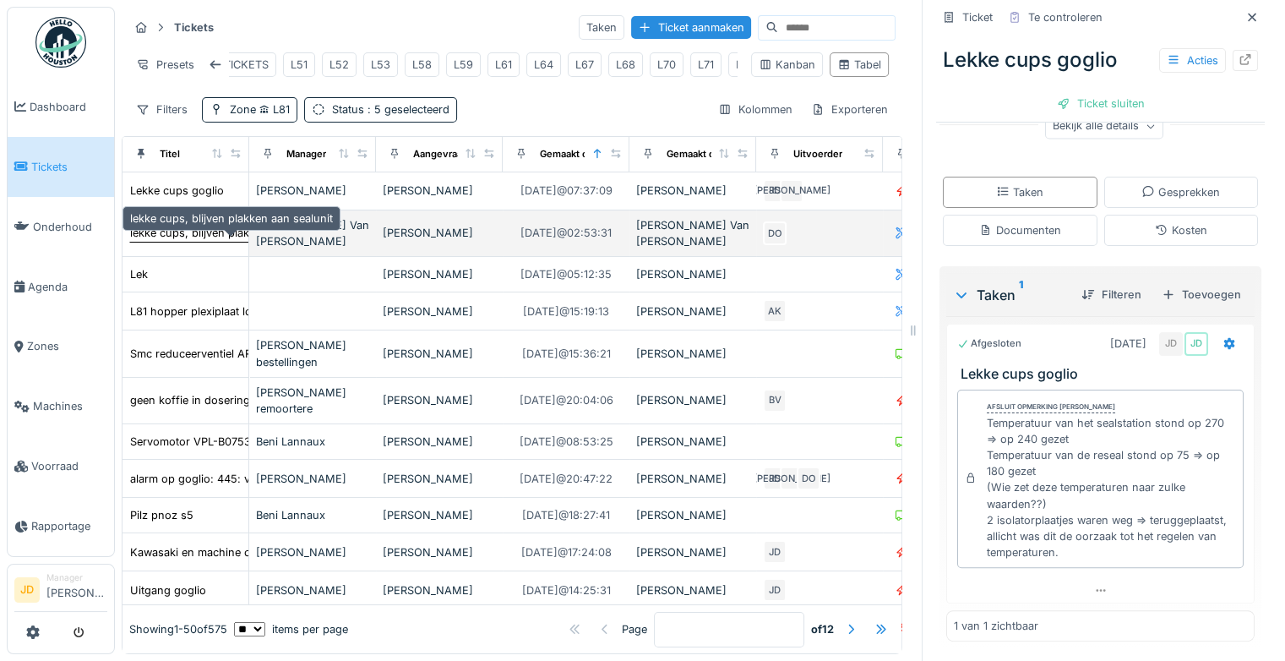
click at [229, 228] on div "lekke cups, blijven plakken aan sealunit" at bounding box center [231, 233] width 203 height 16
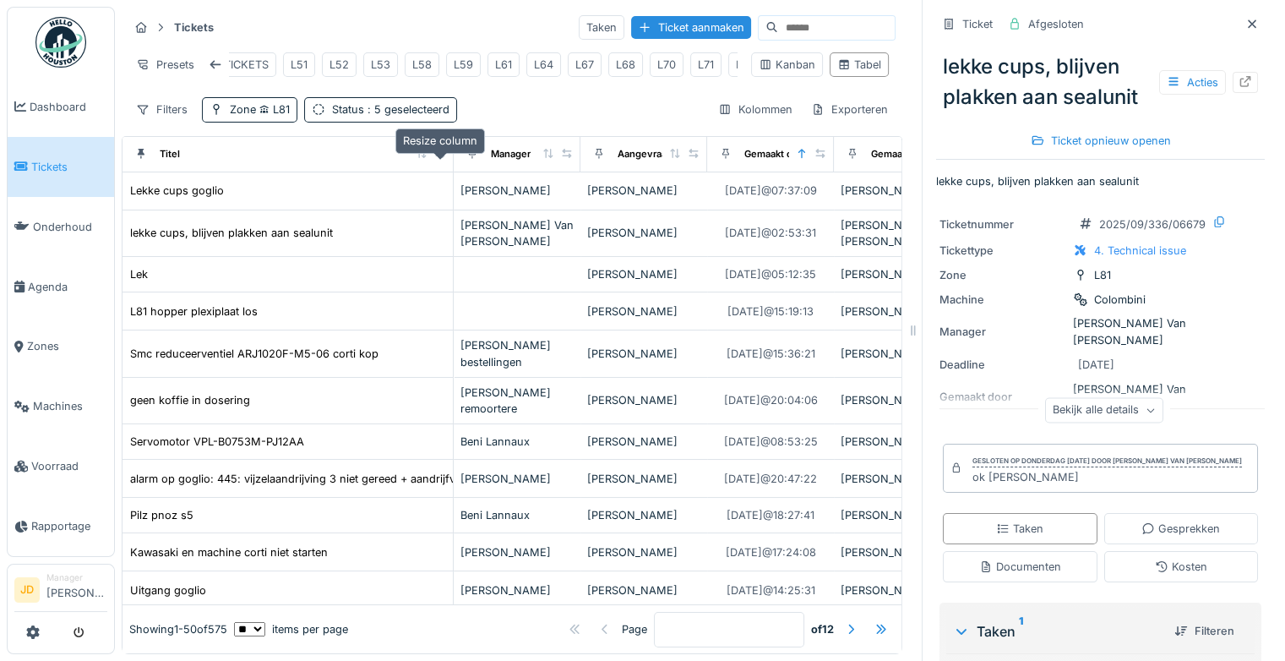
drag, startPoint x: 237, startPoint y: 150, endPoint x: 442, endPoint y: 157, distance: 204.5
click at [442, 157] on div at bounding box center [440, 154] width 12 height 14
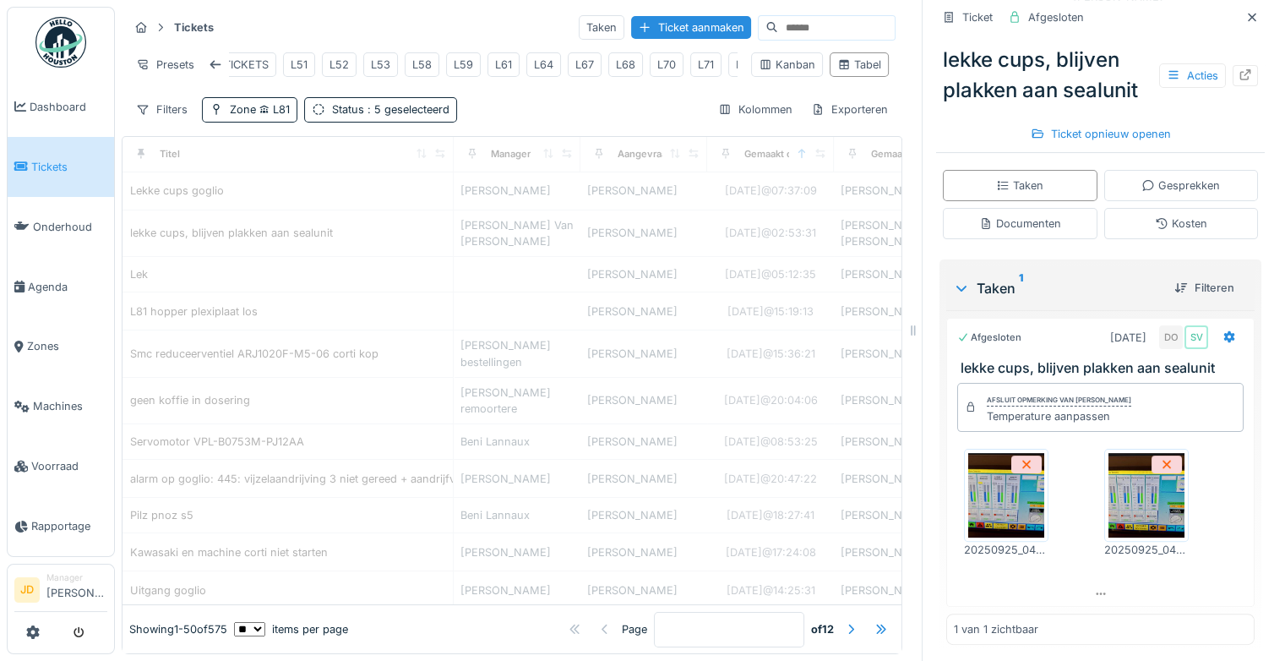
scroll to position [345, 0]
drag, startPoint x: 1242, startPoint y: 353, endPoint x: 1118, endPoint y: 416, distance: 138.3
click at [1118, 416] on div "Ticket Afgesloten lekke cups, blijven plakken aan sealunit Acties Ticket opnieu…" at bounding box center [1100, 330] width 356 height 661
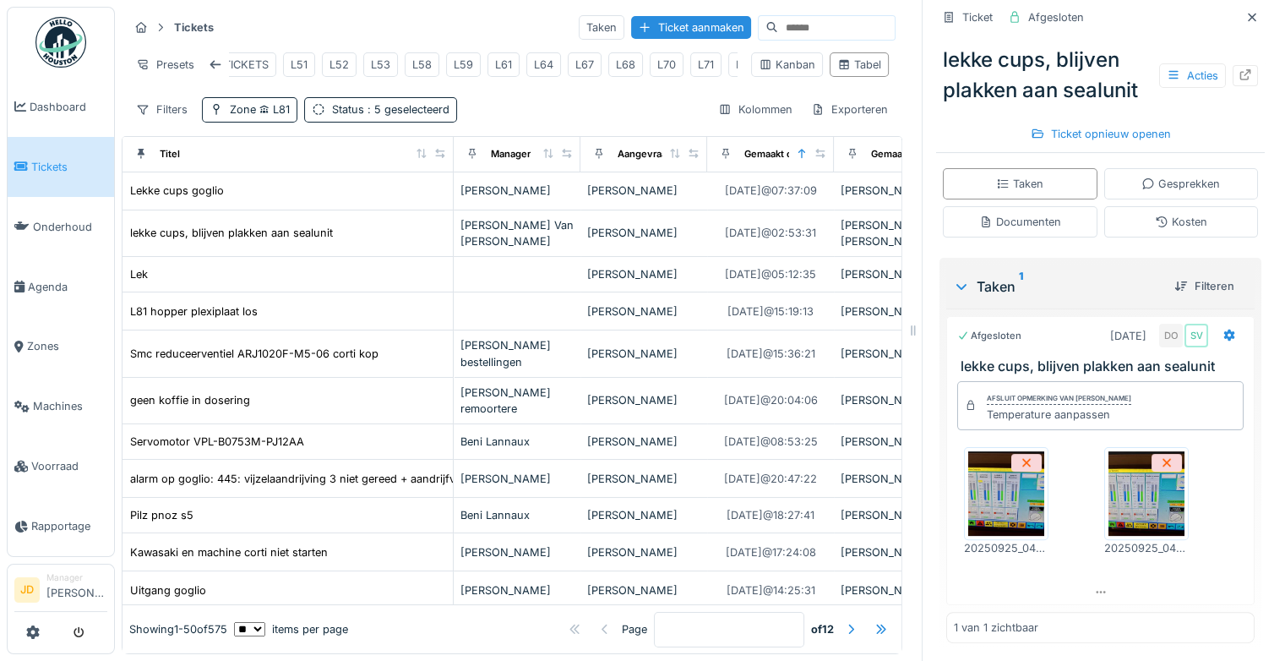
click at [1162, 568] on div "Afsluit opmerking van [PERSON_NAME] Temperature aanpassen 20250925_045509.jpg 2…" at bounding box center [1100, 477] width 308 height 206
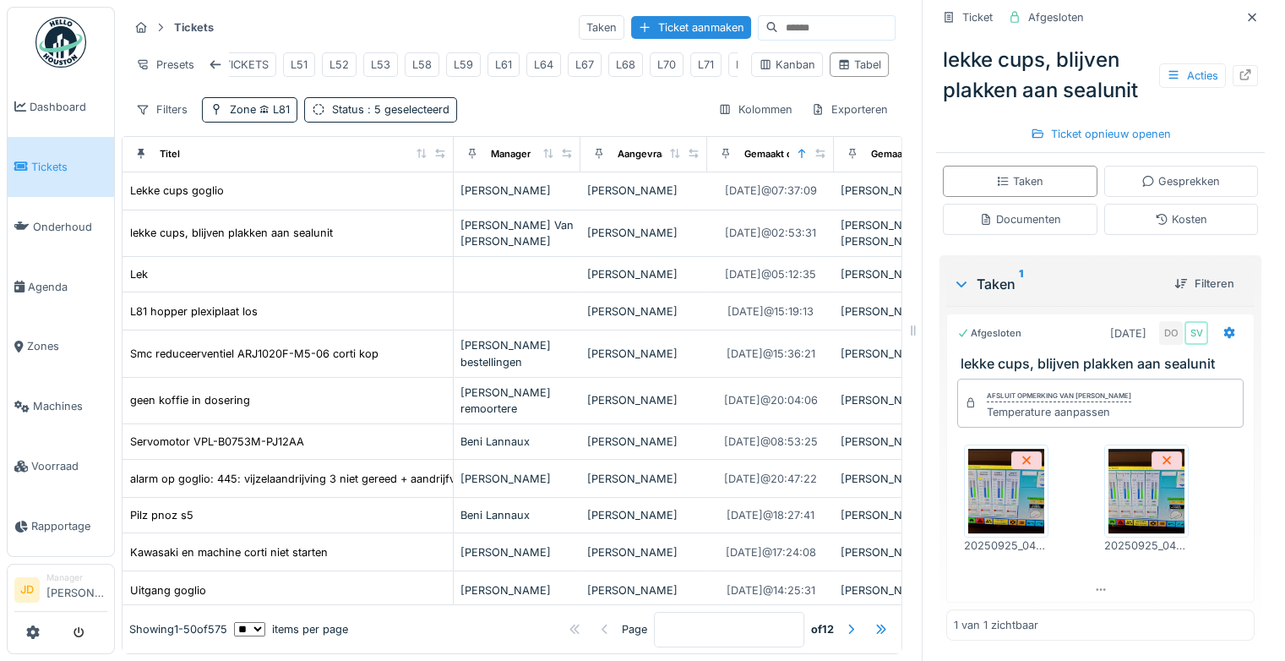
scroll to position [351, 0]
click at [968, 496] on img at bounding box center [1006, 491] width 76 height 84
click at [1113, 483] on img at bounding box center [1146, 491] width 76 height 84
click at [1245, 12] on icon at bounding box center [1252, 17] width 14 height 11
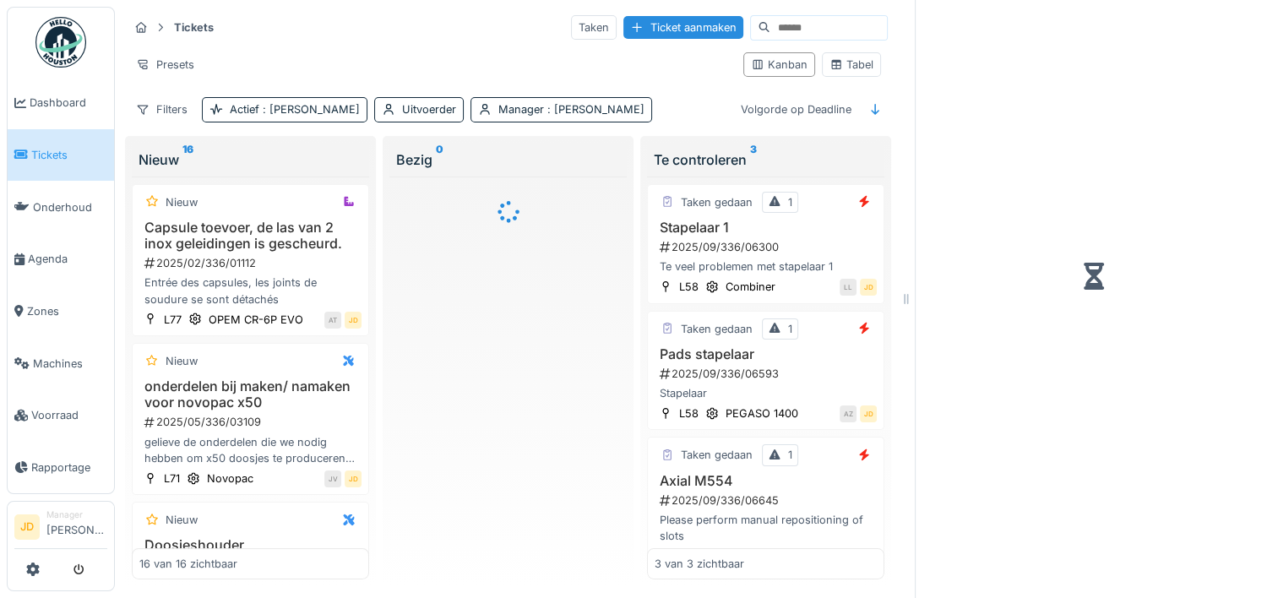
click at [1208, 78] on div at bounding box center [1093, 276] width 329 height 538
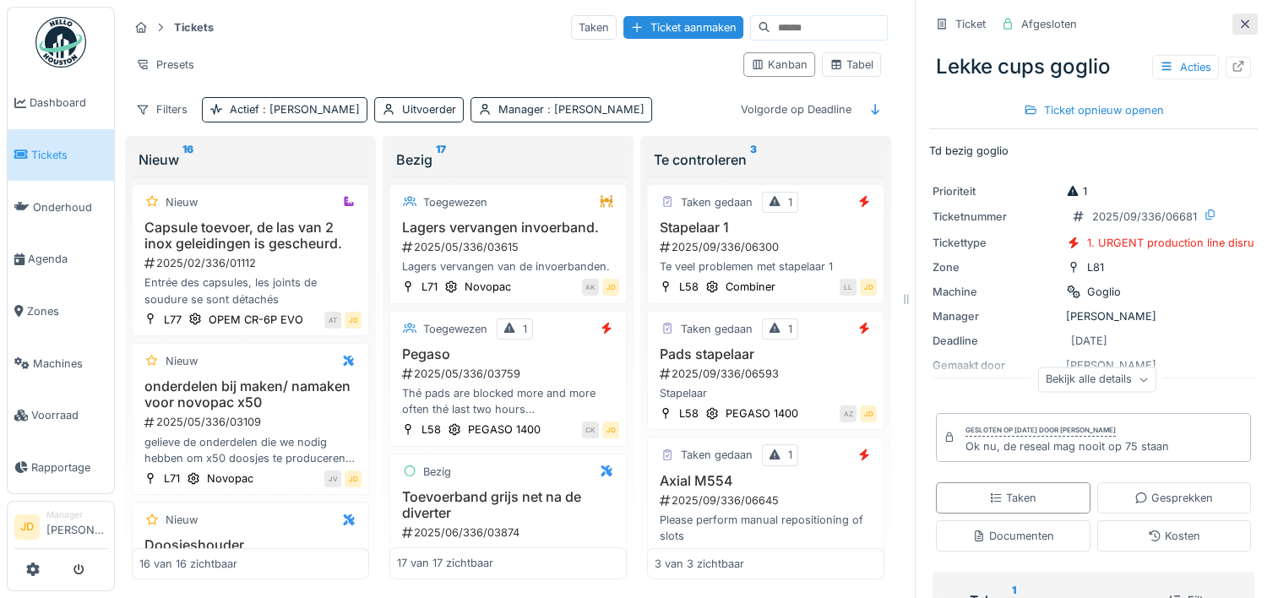
click at [1238, 23] on icon at bounding box center [1245, 24] width 14 height 11
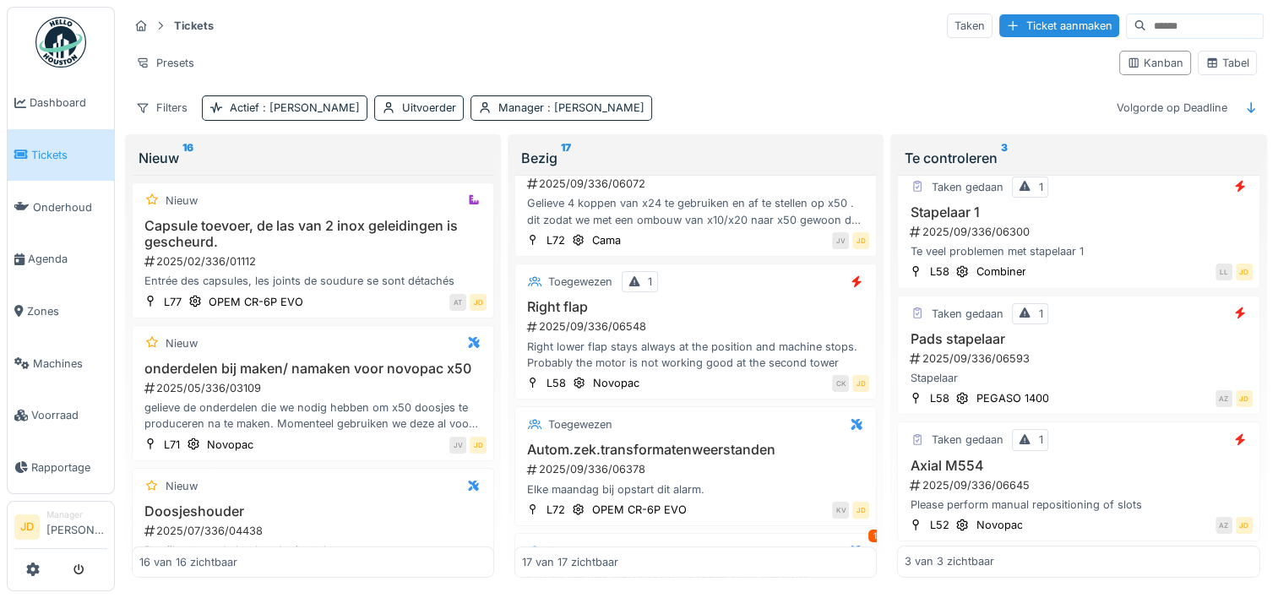
scroll to position [757, 0]
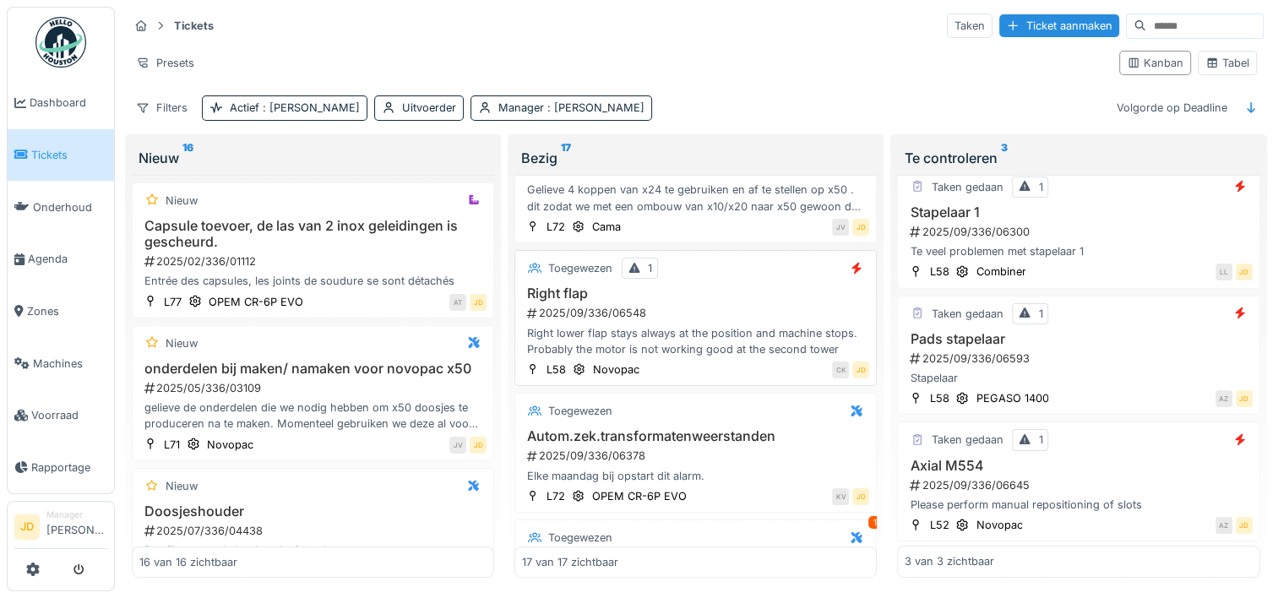
click at [726, 325] on div "Right lower flap stays always at the position and machine stops. Probably the m…" at bounding box center [695, 341] width 347 height 32
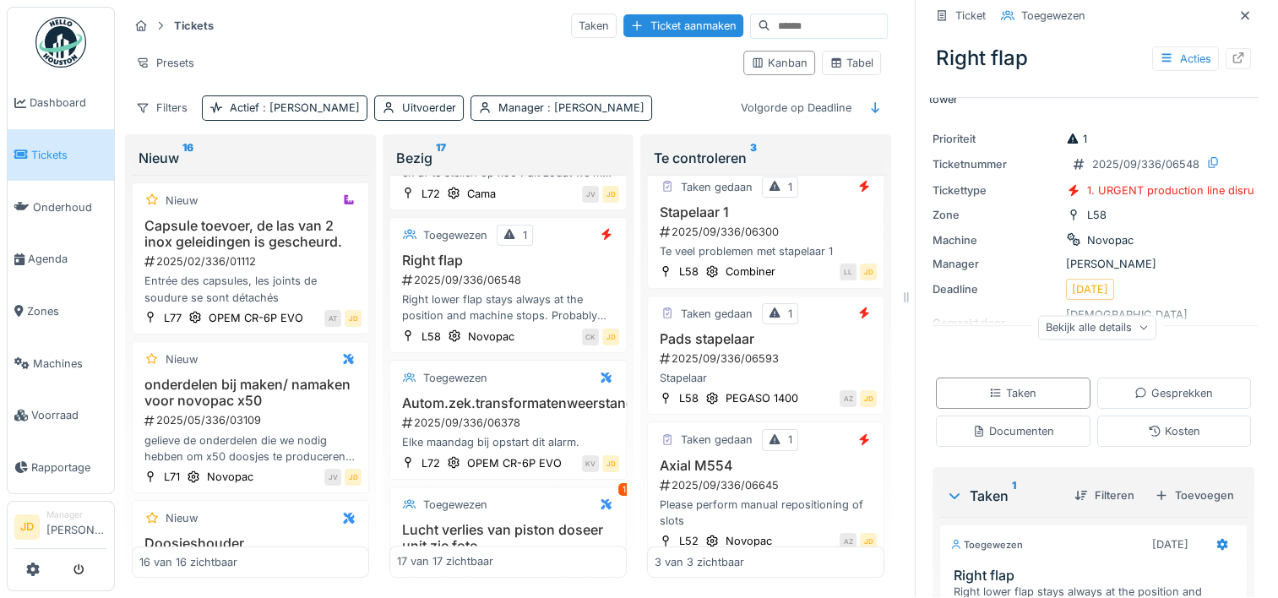
scroll to position [257, 0]
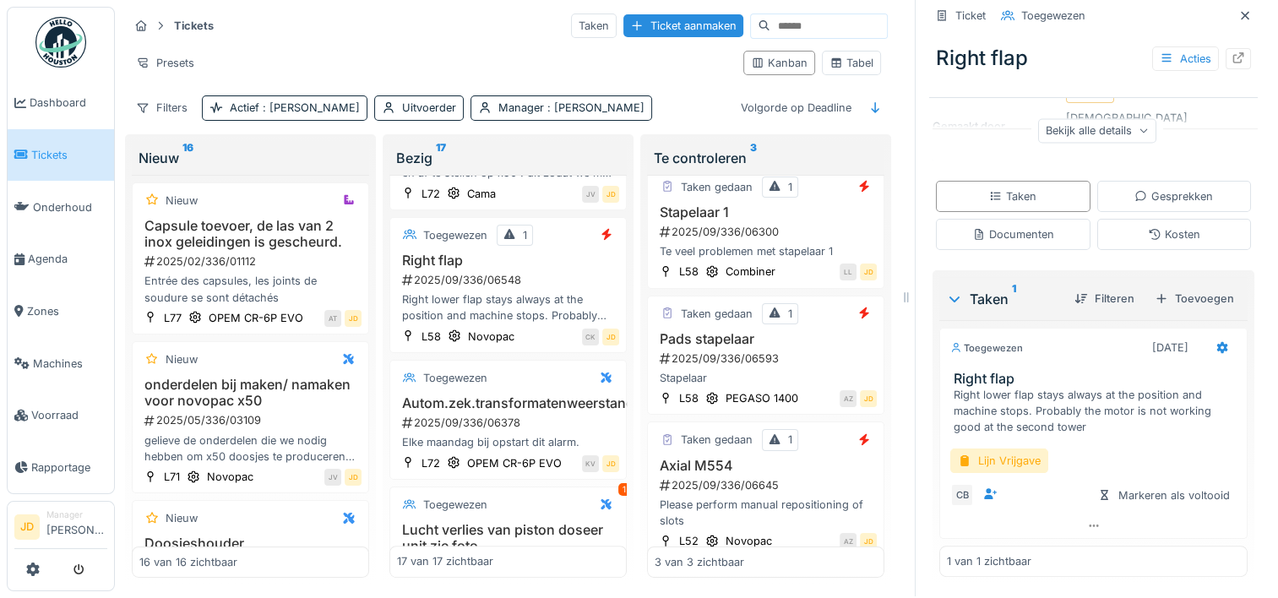
drag, startPoint x: 1083, startPoint y: 409, endPoint x: 1035, endPoint y: 463, distance: 72.4
click at [1035, 463] on div "Toegewezen [DATE] Right flap Right lower flap stays always at the position and …" at bounding box center [1093, 433] width 308 height 211
drag, startPoint x: 1035, startPoint y: 463, endPoint x: 1024, endPoint y: 466, distance: 11.5
click at [1024, 466] on div "Lijn Vrijgave CB Markeren als voltooid" at bounding box center [1093, 474] width 308 height 79
click at [967, 449] on div "Lijn Vrijgave" at bounding box center [999, 461] width 98 height 24
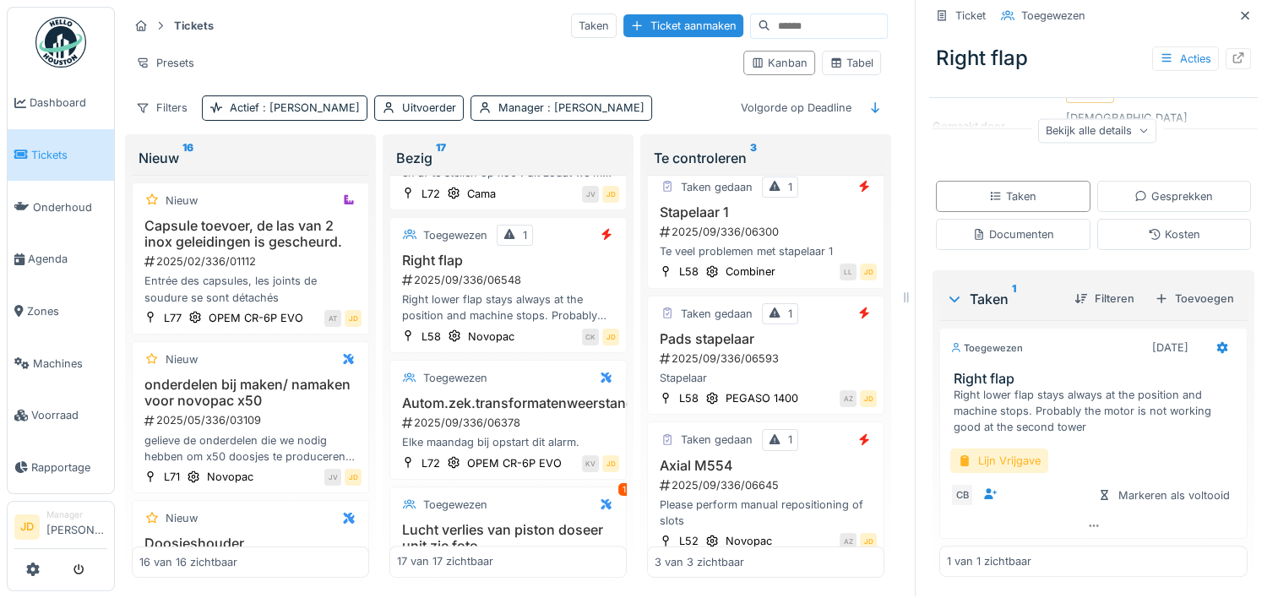
click at [967, 440] on div "Annuleren Tickets Taken Ticket aanmaken Presets Kanban Tabel Filters Actief : J…" at bounding box center [696, 298] width 1163 height 600
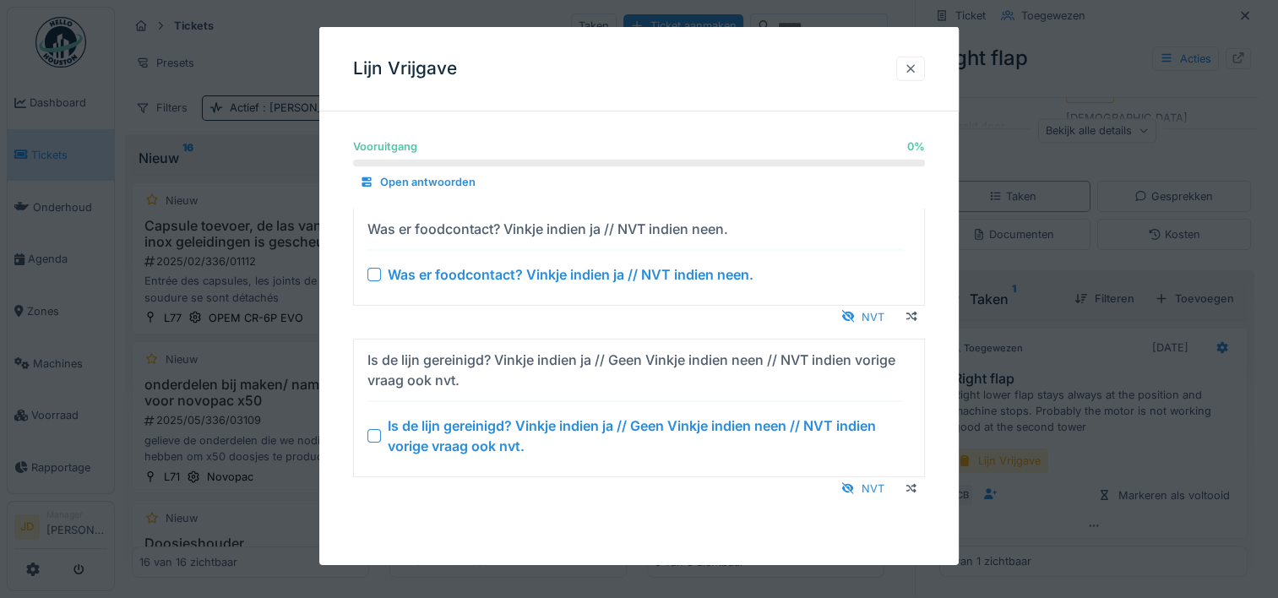
click at [912, 66] on div at bounding box center [911, 69] width 14 height 16
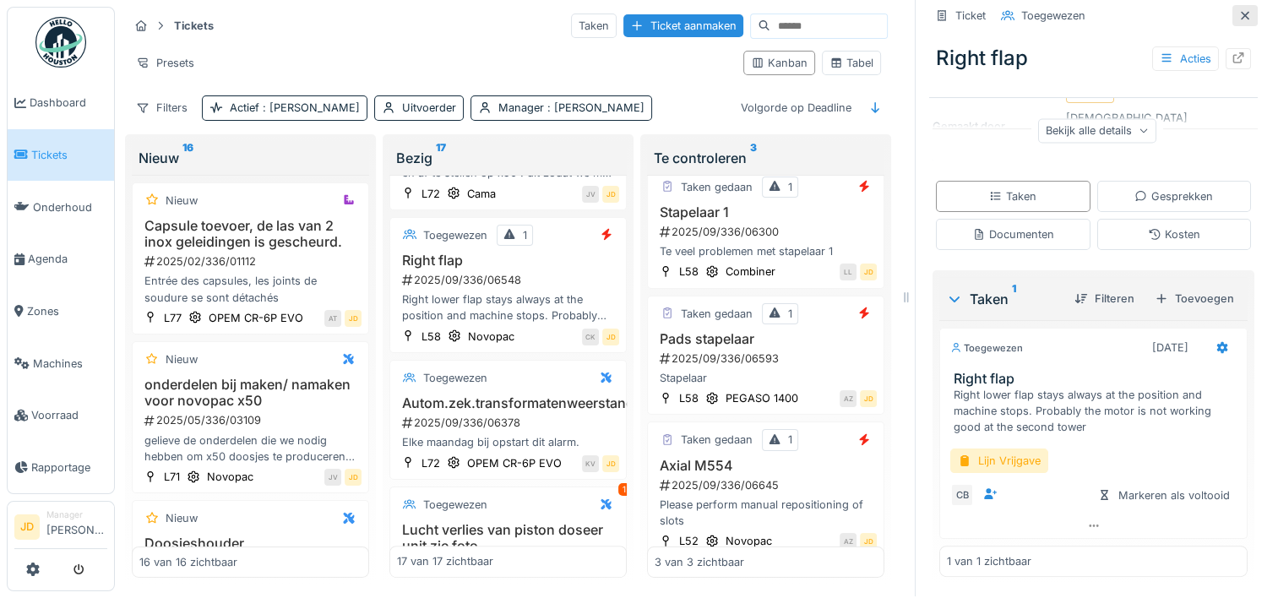
click at [1241, 11] on icon at bounding box center [1245, 15] width 8 height 8
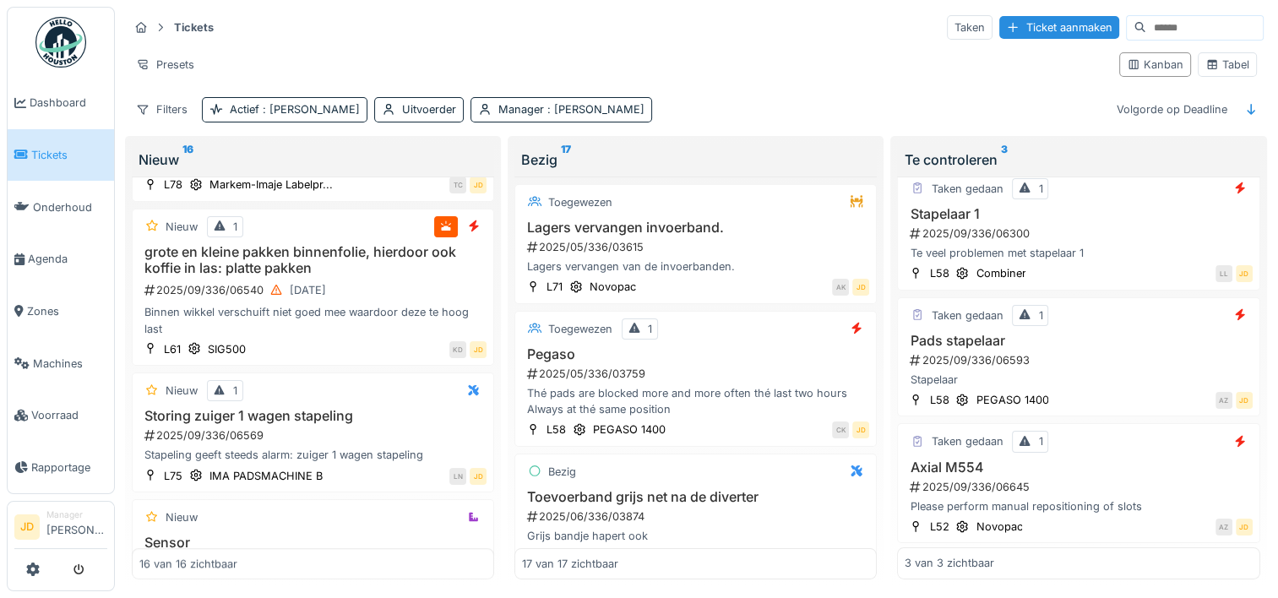
scroll to position [1134, 0]
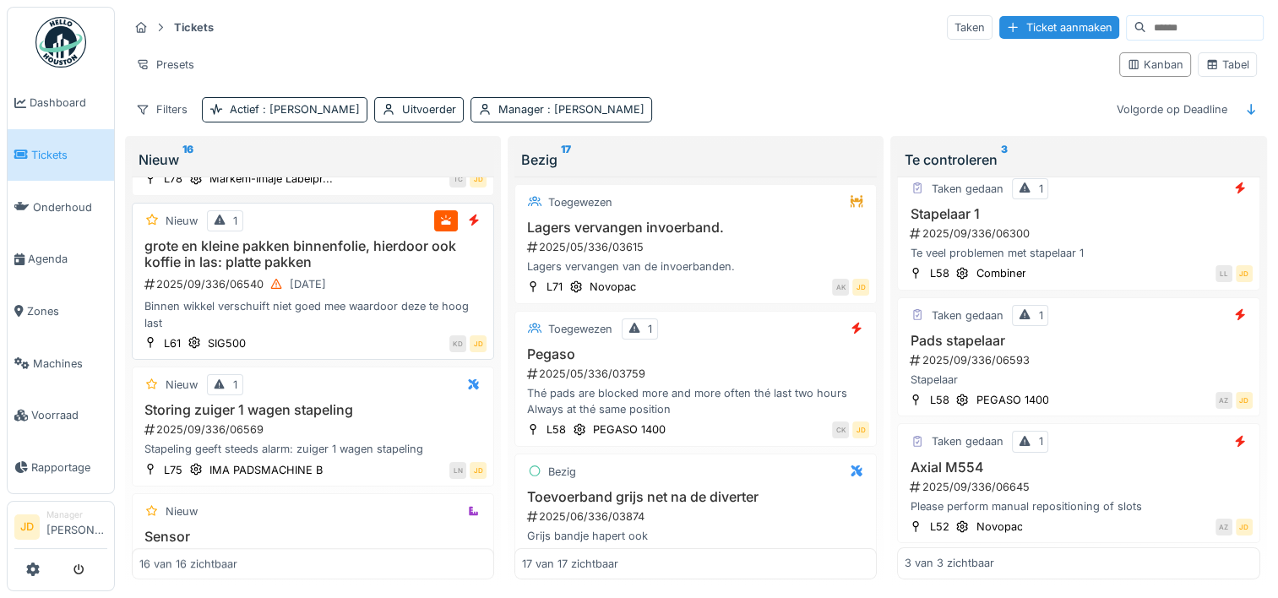
click at [400, 284] on div "grote en kleine pakken binnenfolie, hierdoor ook koffie in las: platte pakken 2…" at bounding box center [312, 284] width 347 height 93
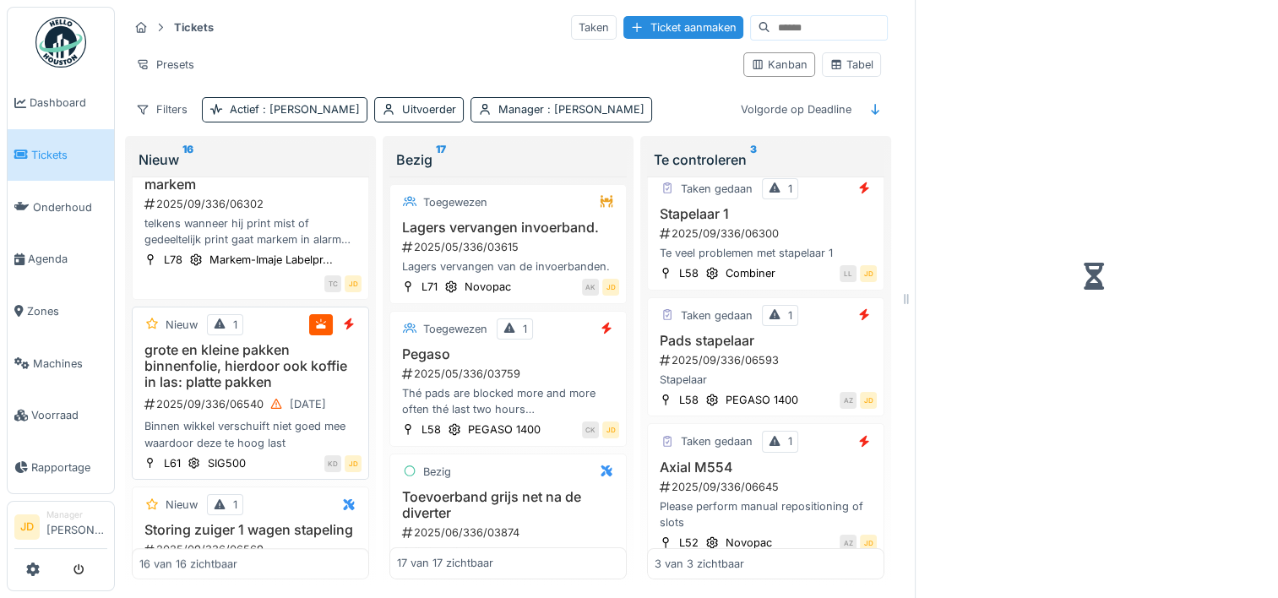
scroll to position [1260, 0]
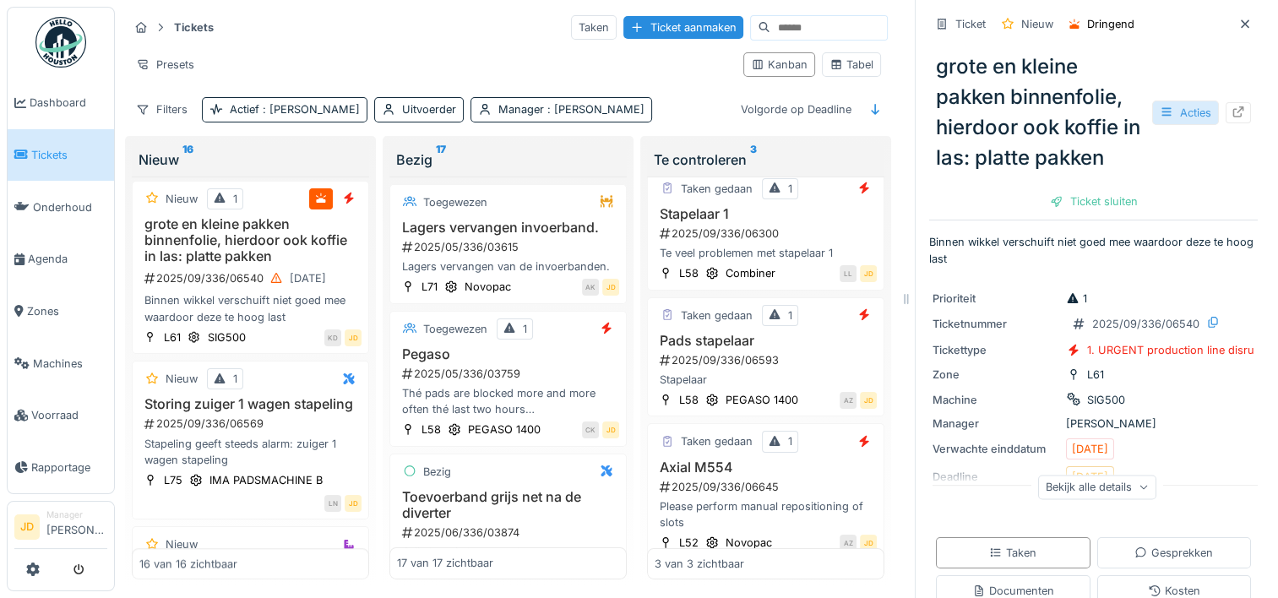
click at [1160, 111] on icon at bounding box center [1167, 111] width 14 height 11
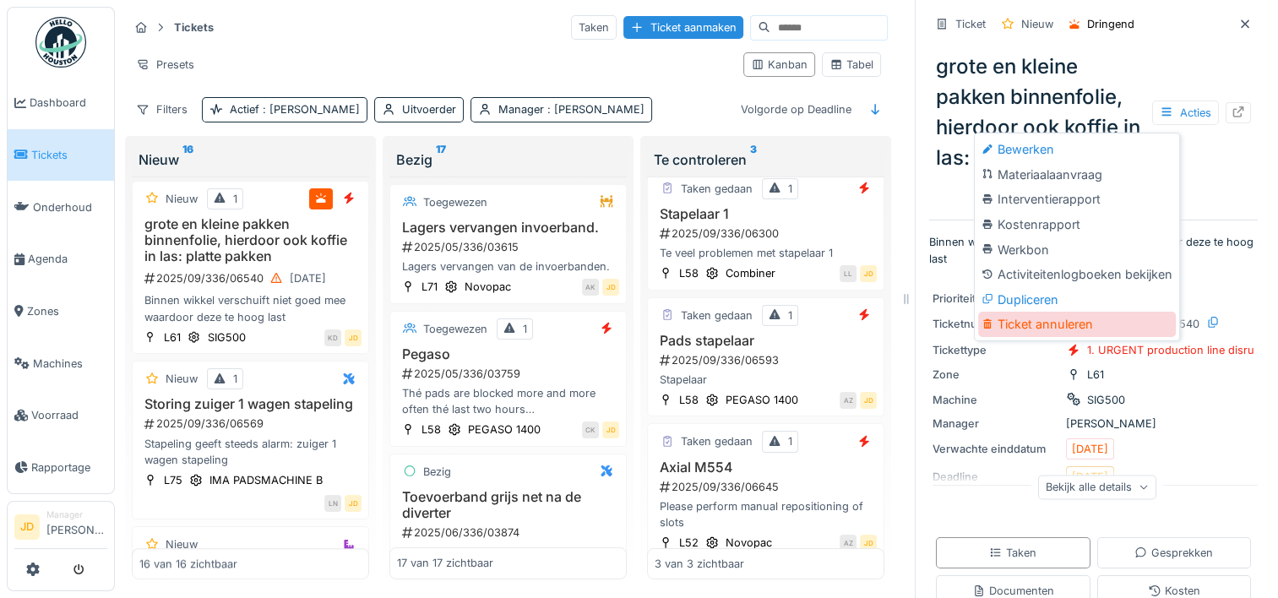
click at [1051, 320] on div "Ticket annuleren" at bounding box center [1077, 324] width 198 height 25
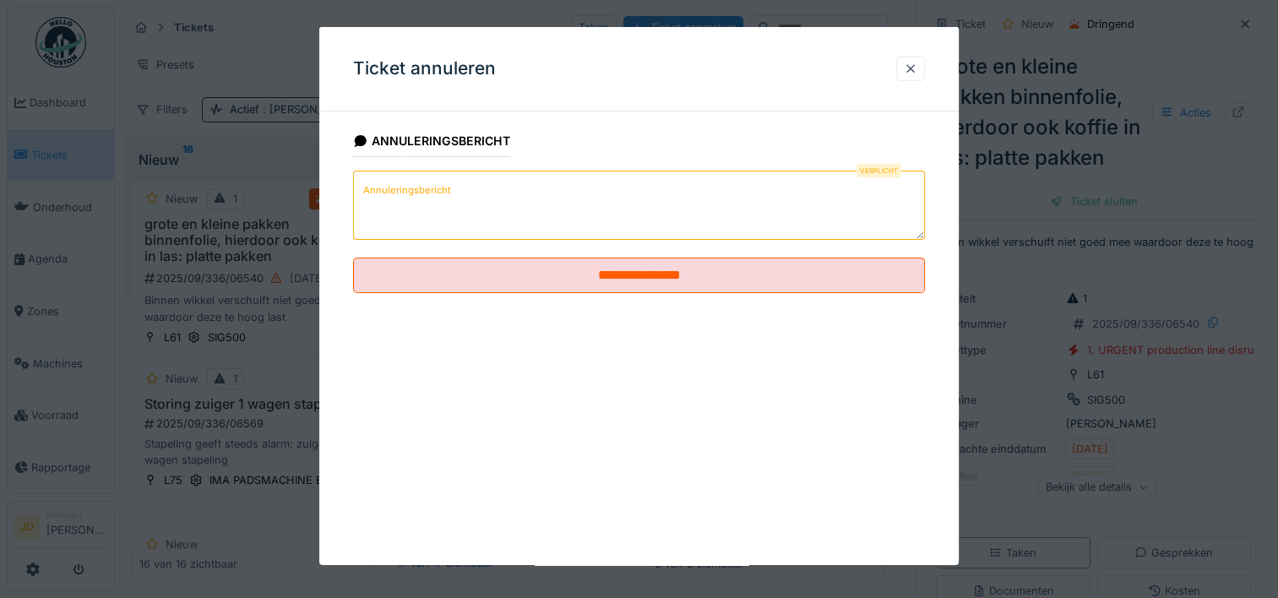
click at [630, 220] on textarea "Annuleringsbericht" at bounding box center [639, 205] width 572 height 69
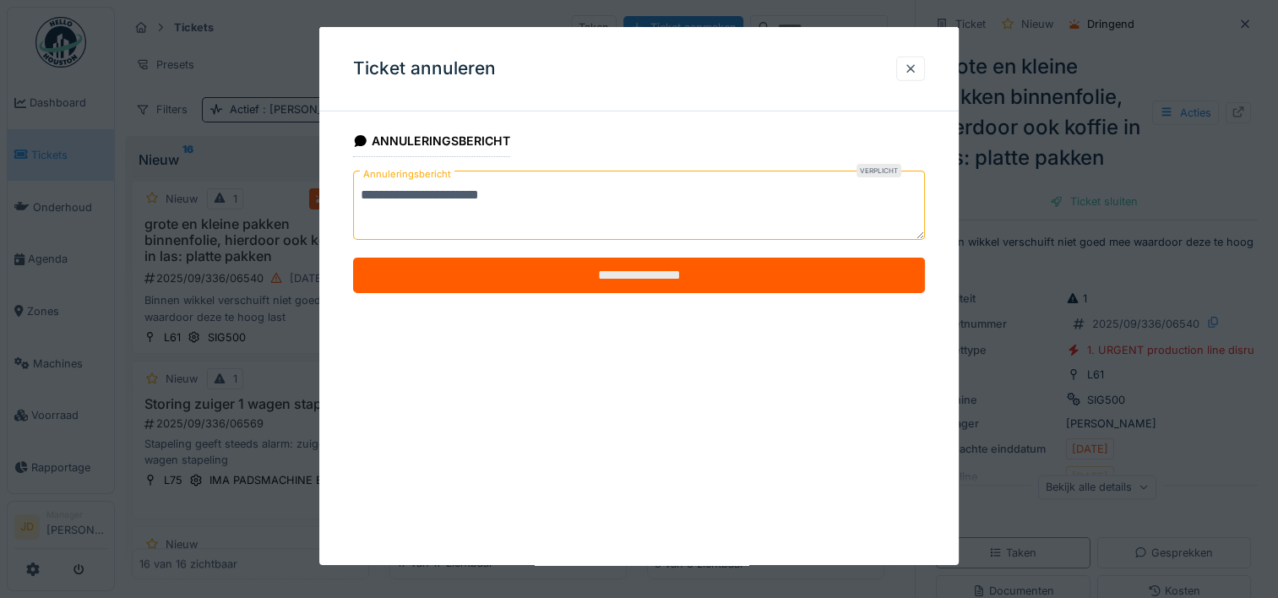
type textarea "**********"
click at [612, 271] on input "**********" at bounding box center [639, 275] width 572 height 35
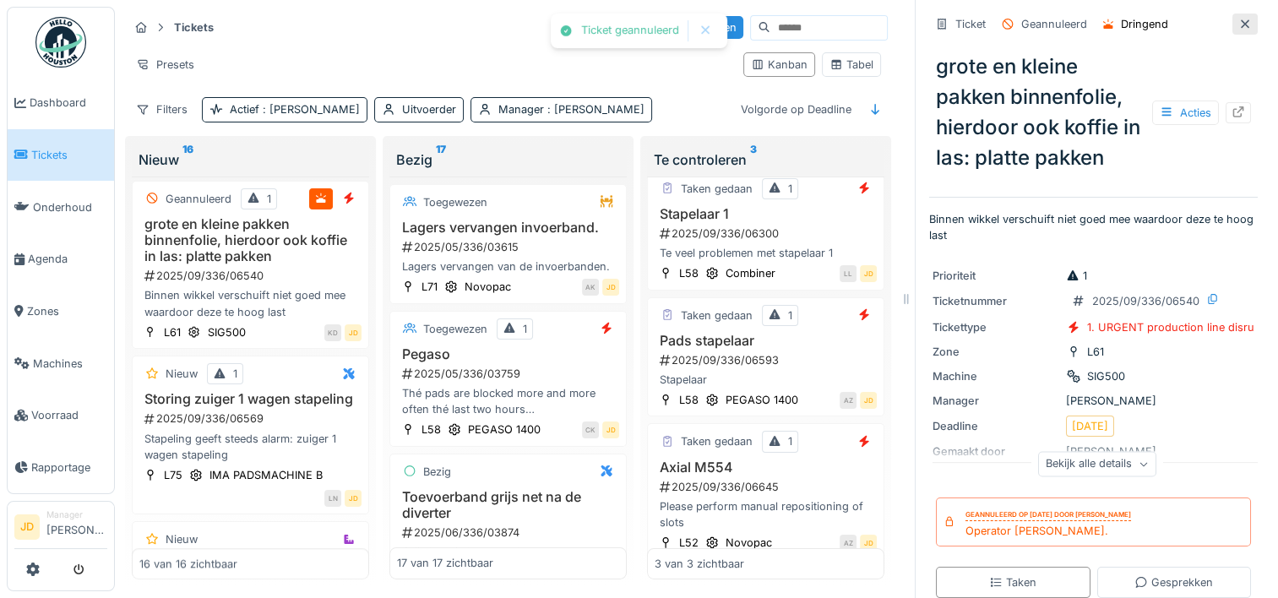
click at [1238, 26] on icon at bounding box center [1245, 24] width 14 height 11
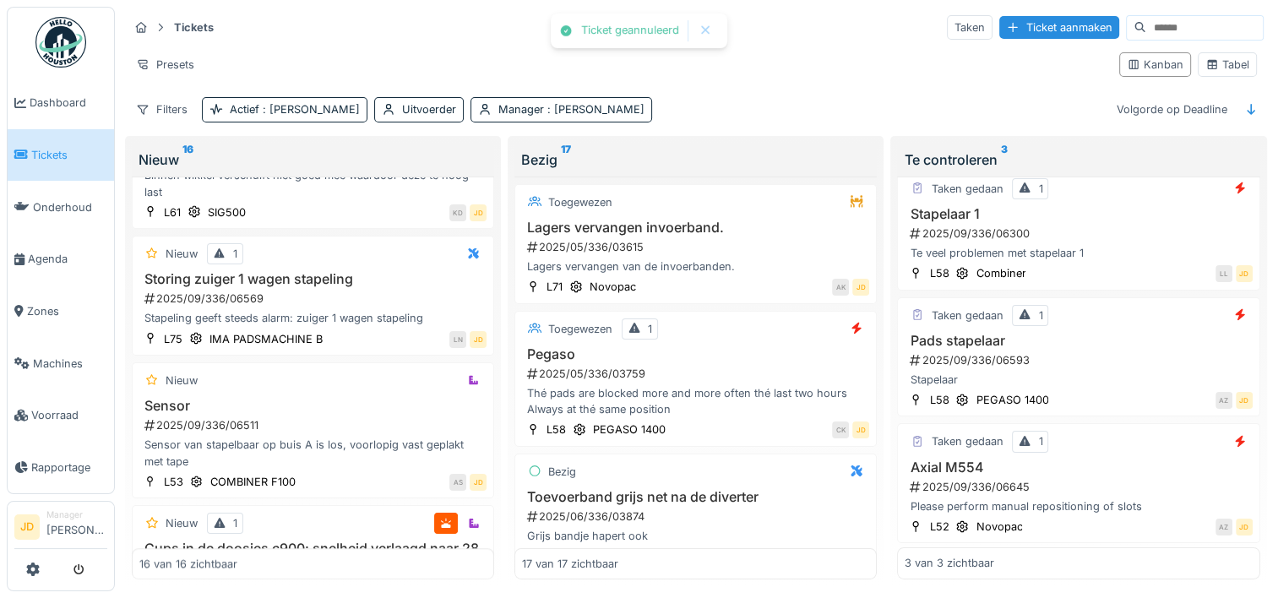
scroll to position [1134, 0]
